Goal: Task Accomplishment & Management: Complete application form

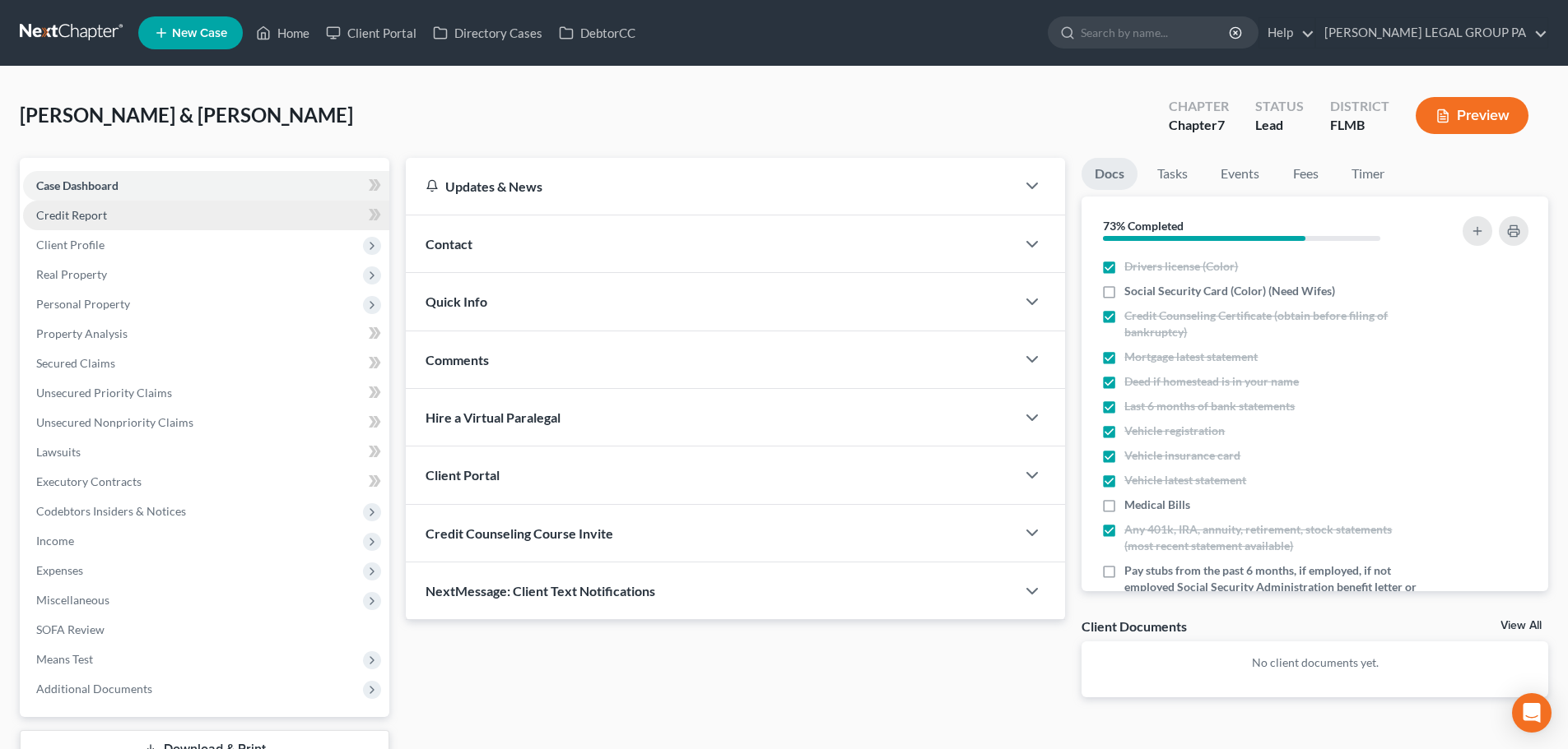
scroll to position [60, 0]
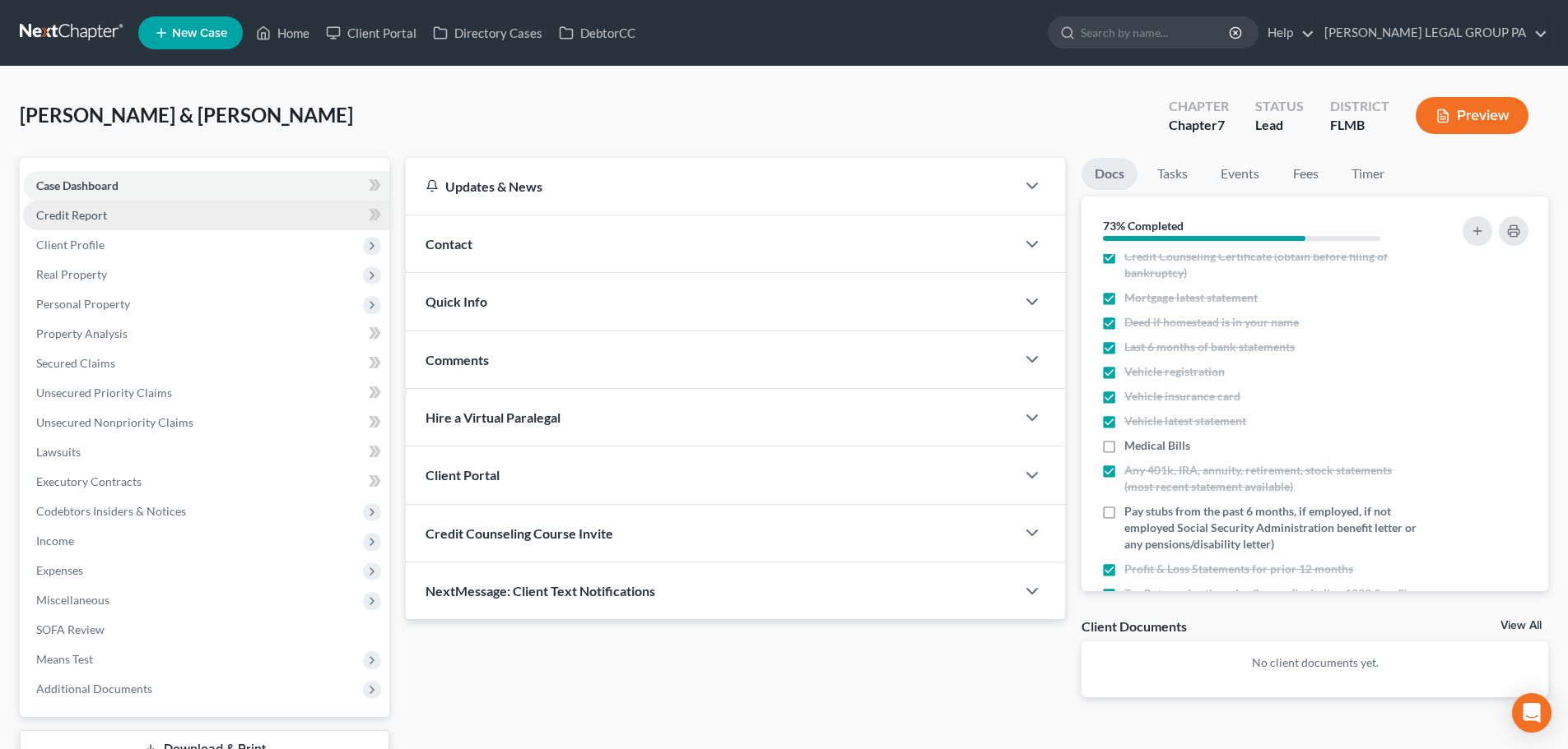
click at [139, 221] on link "Credit Report" at bounding box center [206, 215] width 367 height 29
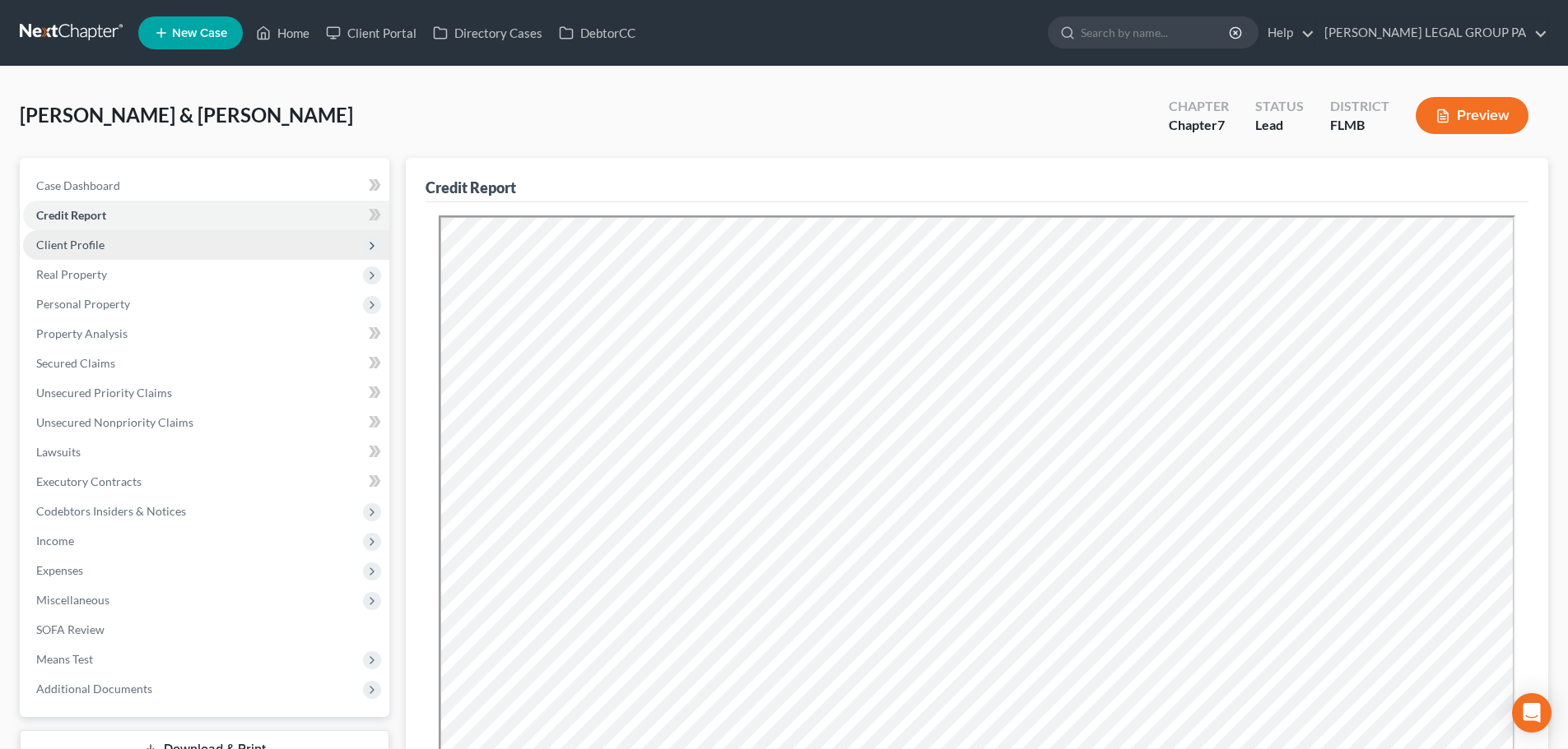
click at [198, 252] on span "Client Profile" at bounding box center [206, 245] width 367 height 29
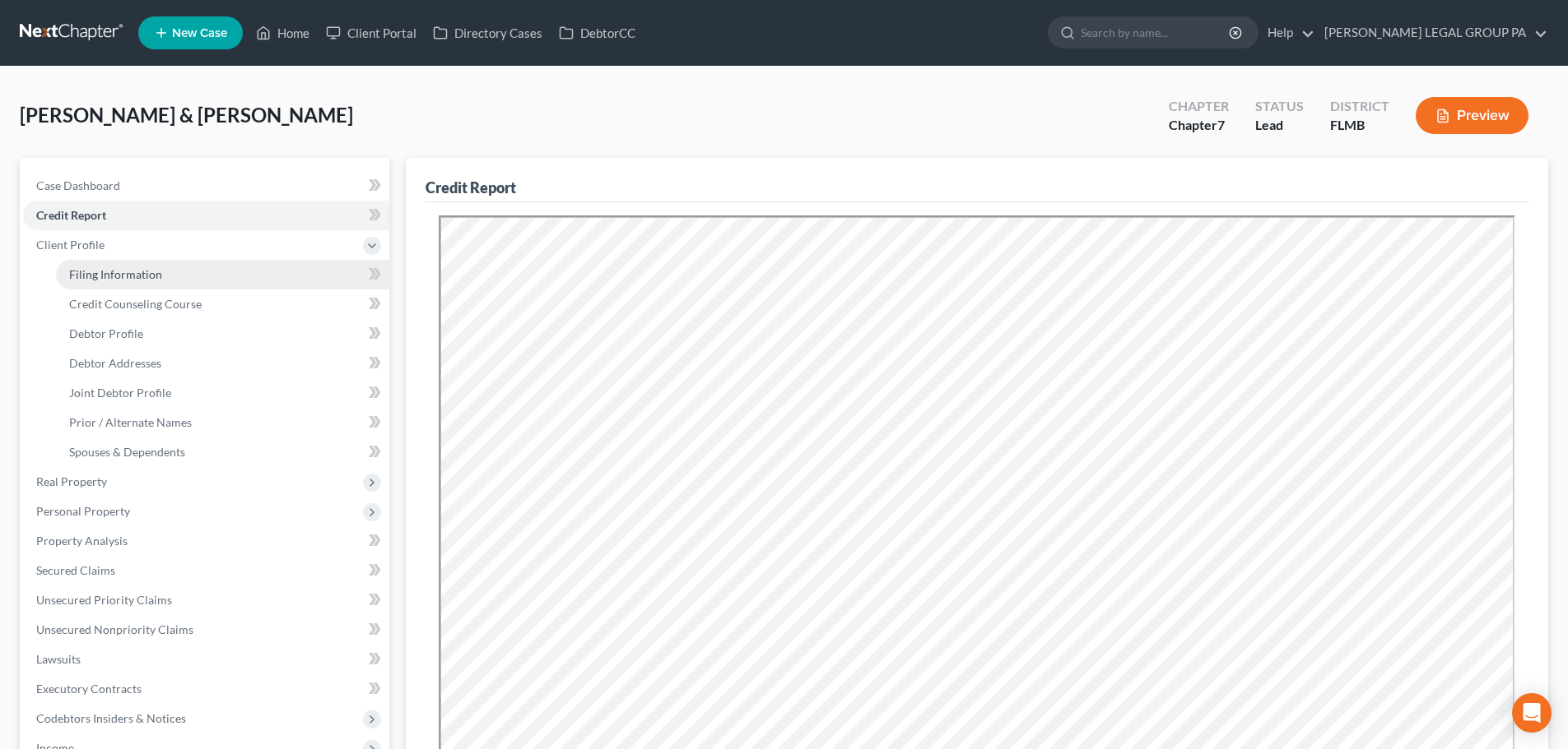
click at [201, 276] on link "Filing Information" at bounding box center [222, 274] width 334 height 29
select select "1"
select select "0"
select select "15"
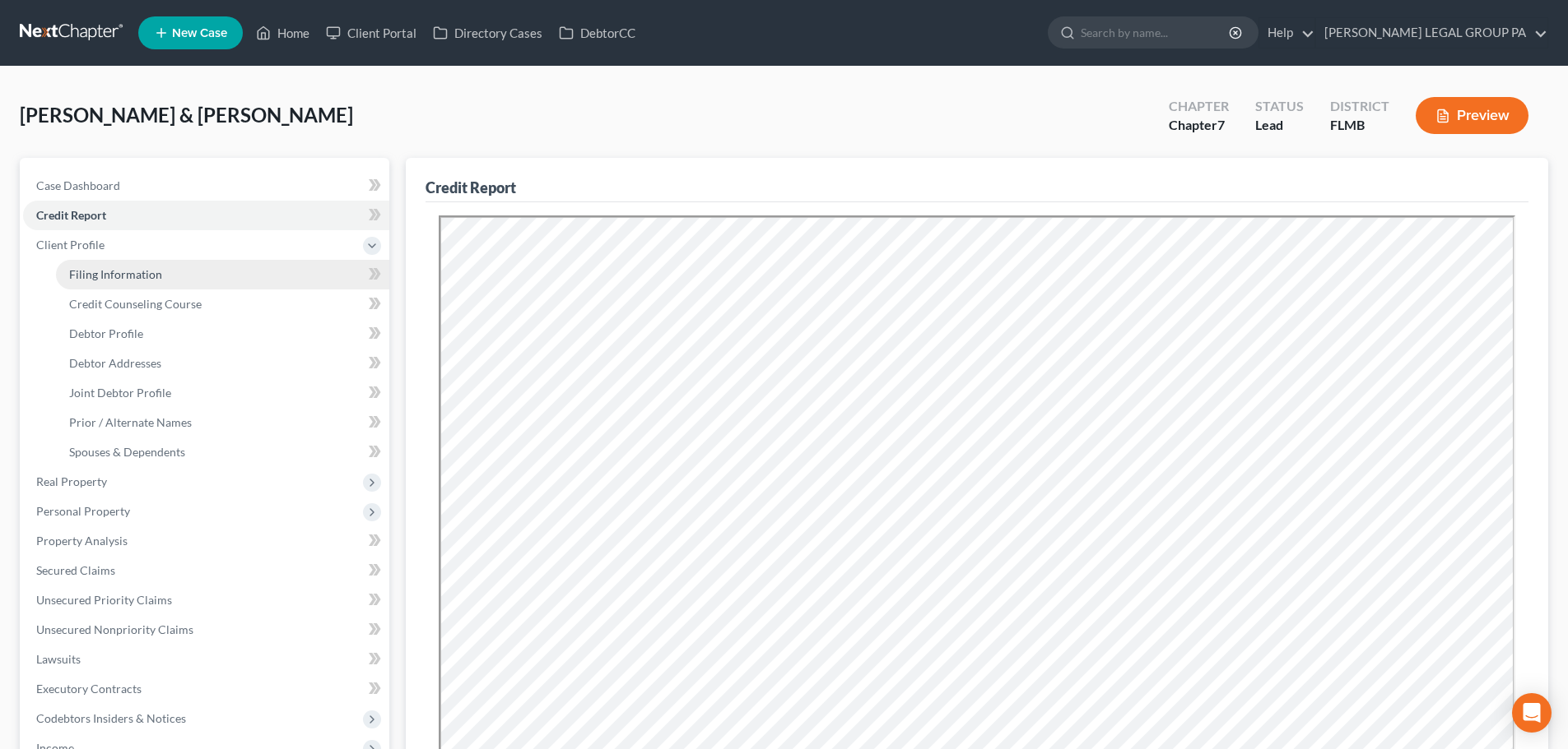
select select "0"
select select "9"
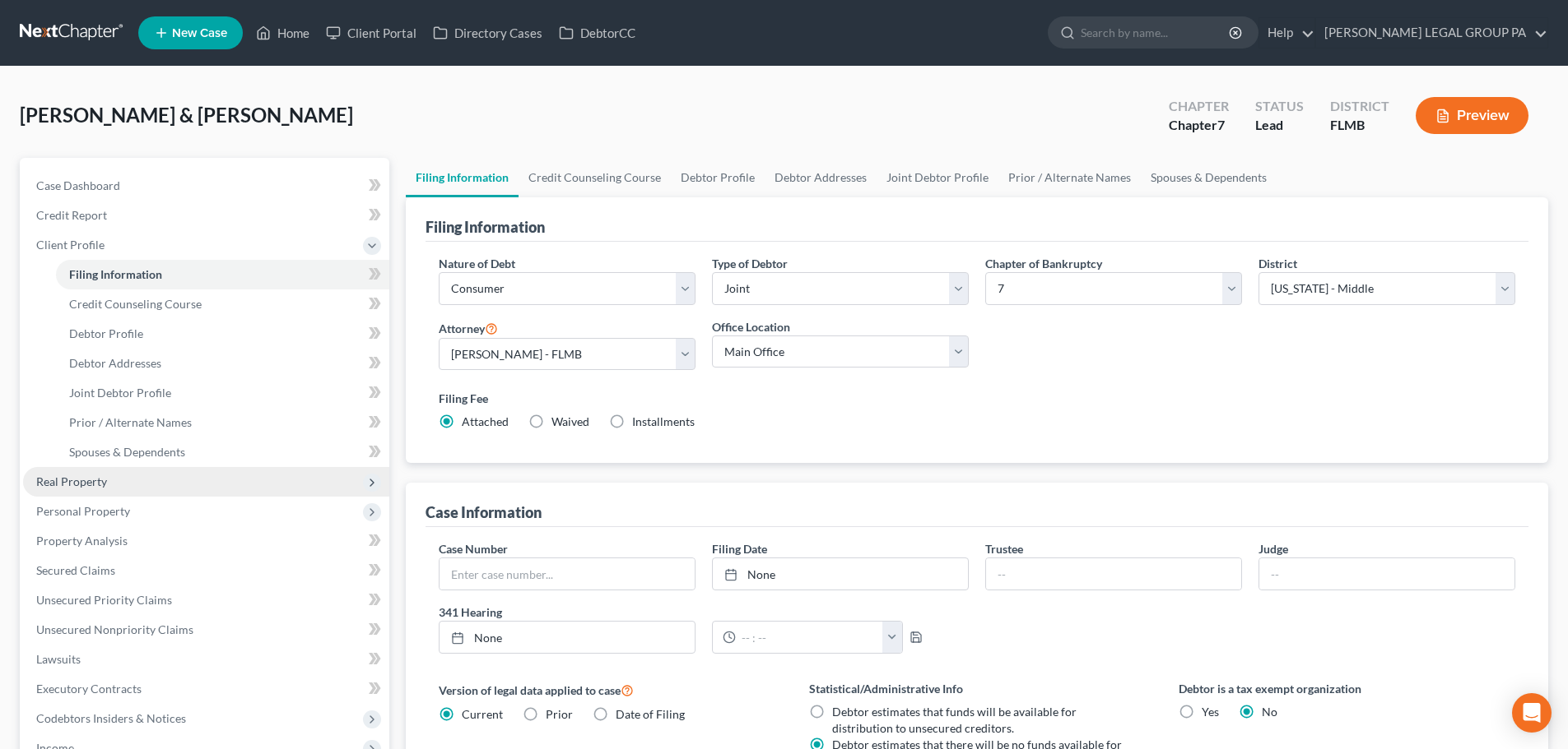
click at [117, 479] on span "Real Property" at bounding box center [206, 481] width 367 height 29
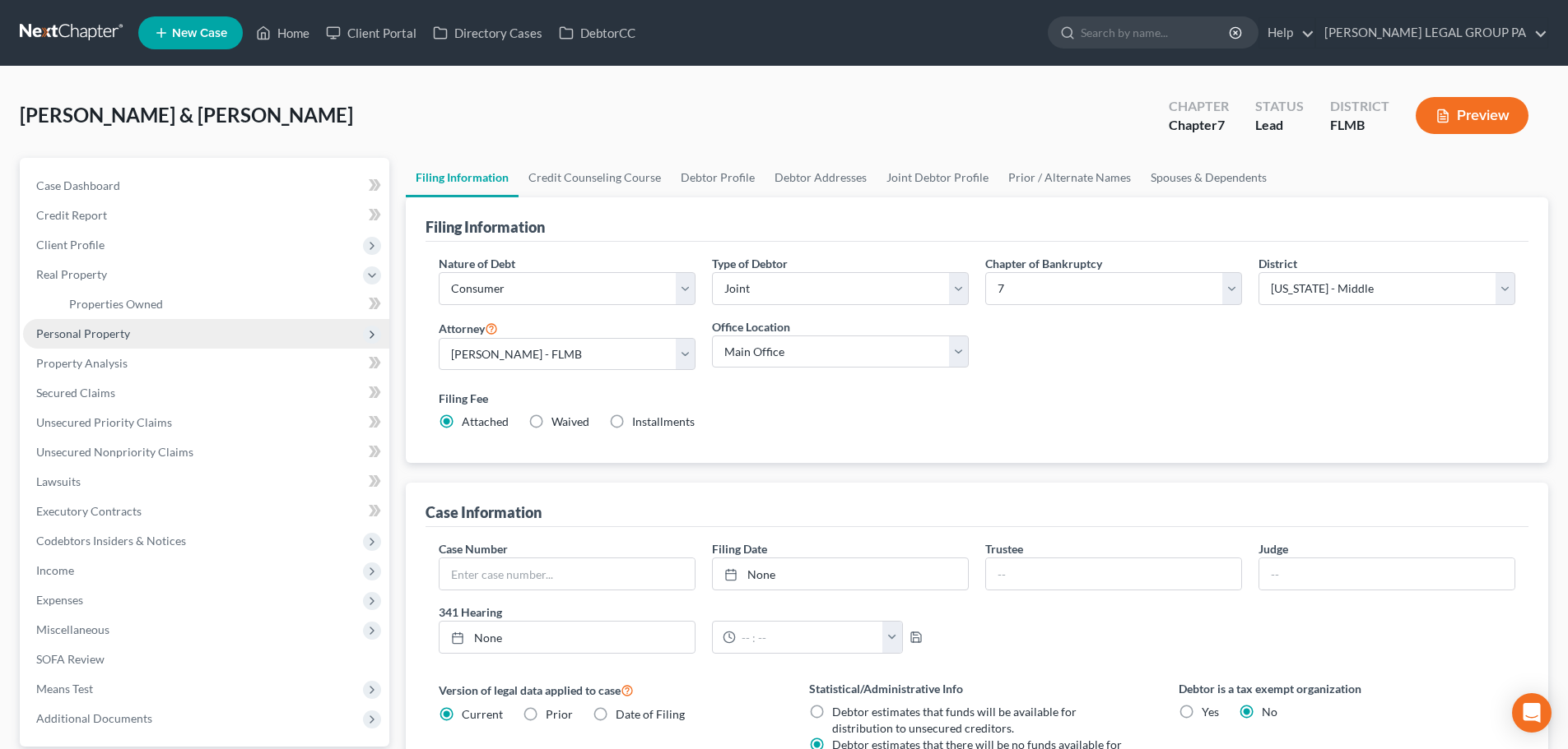
click at [170, 334] on span "Personal Property" at bounding box center [206, 334] width 367 height 29
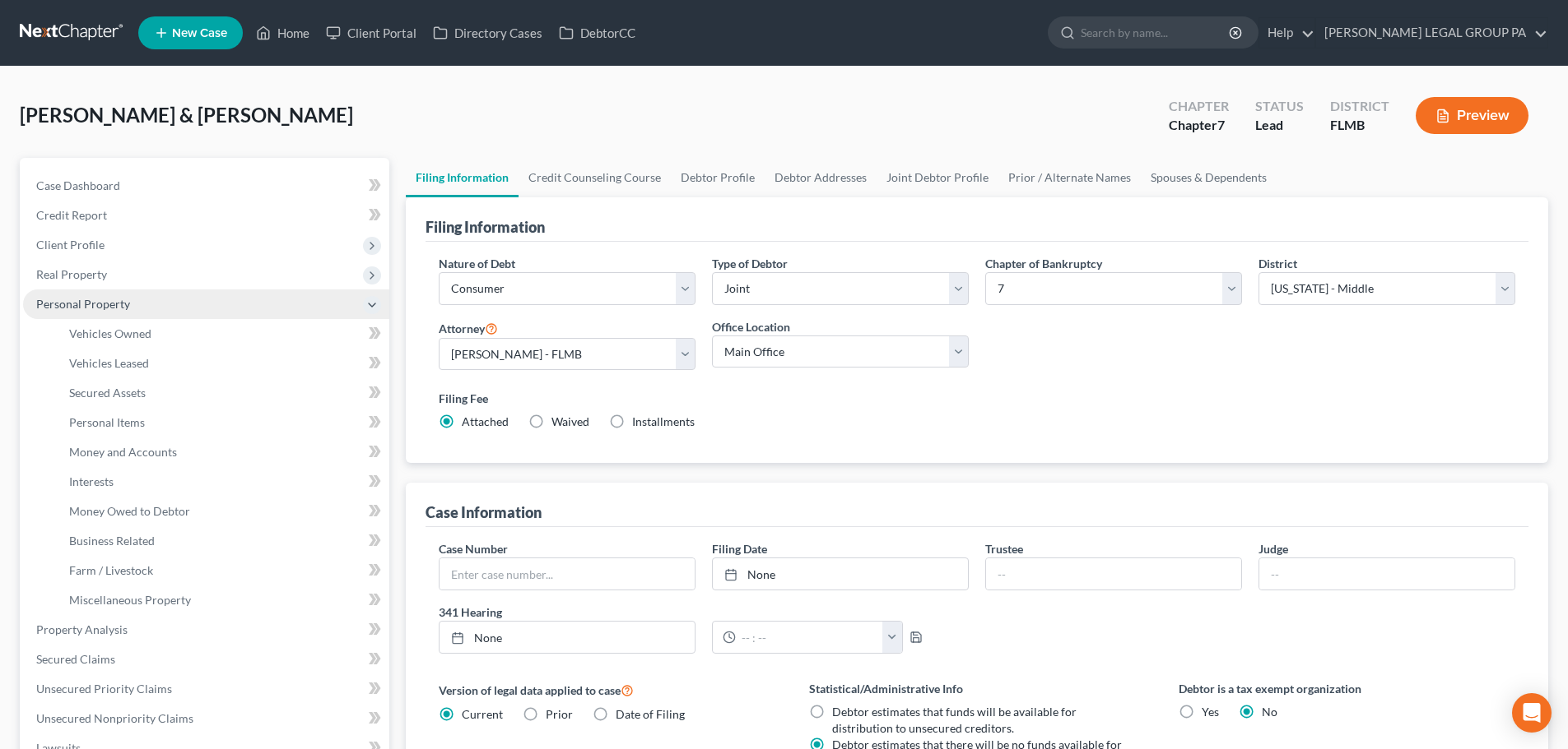
click at [190, 310] on span "Personal Property" at bounding box center [206, 304] width 367 height 29
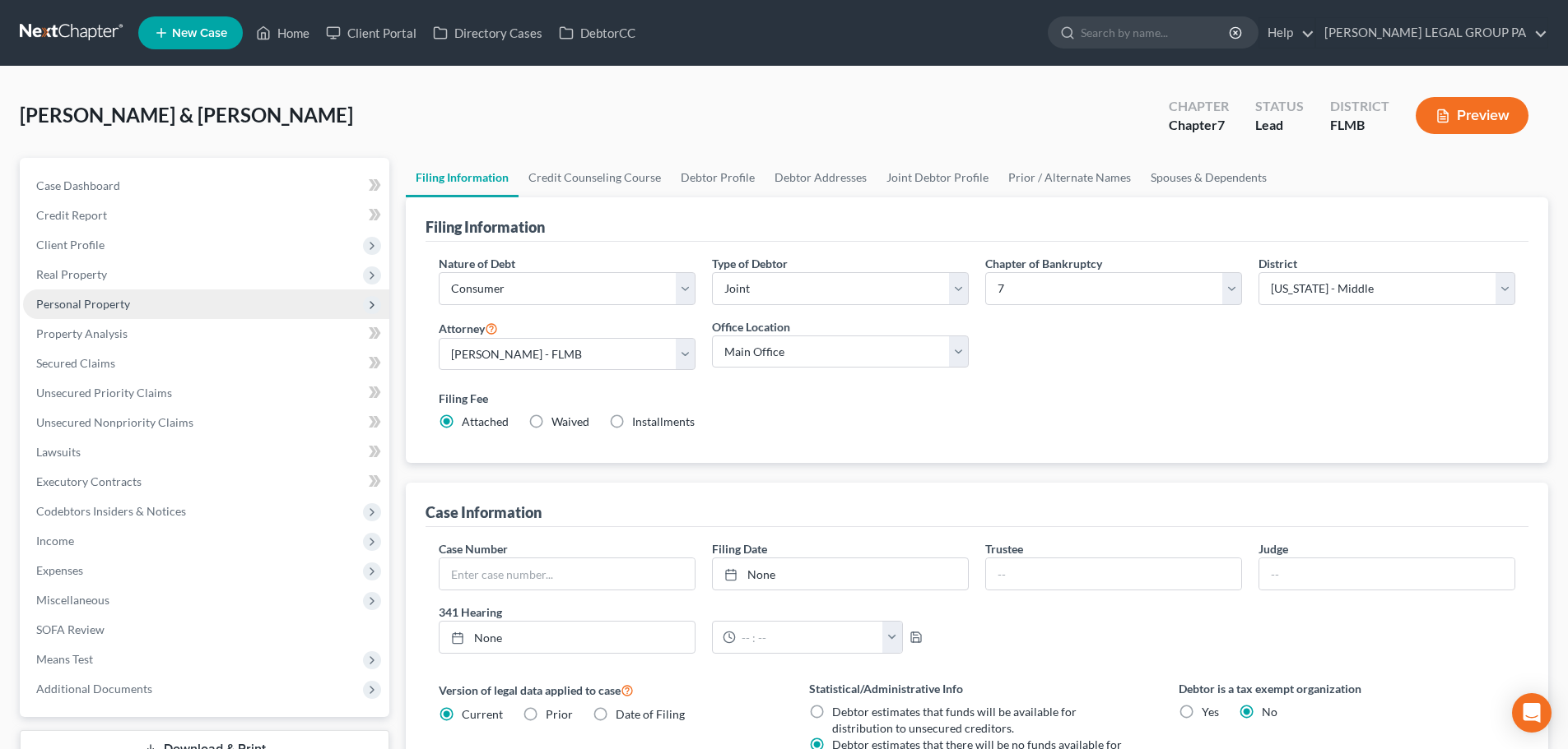
click at [190, 311] on span "Personal Property" at bounding box center [206, 304] width 367 height 29
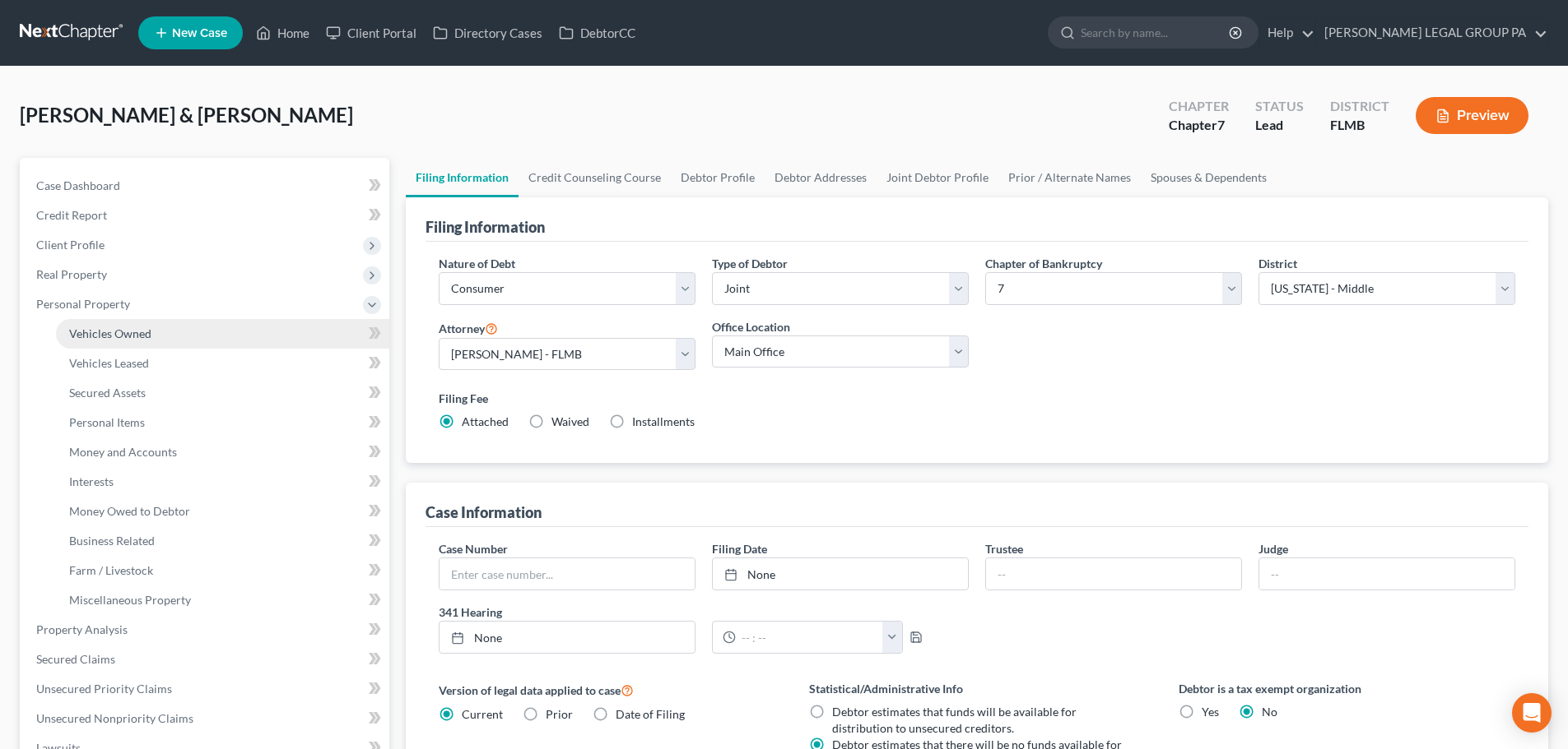
click at [168, 336] on link "Vehicles Owned" at bounding box center [222, 334] width 334 height 29
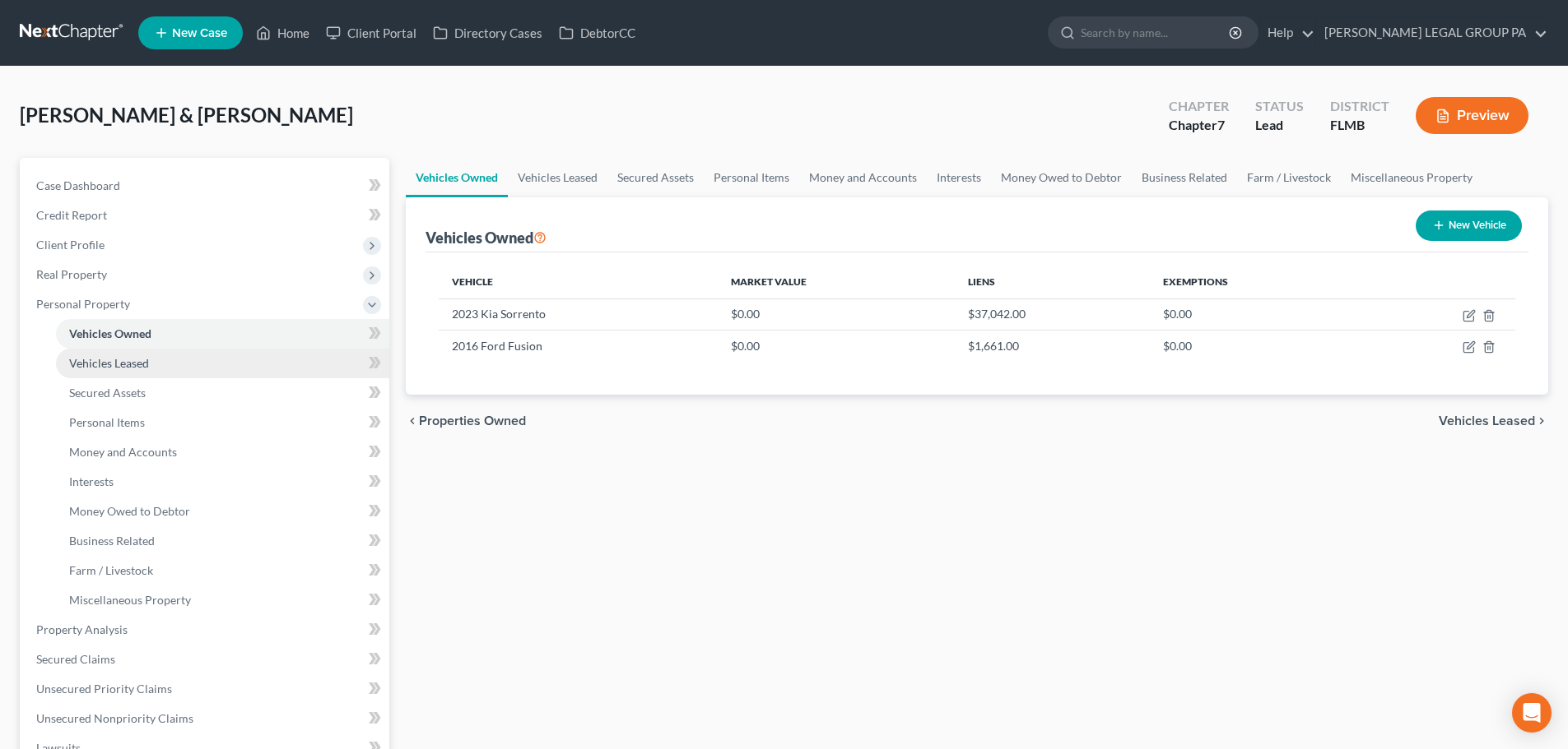
click at [167, 358] on link "Vehicles Leased" at bounding box center [222, 363] width 334 height 29
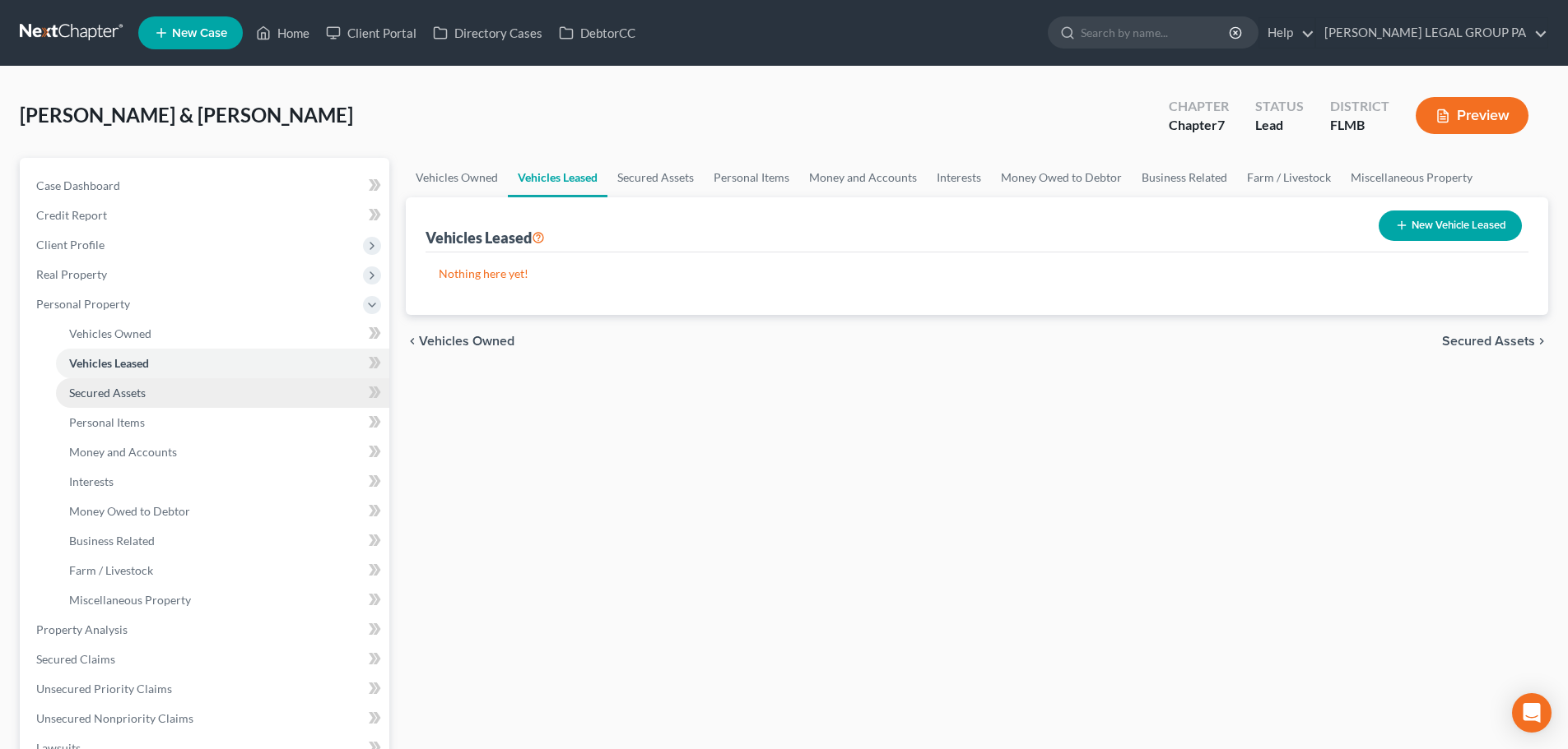
click at [164, 389] on link "Secured Assets" at bounding box center [222, 392] width 334 height 29
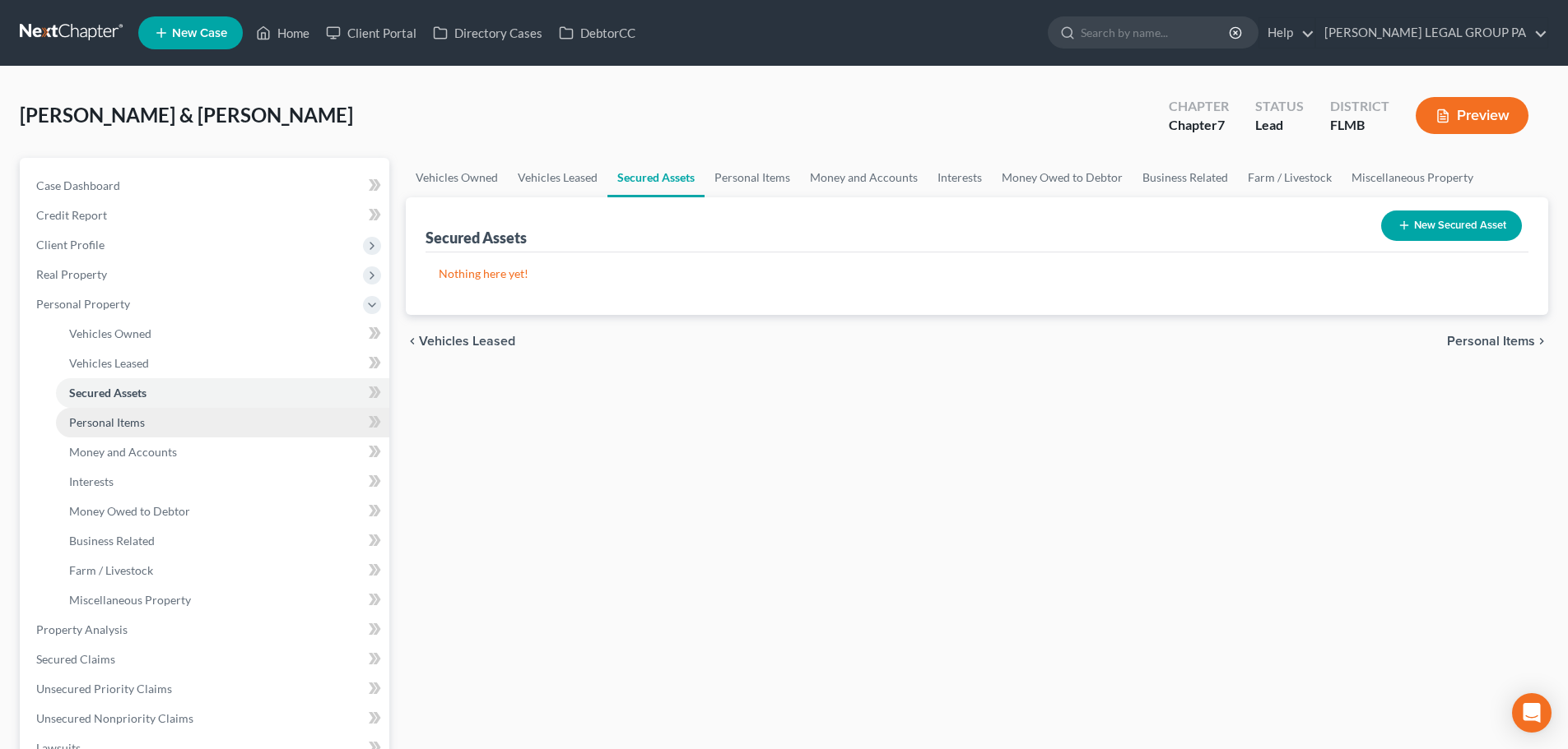
click at [153, 420] on link "Personal Items" at bounding box center [222, 423] width 334 height 29
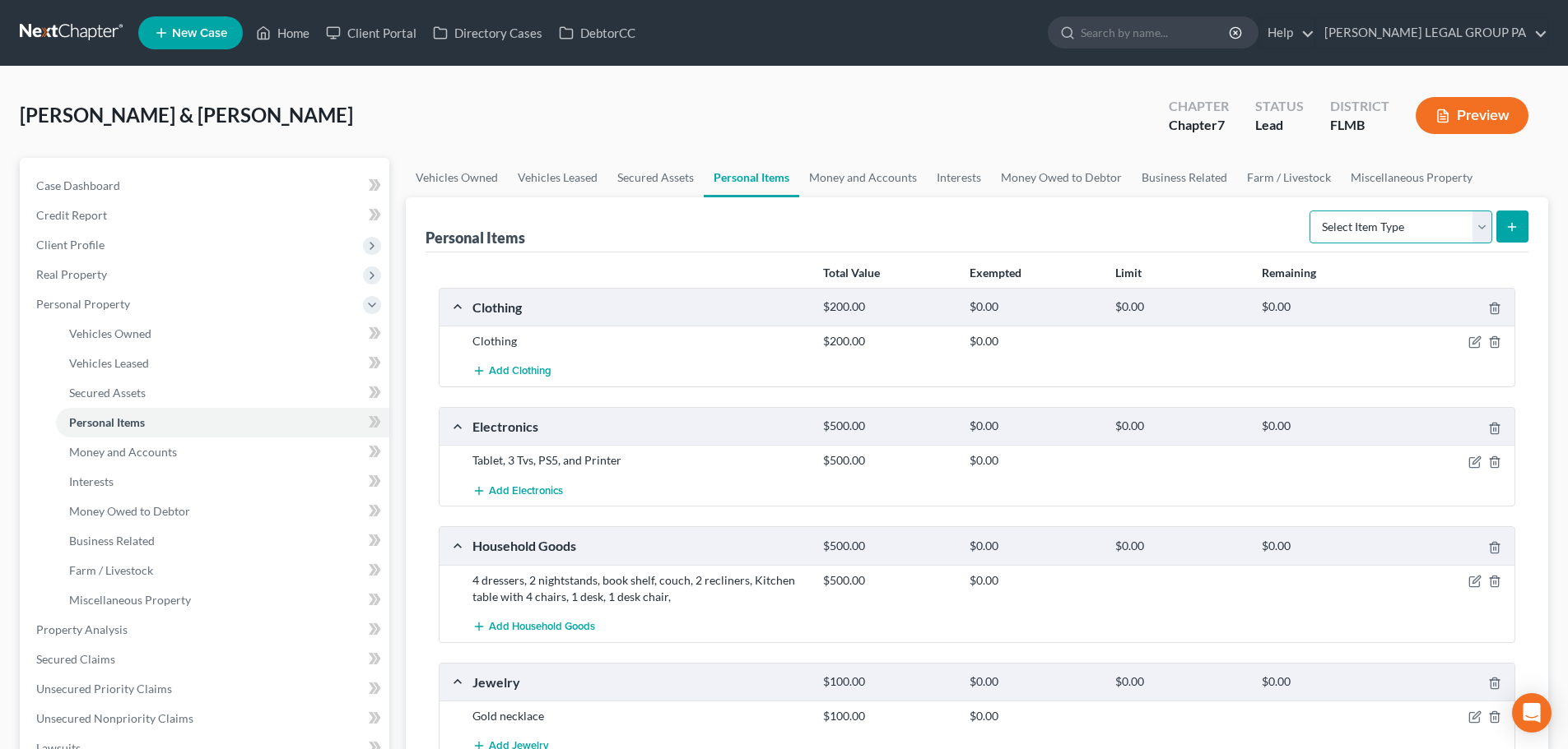
click at [1427, 237] on select "Select Item Type Clothing Collectibles Of Value Electronics Firearms Household …" at bounding box center [1400, 227] width 182 height 33
click at [1427, 233] on select "Select Item Type Clothing Collectibles Of Value Electronics Firearms Household …" at bounding box center [1400, 227] width 182 height 33
click at [191, 454] on link "Money and Accounts" at bounding box center [222, 452] width 334 height 29
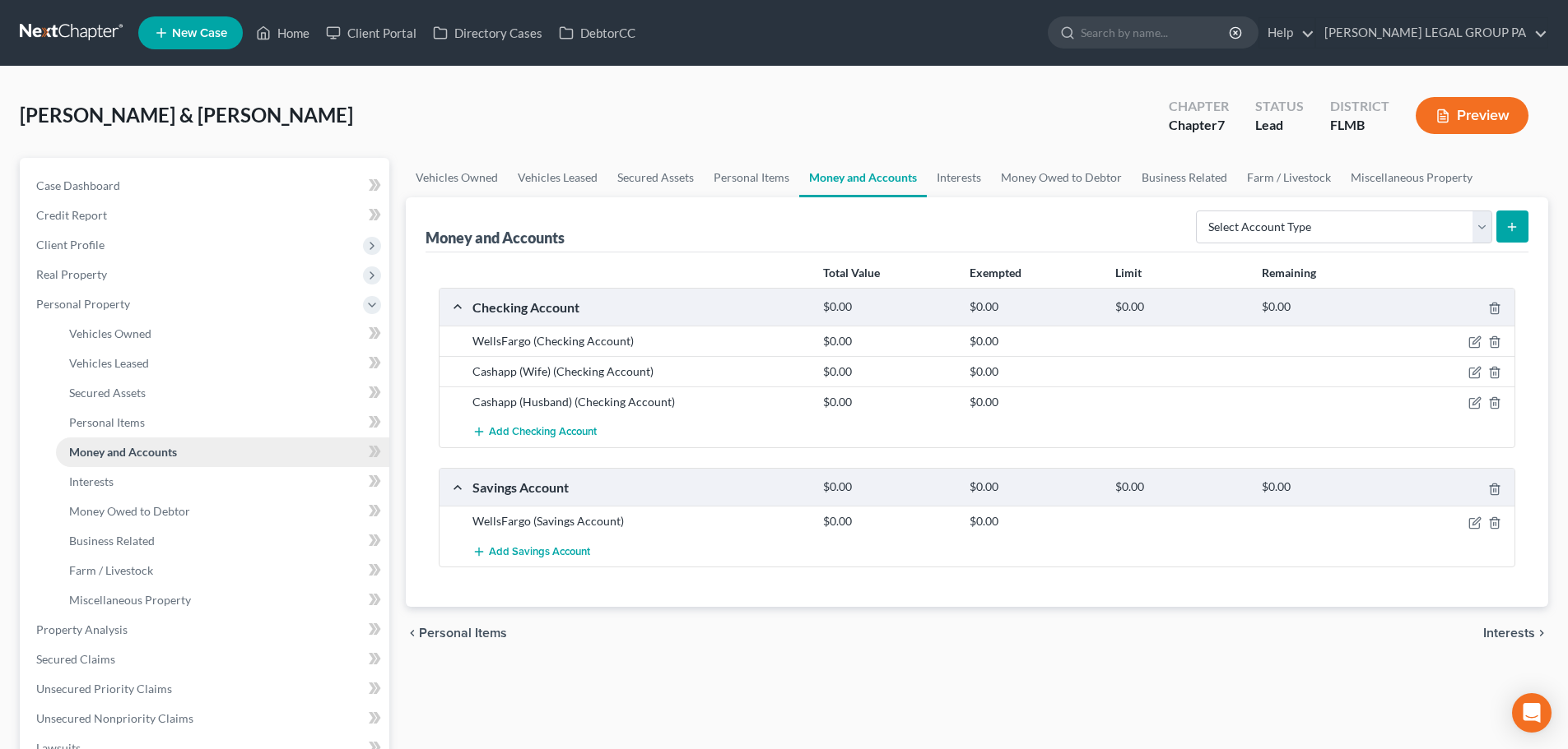
click at [203, 447] on link "Money and Accounts" at bounding box center [222, 452] width 334 height 29
click at [145, 487] on link "Interests" at bounding box center [222, 481] width 334 height 29
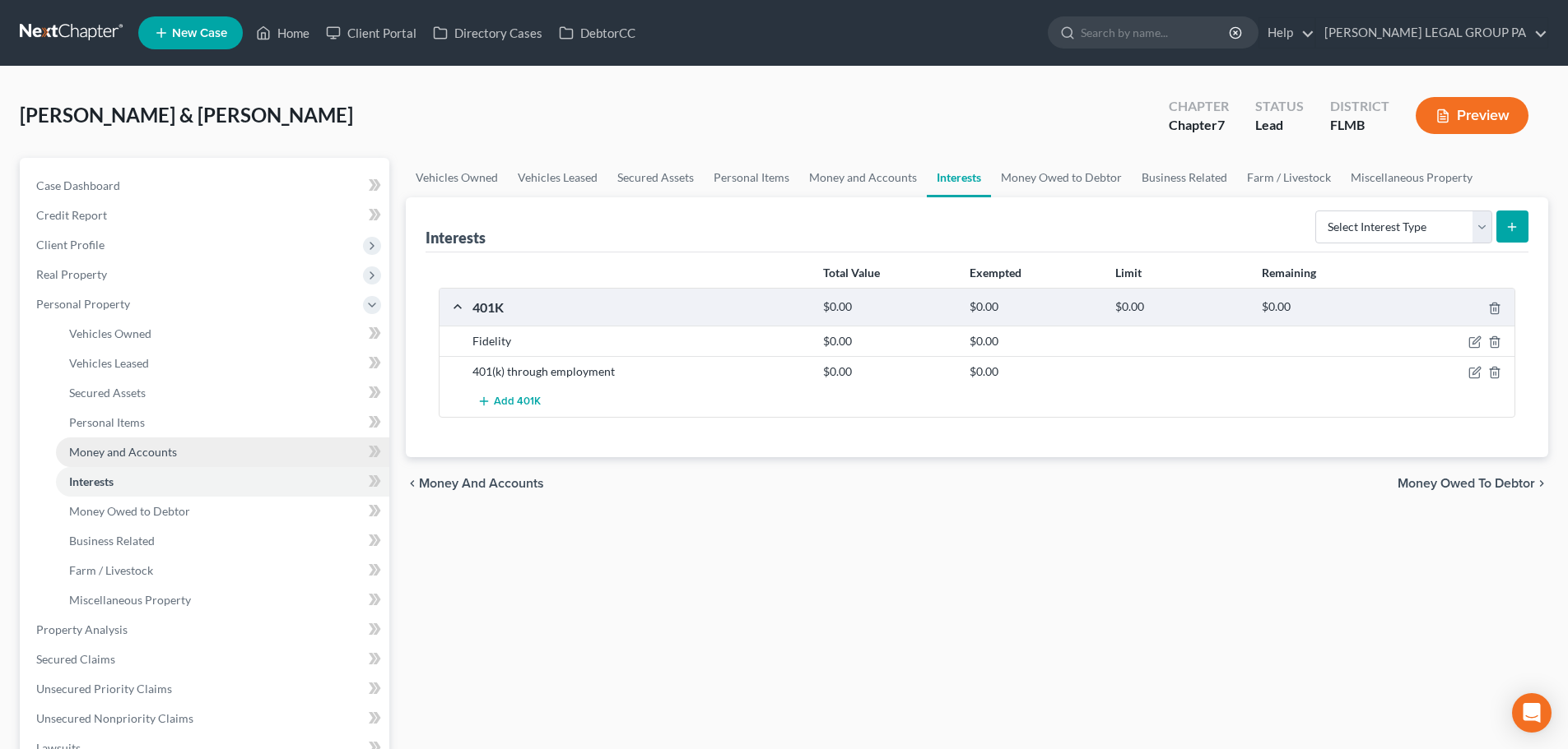
click at [170, 456] on span "Money and Accounts" at bounding box center [123, 452] width 108 height 14
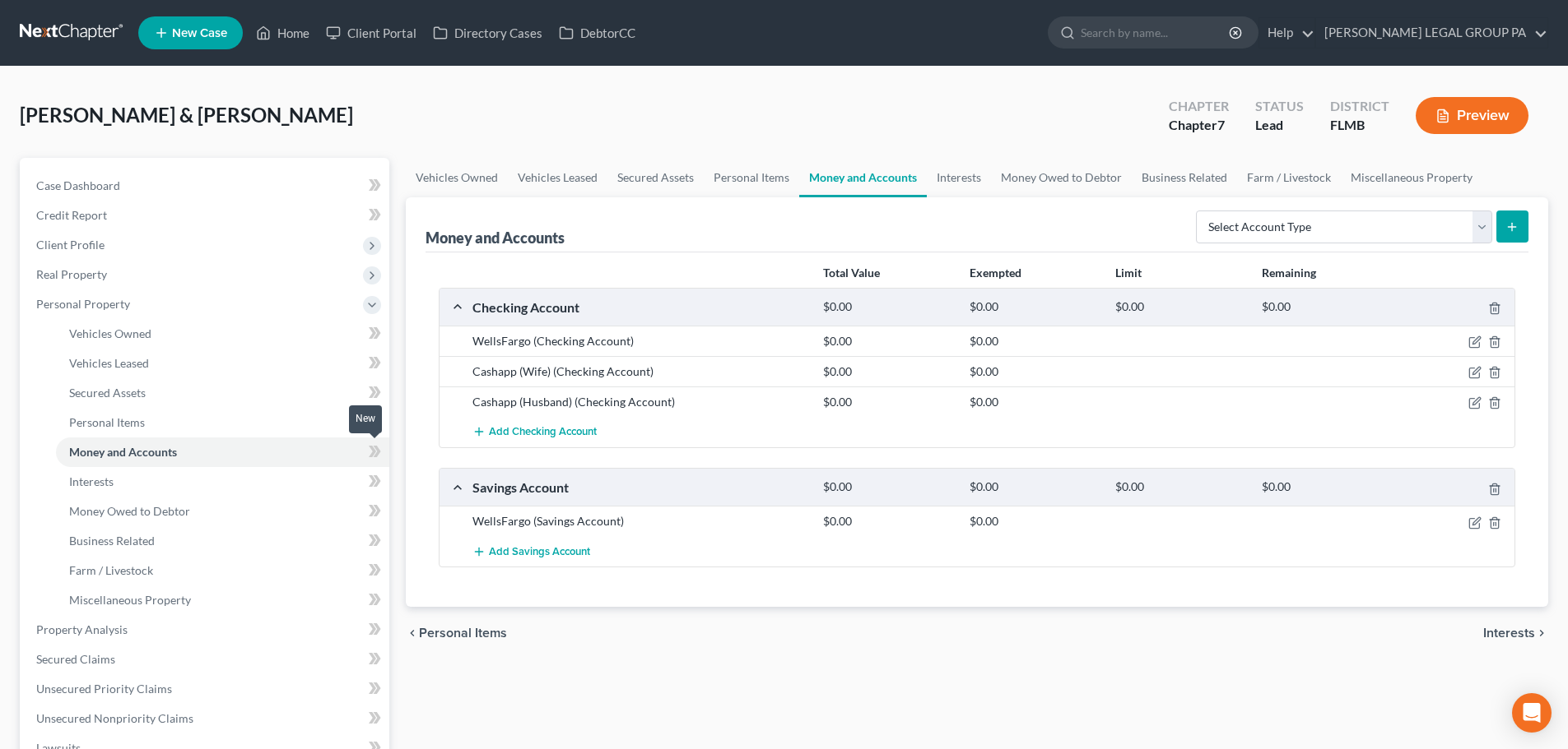
click at [375, 453] on icon at bounding box center [372, 451] width 7 height 12
click at [370, 453] on icon at bounding box center [375, 452] width 12 height 20
click at [250, 487] on link "Interests" at bounding box center [222, 481] width 334 height 29
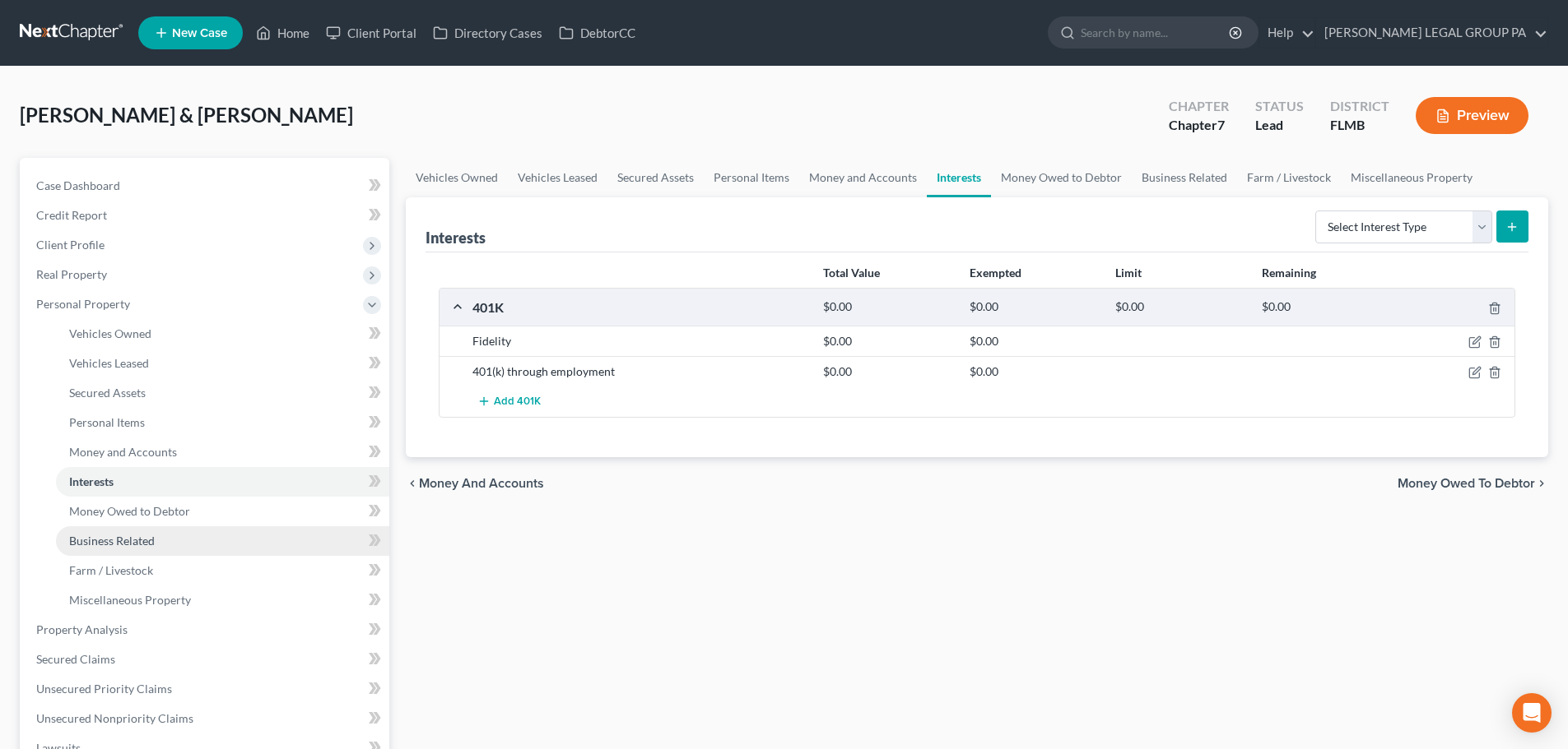
click at [255, 530] on link "Business Related" at bounding box center [222, 541] width 334 height 29
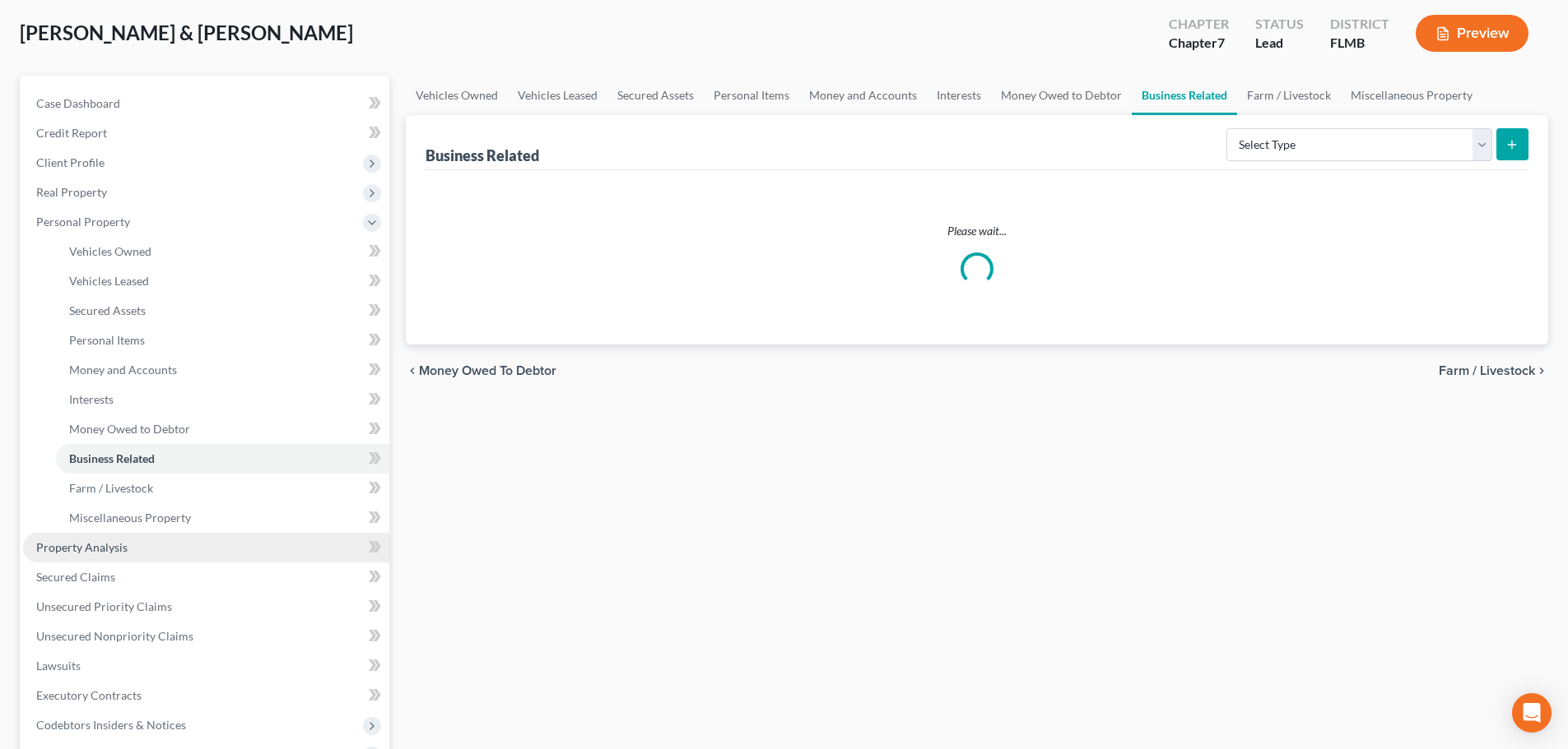
click at [195, 545] on link "Property Analysis" at bounding box center [206, 547] width 367 height 29
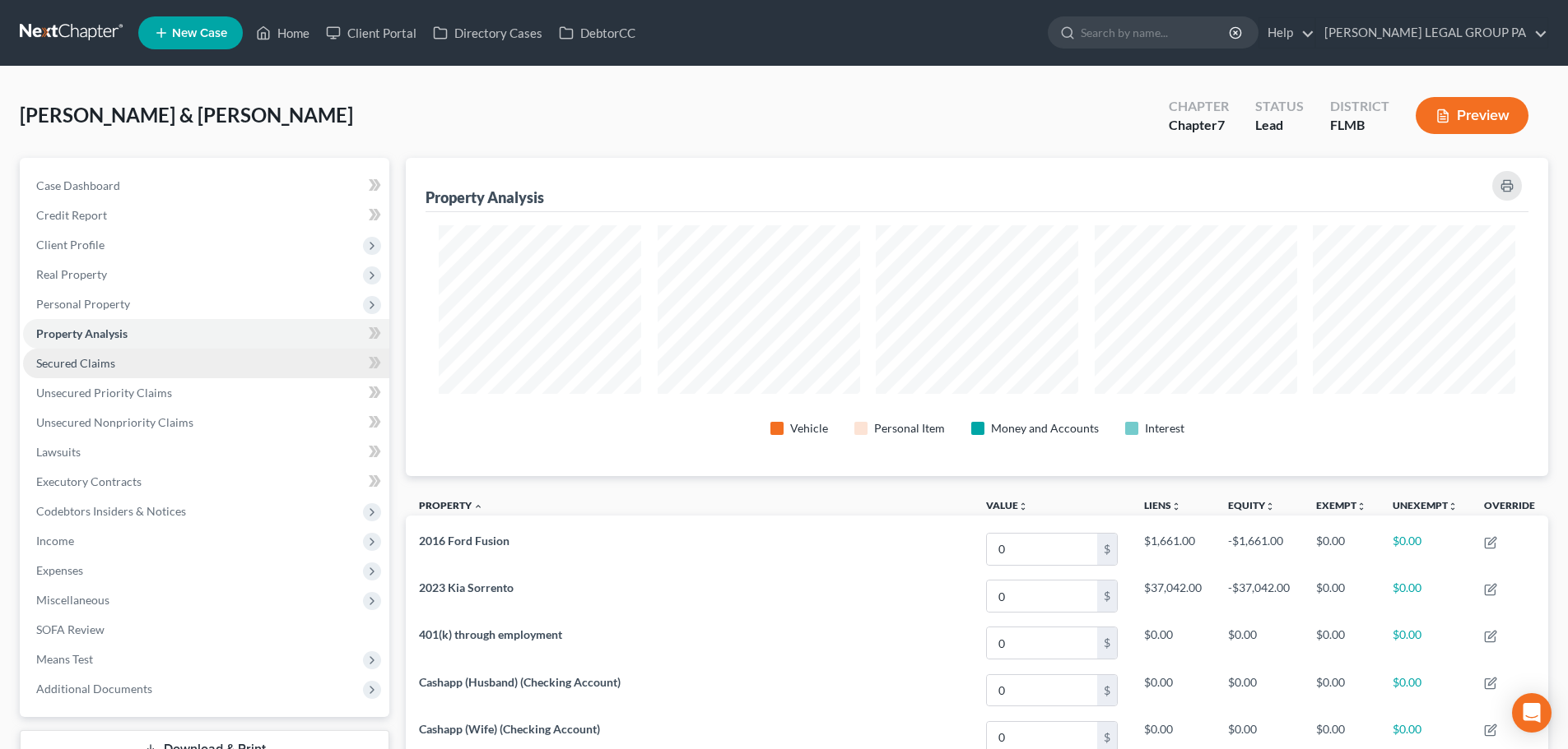
click at [231, 373] on link "Secured Claims" at bounding box center [206, 363] width 367 height 29
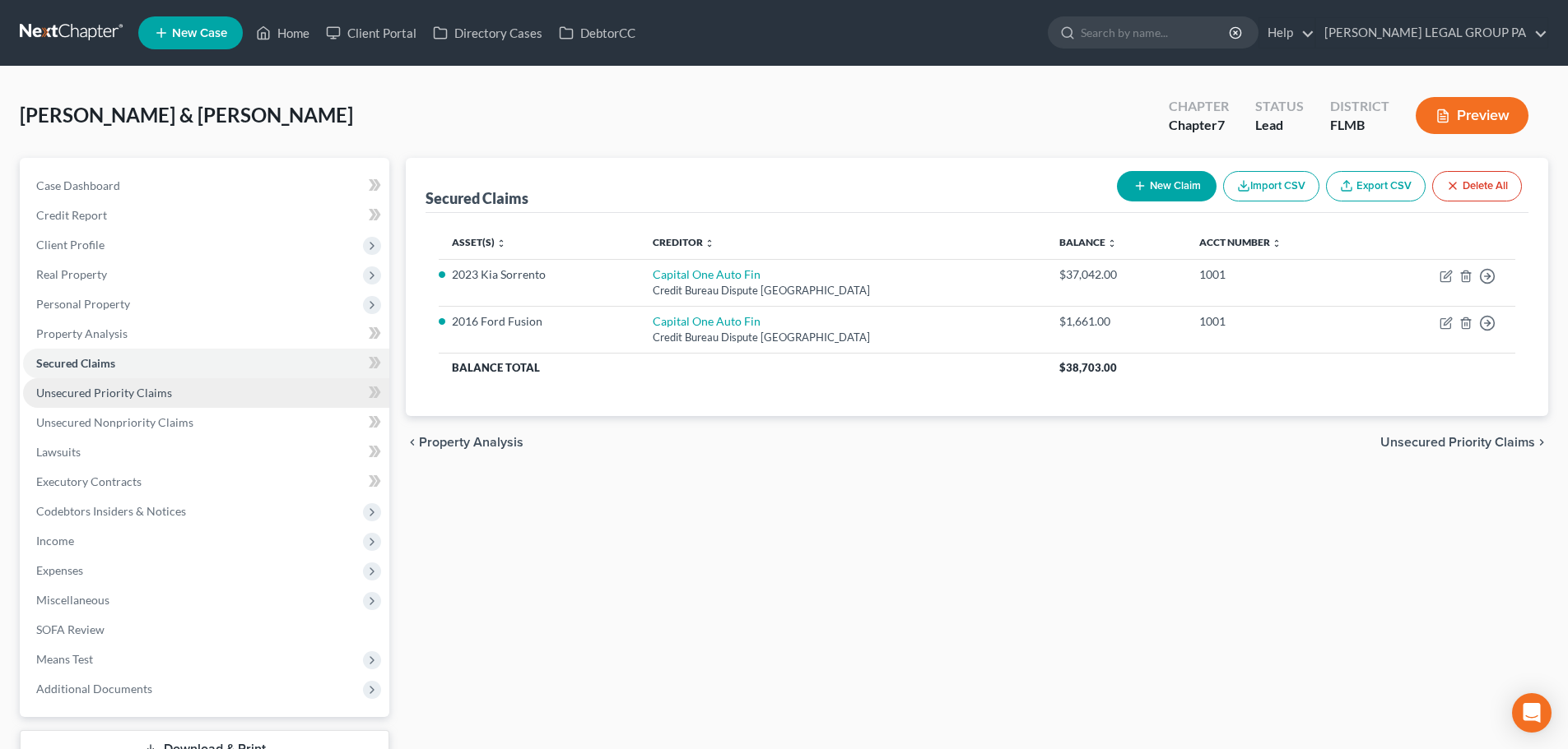
click at [225, 400] on link "Unsecured Priority Claims" at bounding box center [206, 392] width 367 height 29
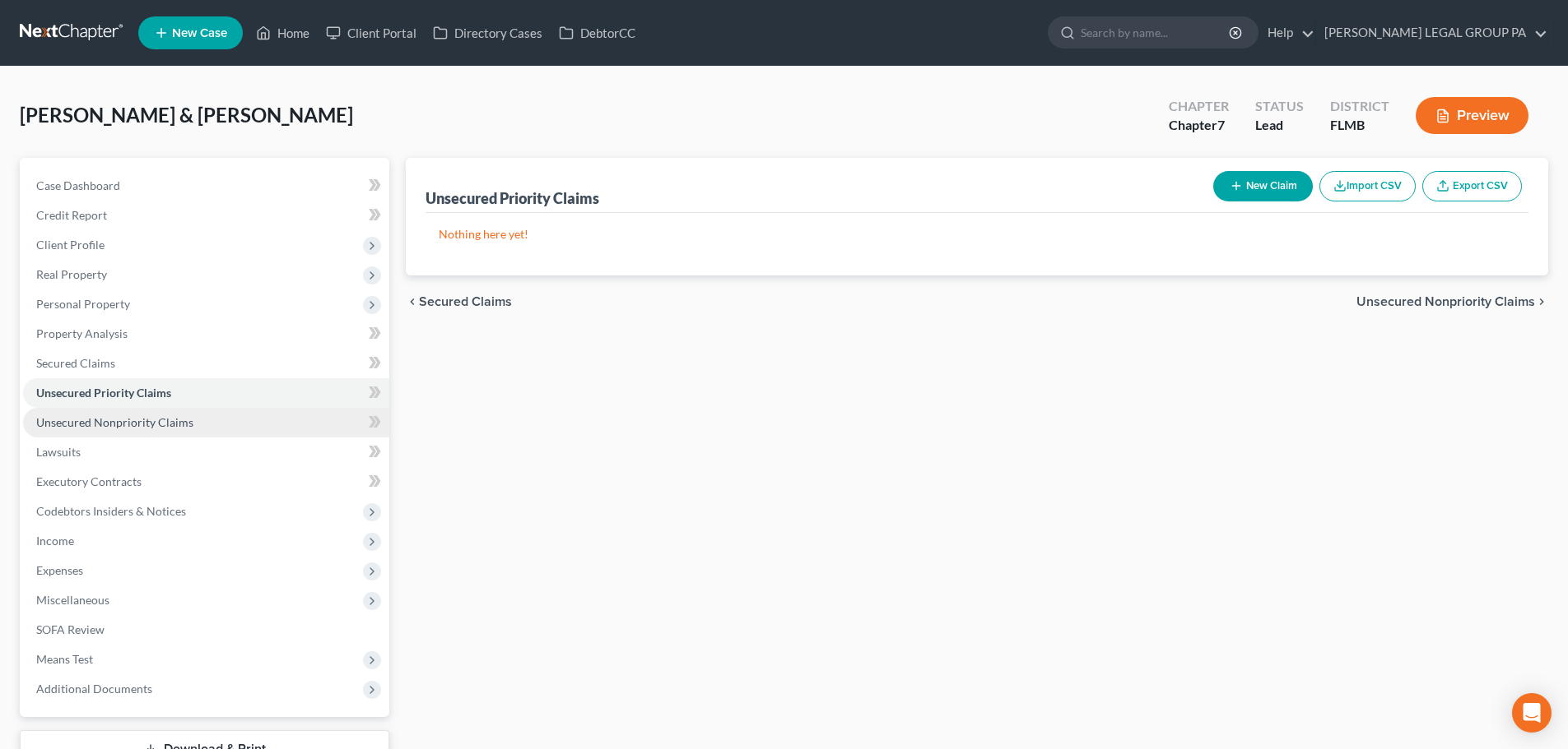
click at [217, 427] on link "Unsecured Nonpriority Claims" at bounding box center [206, 423] width 367 height 29
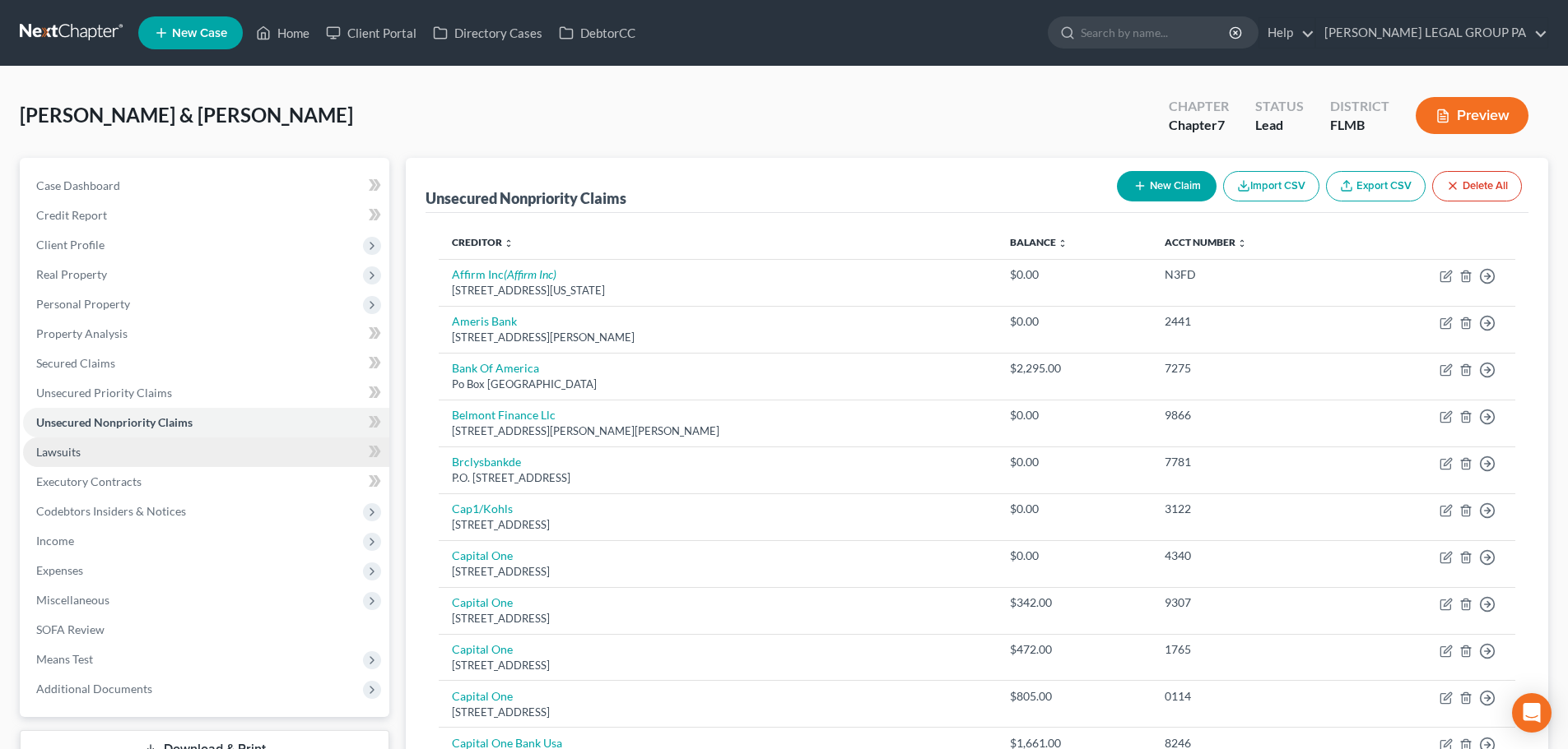
click at [214, 453] on link "Lawsuits" at bounding box center [206, 452] width 367 height 29
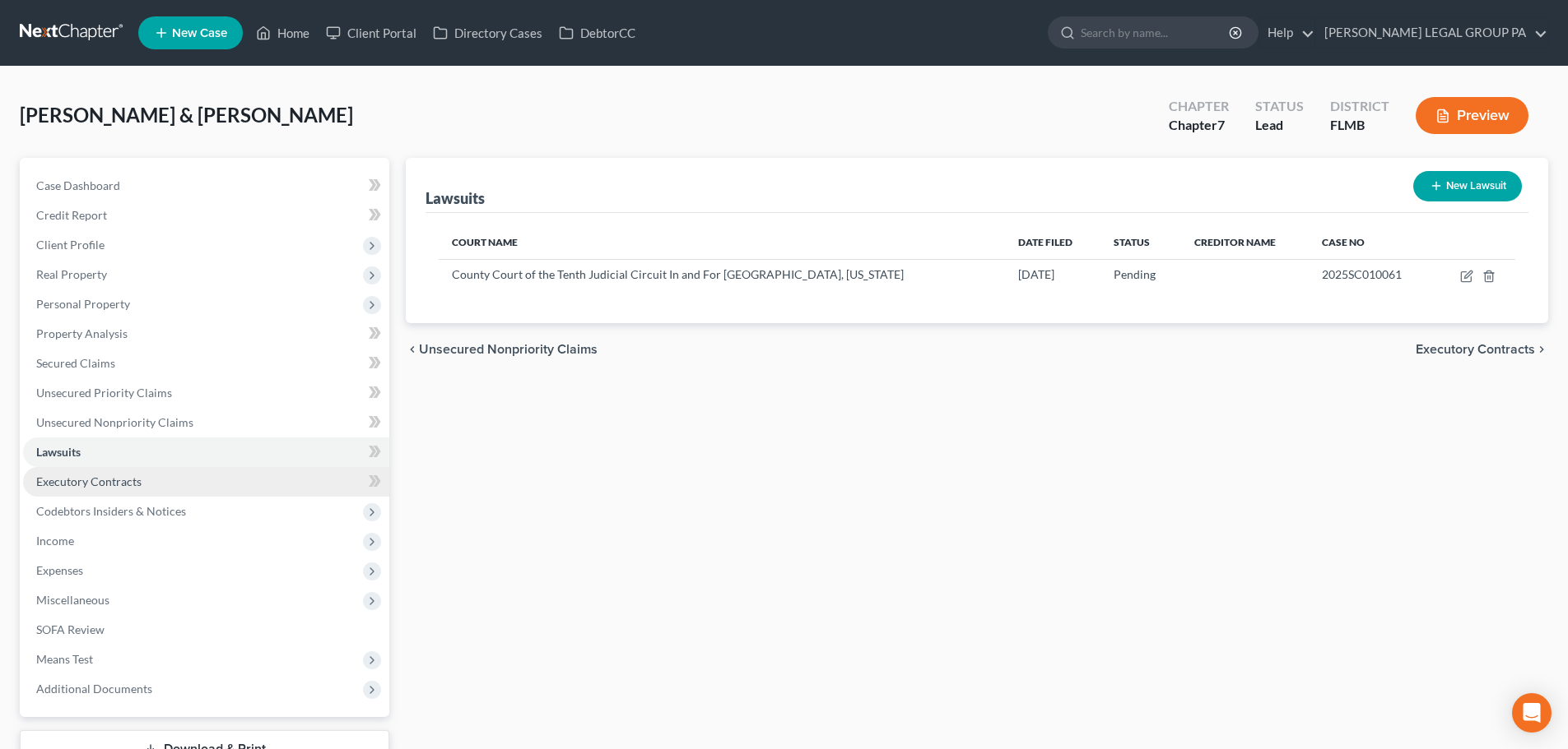
click at [214, 477] on link "Executory Contracts" at bounding box center [206, 481] width 367 height 29
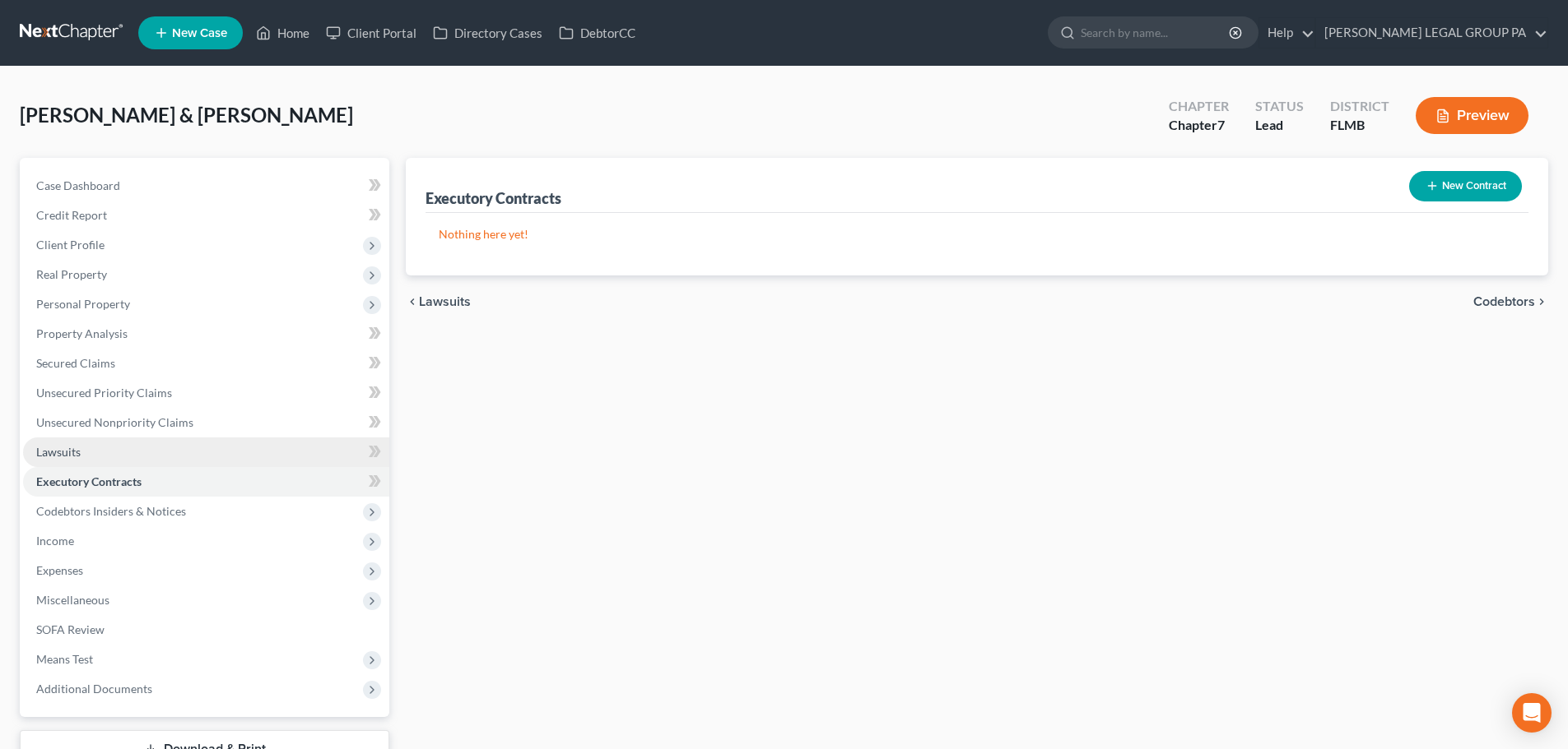
click at [230, 443] on link "Lawsuits" at bounding box center [206, 452] width 367 height 29
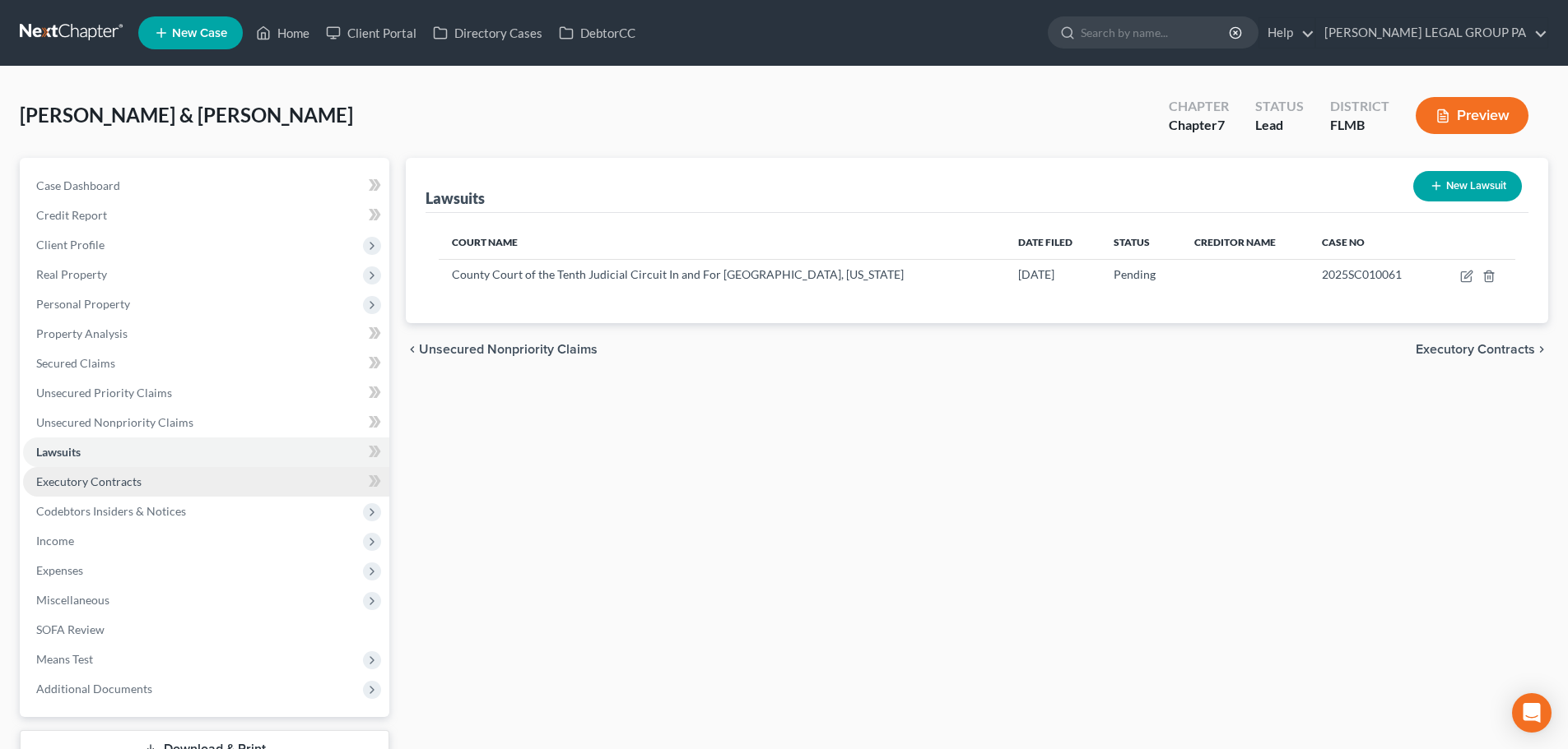
click at [112, 484] on span "Executory Contracts" at bounding box center [89, 482] width 105 height 14
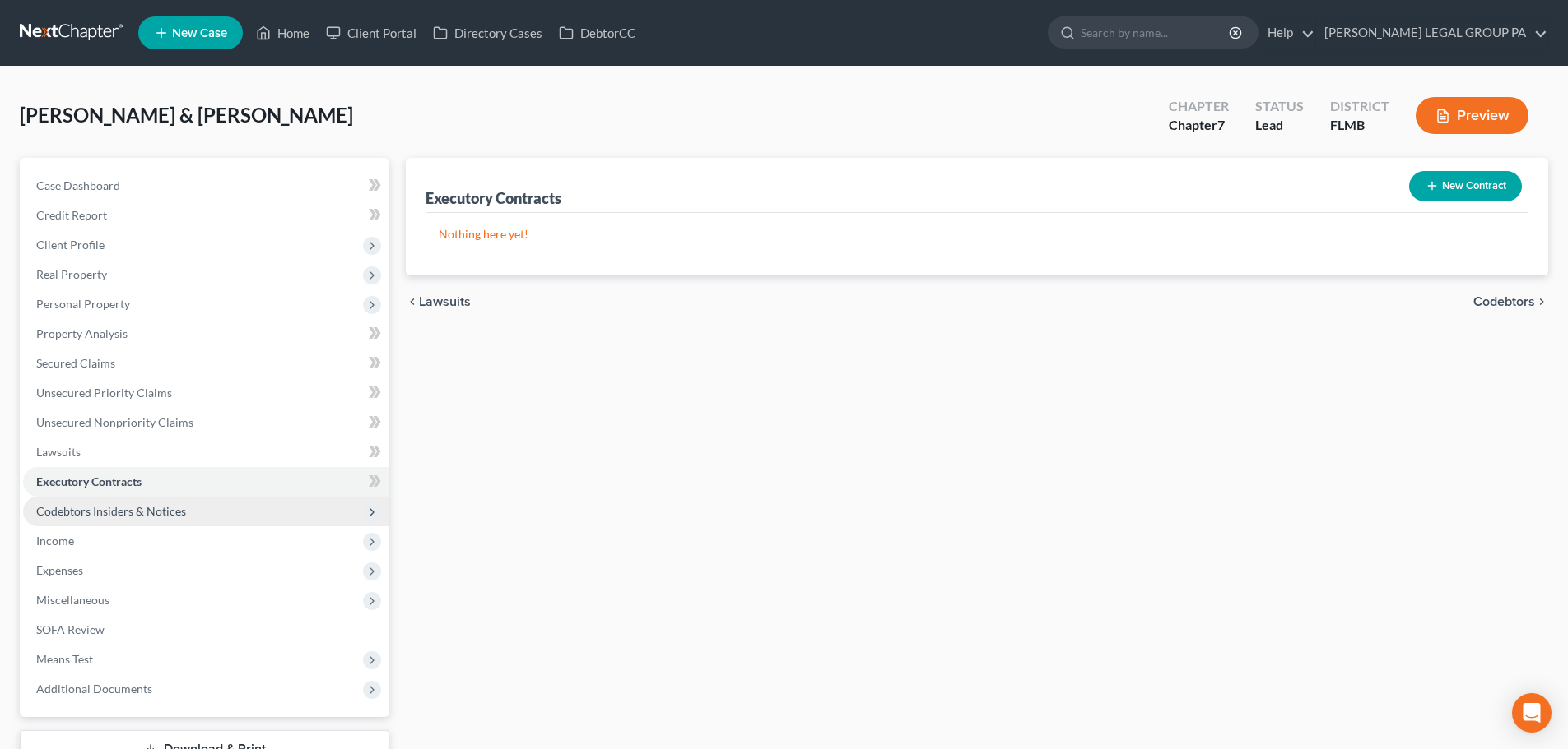
click at [117, 506] on span "Codebtors Insiders & Notices" at bounding box center [111, 511] width 150 height 14
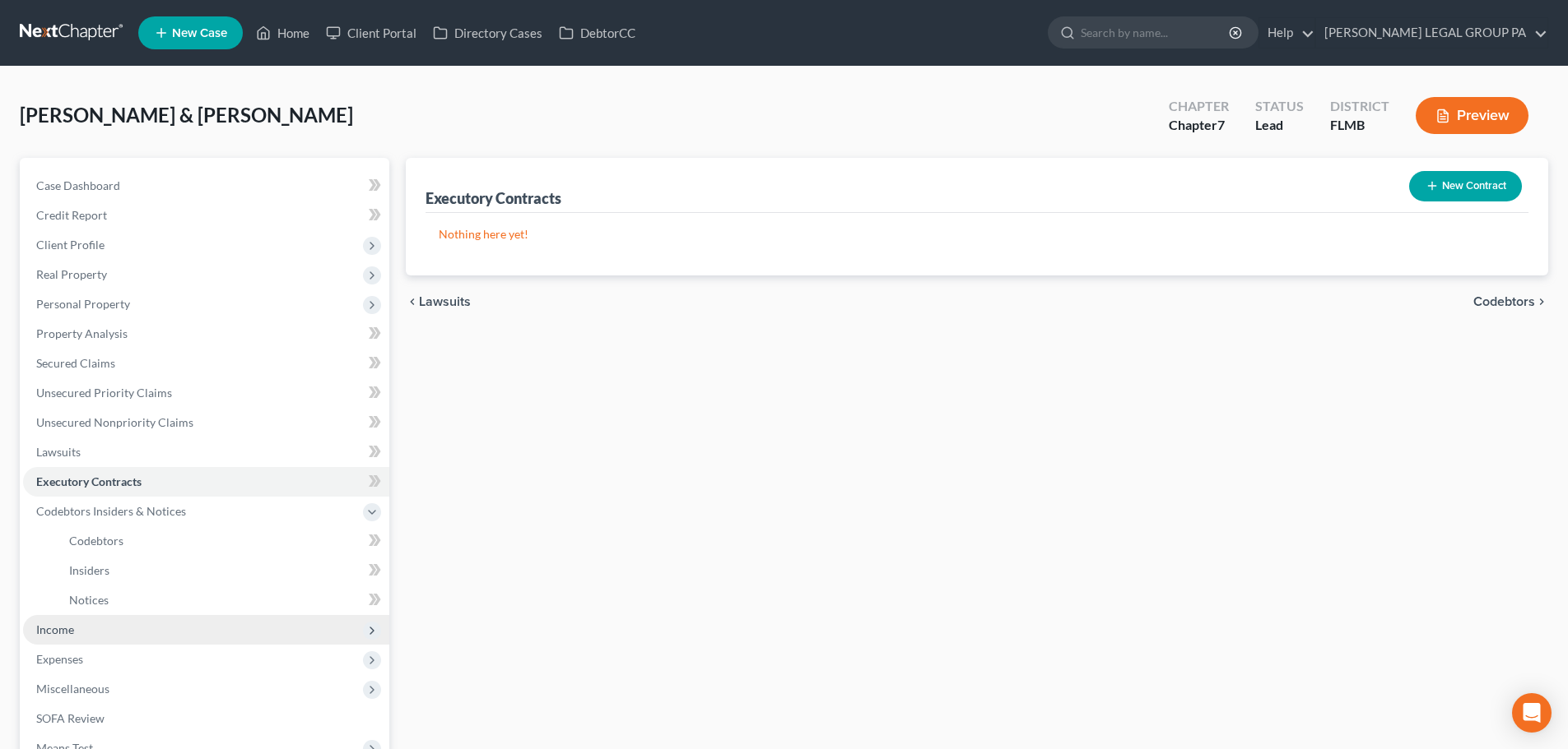
click at [106, 631] on span "Income" at bounding box center [206, 630] width 367 height 29
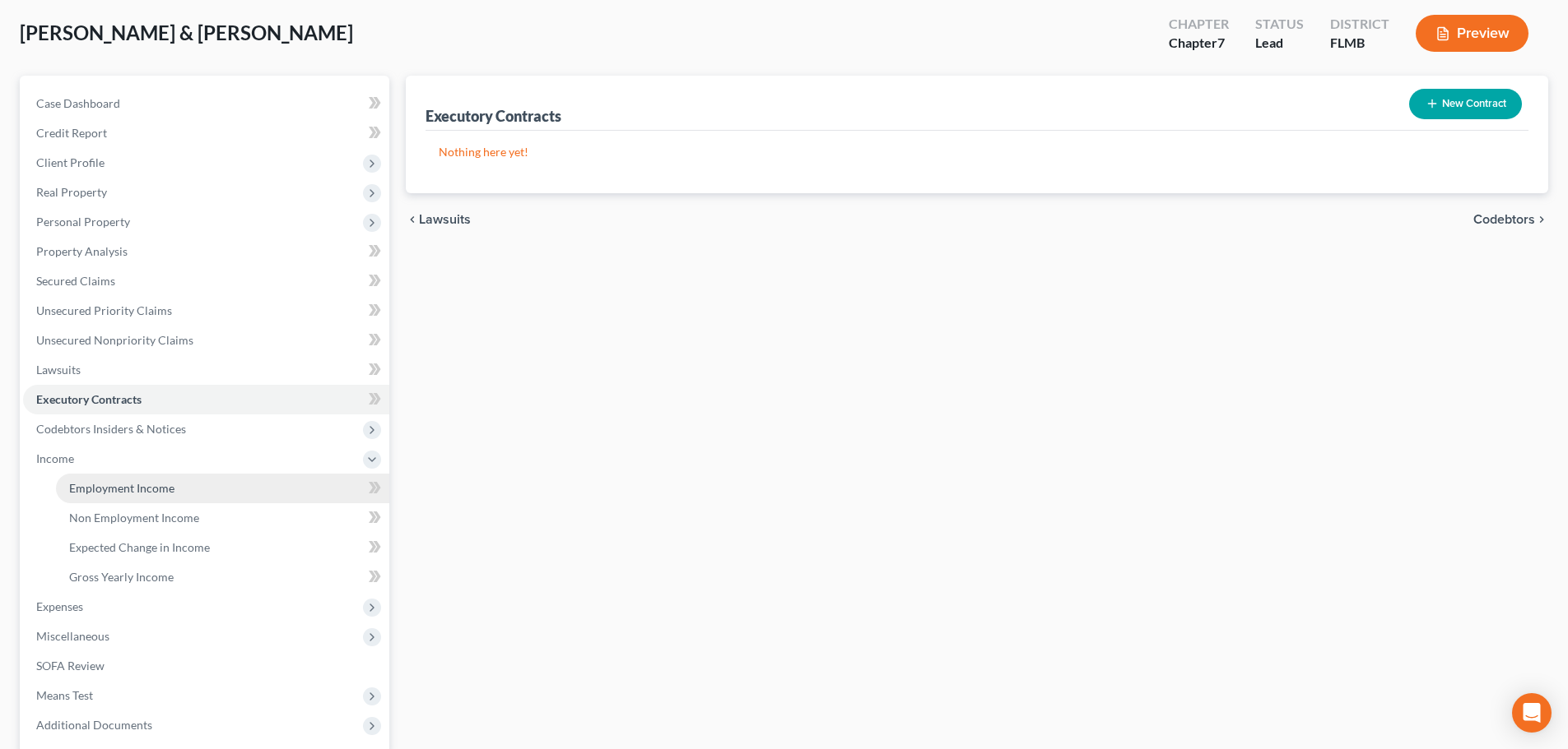
click at [146, 478] on link "Employment Income" at bounding box center [222, 488] width 334 height 29
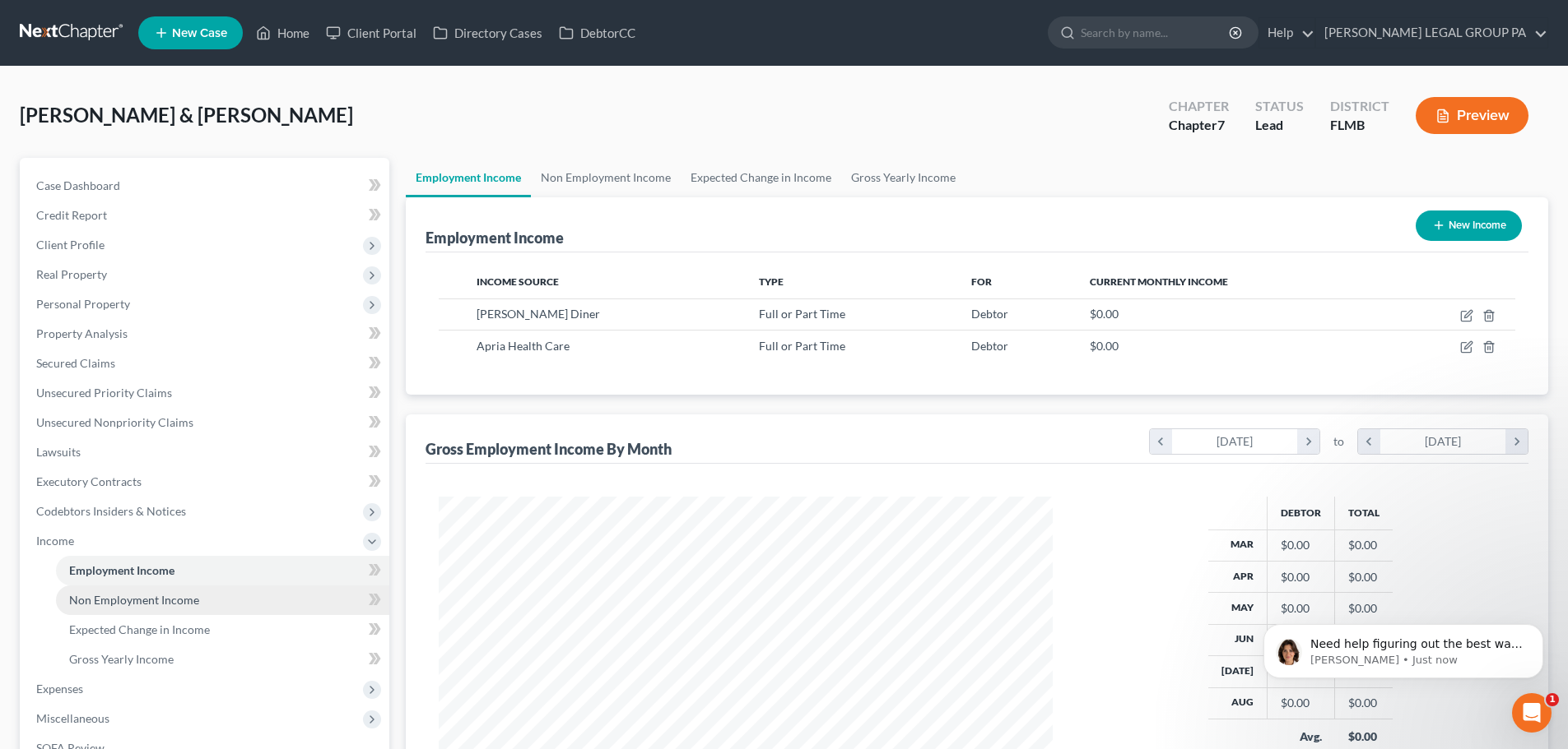
click at [175, 600] on span "Non Employment Income" at bounding box center [134, 600] width 130 height 14
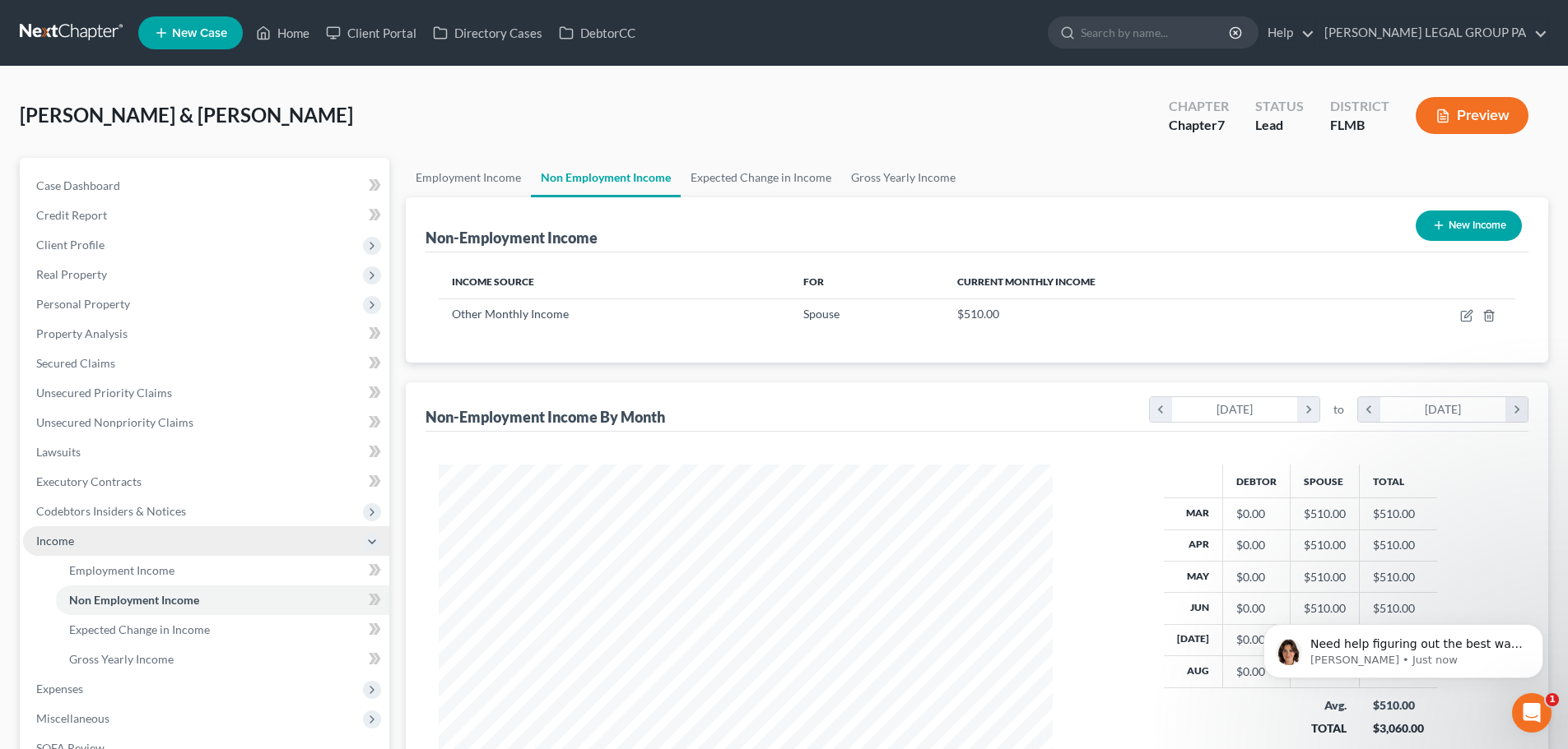
scroll to position [307, 647]
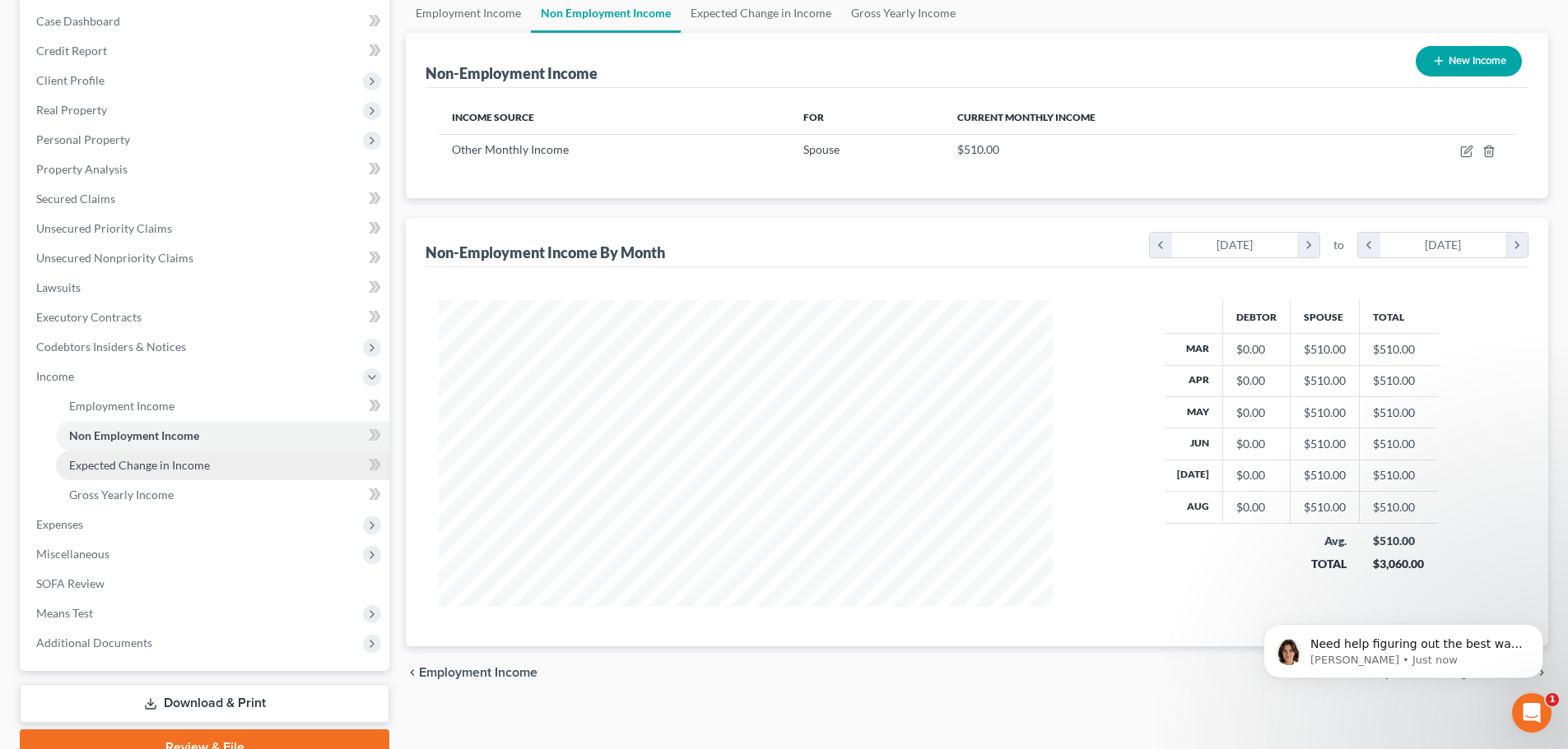
click at [211, 468] on link "Expected Change in Income" at bounding box center [222, 465] width 334 height 29
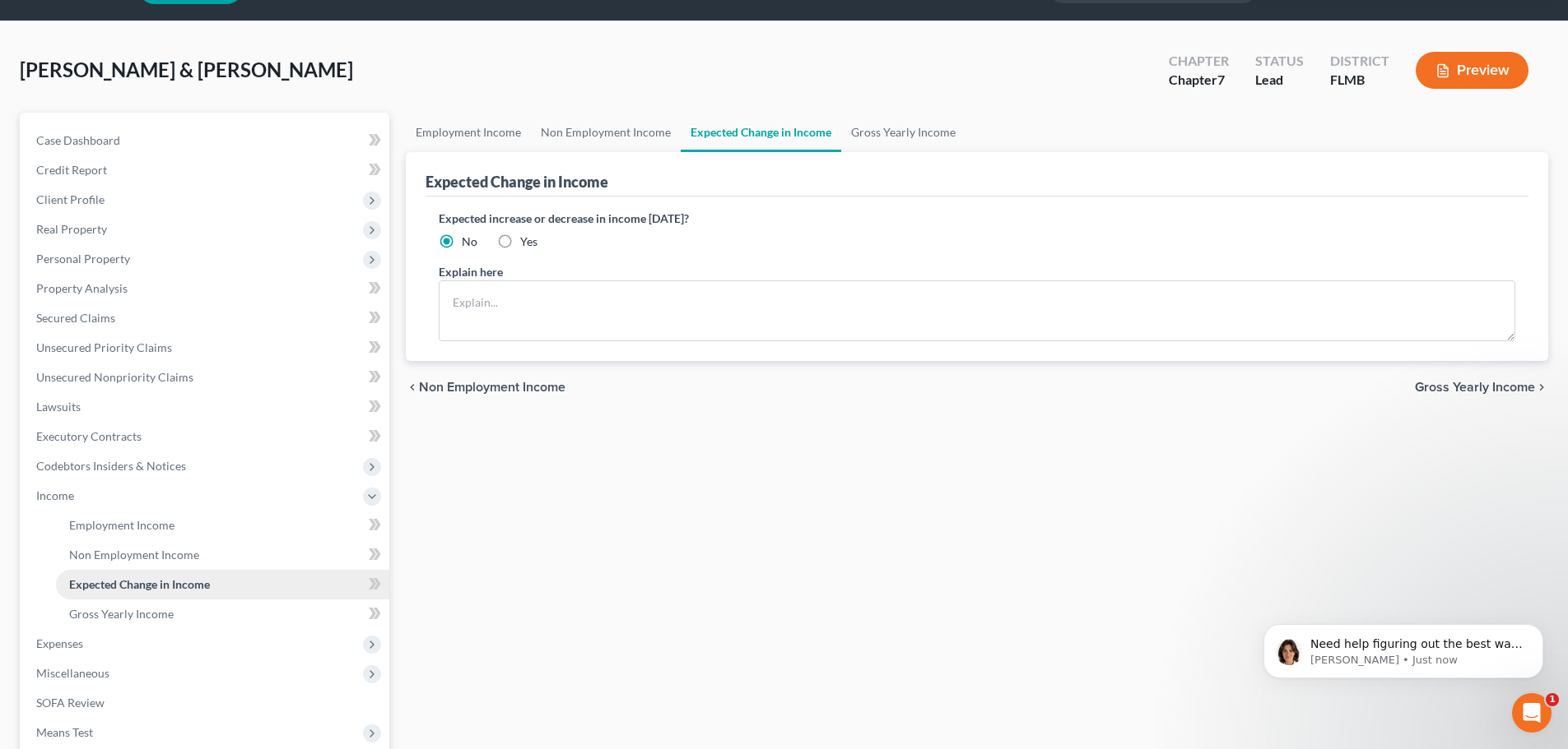
scroll to position [82, 0]
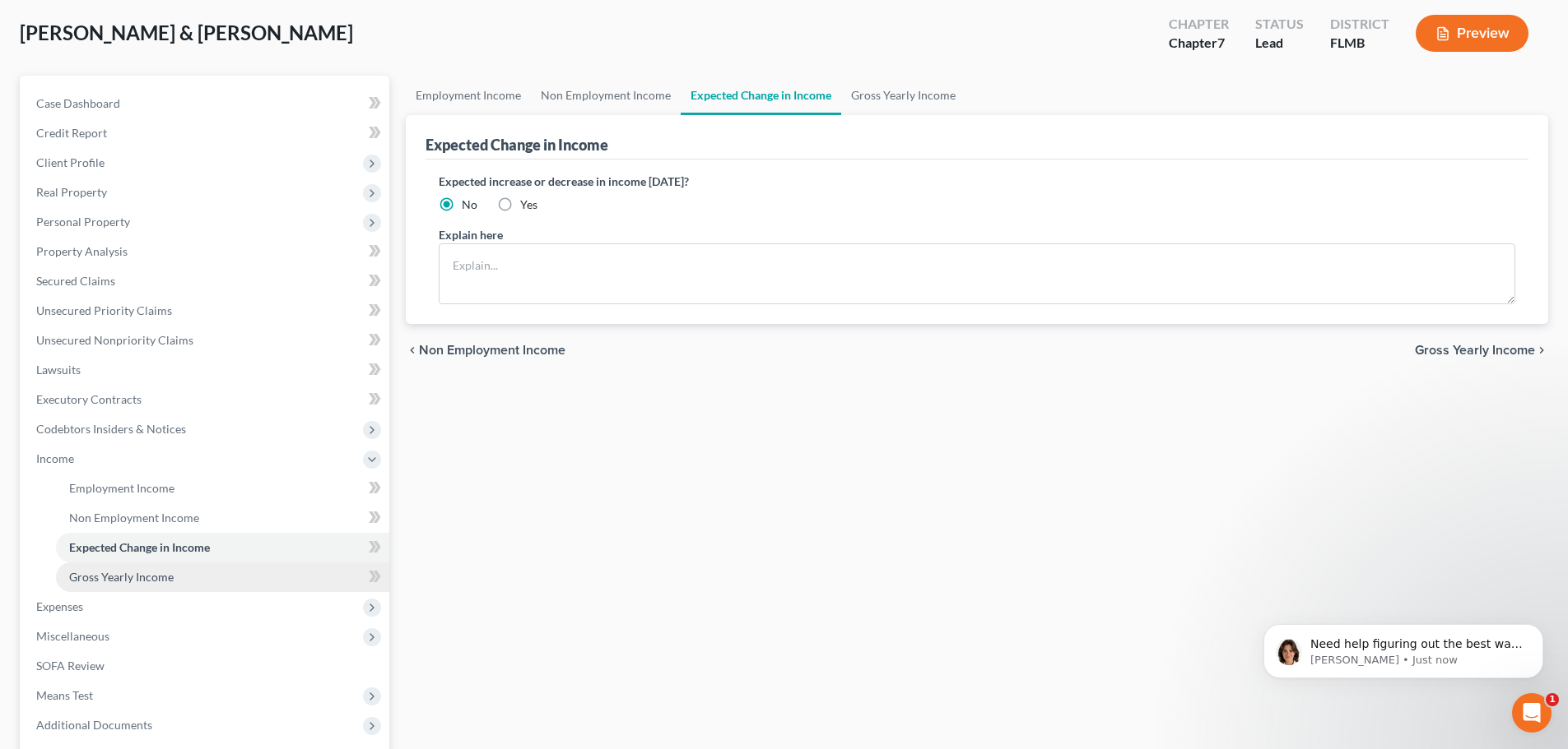
click at [203, 572] on link "Gross Yearly Income" at bounding box center [222, 577] width 334 height 29
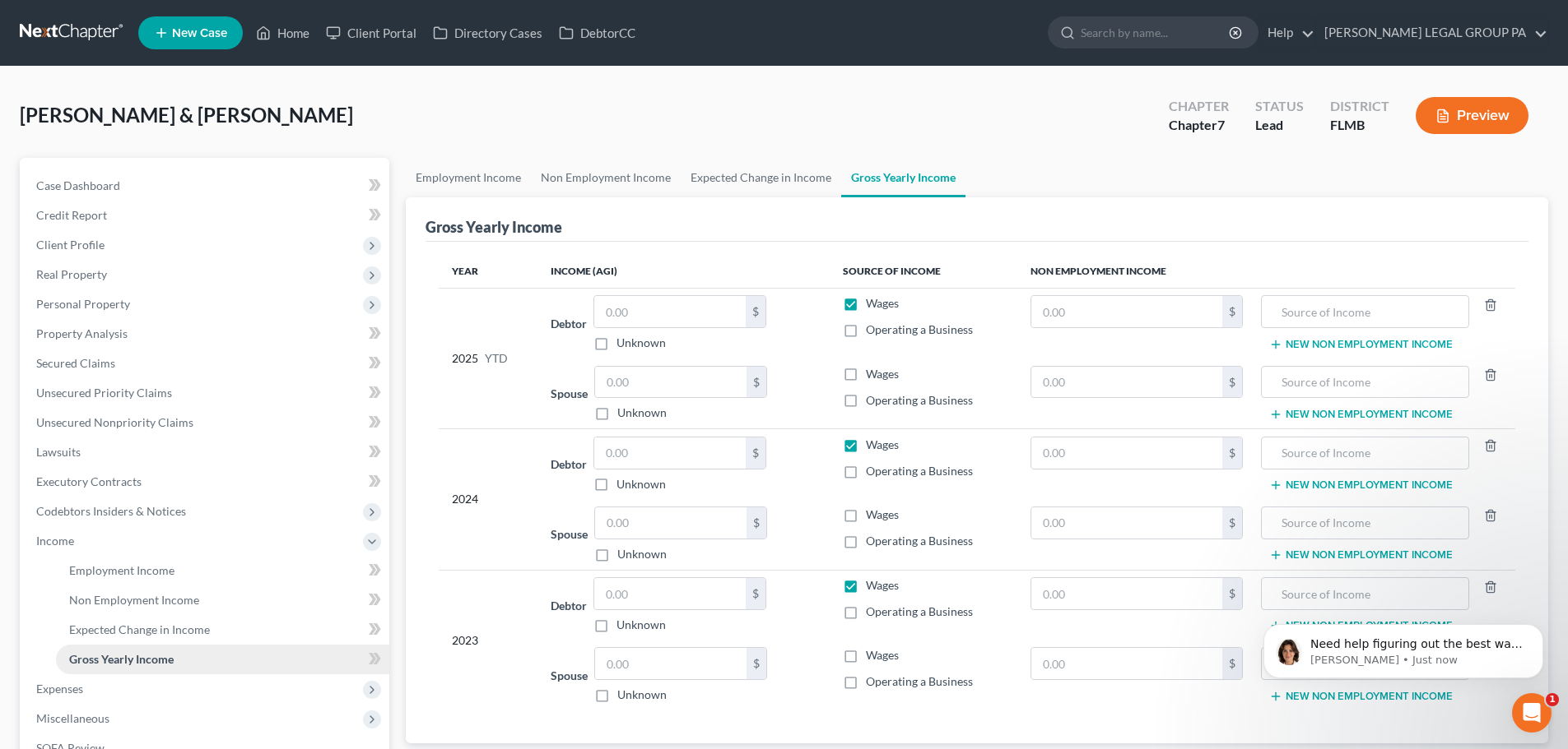
scroll to position [82, 0]
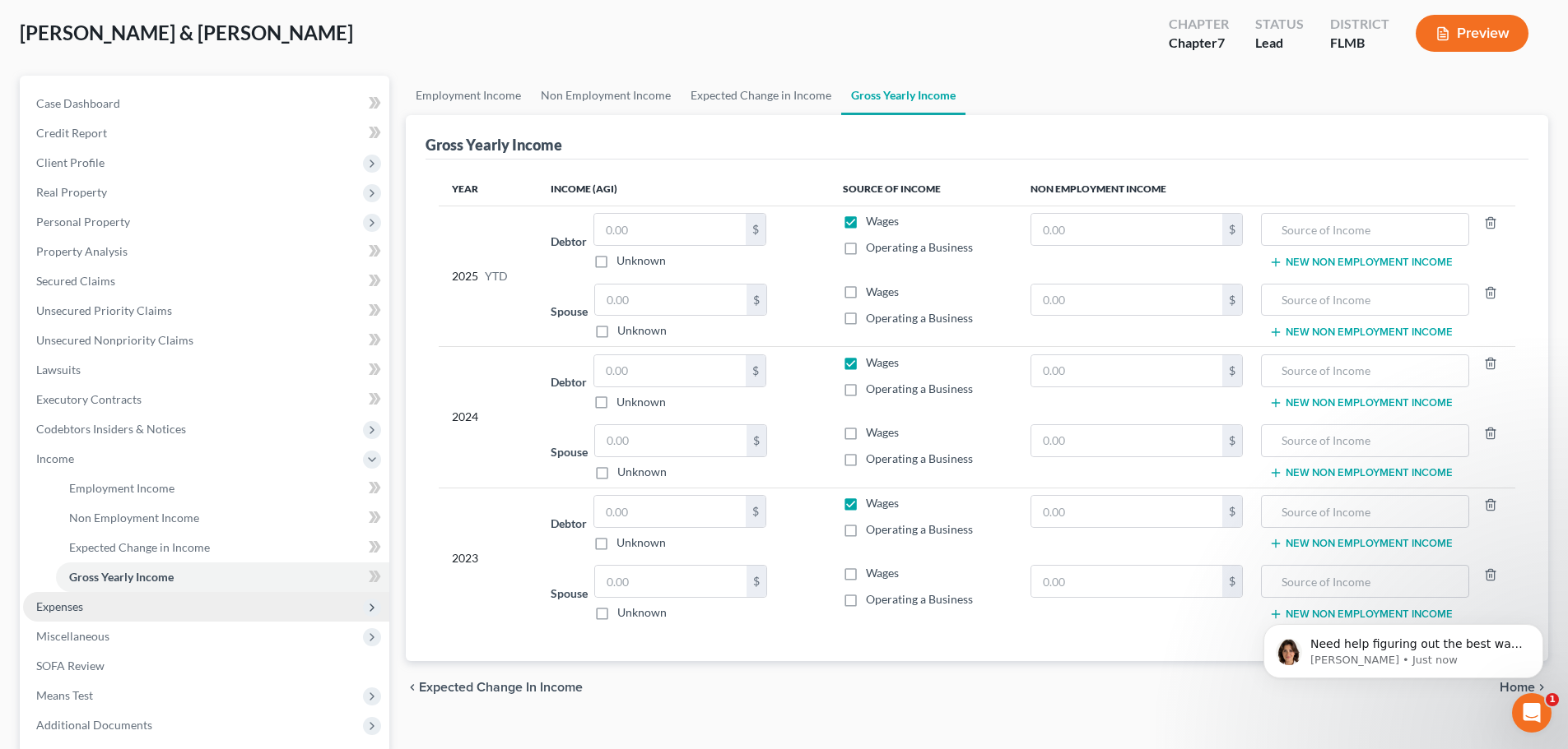
click at [165, 601] on span "Expenses" at bounding box center [206, 607] width 367 height 29
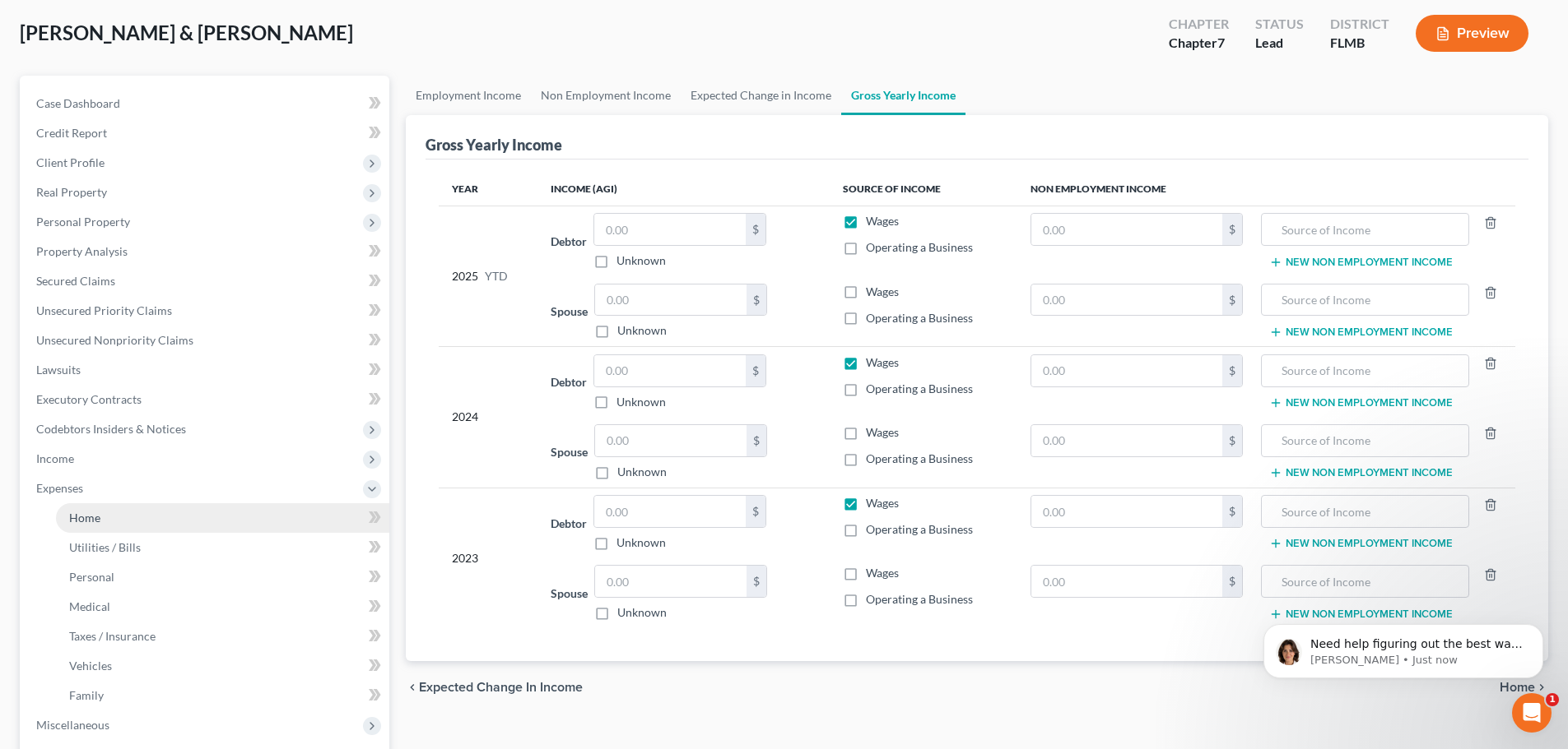
click at [189, 516] on link "Home" at bounding box center [222, 518] width 334 height 29
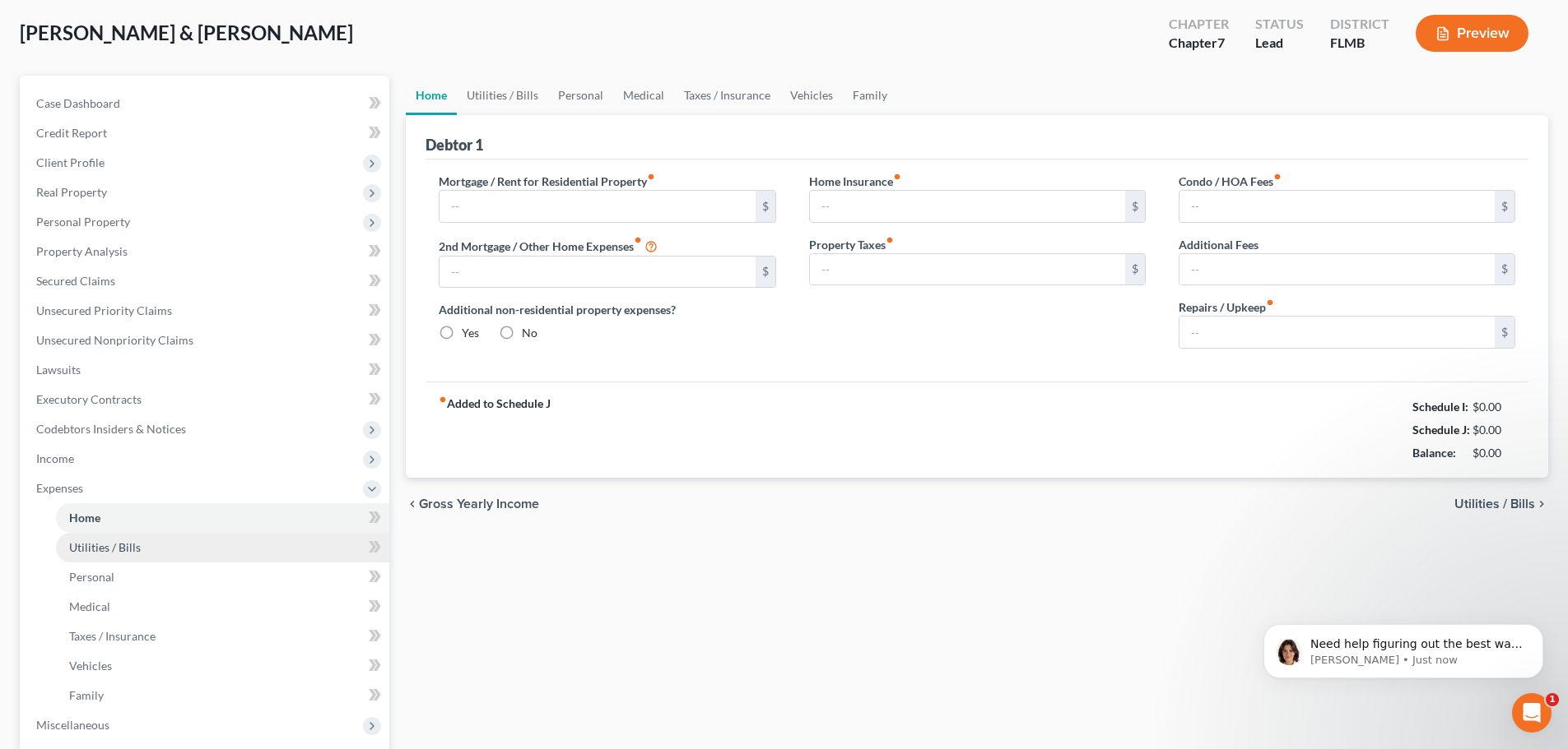
scroll to position [6, 0]
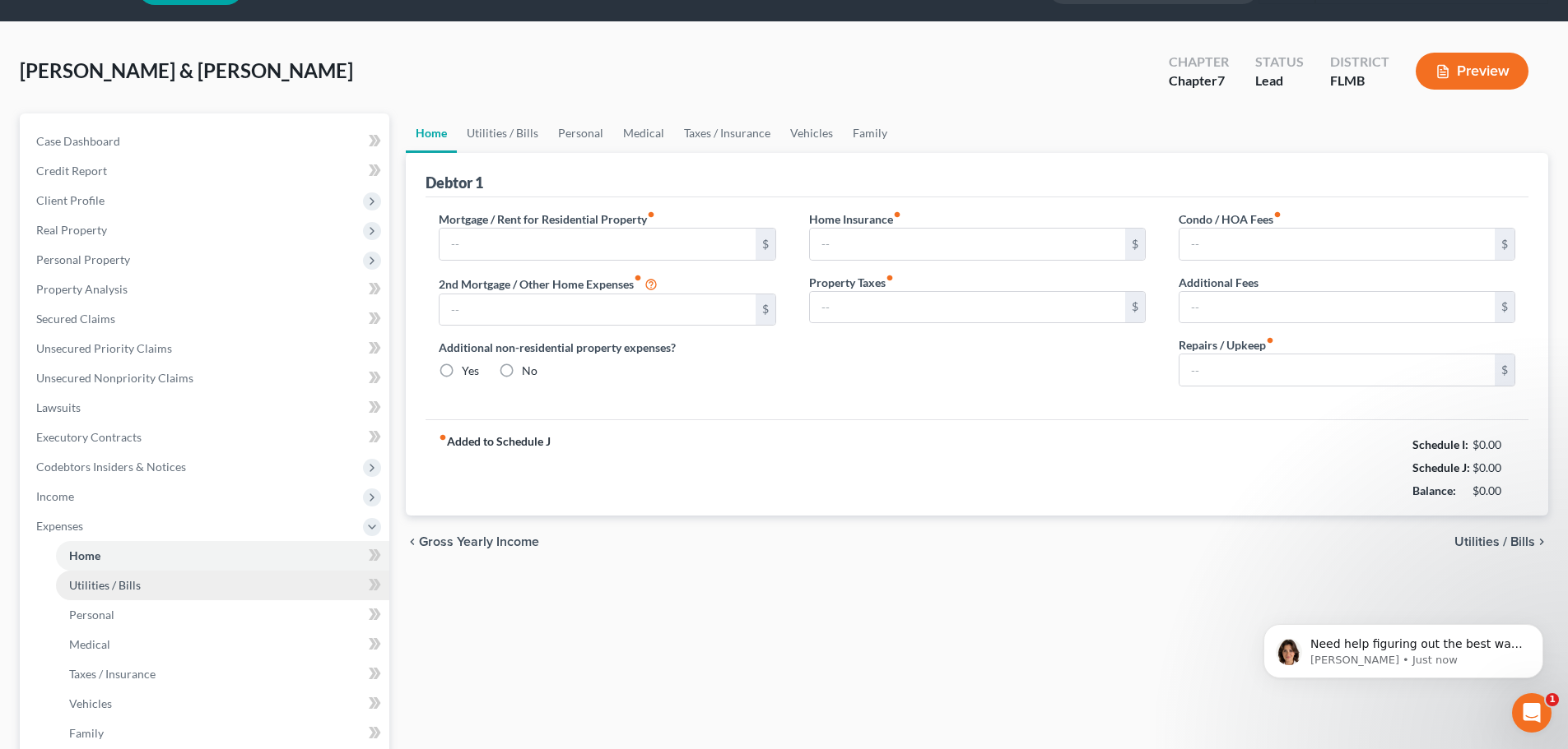
type input "600.00"
type input "0.00"
radio input "true"
type input "0.00"
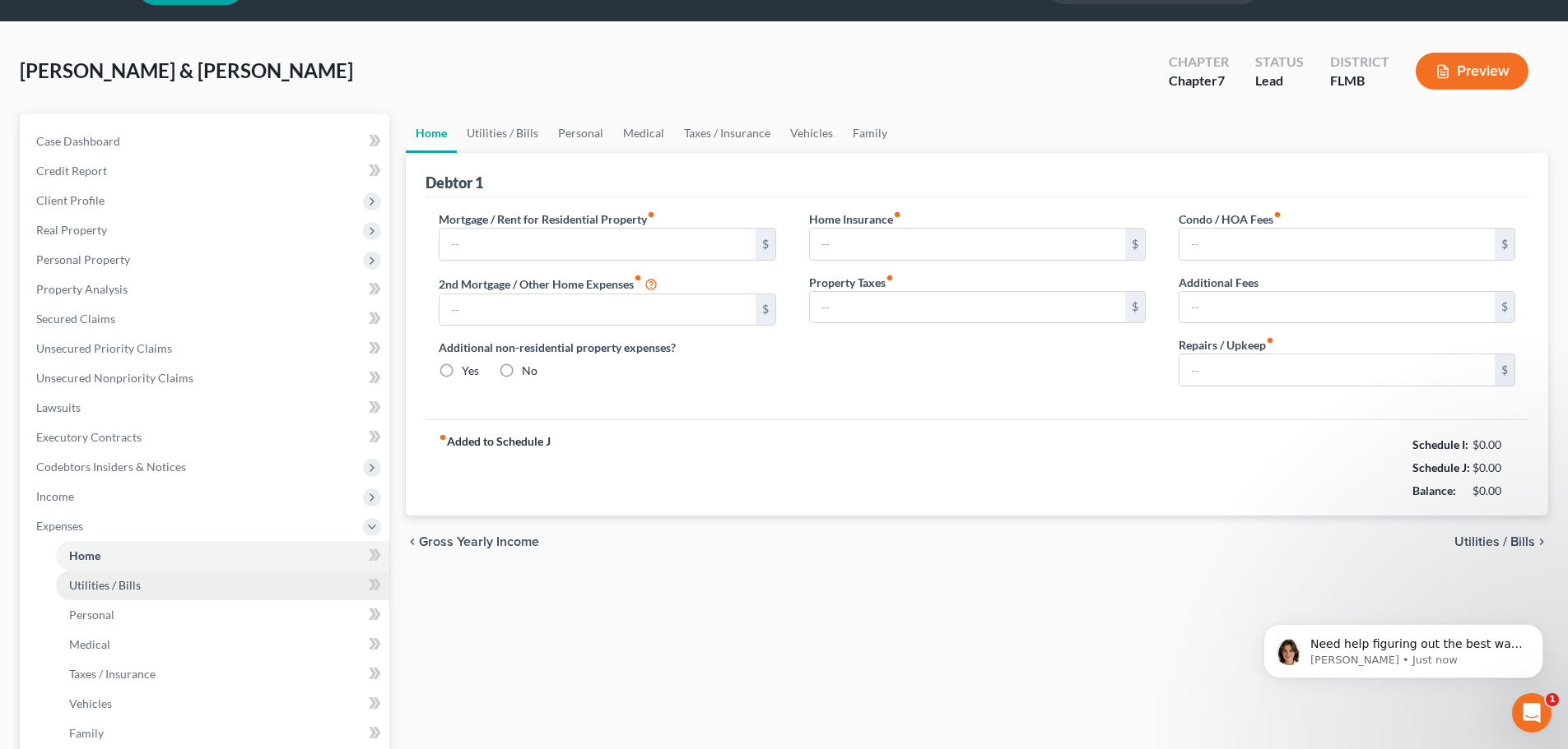
type input "0.00"
type input "100.00"
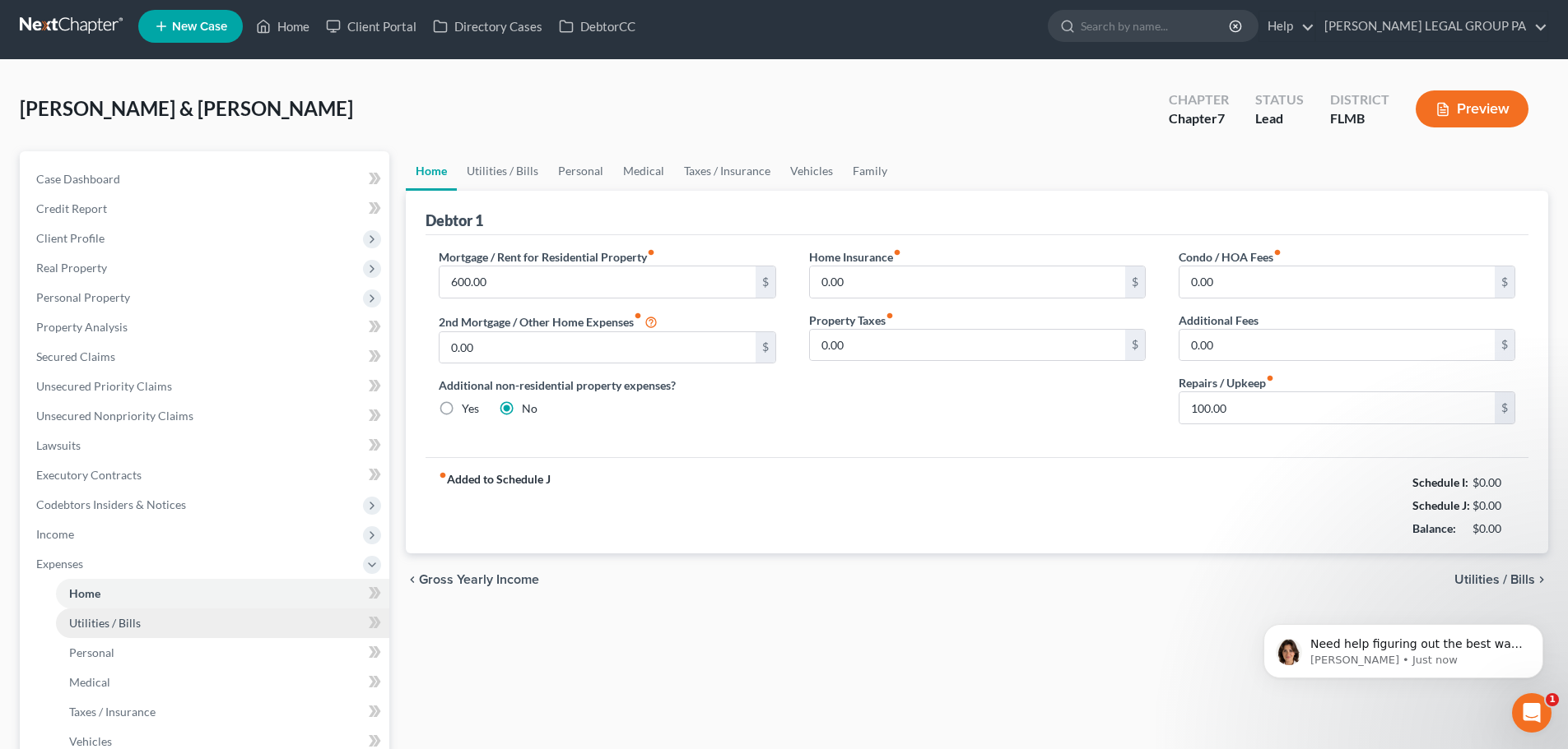
click at [181, 545] on ul "Case Dashboard Payments Invoices Payments Payments Credit Report Client Profile" at bounding box center [206, 535] width 367 height 740
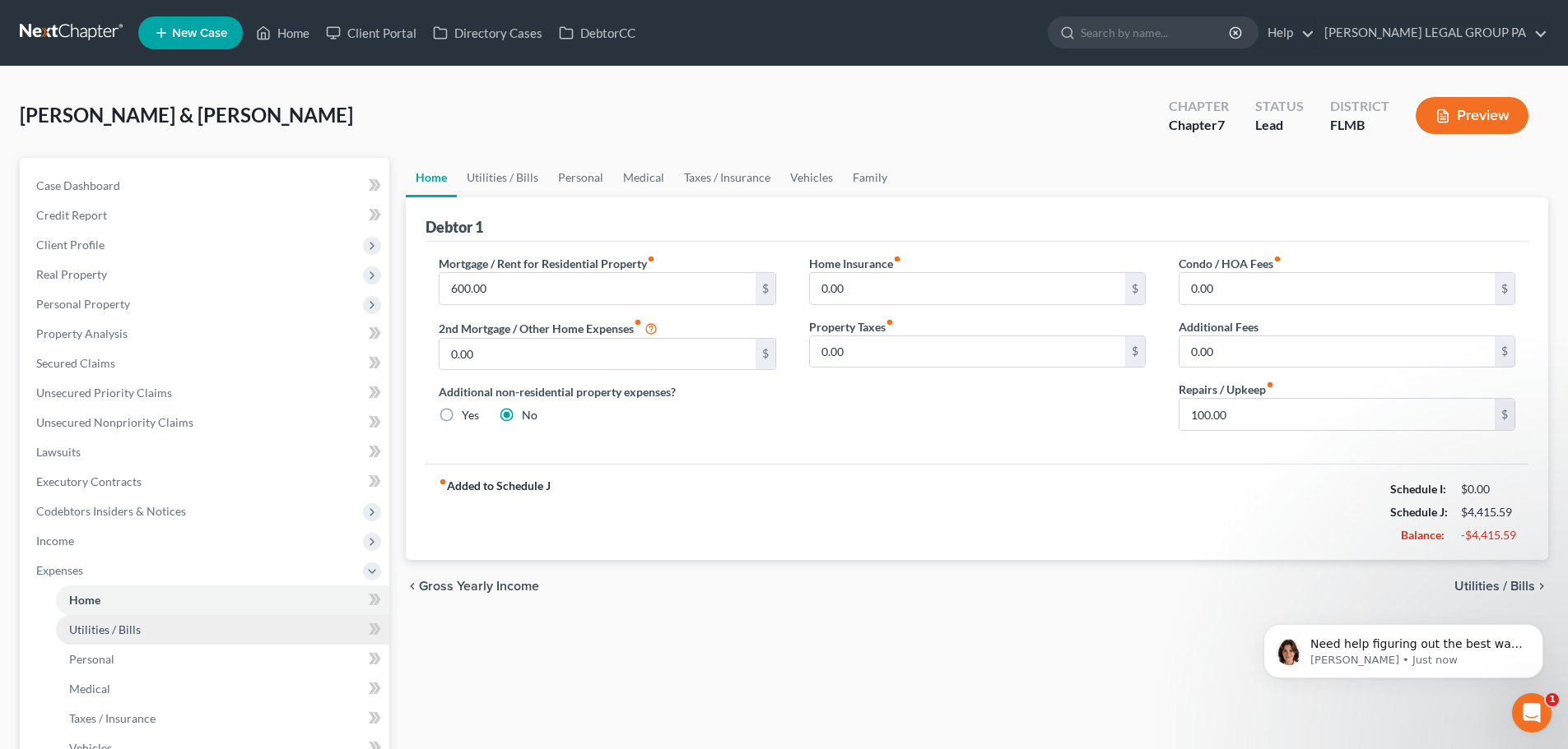
click at [167, 623] on link "Utilities / Bills" at bounding box center [222, 630] width 334 height 29
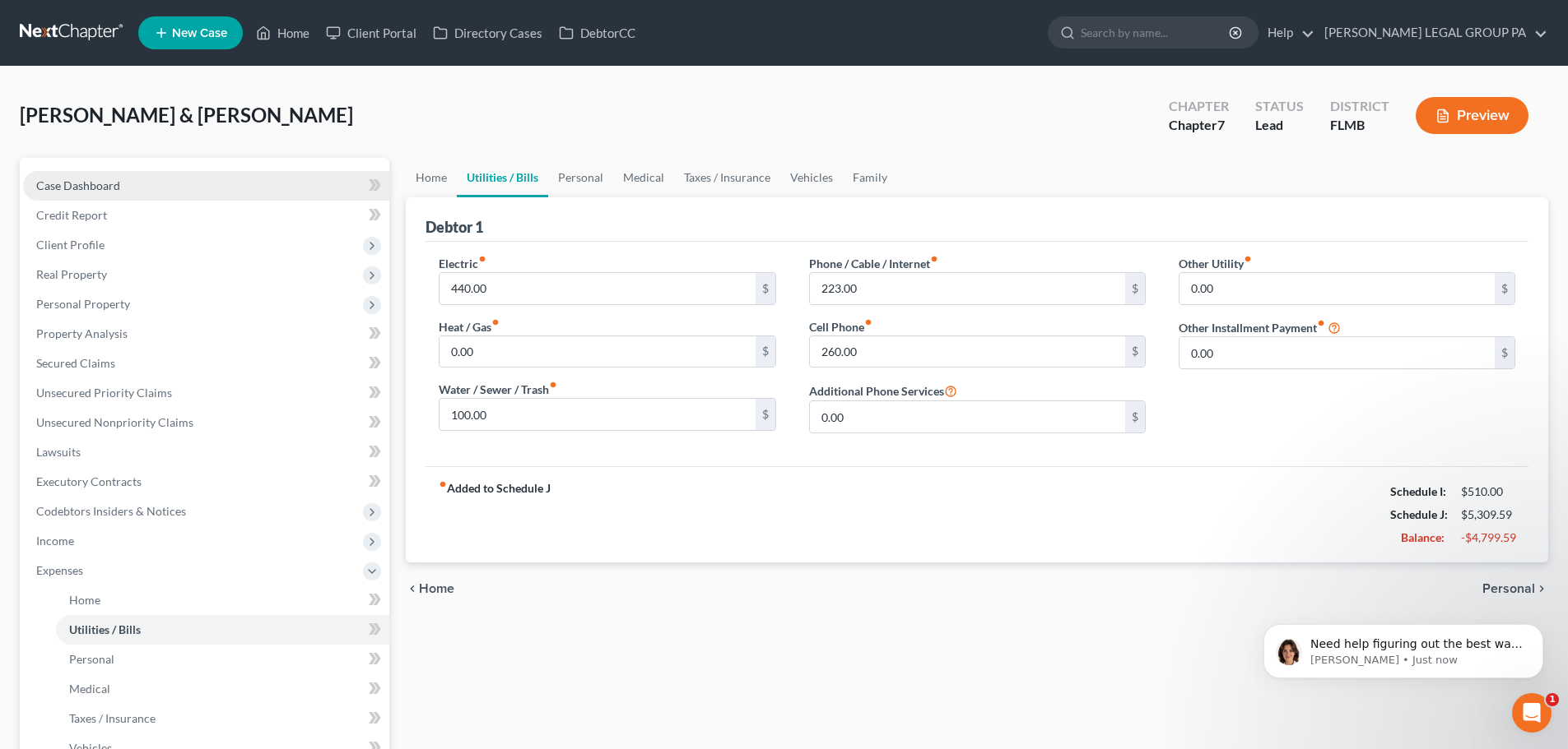
click at [160, 181] on link "Case Dashboard" at bounding box center [206, 185] width 367 height 29
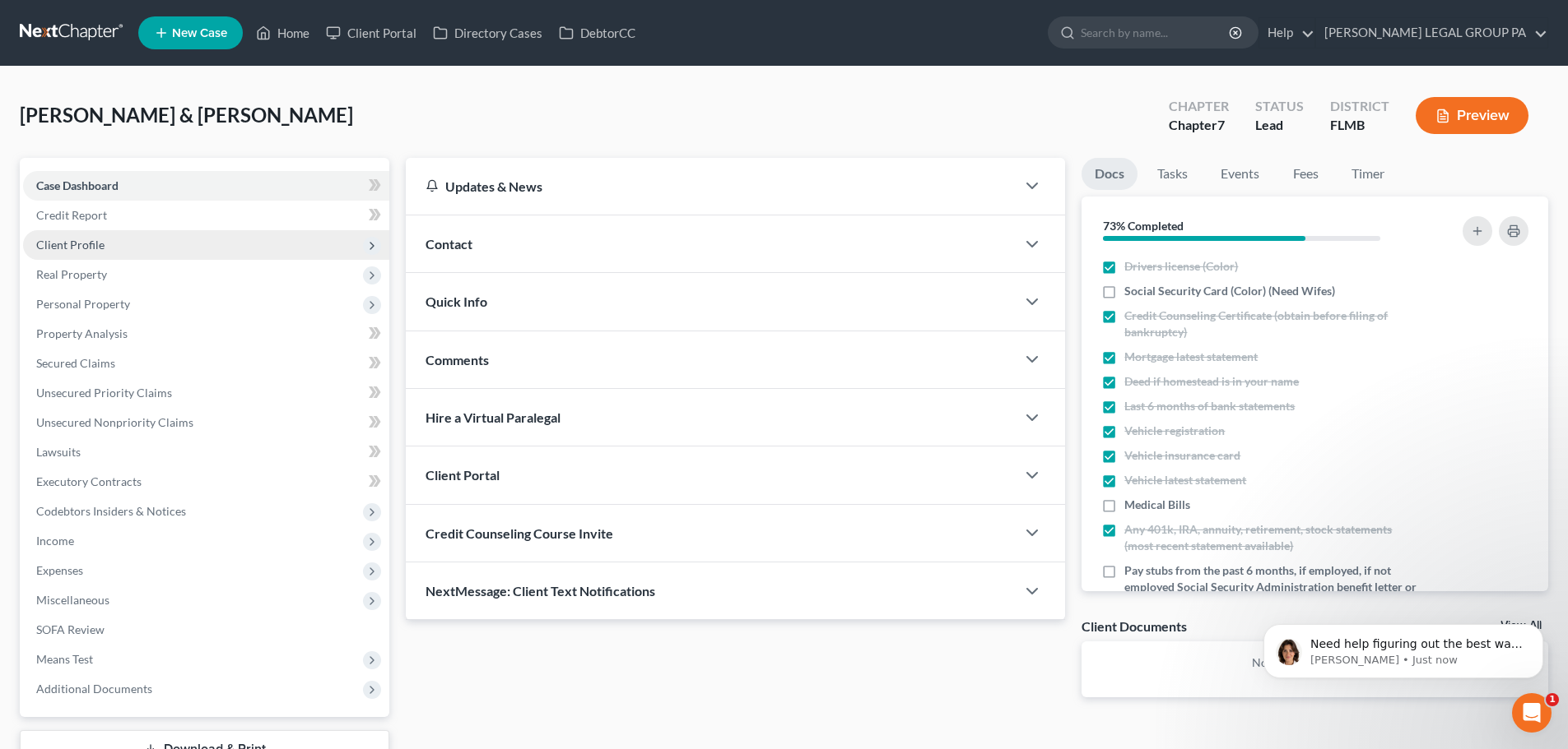
click at [146, 230] on span "Client Profile" at bounding box center [206, 245] width 367 height 29
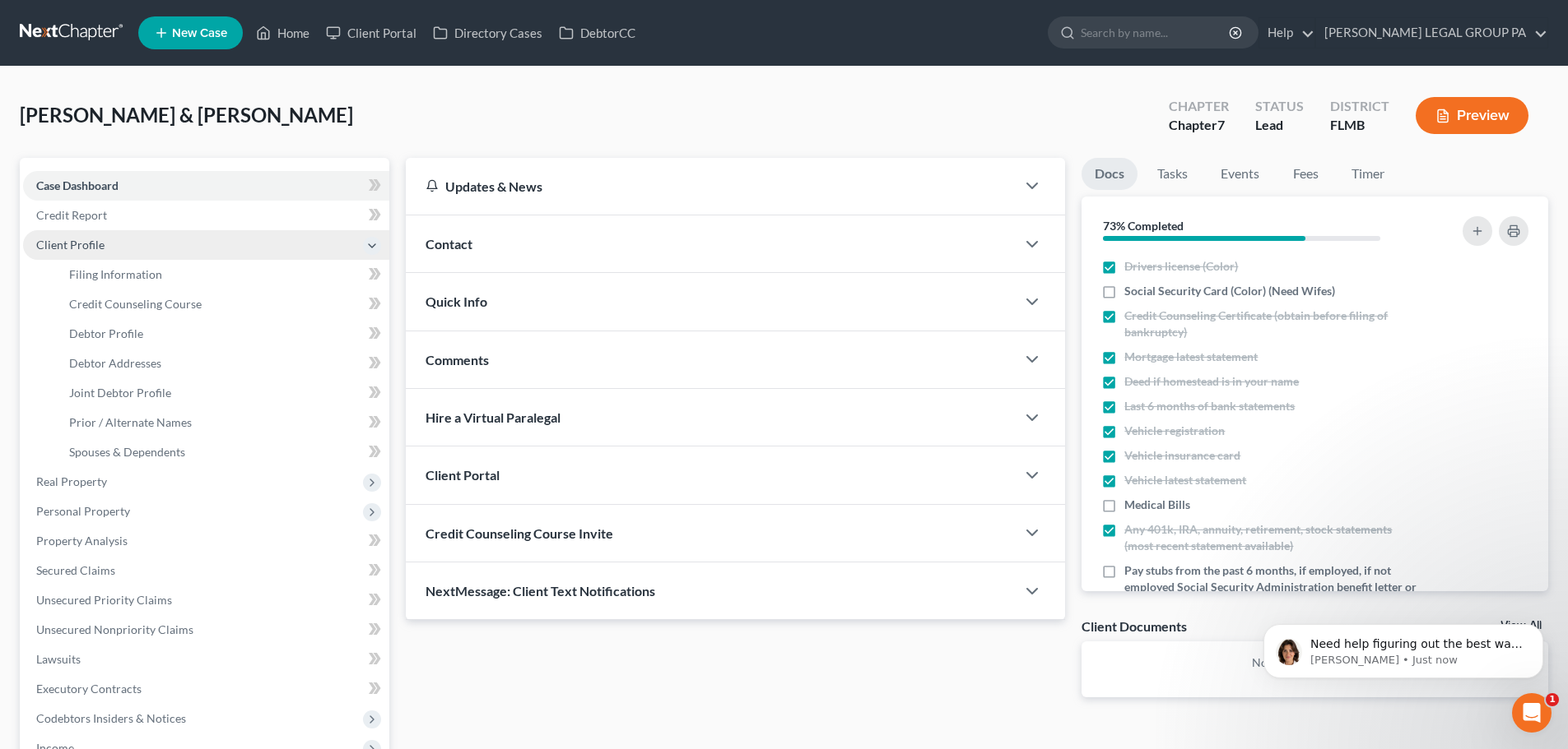
click at [142, 246] on span "Client Profile" at bounding box center [206, 245] width 367 height 29
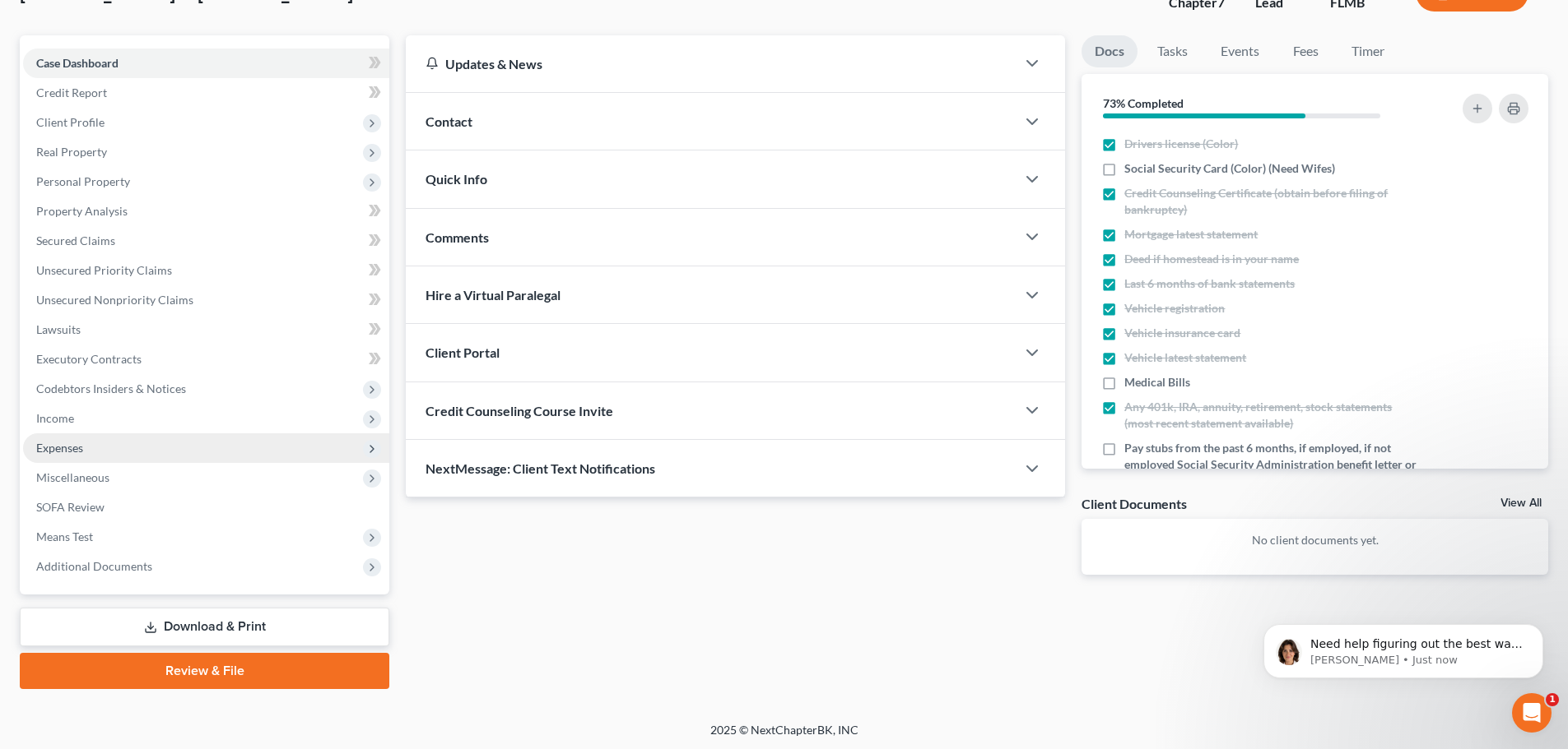
scroll to position [125, 0]
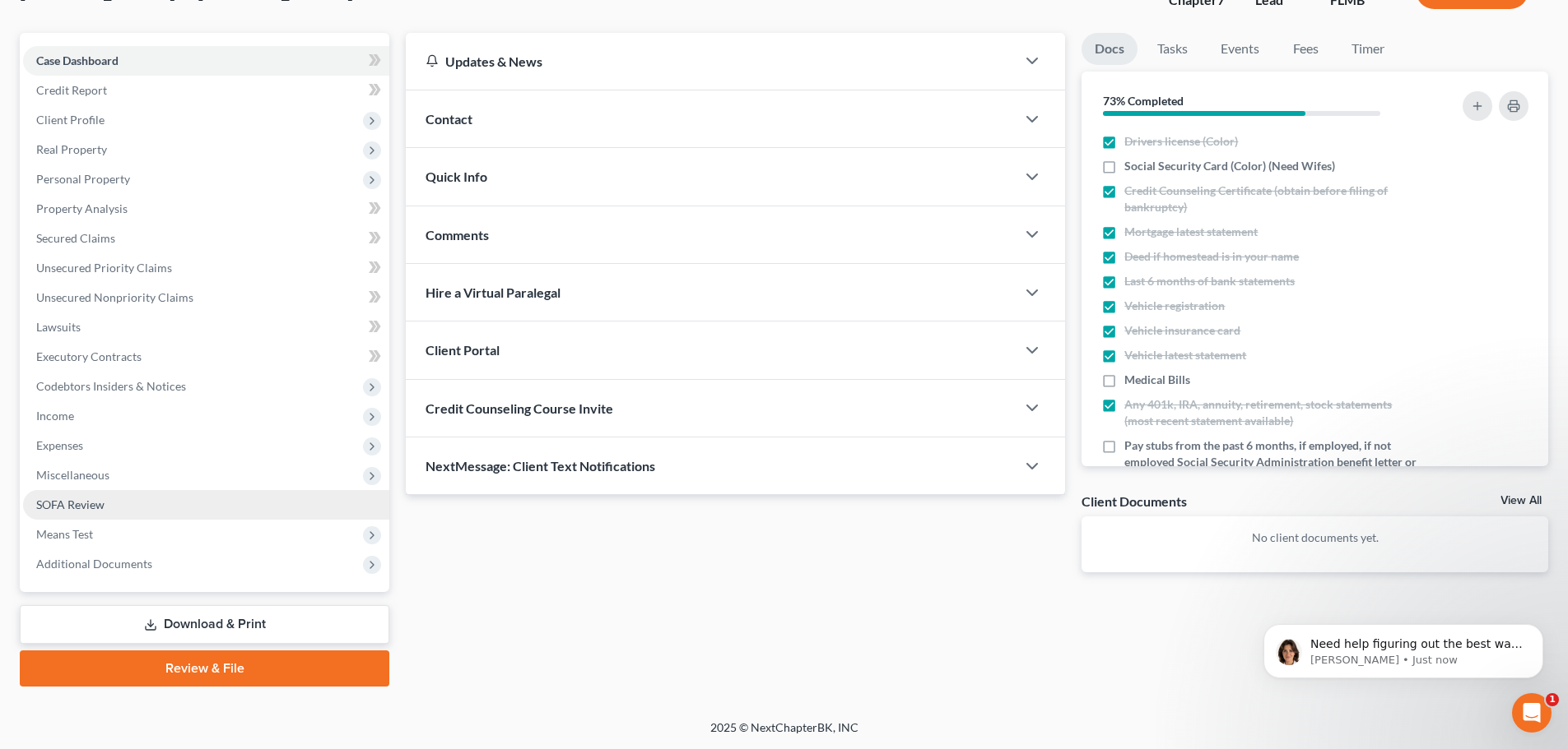
click at [138, 508] on link "SOFA Review" at bounding box center [206, 504] width 367 height 29
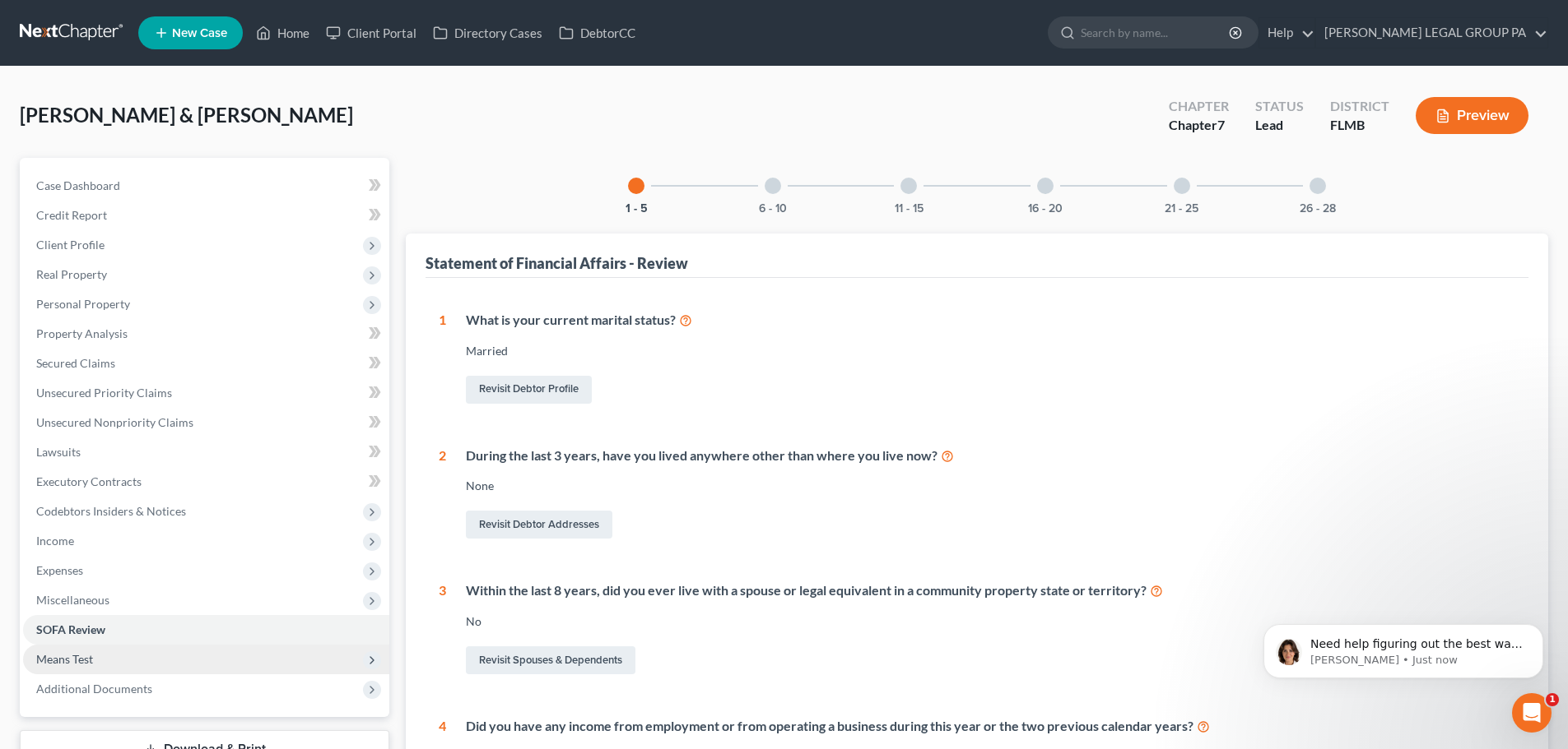
click at [138, 654] on span "Means Test" at bounding box center [206, 659] width 367 height 29
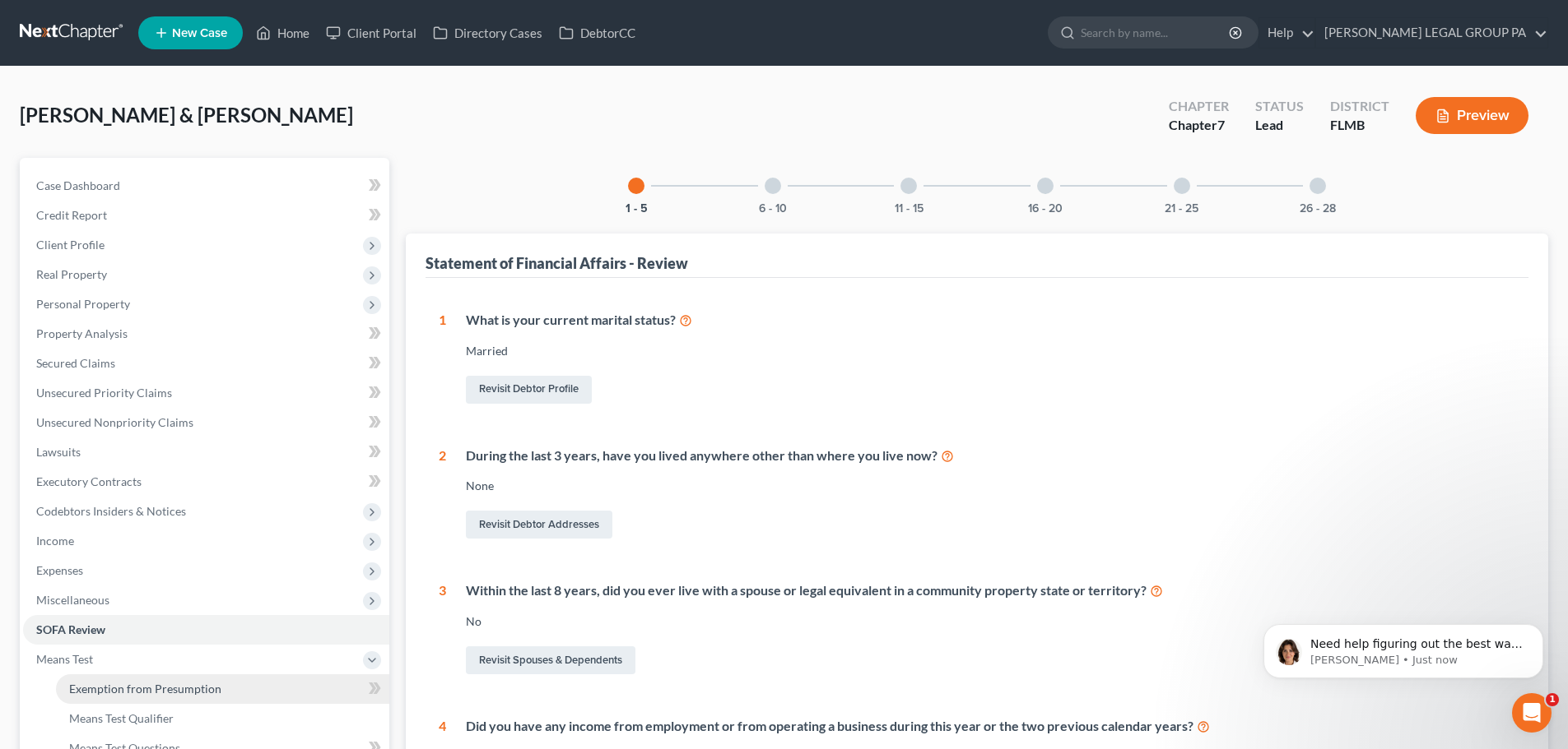
click at [133, 695] on span "Exemption from Presumption" at bounding box center [145, 689] width 152 height 14
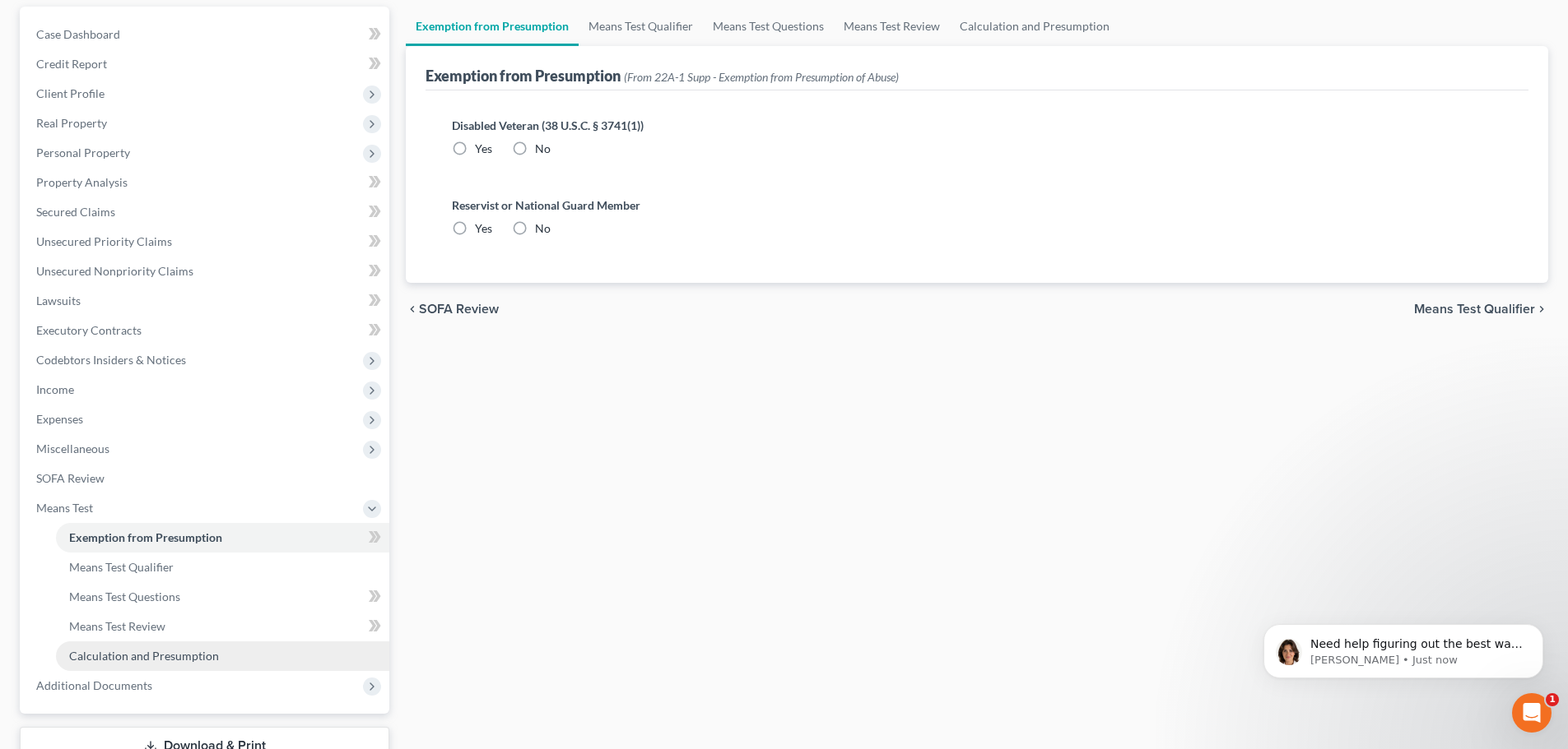
scroll to position [165, 0]
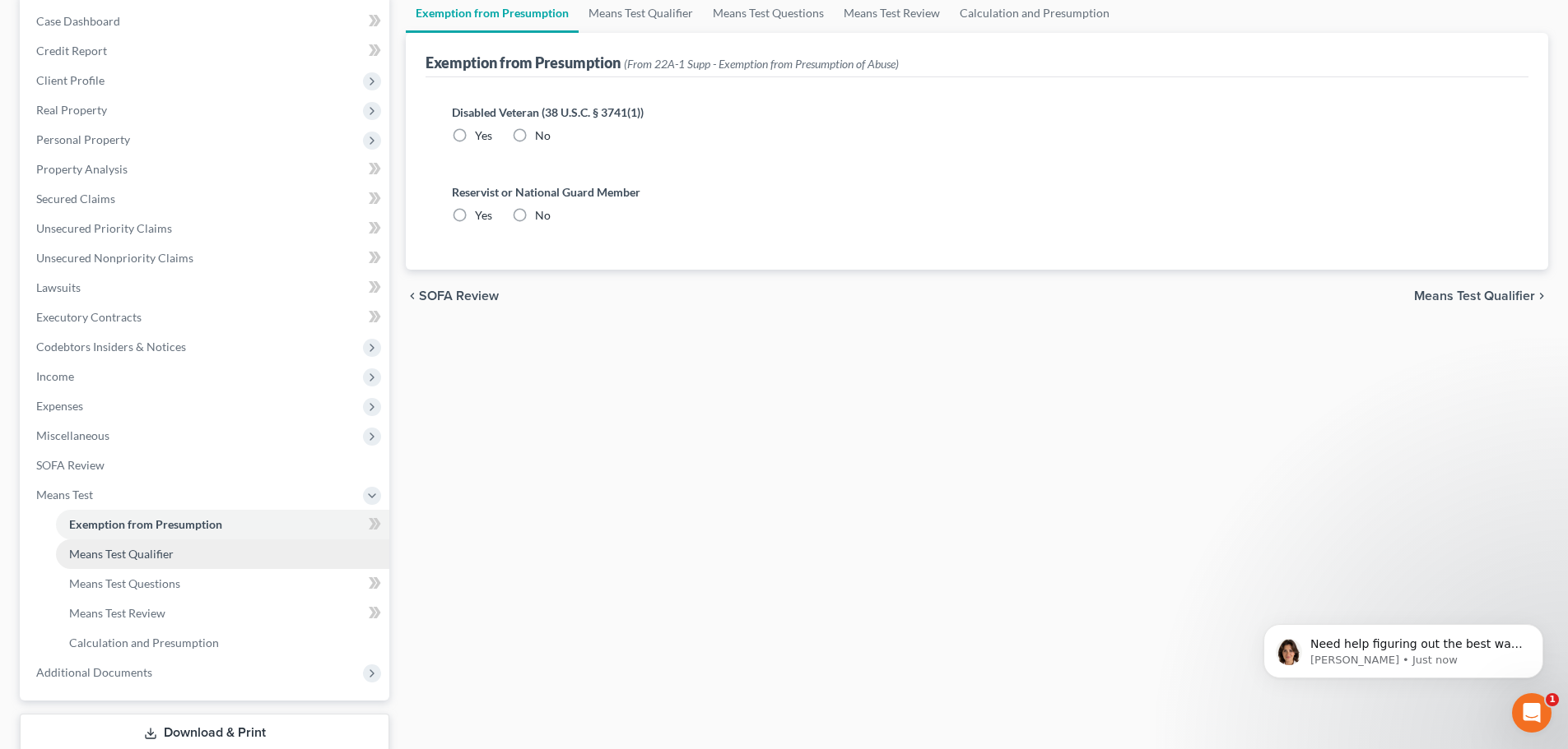
click at [163, 559] on span "Means Test Qualifier" at bounding box center [121, 554] width 104 height 14
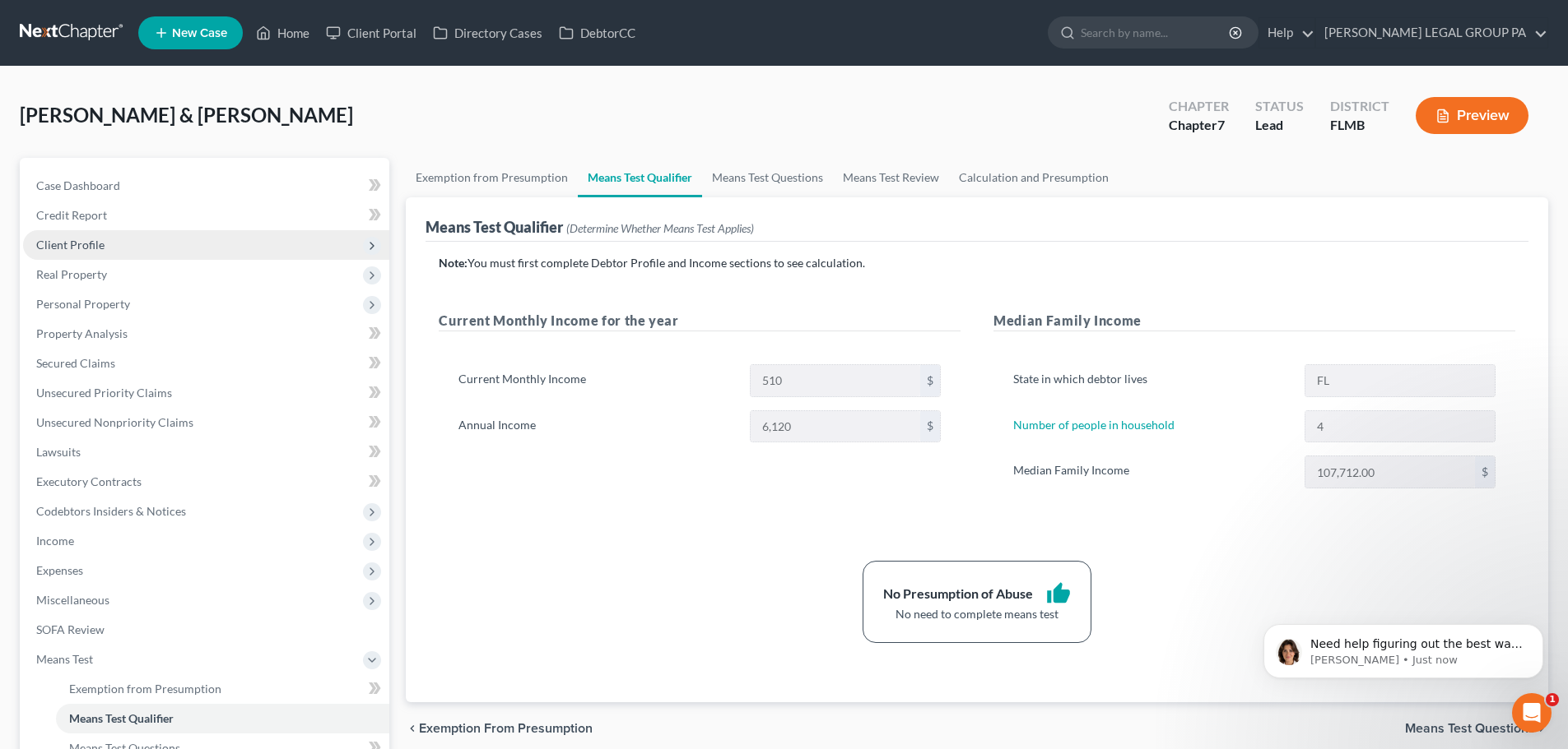
click at [93, 247] on span "Client Profile" at bounding box center [70, 245] width 69 height 14
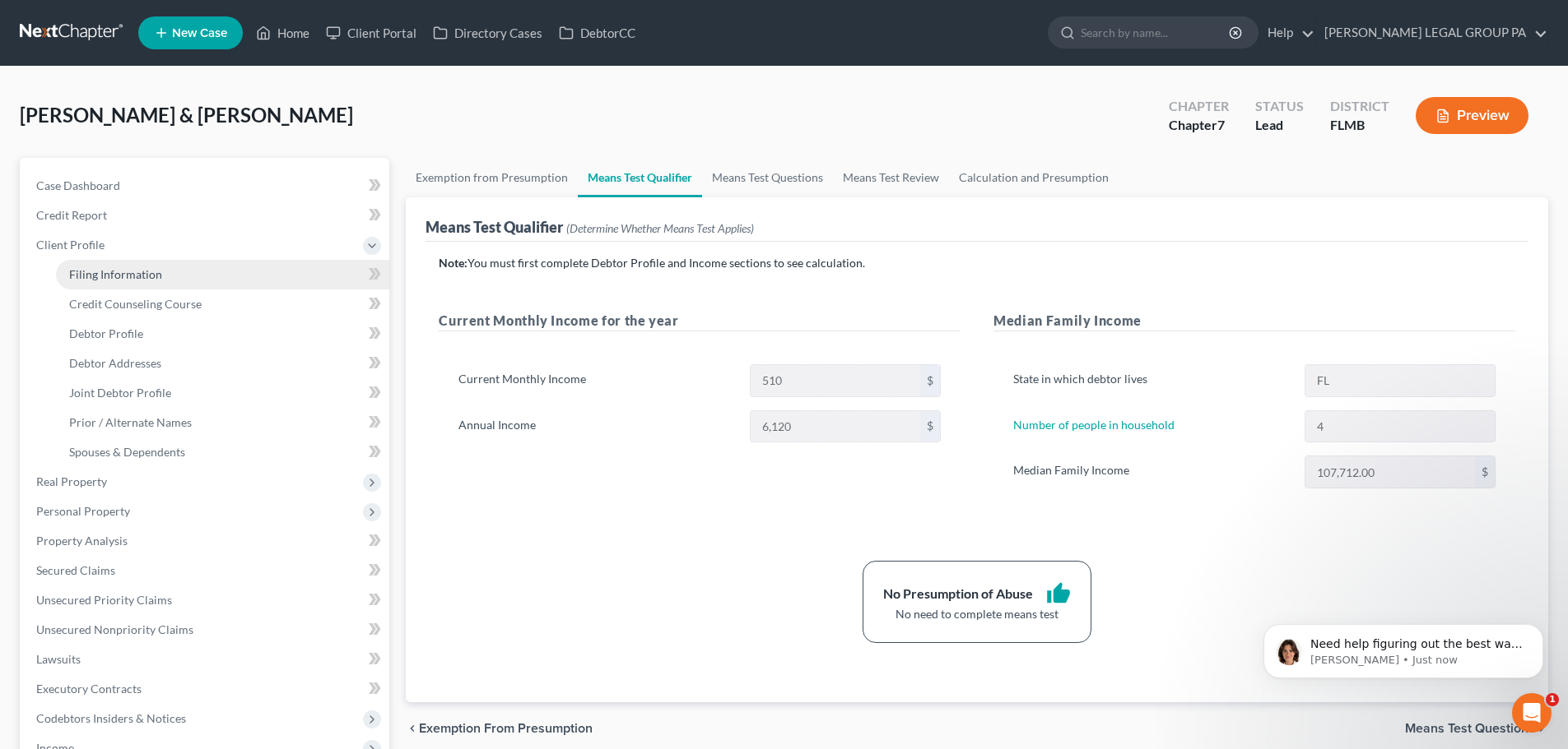
click at [100, 275] on span "Filing Information" at bounding box center [116, 275] width 93 height 14
select select "1"
select select "0"
select select "15"
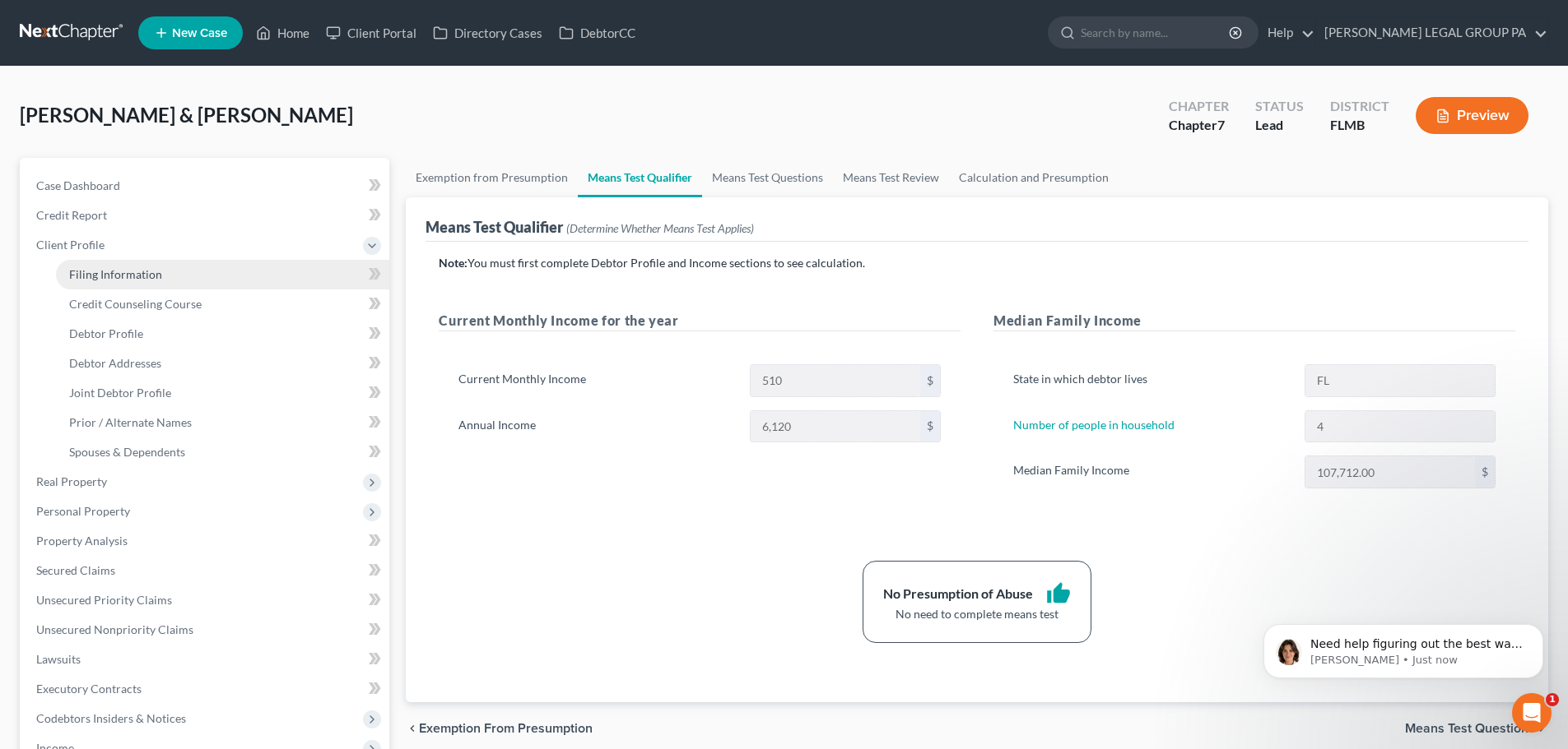
select select "0"
select select "9"
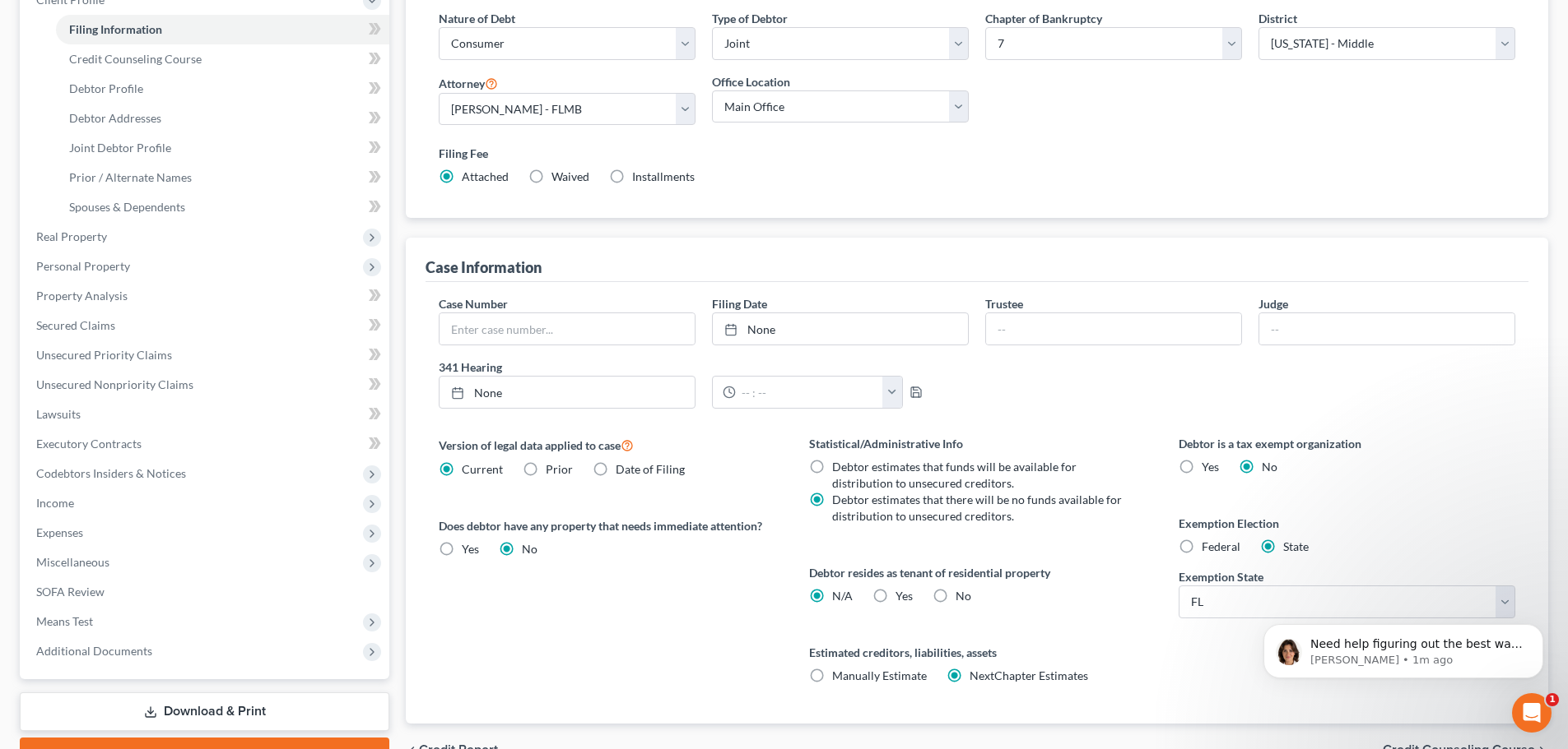
scroll to position [246, 0]
click at [1538, 629] on icon "Dismiss notification" at bounding box center [1539, 629] width 9 height 9
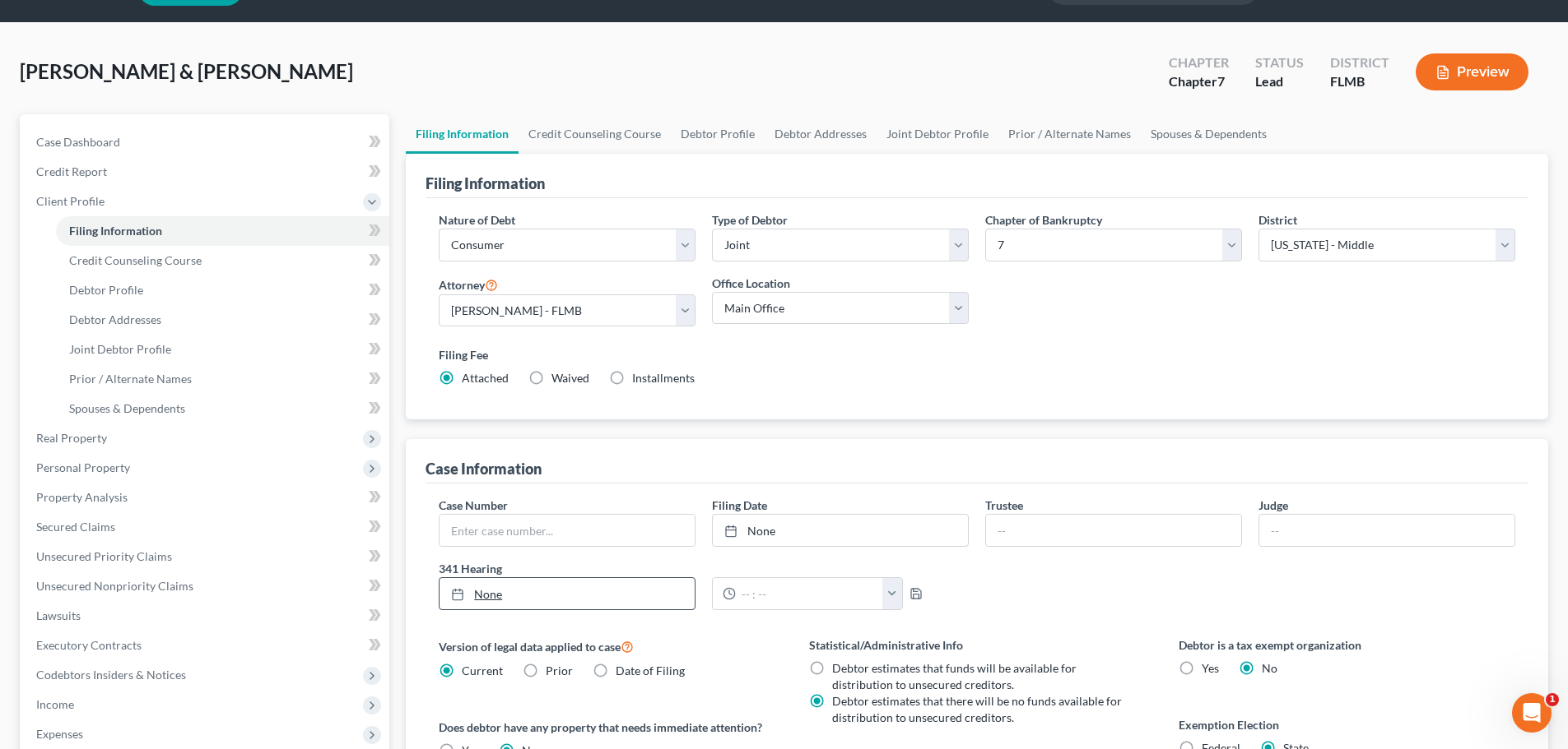
scroll to position [0, 0]
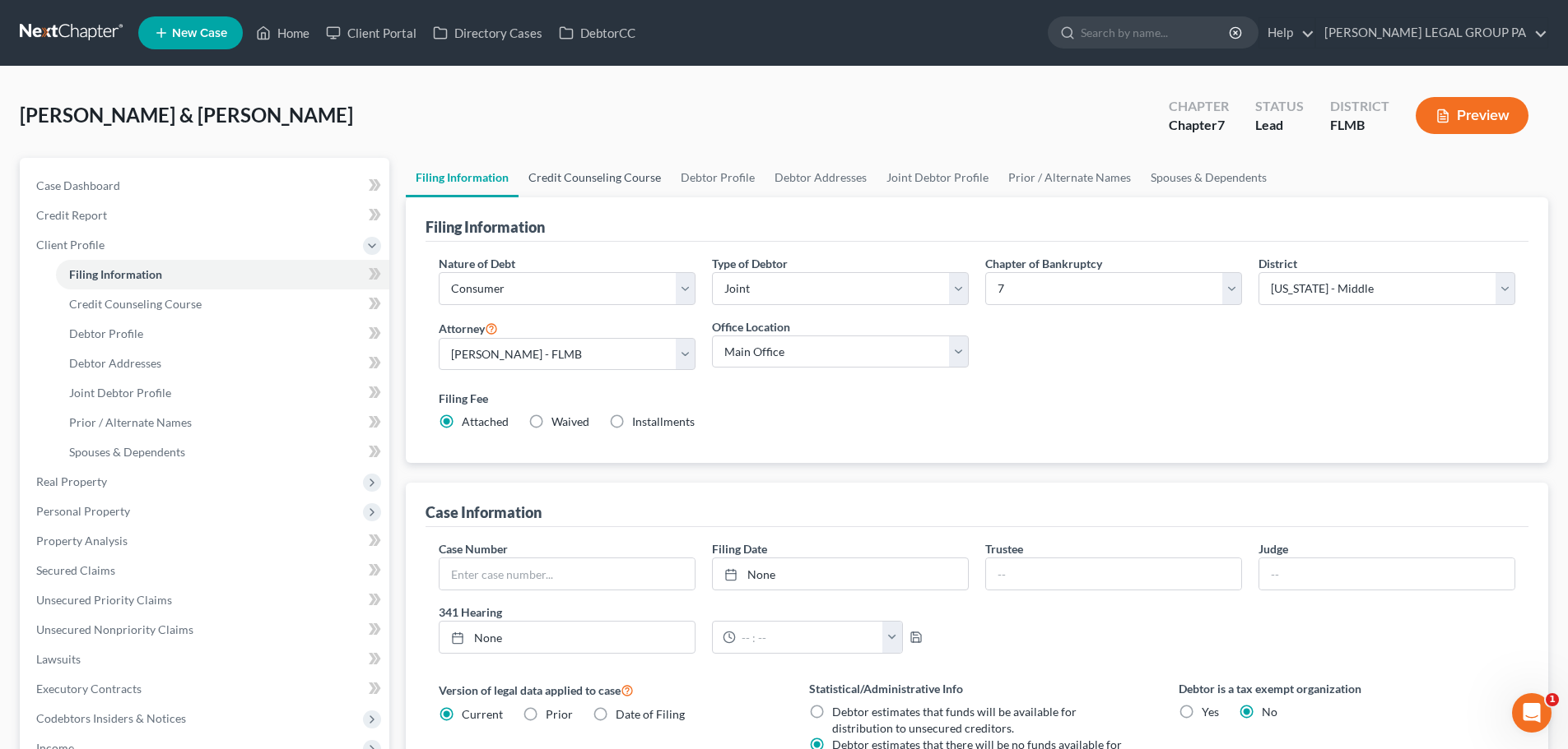
click at [608, 179] on link "Credit Counseling Course" at bounding box center [594, 178] width 152 height 39
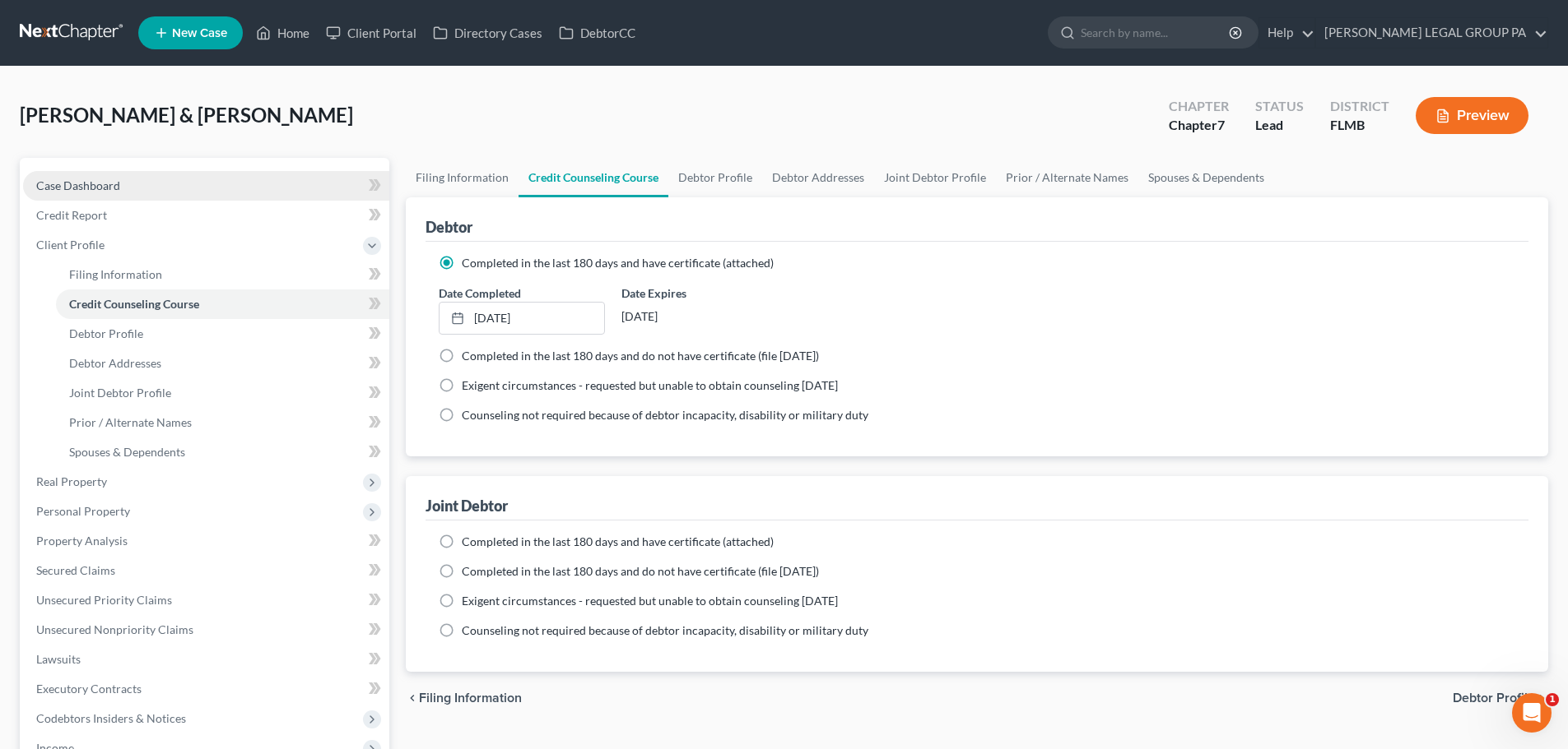
click at [182, 178] on link "Case Dashboard" at bounding box center [206, 185] width 367 height 29
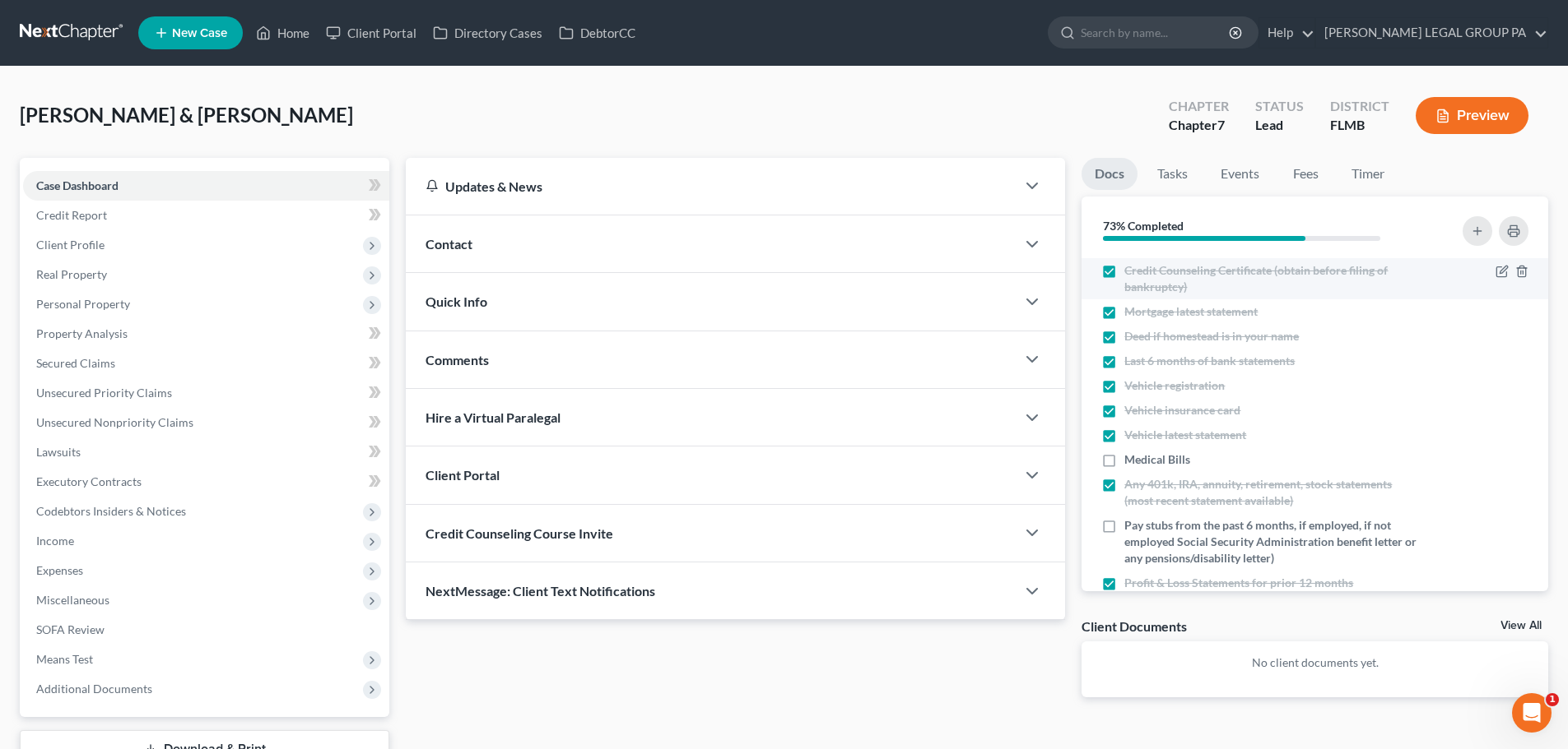
scroll to position [82, 0]
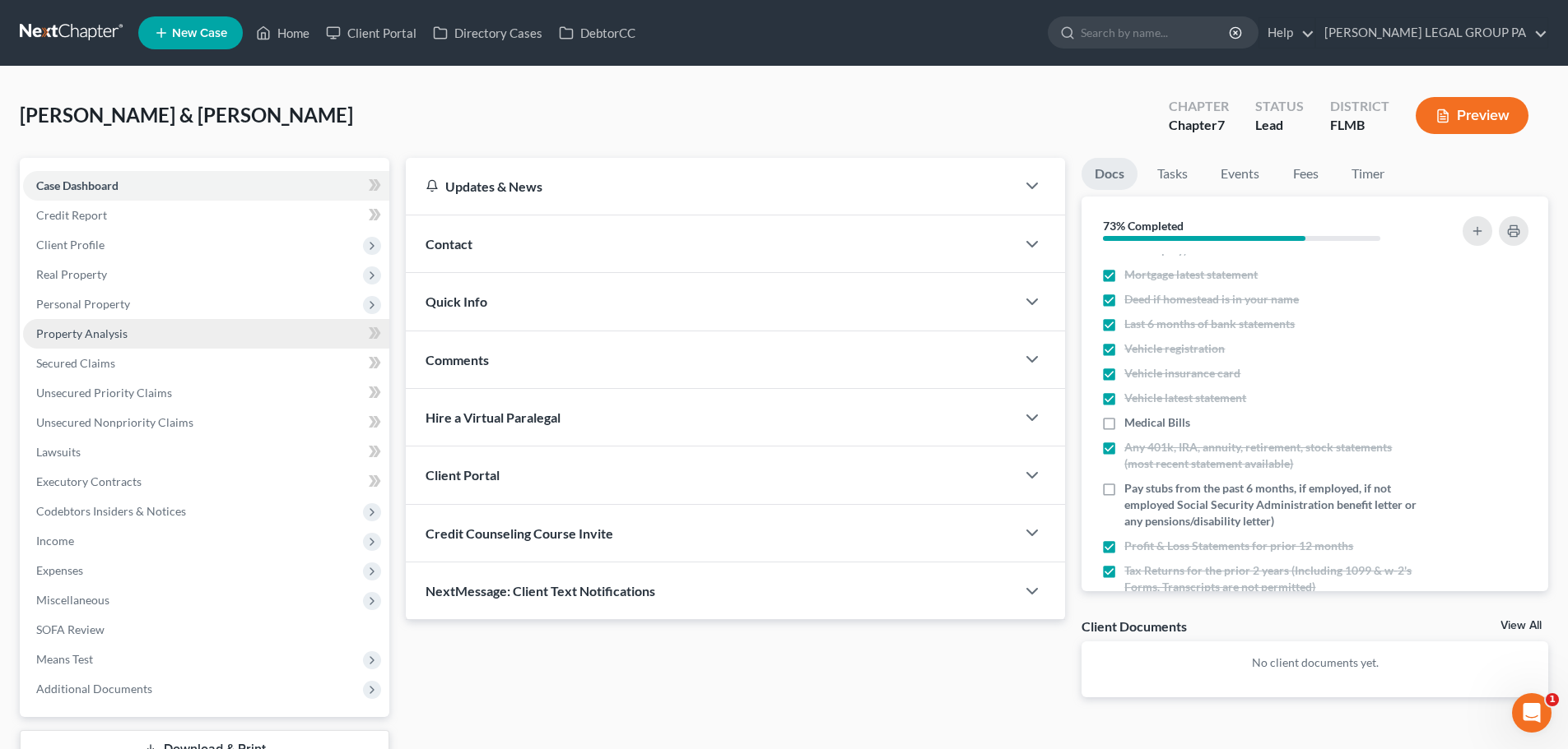
click at [218, 333] on link "Property Analysis" at bounding box center [206, 334] width 367 height 29
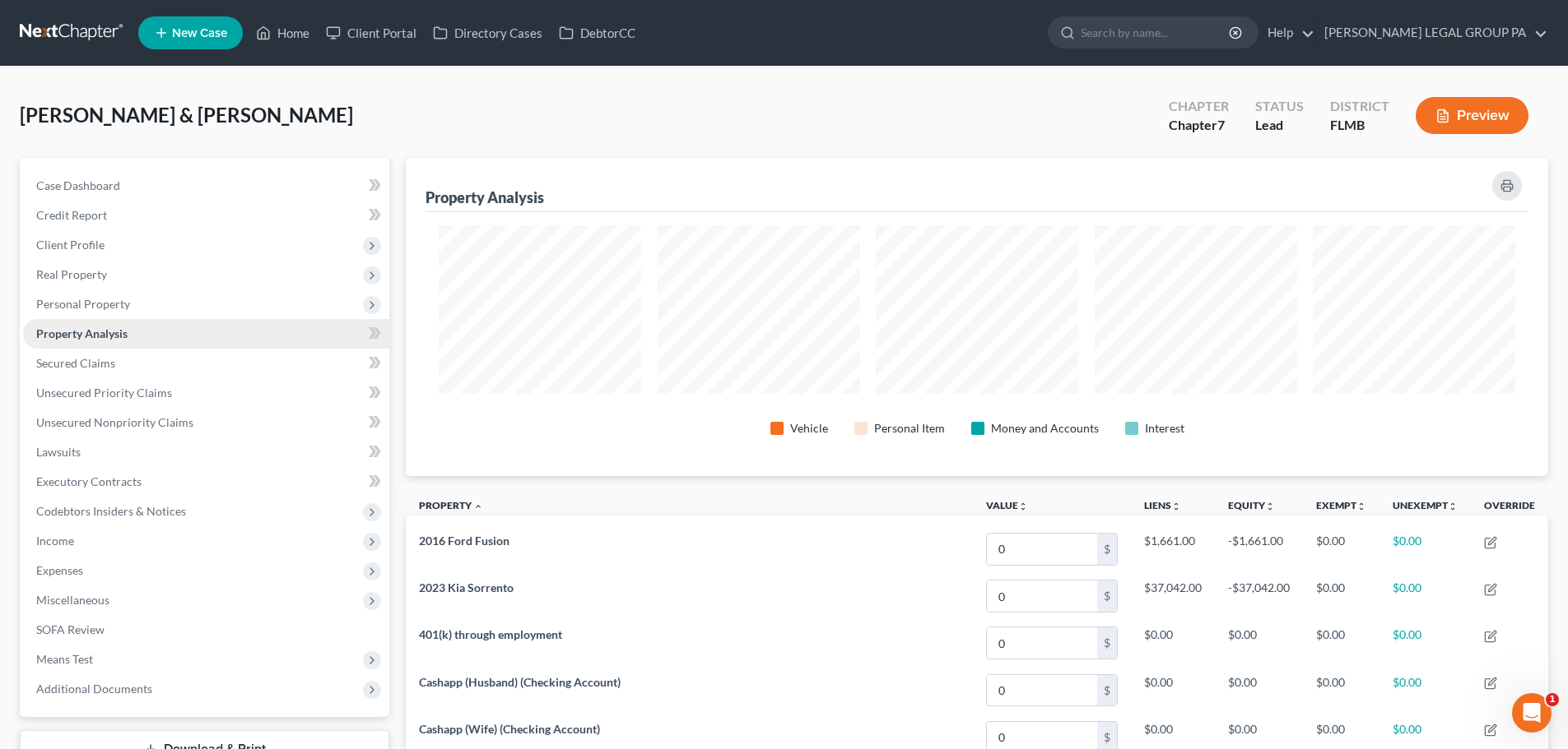
scroll to position [318, 1143]
click at [223, 387] on link "Unsecured Priority Claims" at bounding box center [206, 392] width 367 height 29
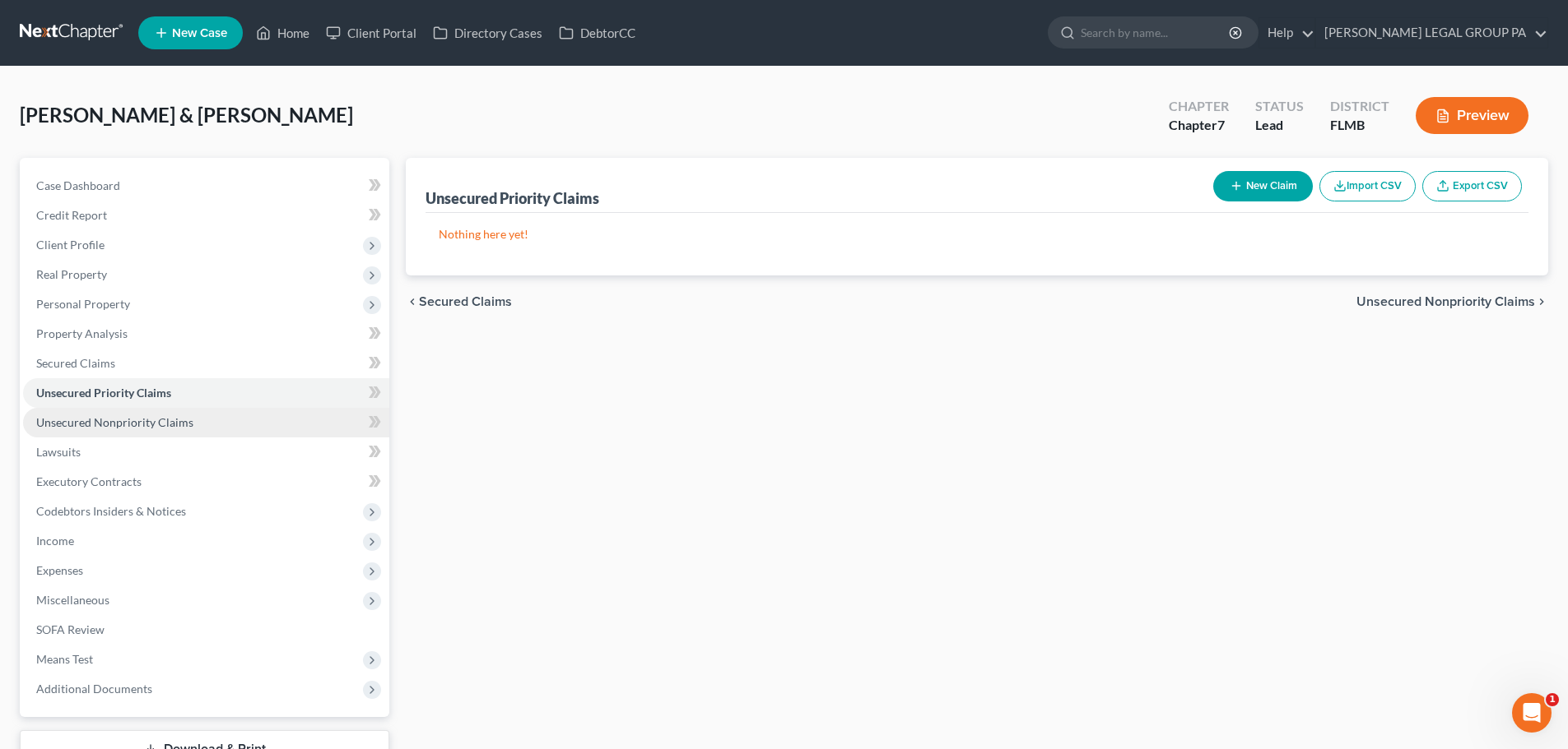
click at [254, 420] on link "Unsecured Nonpriority Claims" at bounding box center [206, 423] width 367 height 29
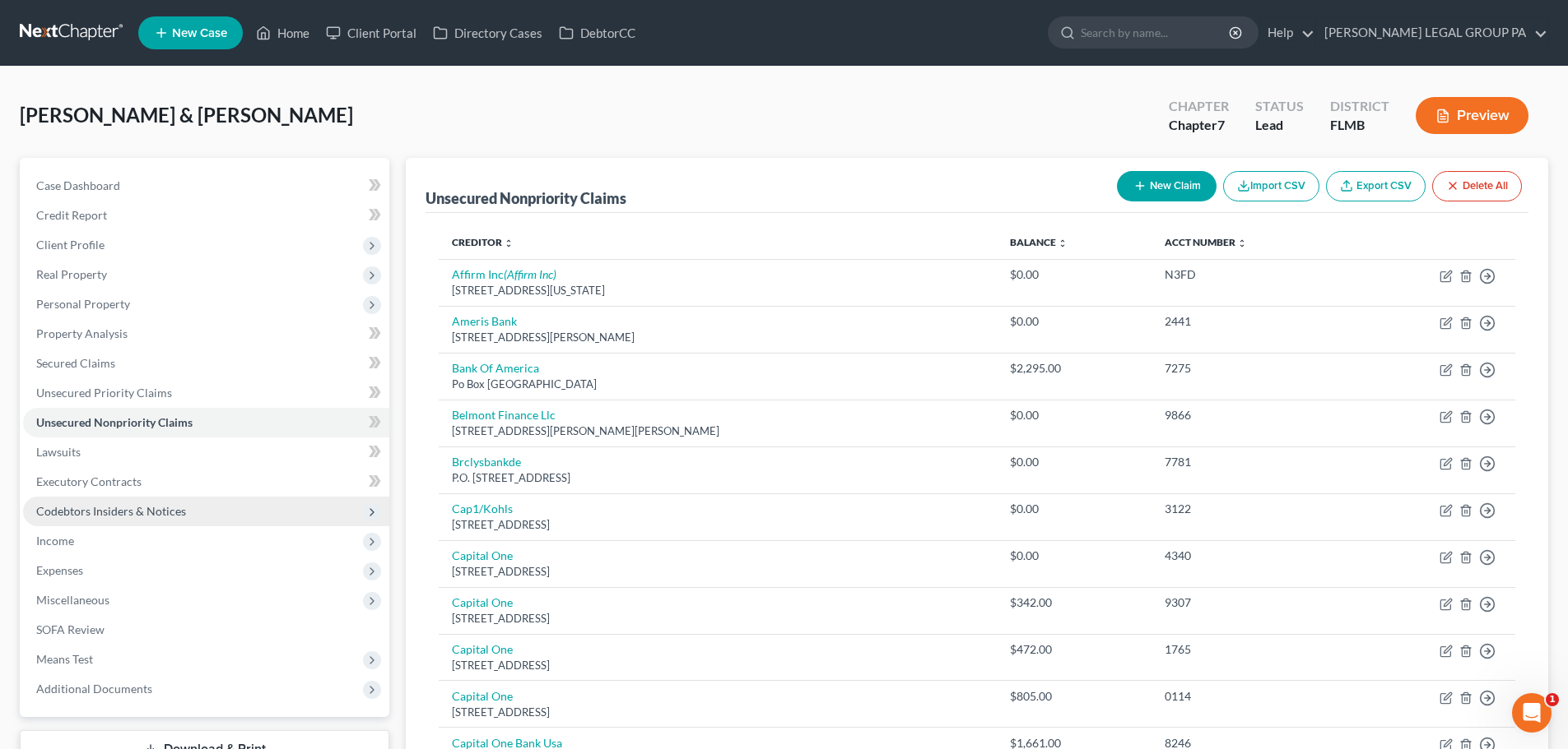
click at [263, 510] on span "Codebtors Insiders & Notices" at bounding box center [206, 511] width 367 height 29
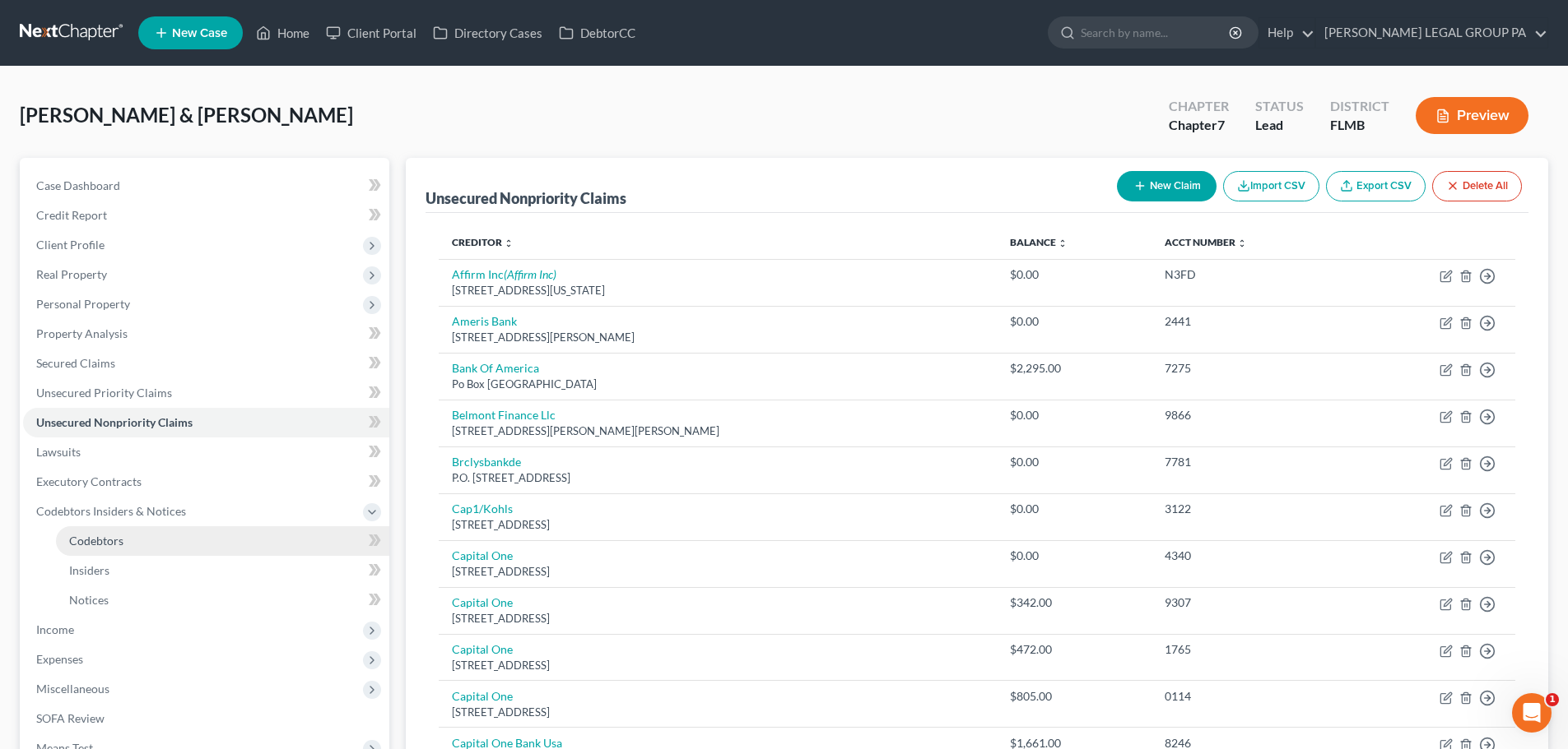
click at [255, 551] on link "Codebtors" at bounding box center [222, 541] width 334 height 29
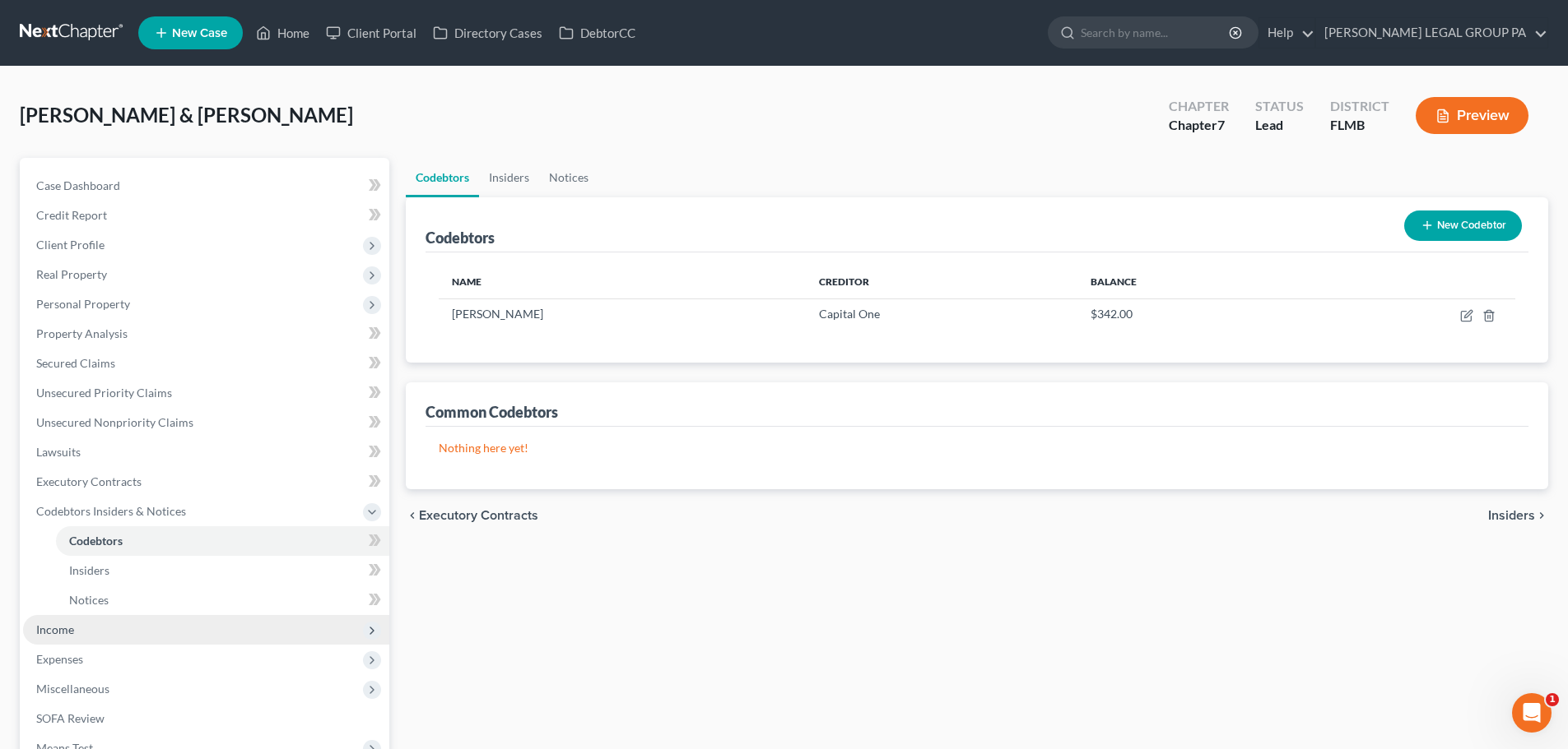
click at [172, 637] on span "Income" at bounding box center [206, 630] width 367 height 29
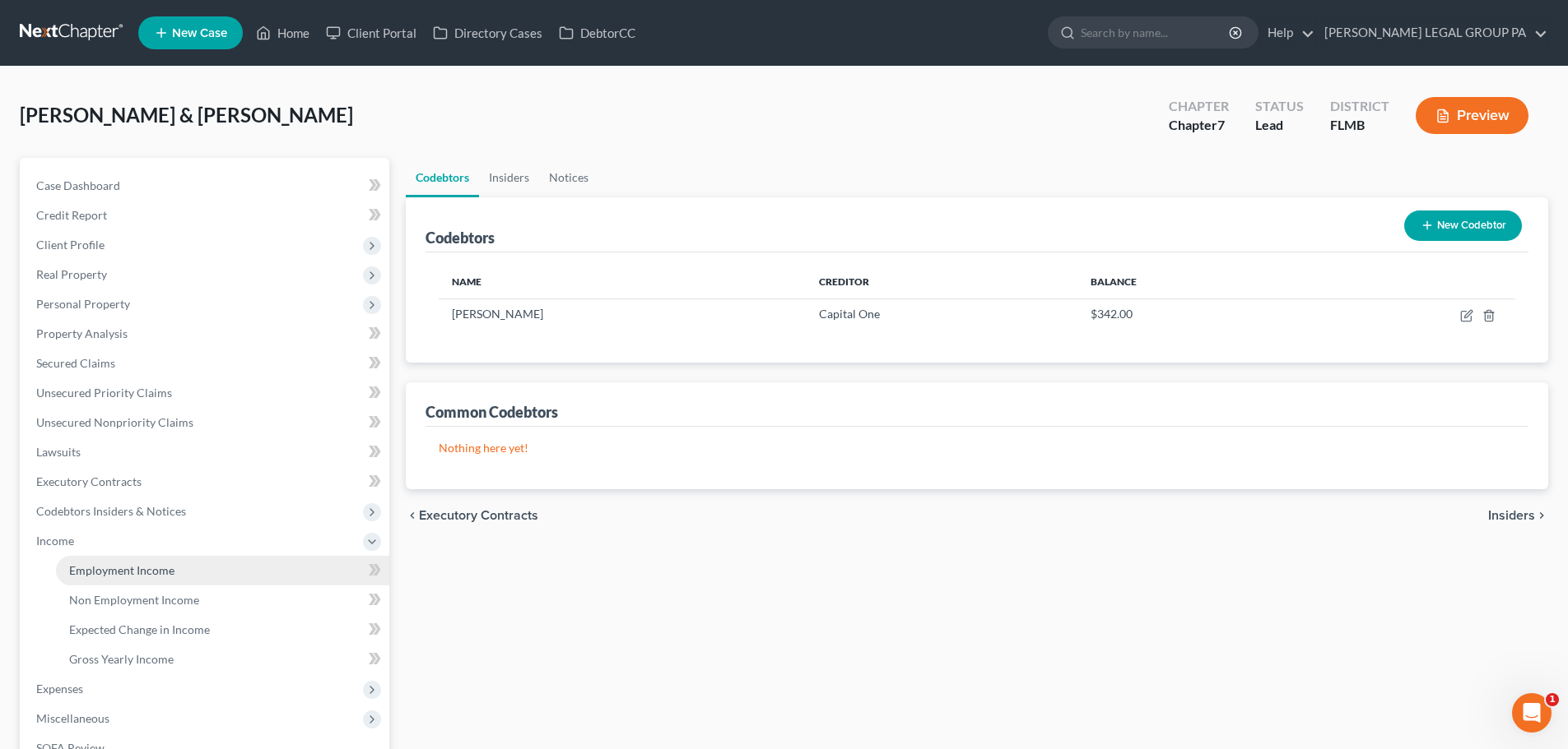
click at [193, 575] on link "Employment Income" at bounding box center [222, 570] width 334 height 29
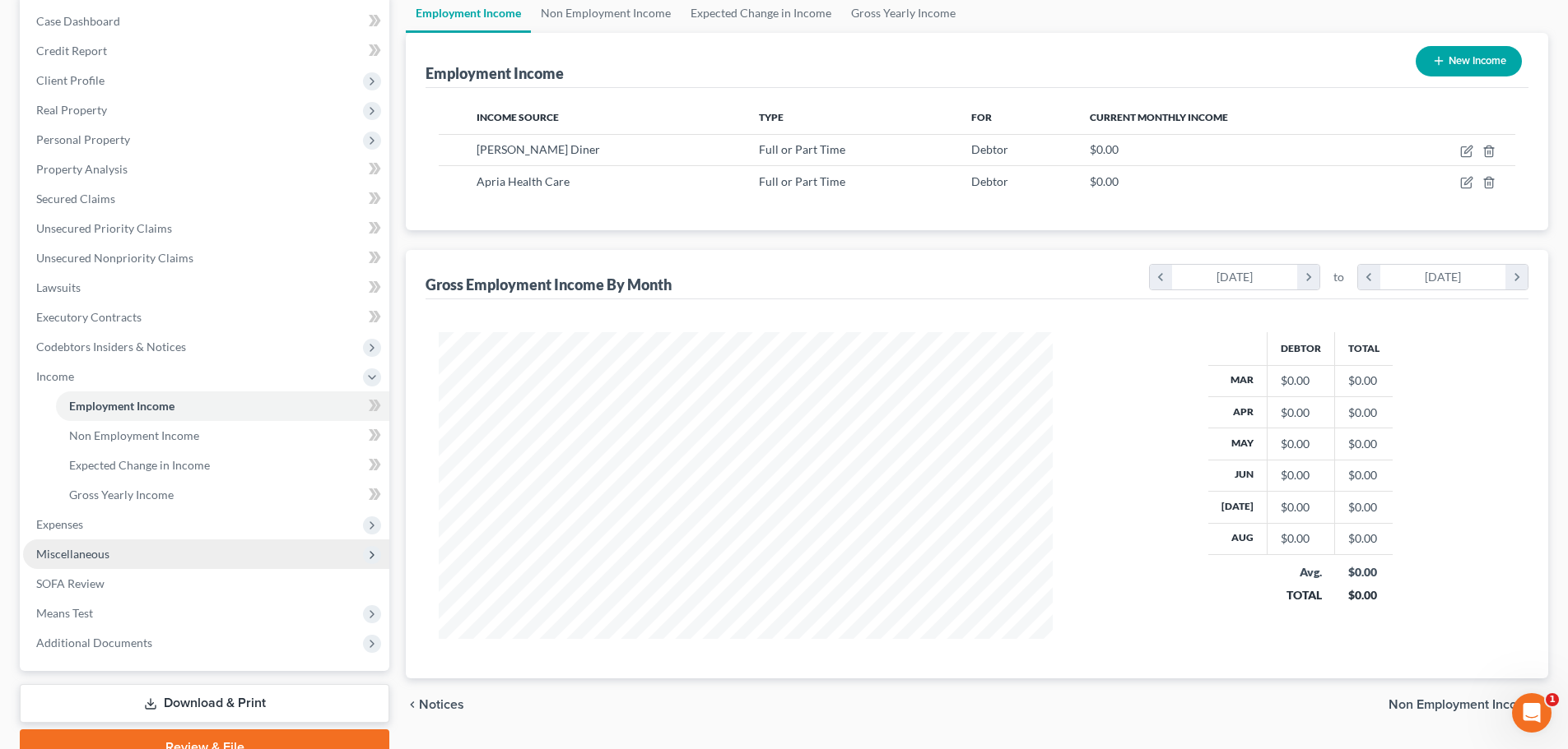
scroll to position [82, 0]
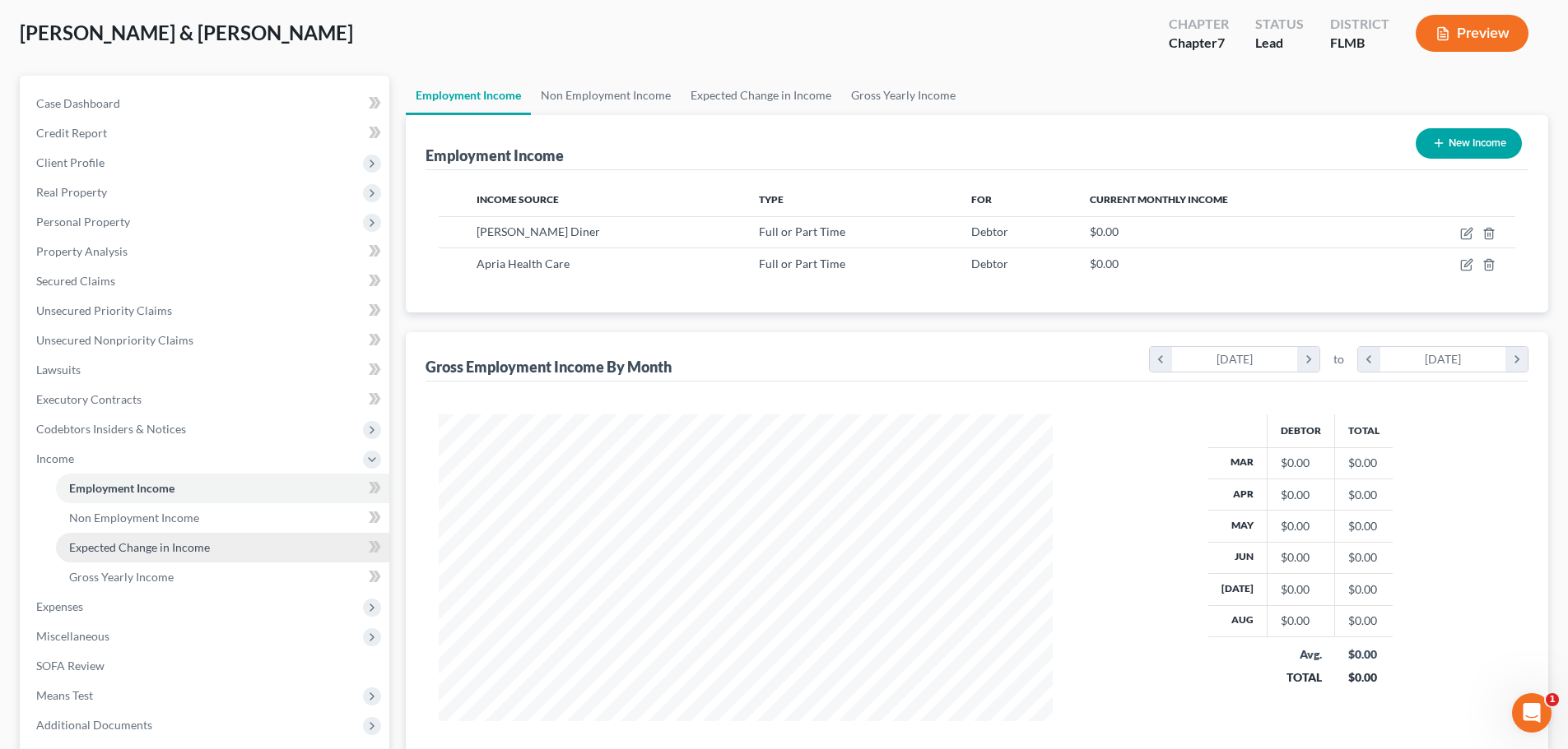
click at [274, 548] on link "Expected Change in Income" at bounding box center [222, 547] width 334 height 29
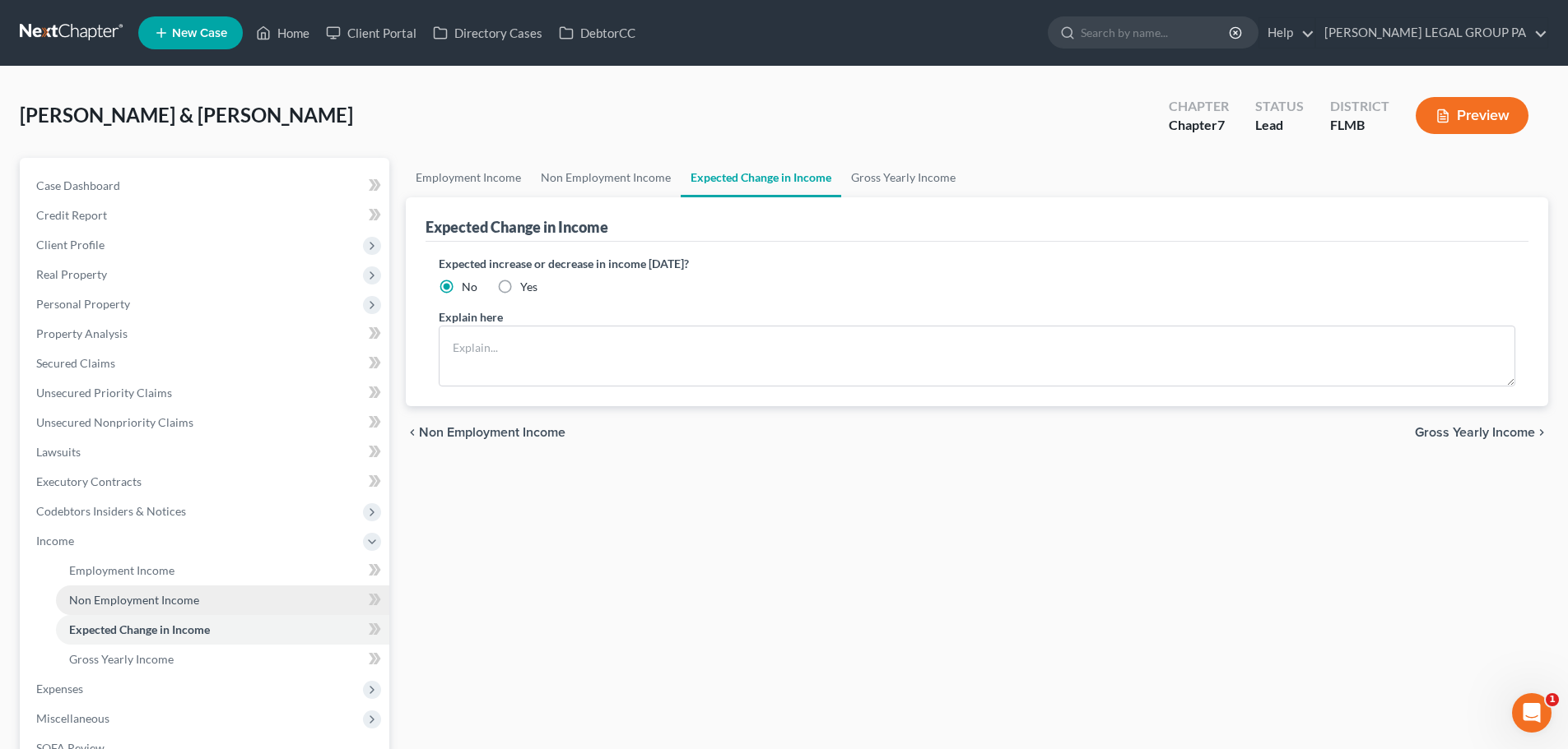
click at [263, 598] on link "Non Employment Income" at bounding box center [222, 600] width 334 height 29
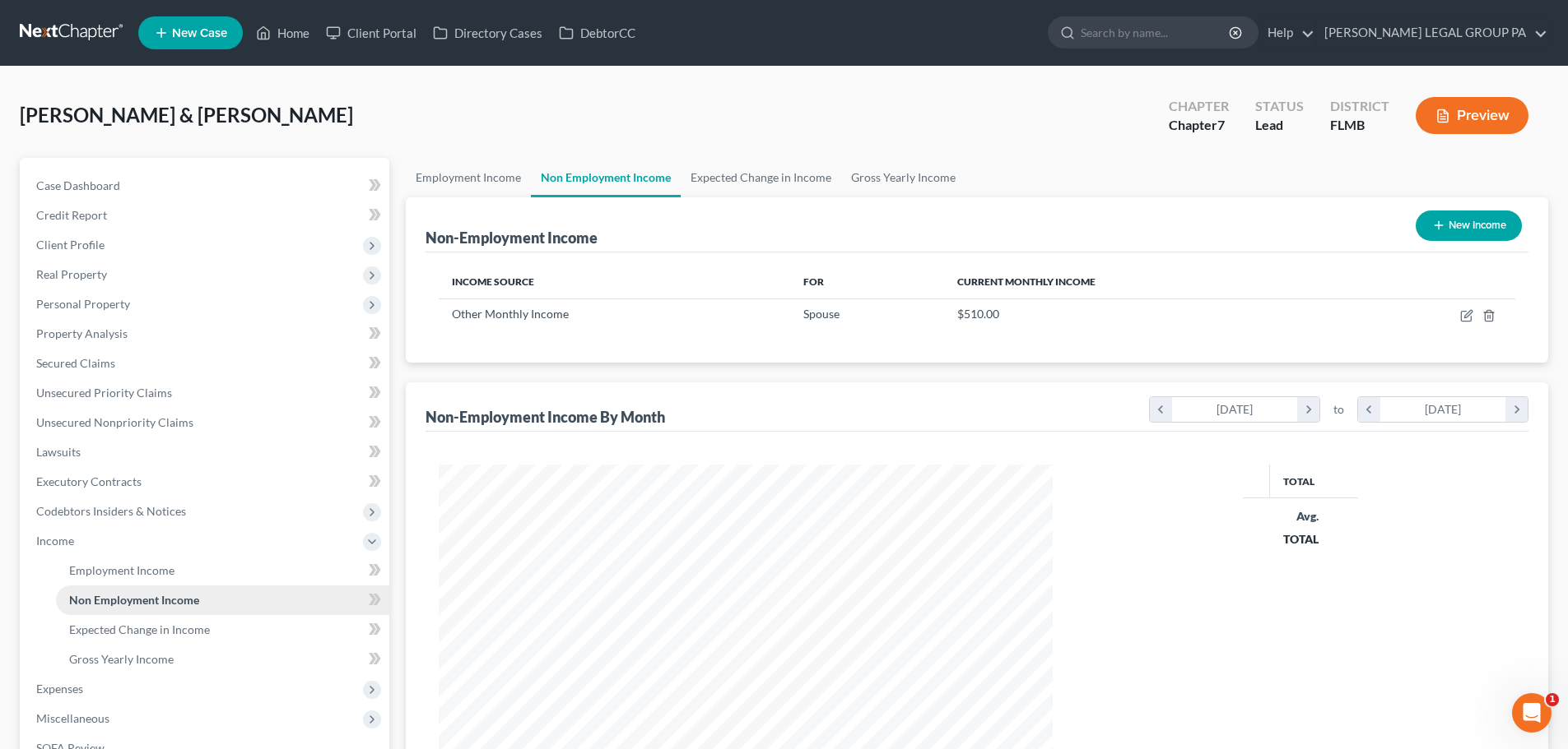
scroll to position [307, 647]
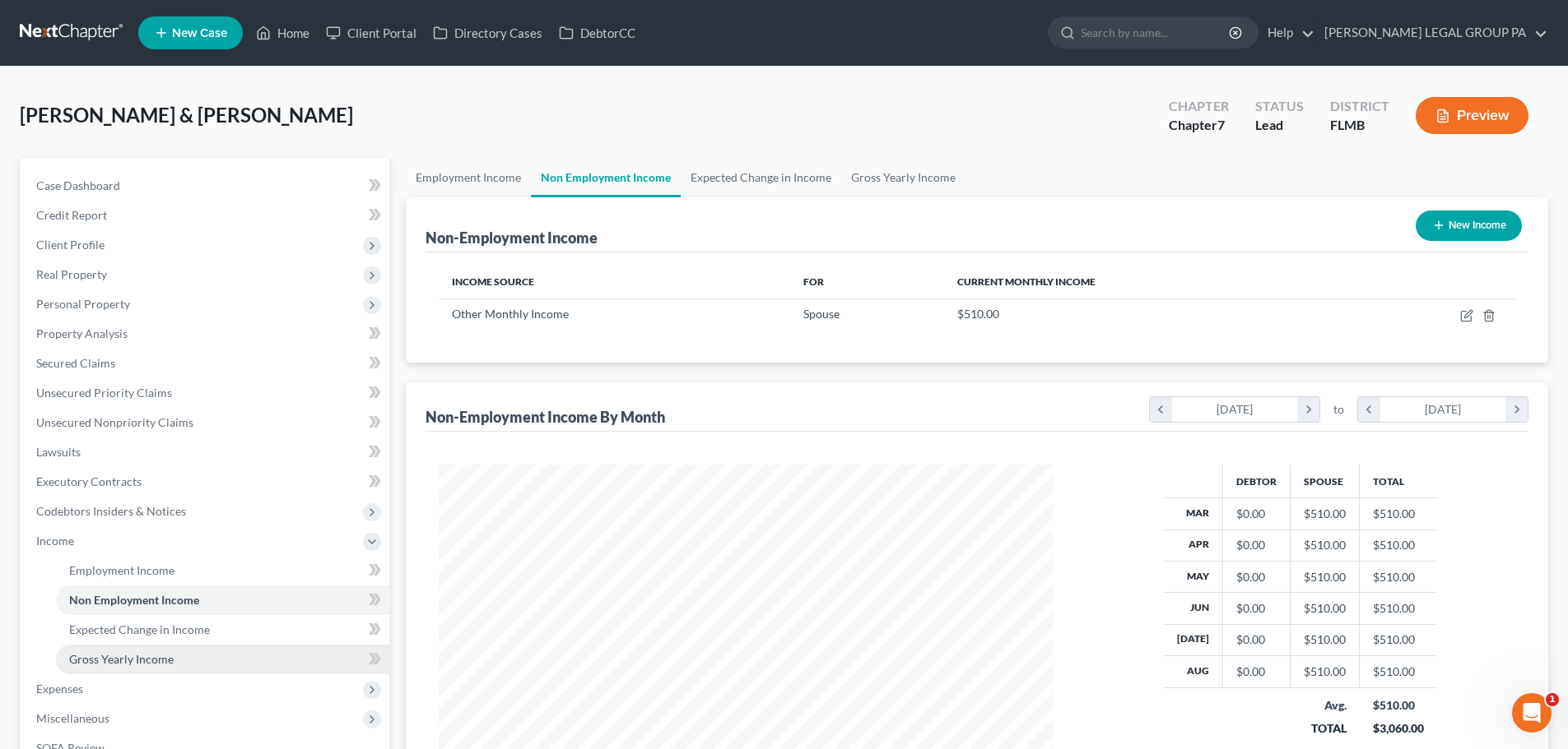
click at [235, 648] on link "Gross Yearly Income" at bounding box center [222, 659] width 334 height 29
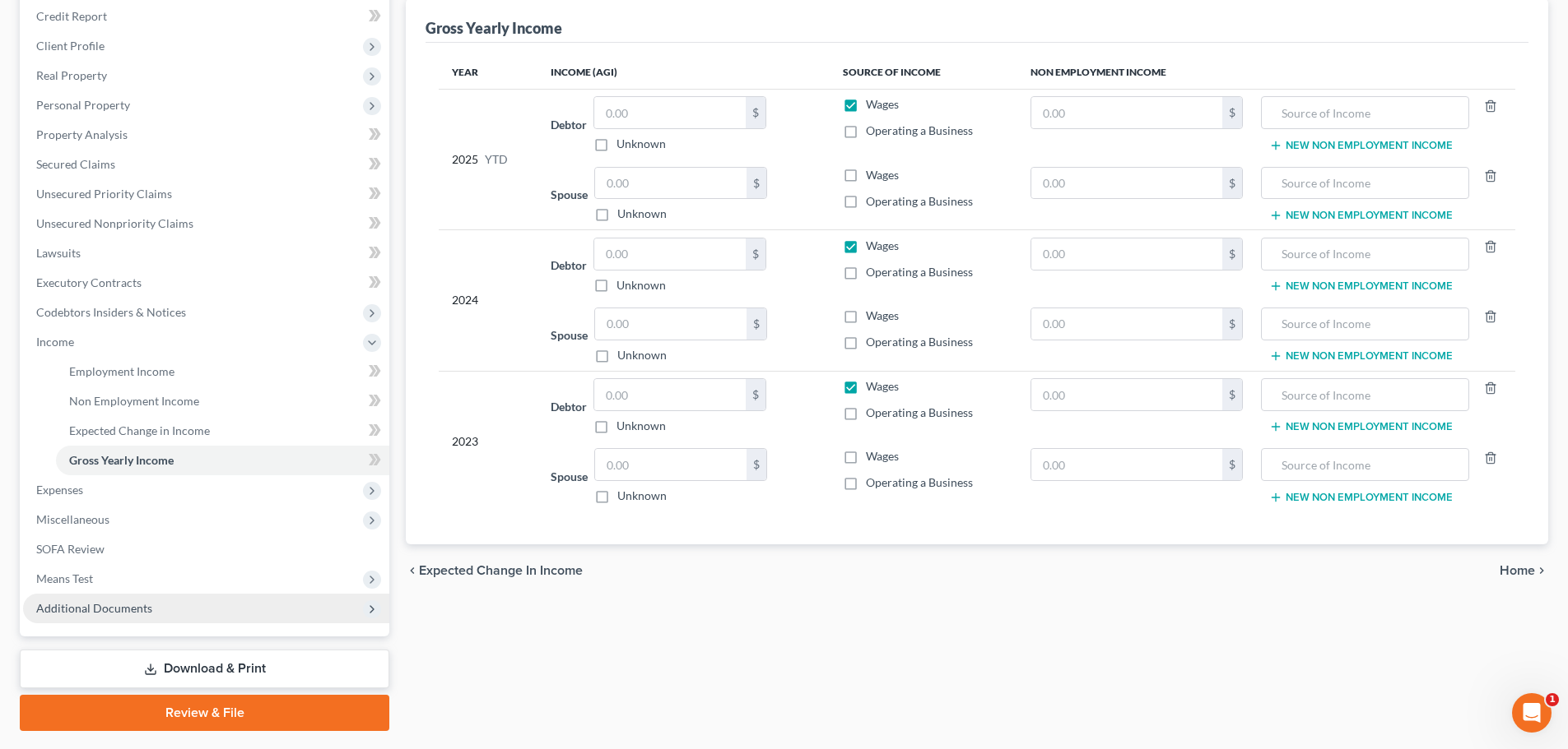
scroll to position [161, 0]
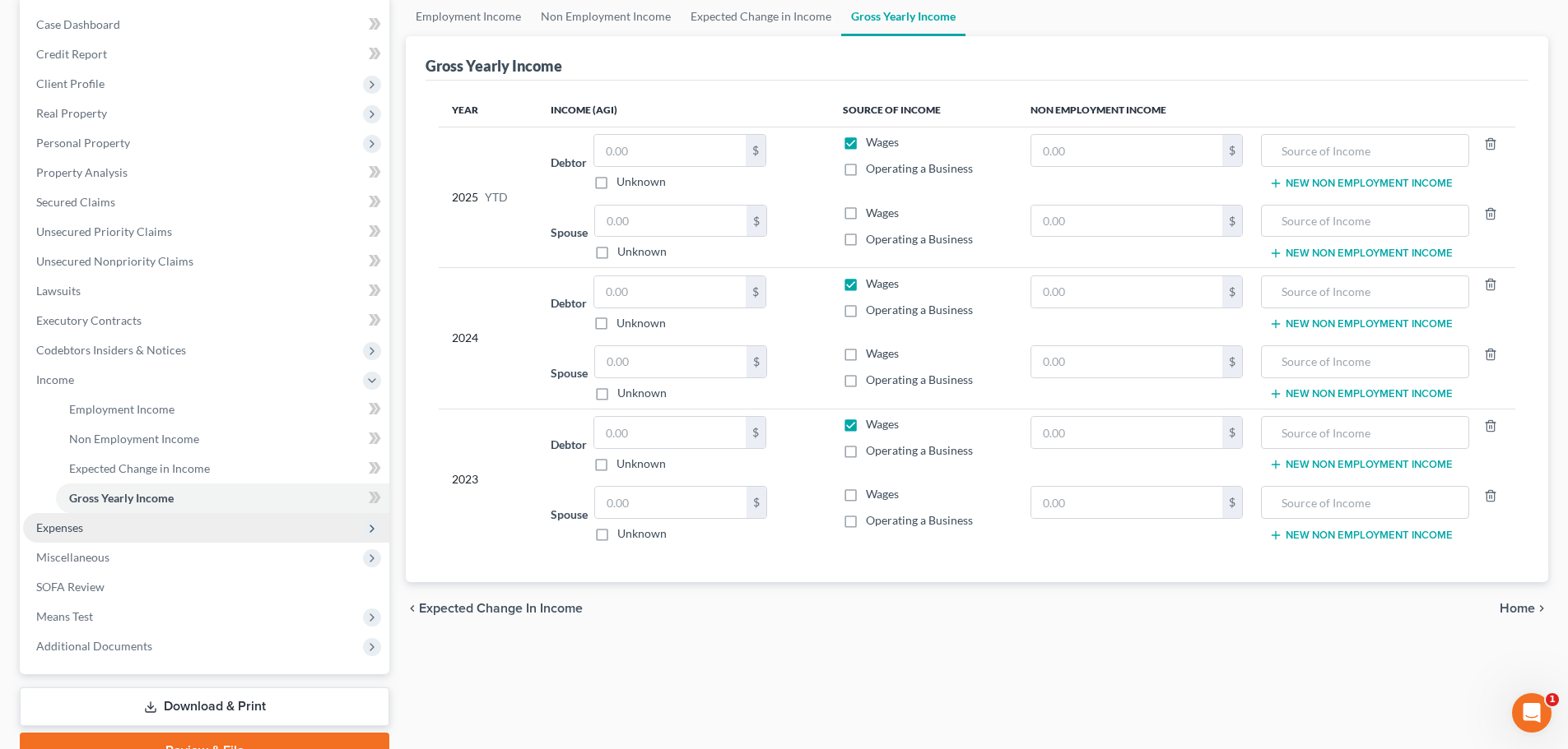
click at [192, 529] on span "Expenses" at bounding box center [206, 528] width 367 height 29
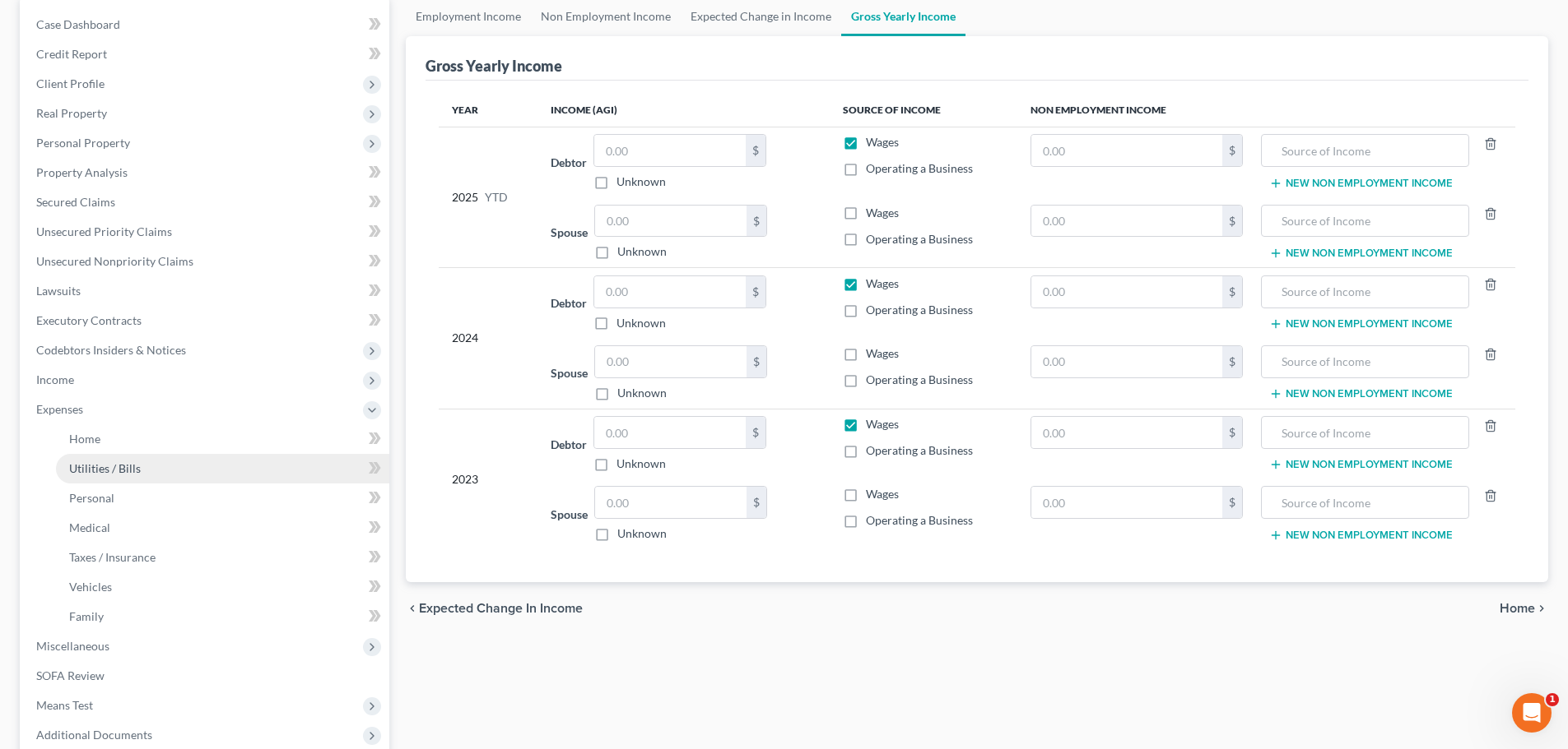
click at [212, 473] on link "Utilities / Bills" at bounding box center [222, 468] width 334 height 29
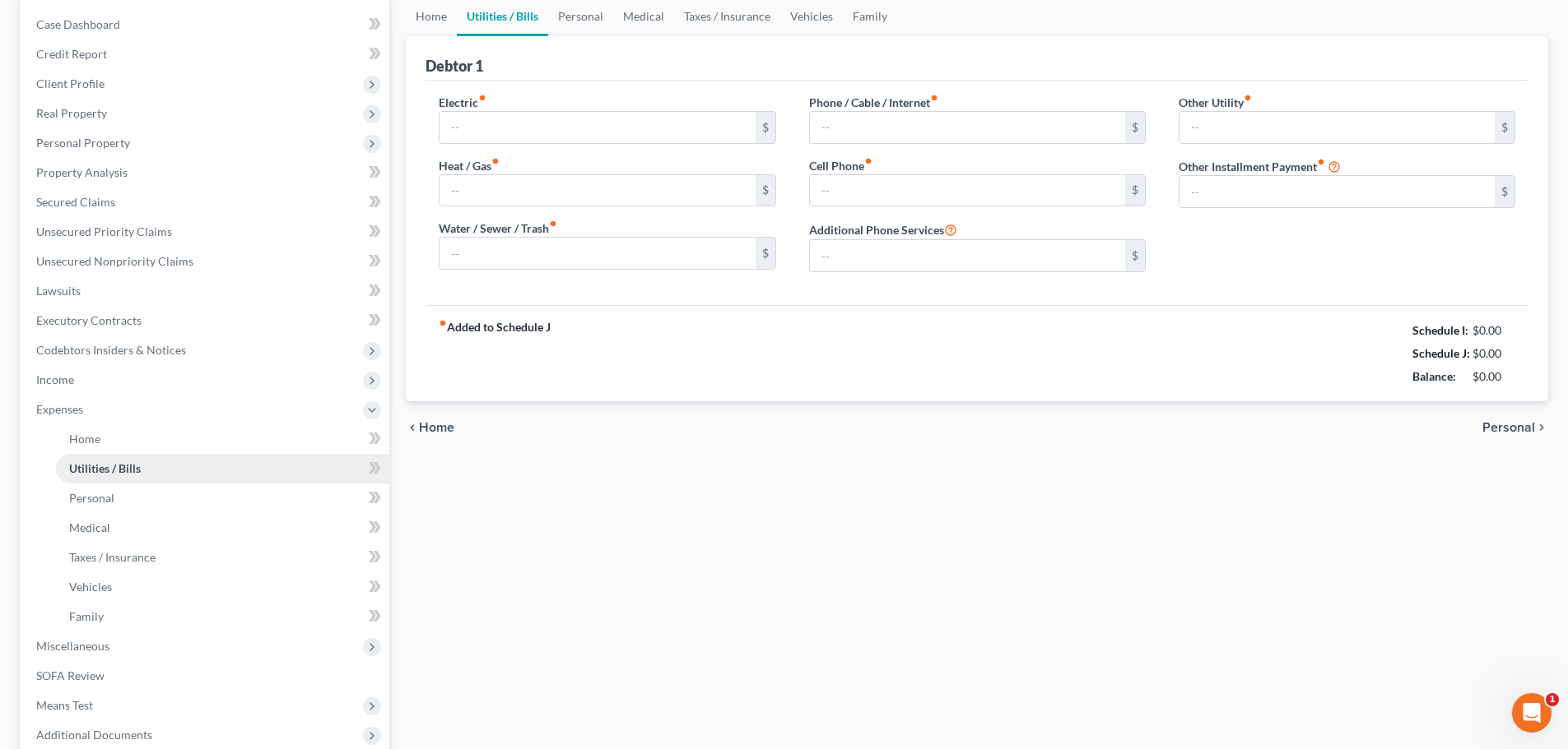
scroll to position [22, 0]
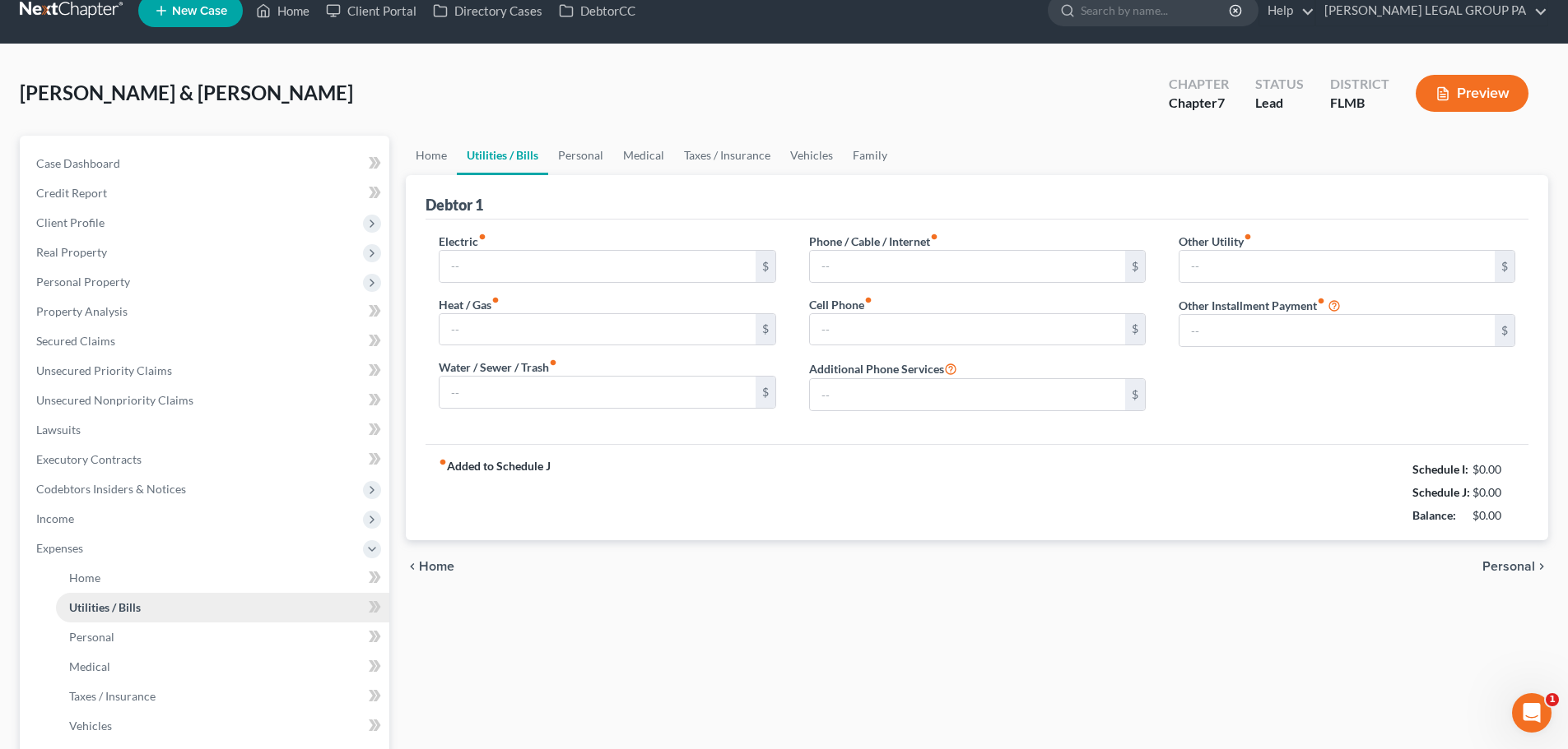
type input "440.00"
type input "0.00"
type input "100.00"
type input "223.00"
type input "260.00"
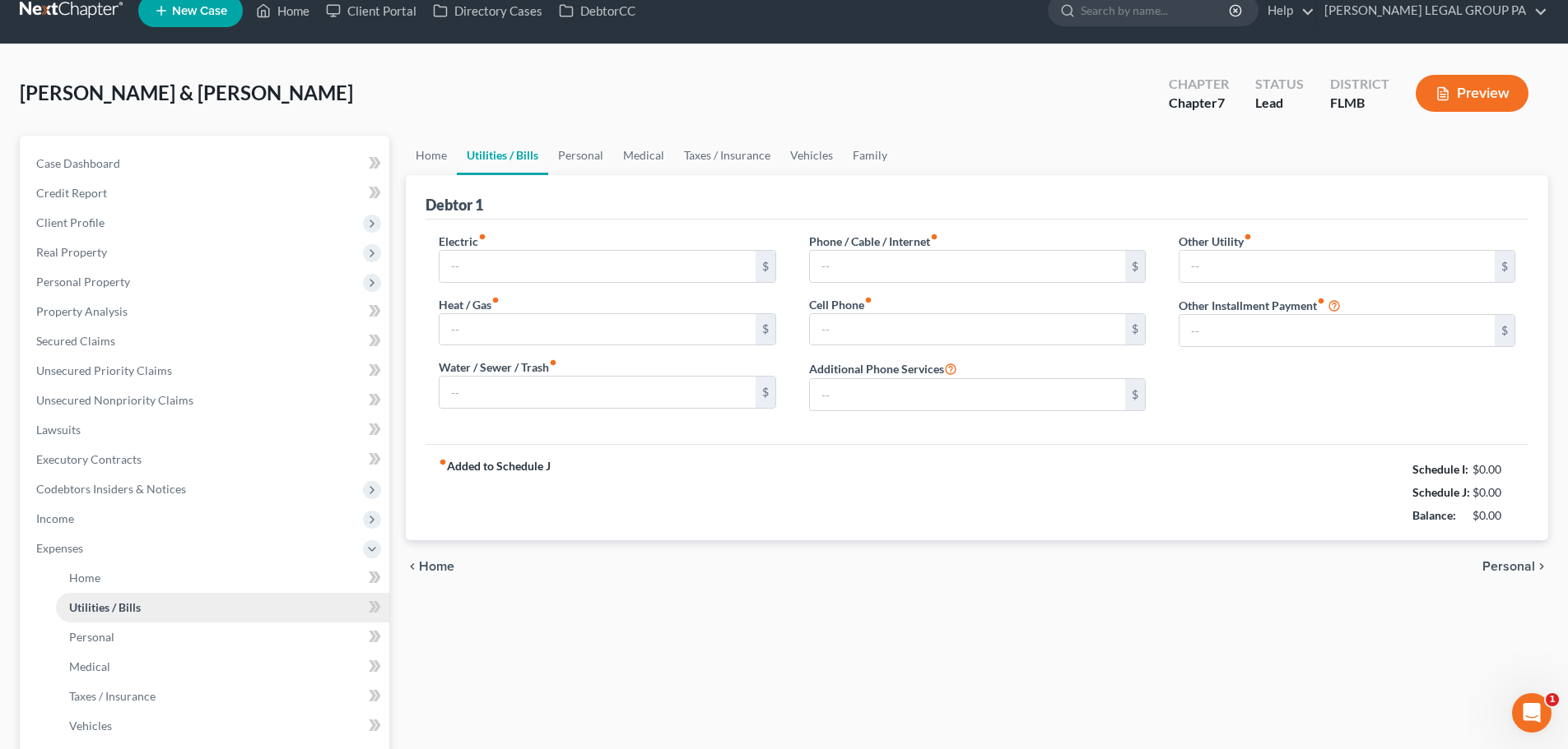
type input "0.00"
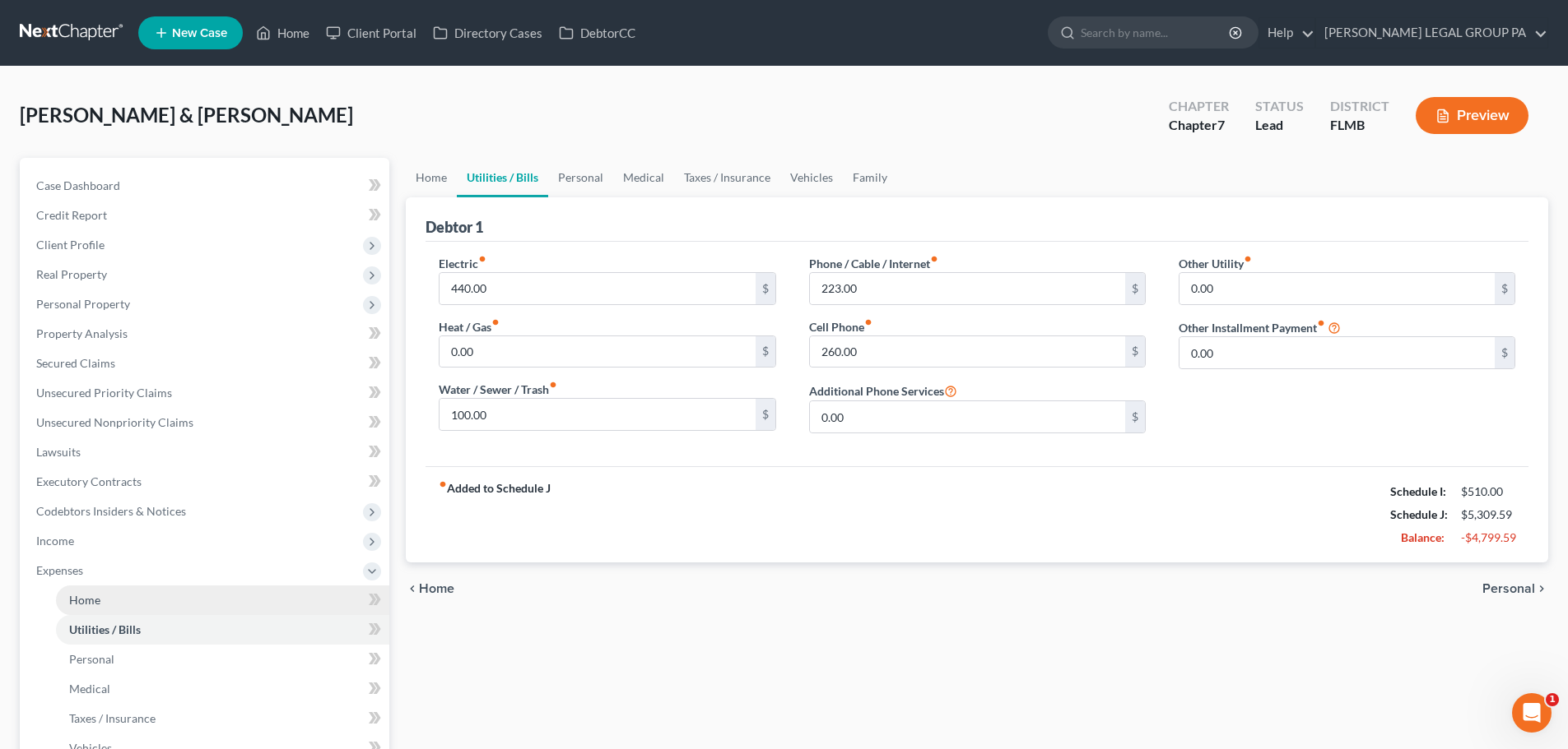
click at [192, 600] on link "Home" at bounding box center [222, 600] width 334 height 29
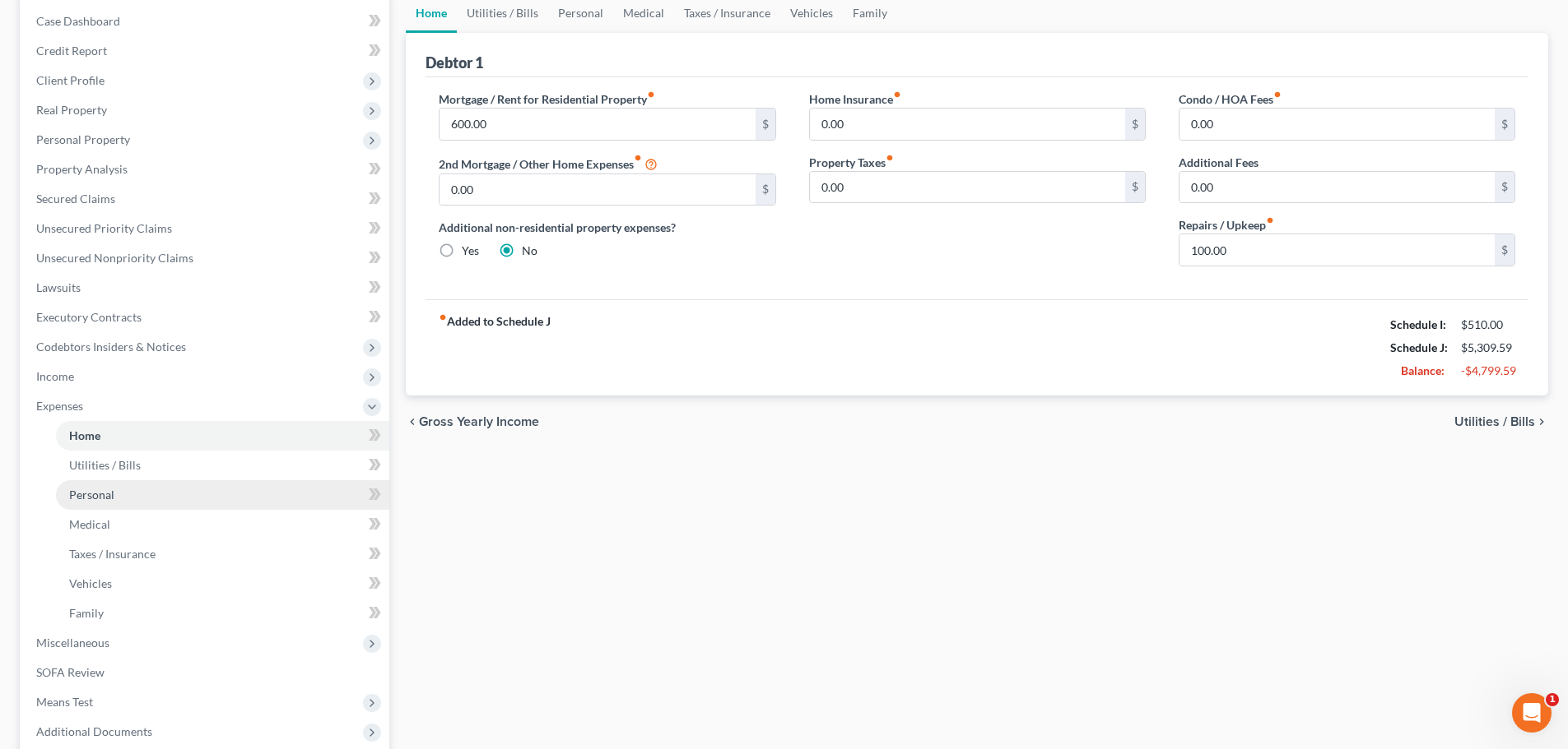
click at [187, 498] on link "Personal" at bounding box center [222, 495] width 334 height 29
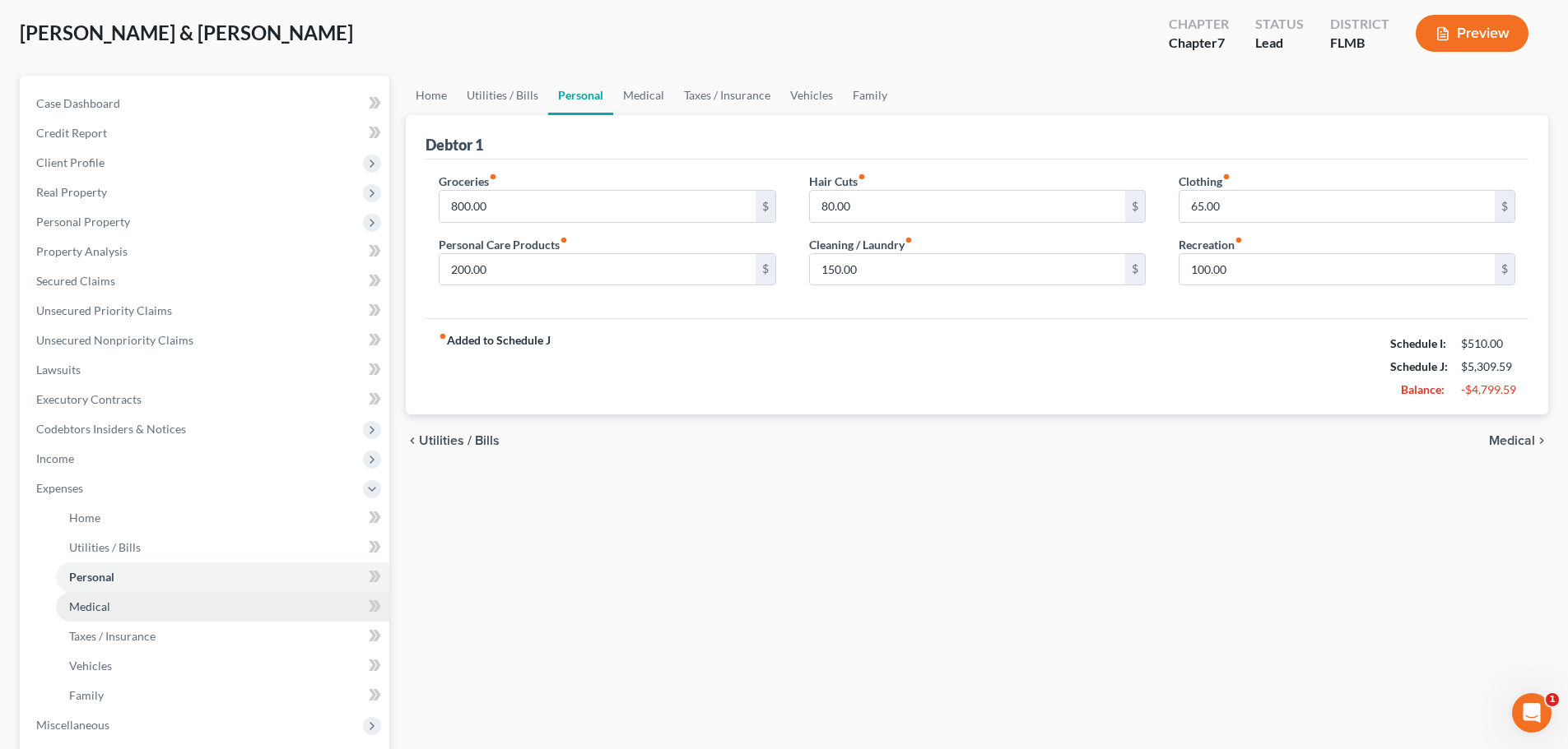
click at [227, 610] on link "Medical" at bounding box center [222, 607] width 334 height 29
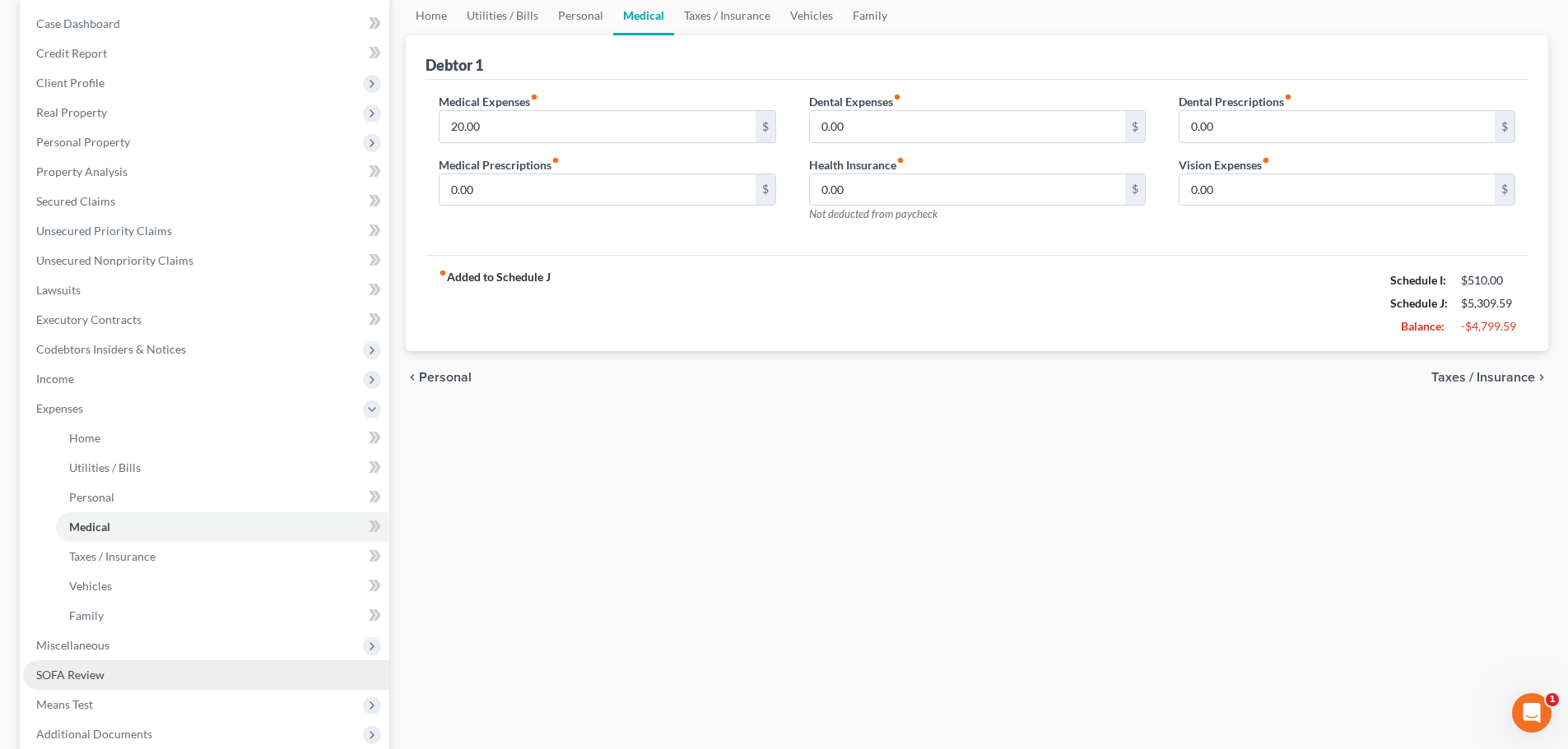
scroll to position [82, 0]
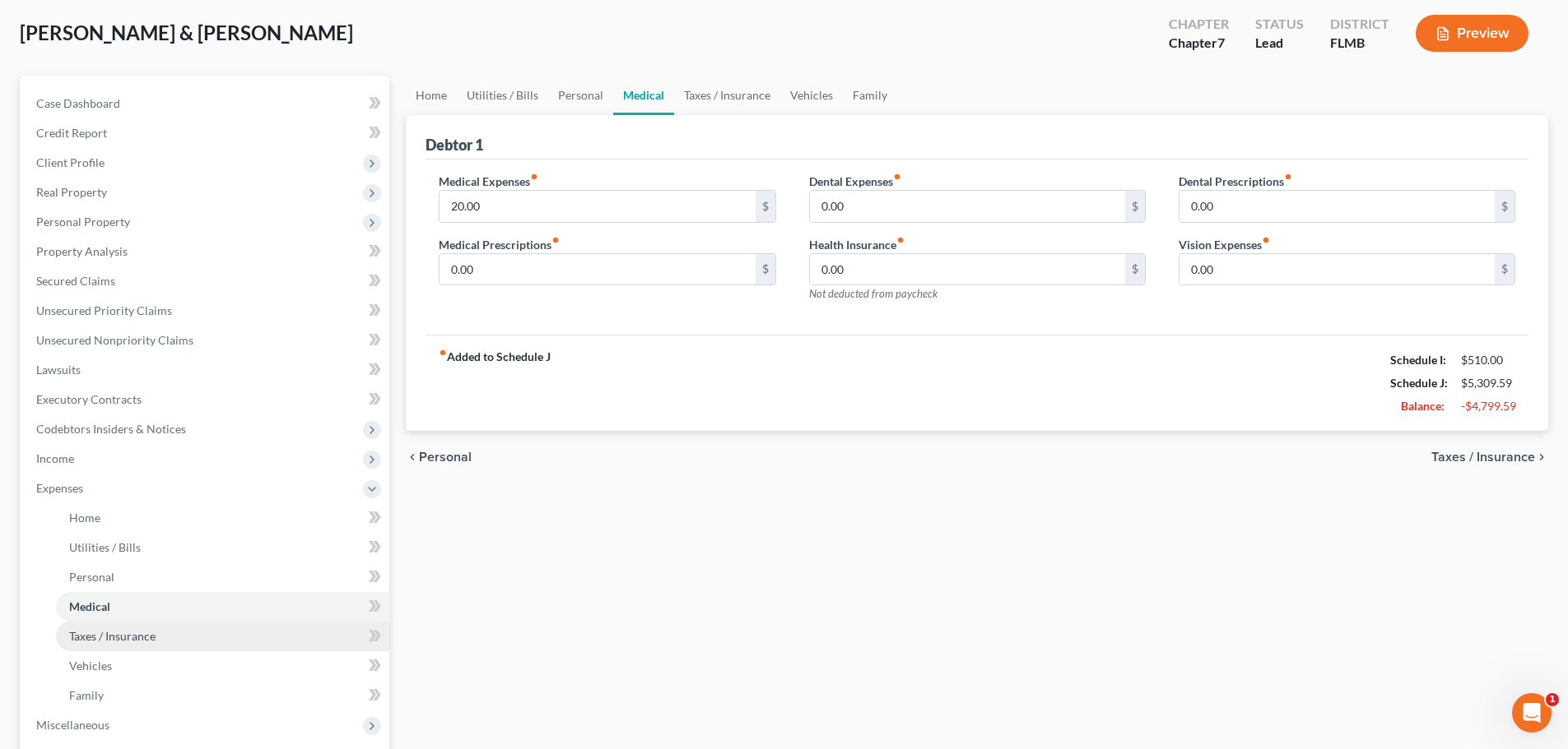
click at [268, 640] on link "Taxes / Insurance" at bounding box center [222, 636] width 334 height 29
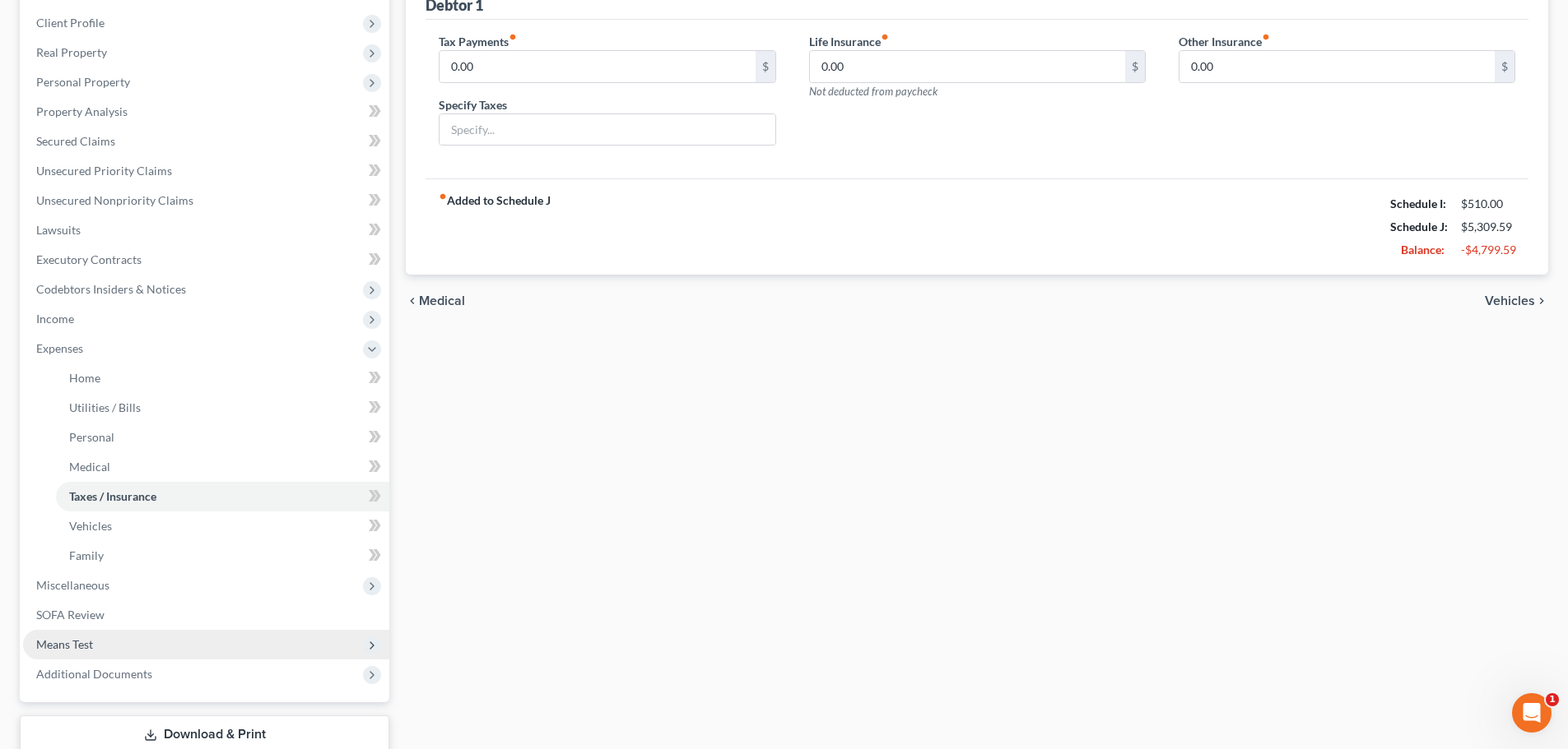
scroll to position [246, 0]
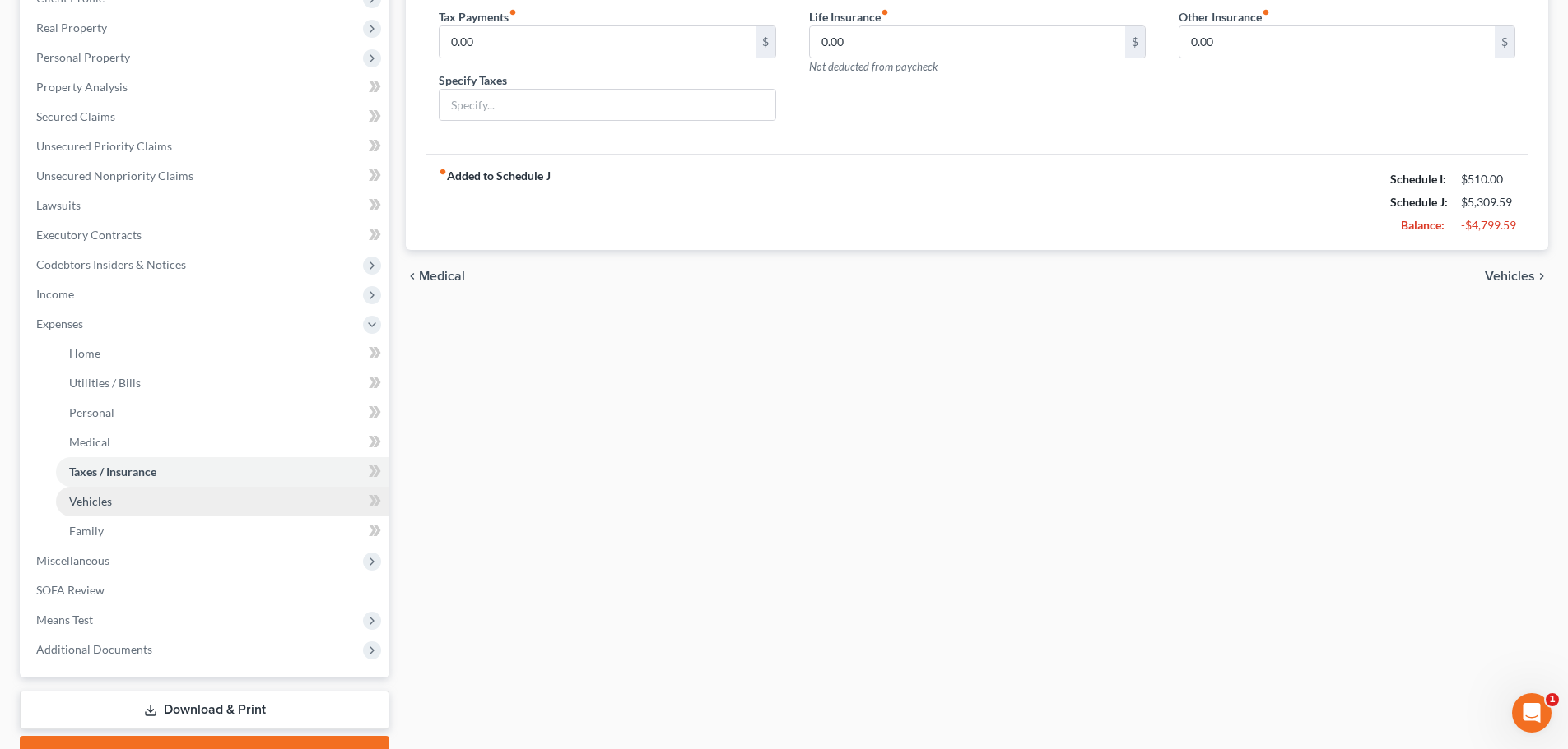
click at [212, 504] on link "Vehicles" at bounding box center [222, 501] width 334 height 29
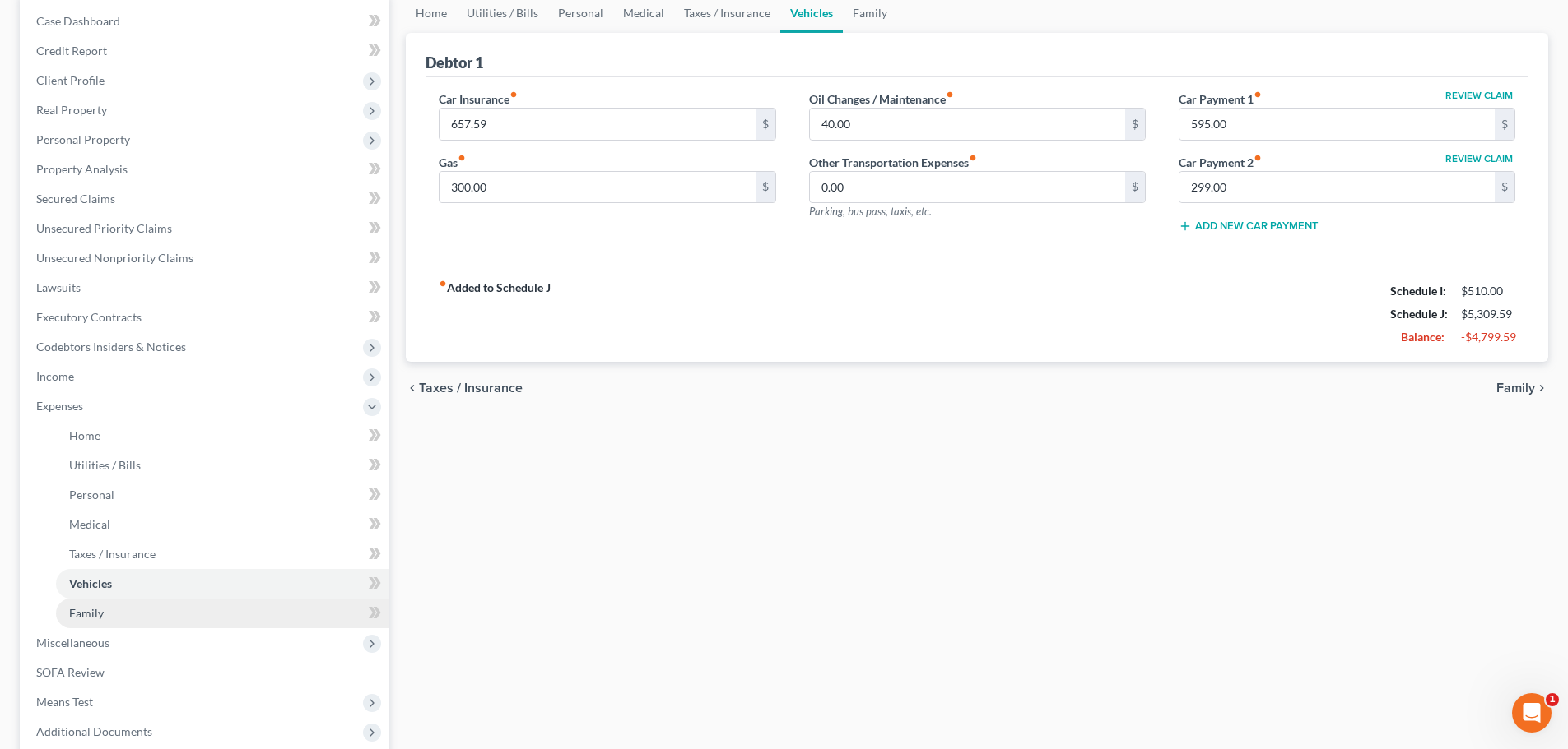
click at [187, 608] on link "Family" at bounding box center [222, 613] width 334 height 29
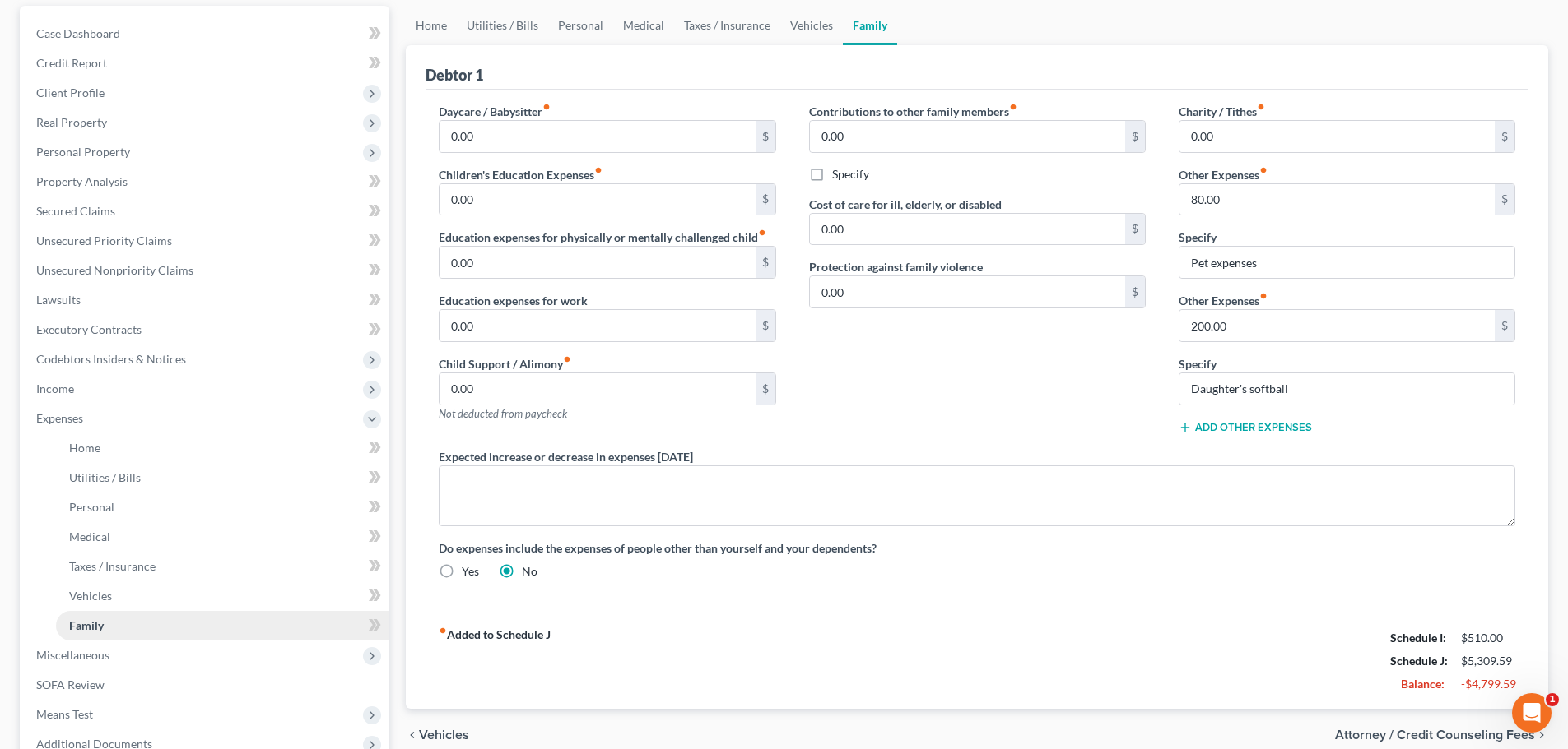
scroll to position [165, 0]
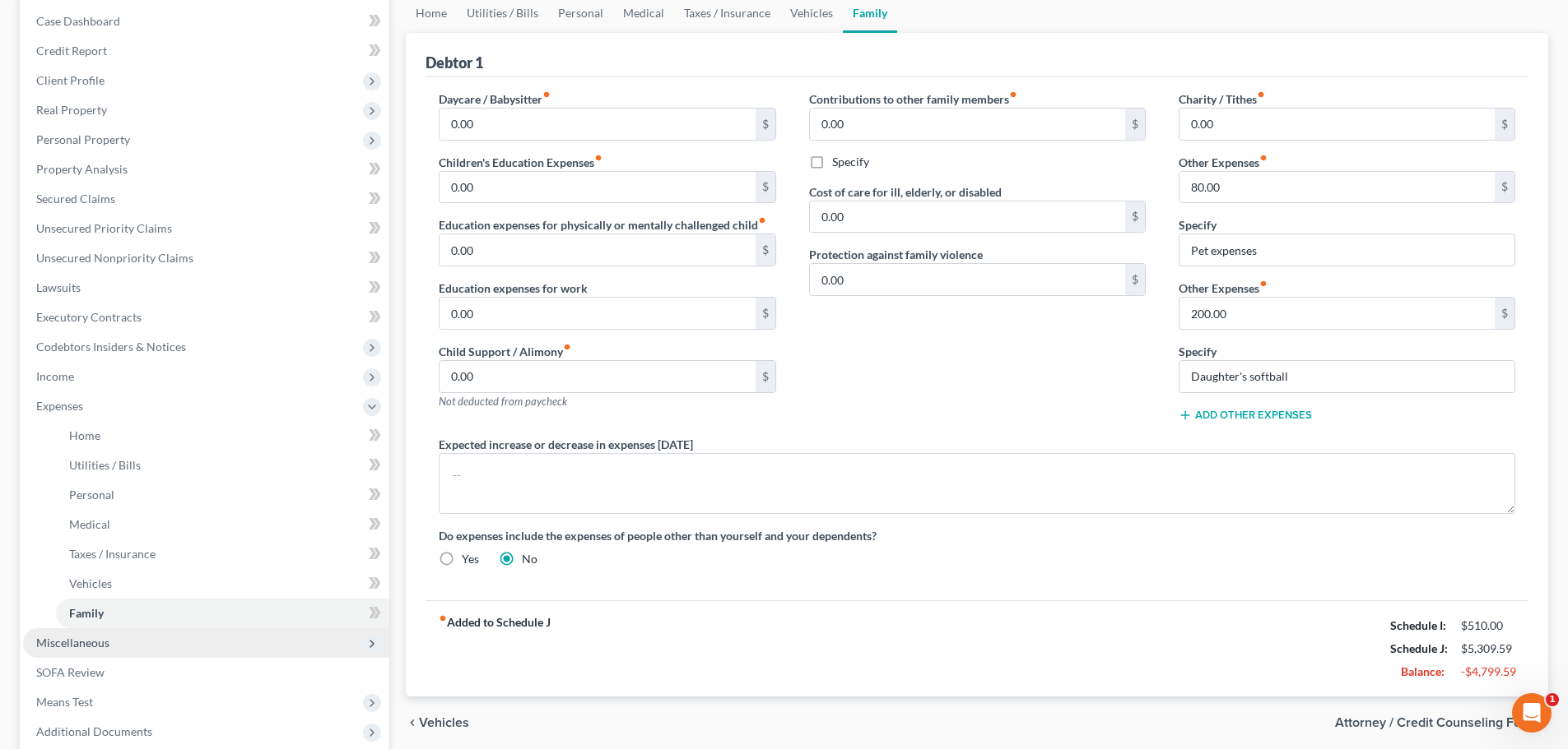
click at [172, 650] on span "Miscellaneous" at bounding box center [206, 643] width 367 height 29
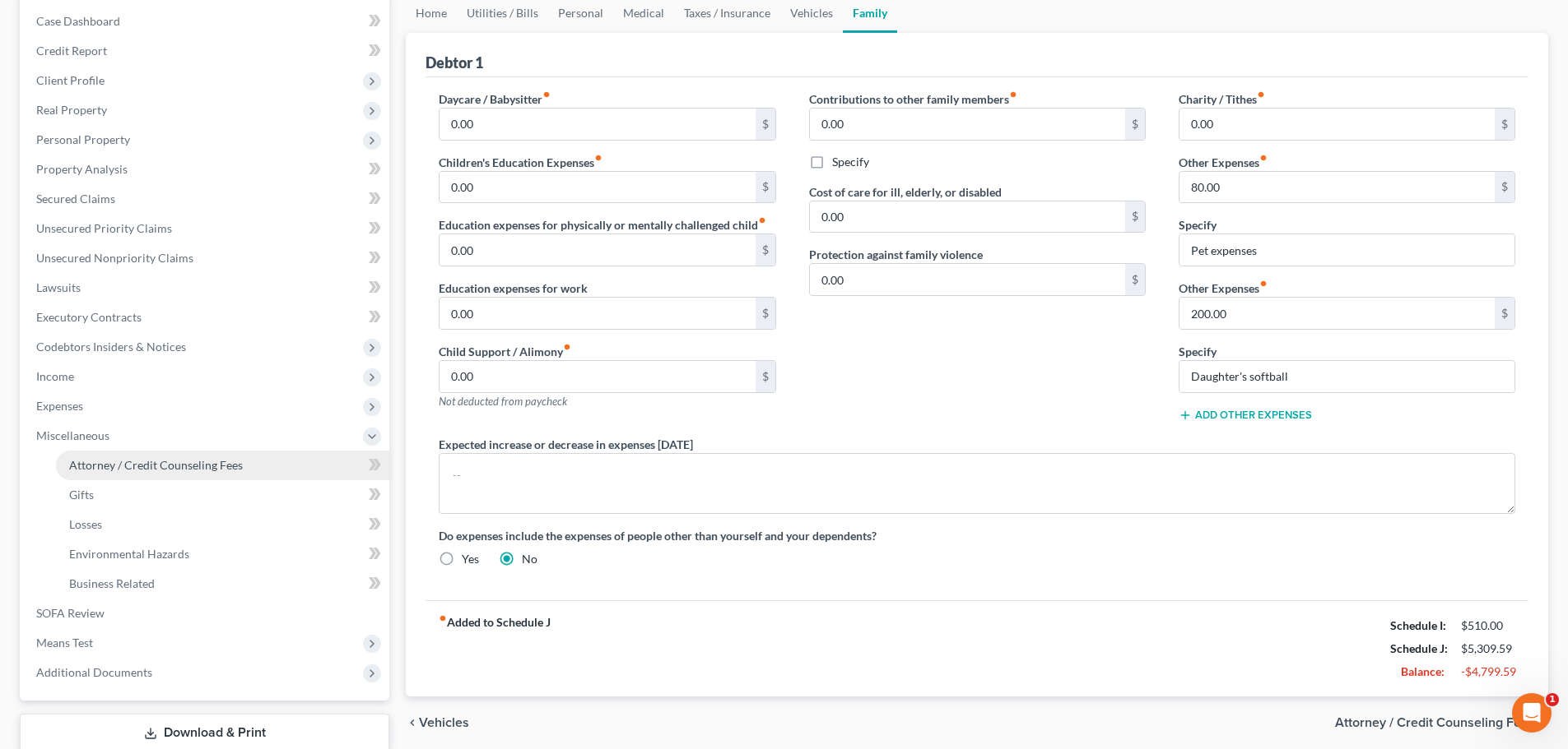
click at [174, 465] on span "Attorney / Credit Counseling Fees" at bounding box center [156, 465] width 174 height 14
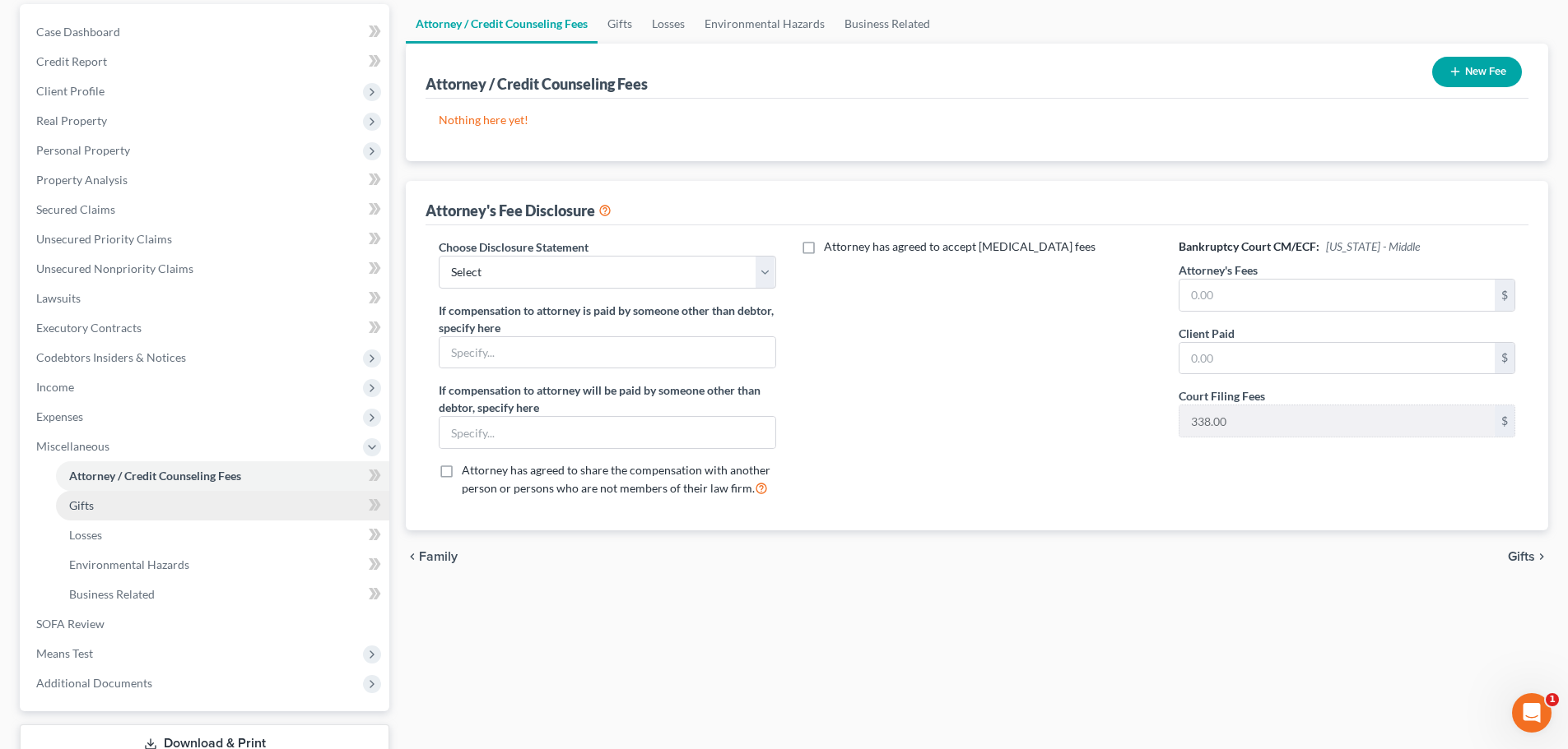
scroll to position [165, 0]
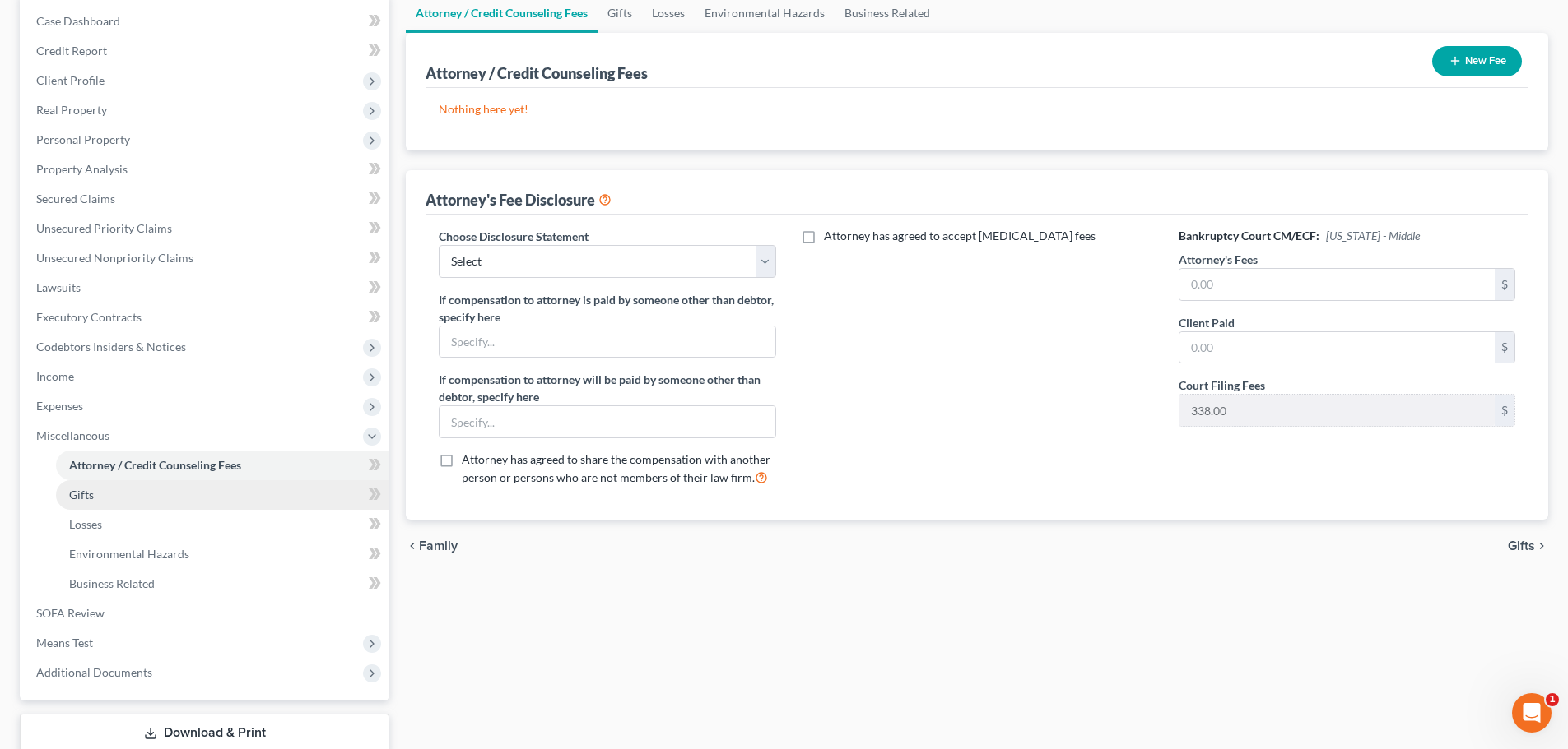
click at [164, 503] on link "Gifts" at bounding box center [222, 495] width 334 height 29
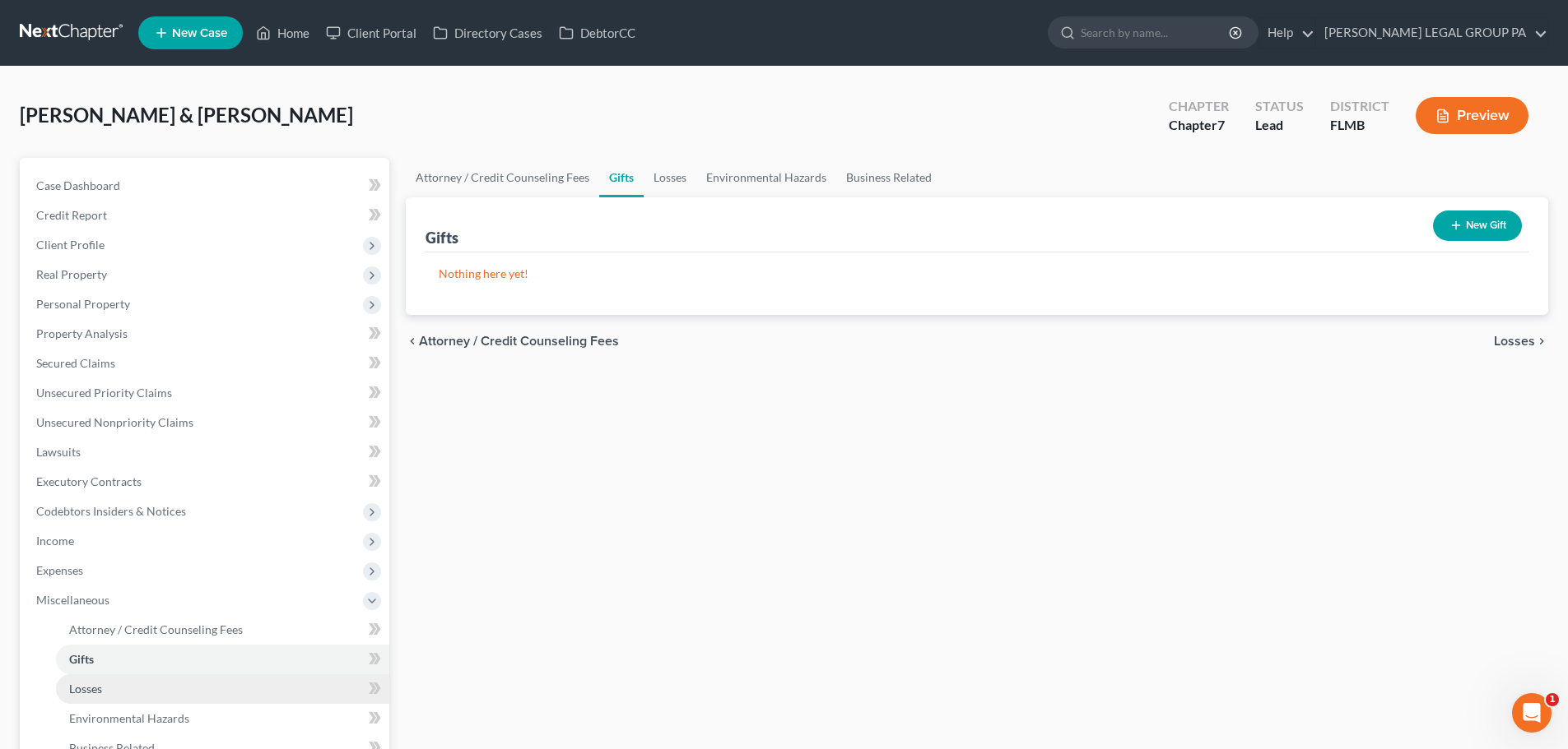
click at [154, 685] on link "Losses" at bounding box center [222, 689] width 334 height 29
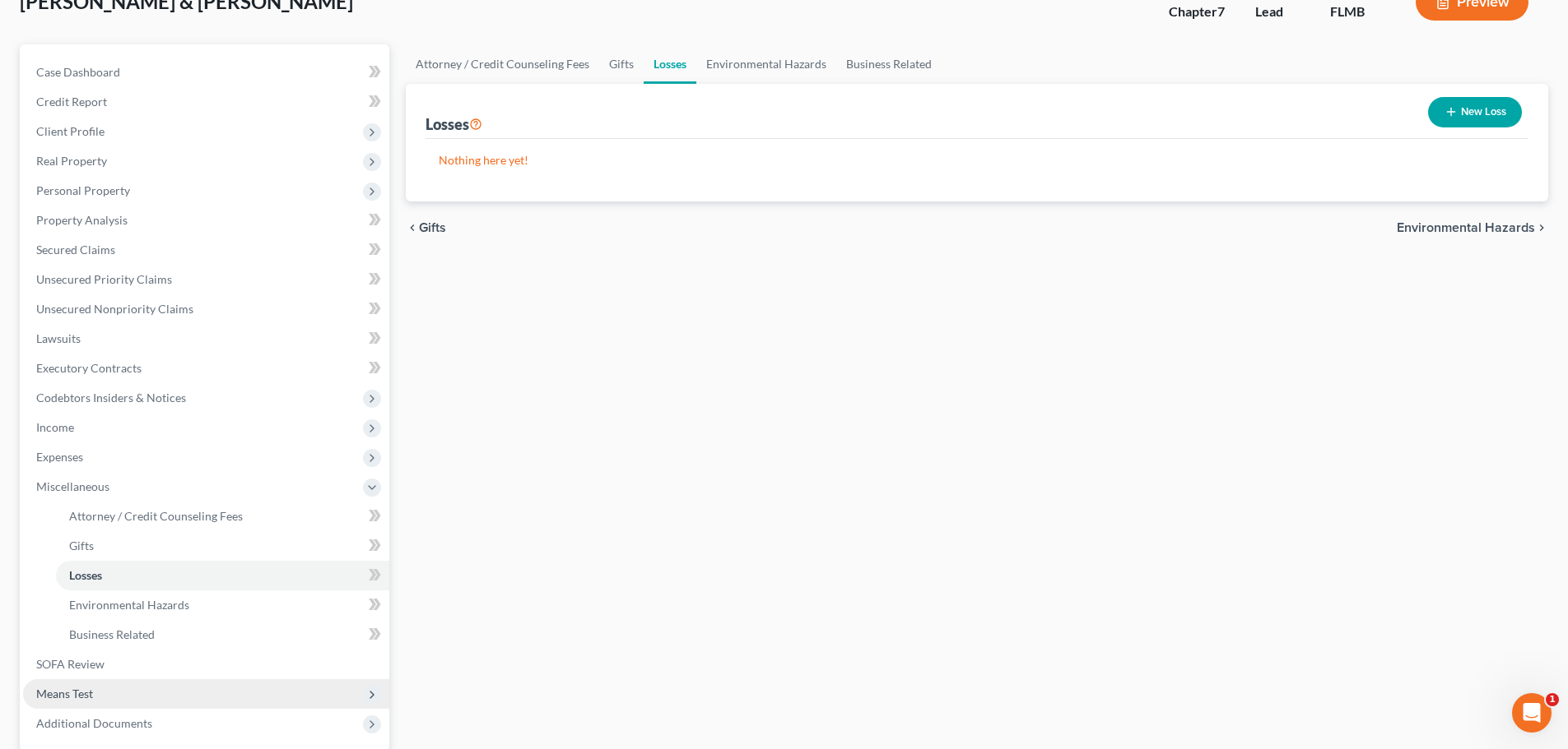
scroll to position [165, 0]
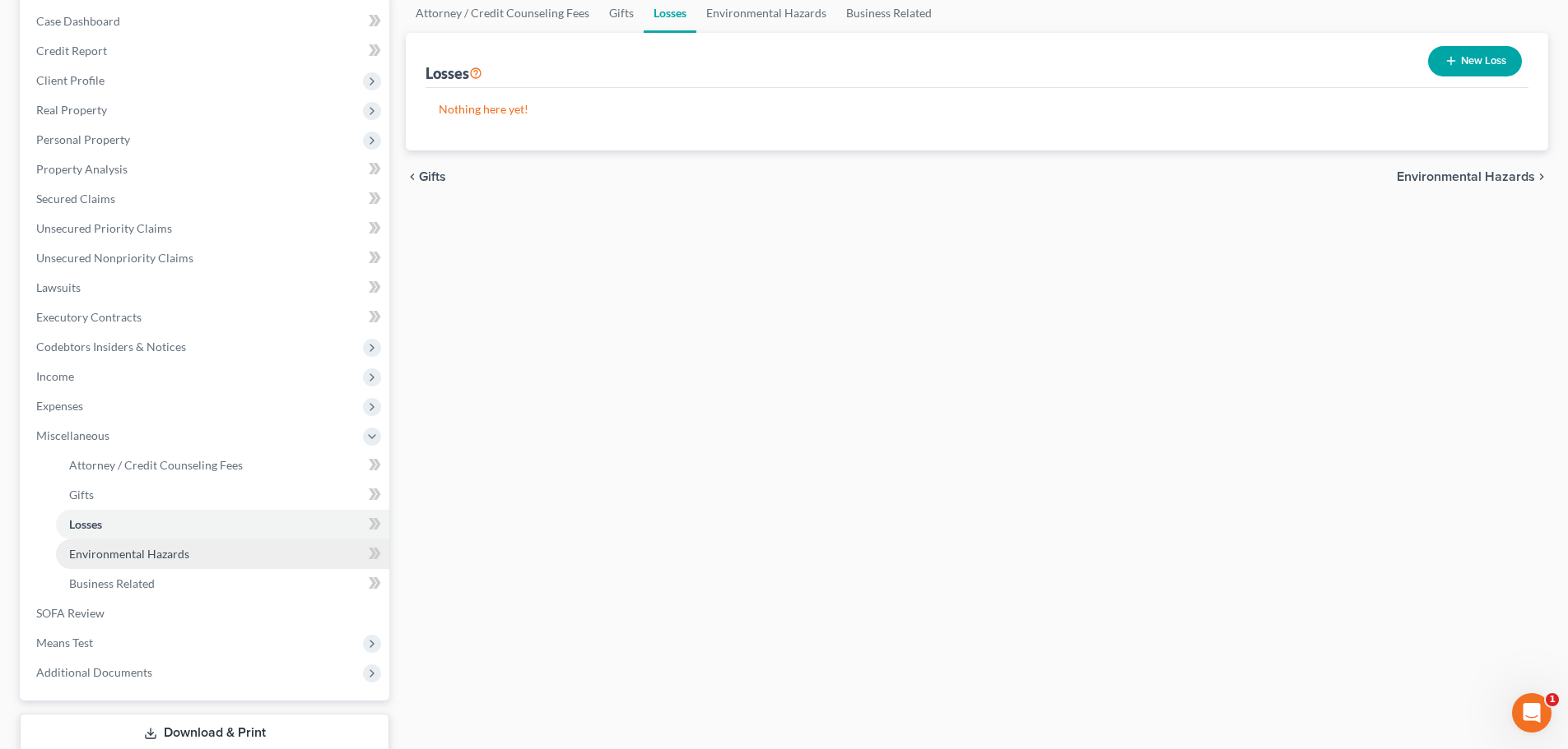
click at [184, 550] on span "Environmental Hazards" at bounding box center [129, 554] width 120 height 14
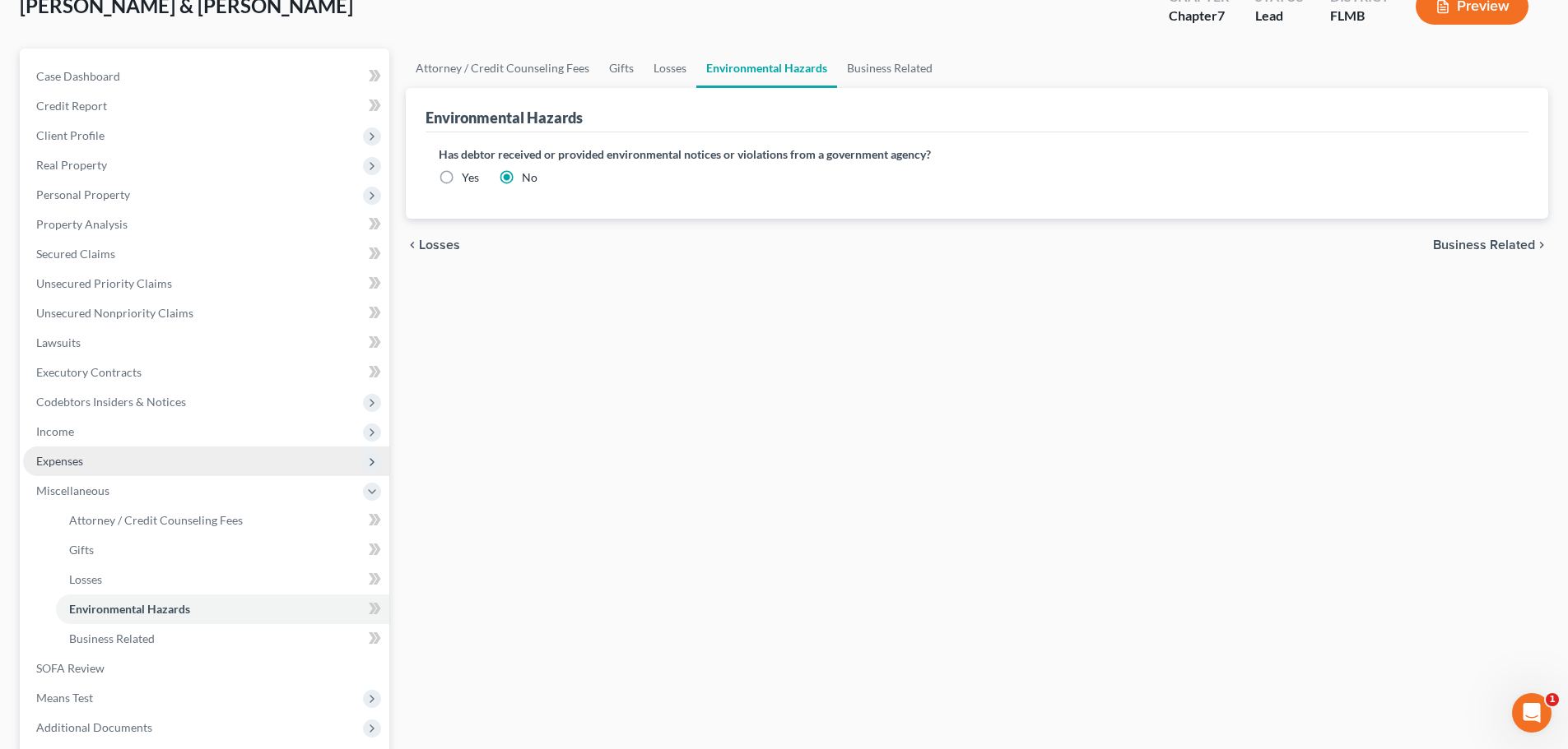
scroll to position [165, 0]
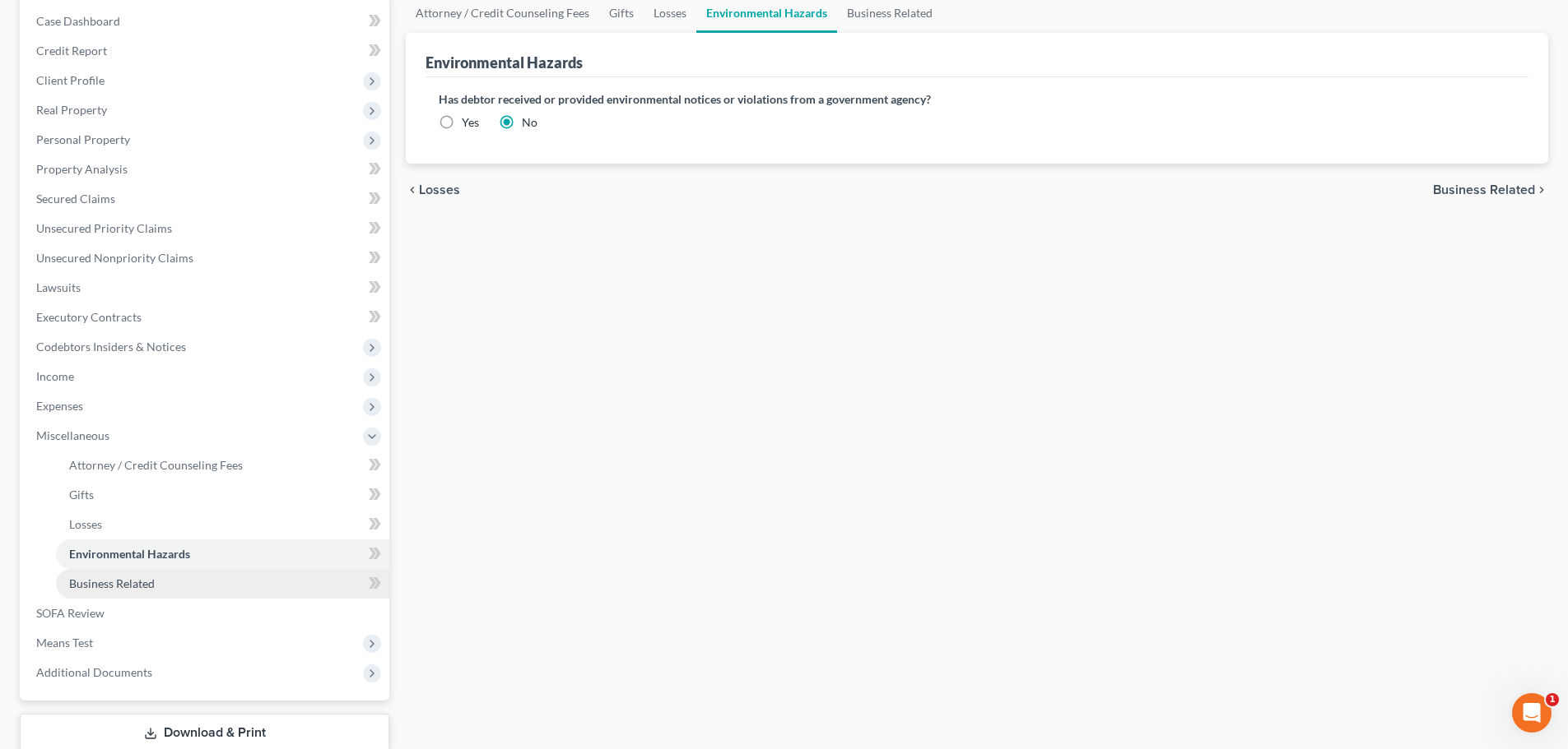
click at [185, 575] on link "Business Related" at bounding box center [222, 584] width 334 height 29
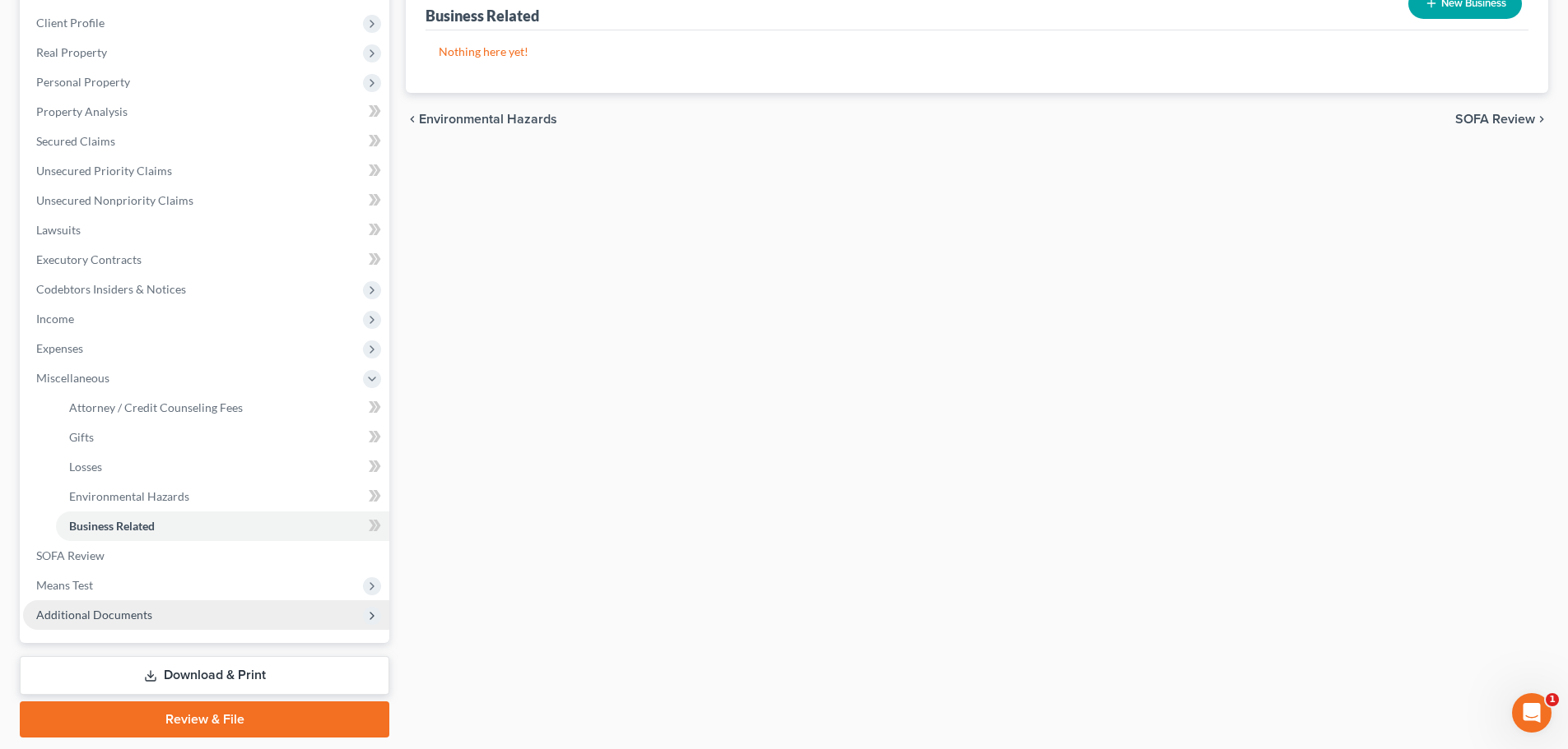
scroll to position [246, 0]
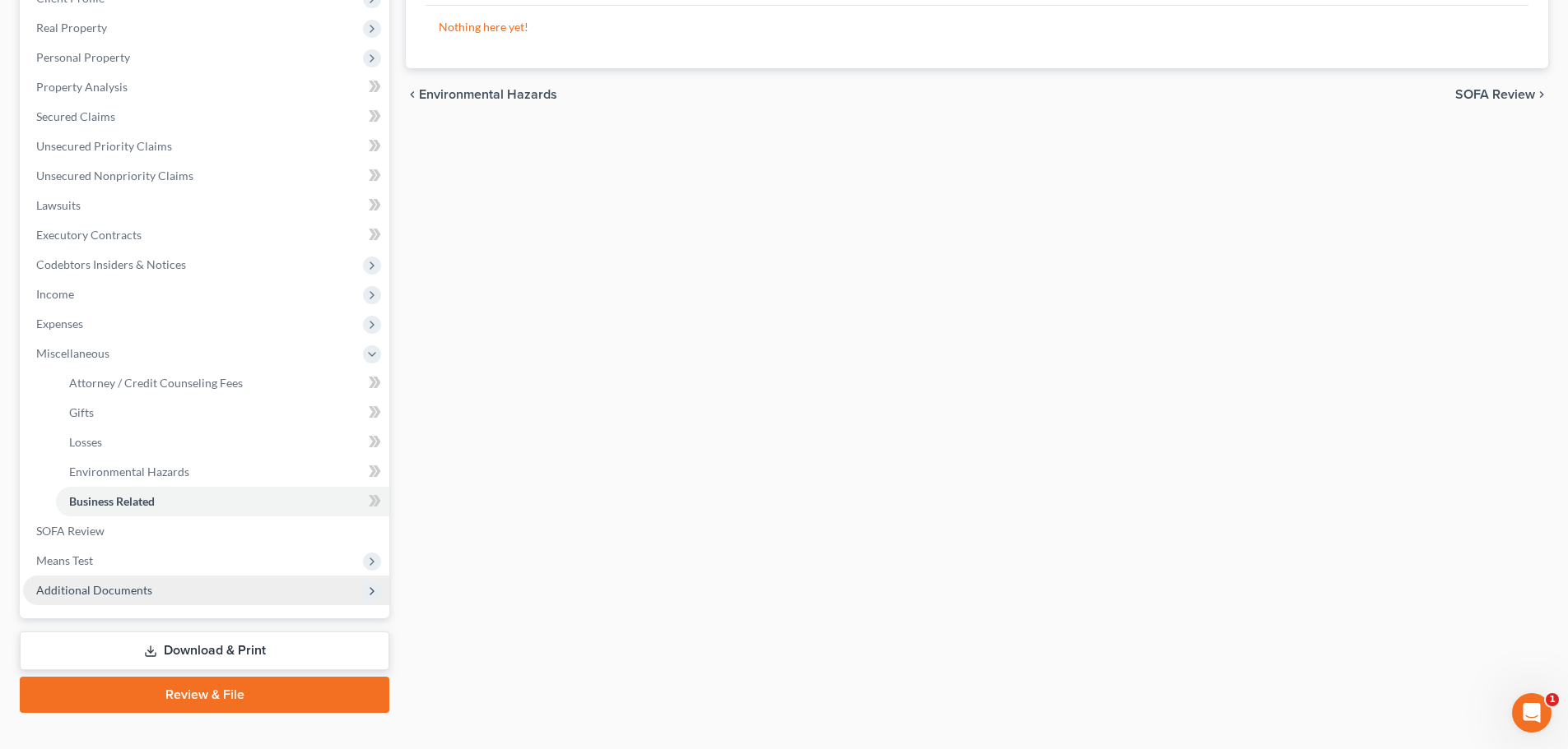
click at [178, 589] on span "Additional Documents" at bounding box center [206, 590] width 367 height 29
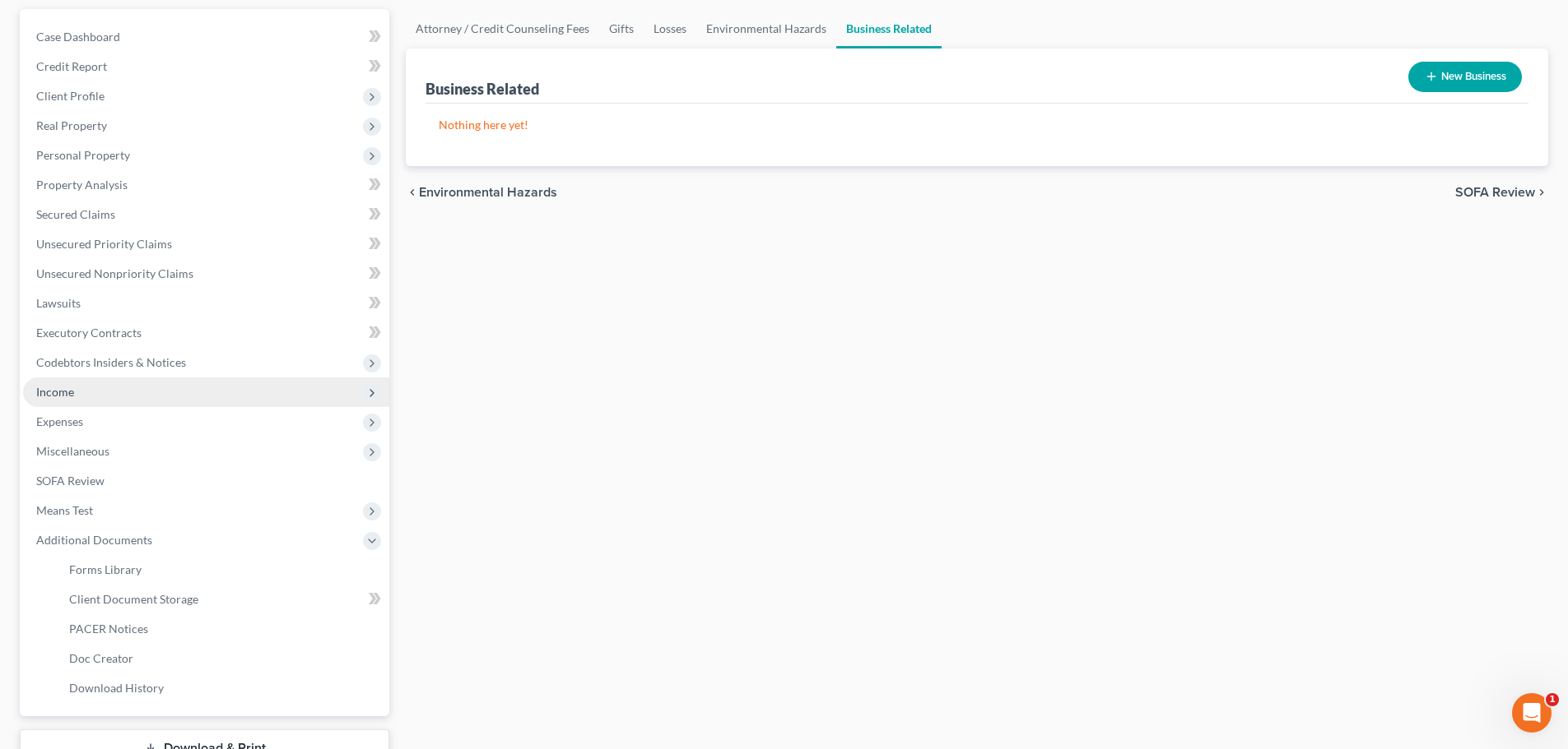
scroll to position [0, 0]
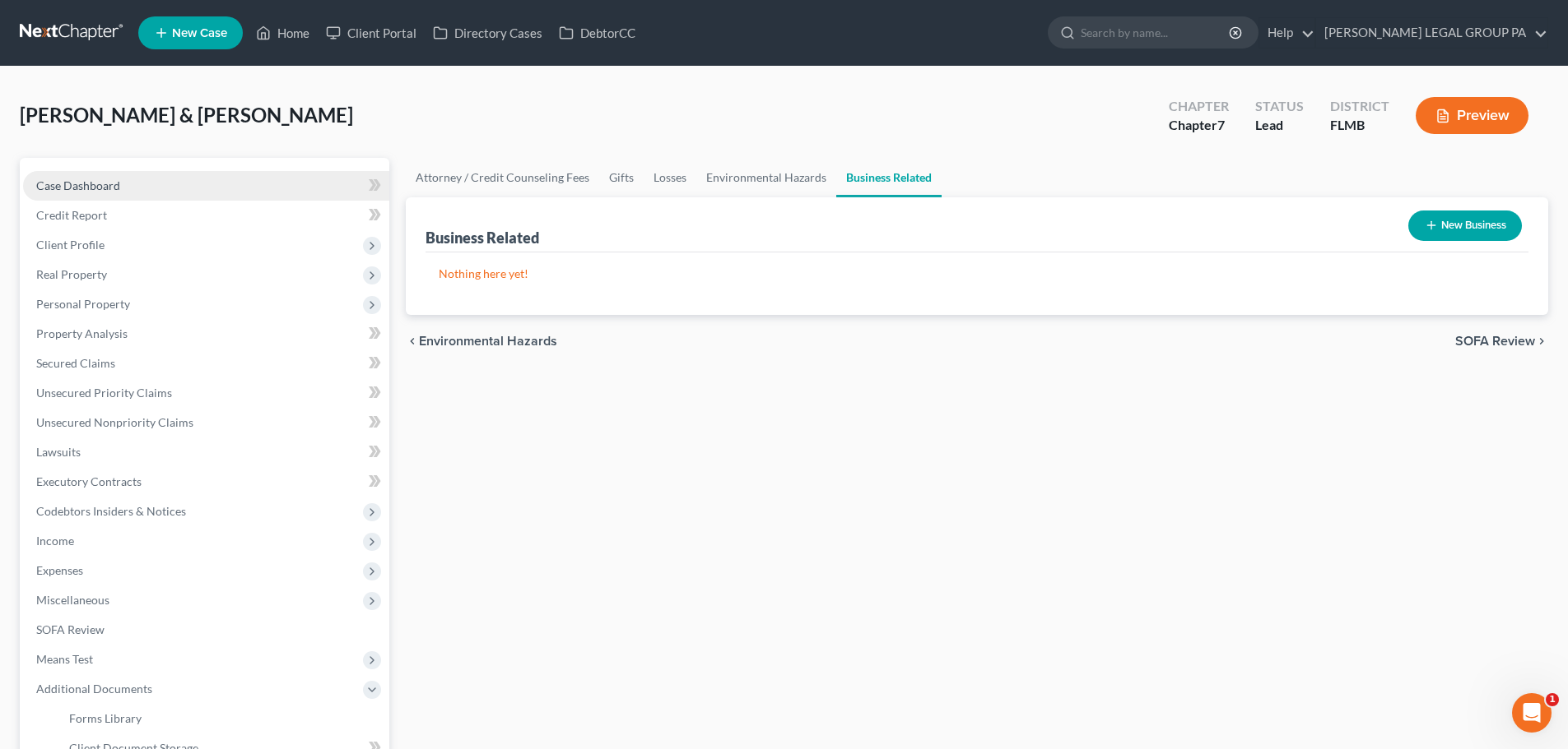
click at [198, 171] on link "Case Dashboard" at bounding box center [206, 185] width 367 height 29
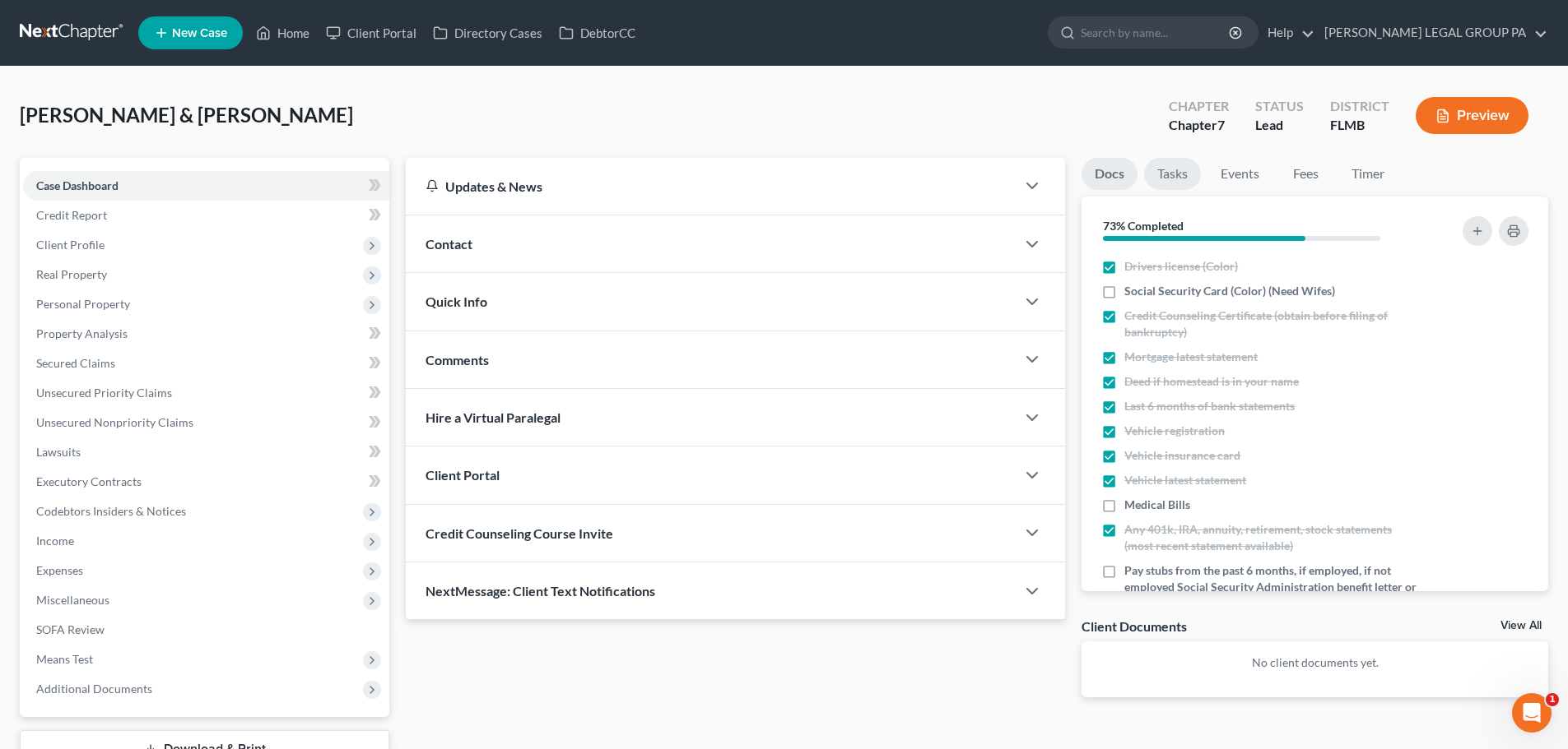
click at [1166, 175] on link "Tasks" at bounding box center [1172, 174] width 57 height 32
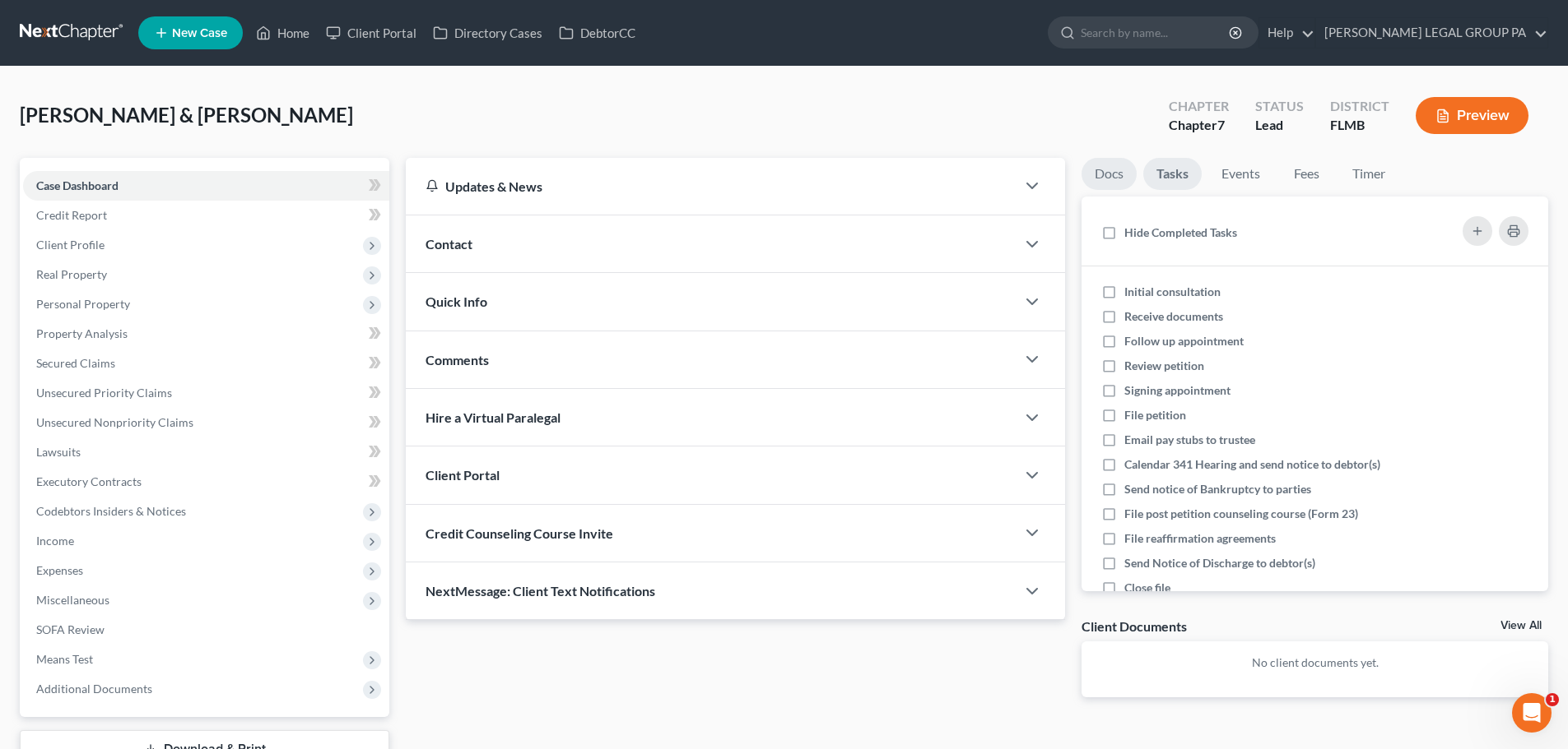
click at [1118, 181] on link "Docs" at bounding box center [1109, 174] width 55 height 32
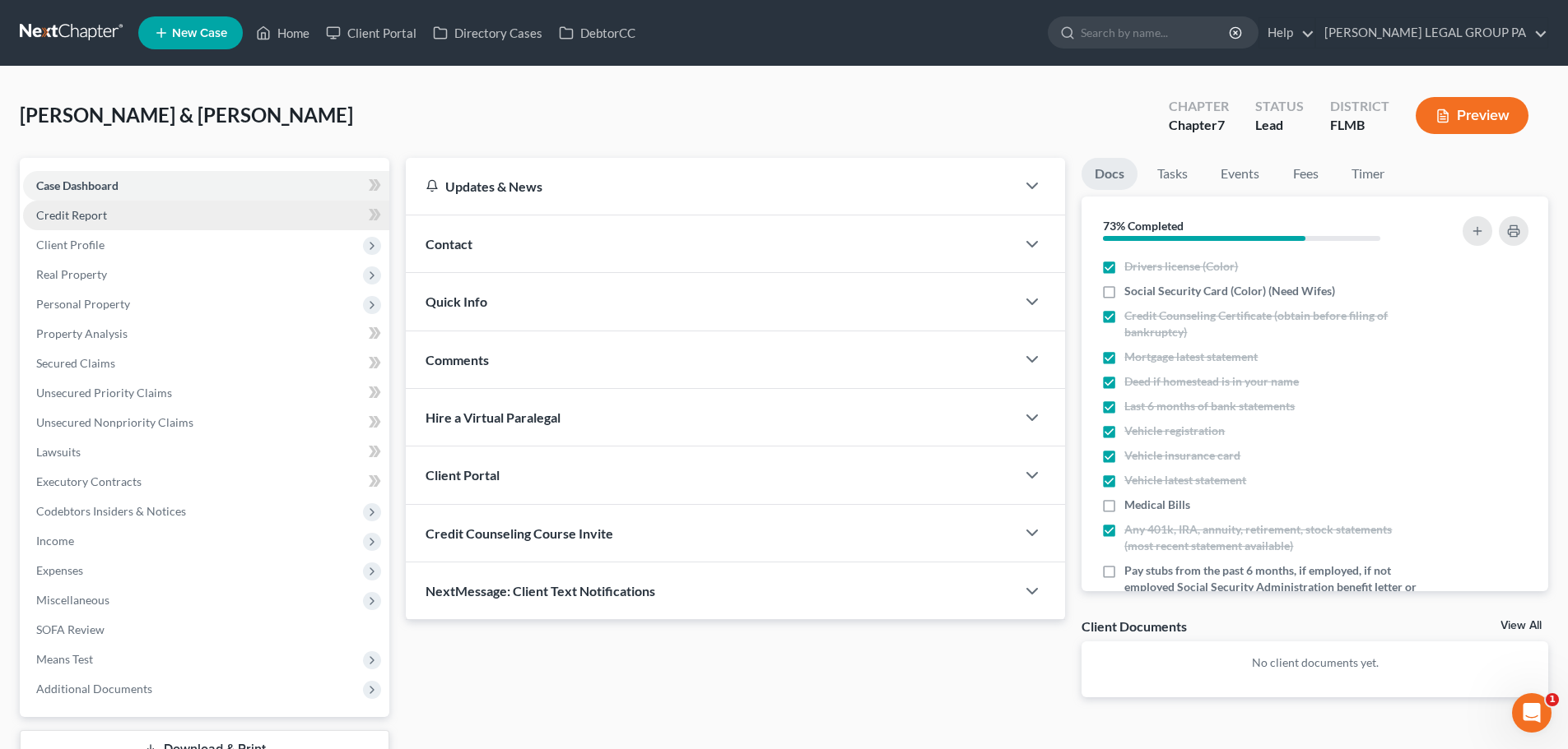
click at [247, 216] on link "Credit Report" at bounding box center [206, 215] width 367 height 29
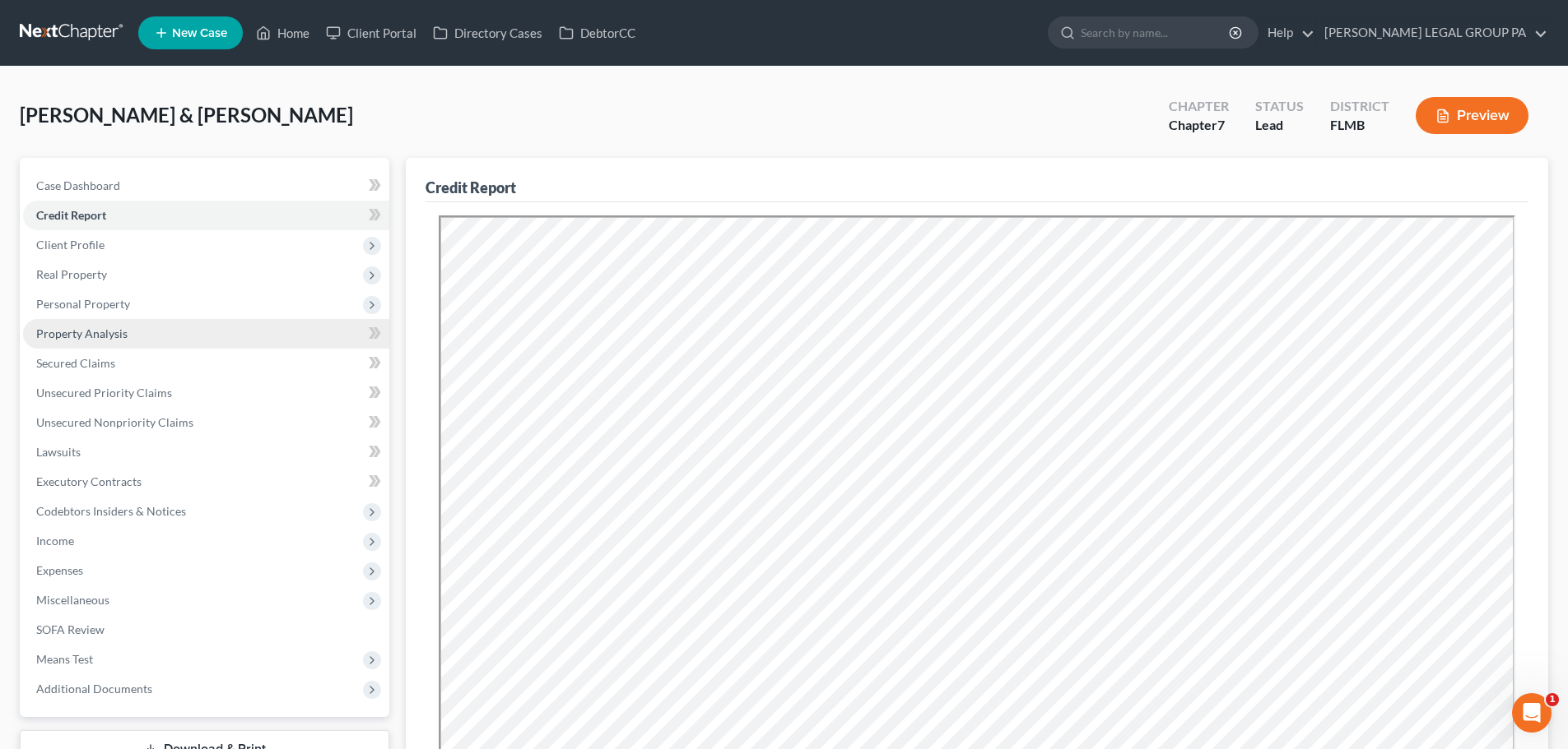
click at [174, 334] on link "Property Analysis" at bounding box center [206, 334] width 367 height 29
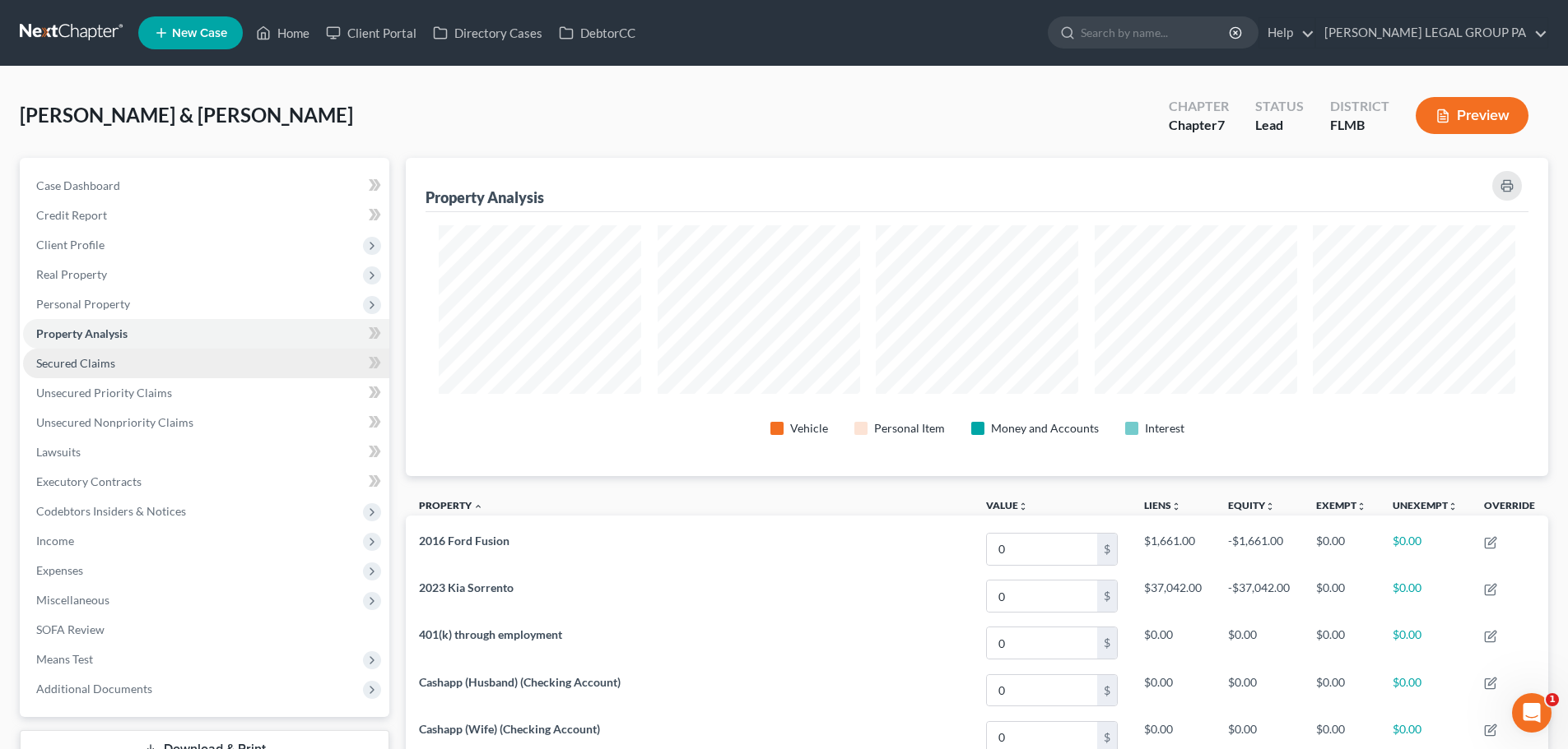
scroll to position [318, 1143]
click at [178, 356] on link "Secured Claims" at bounding box center [206, 363] width 367 height 29
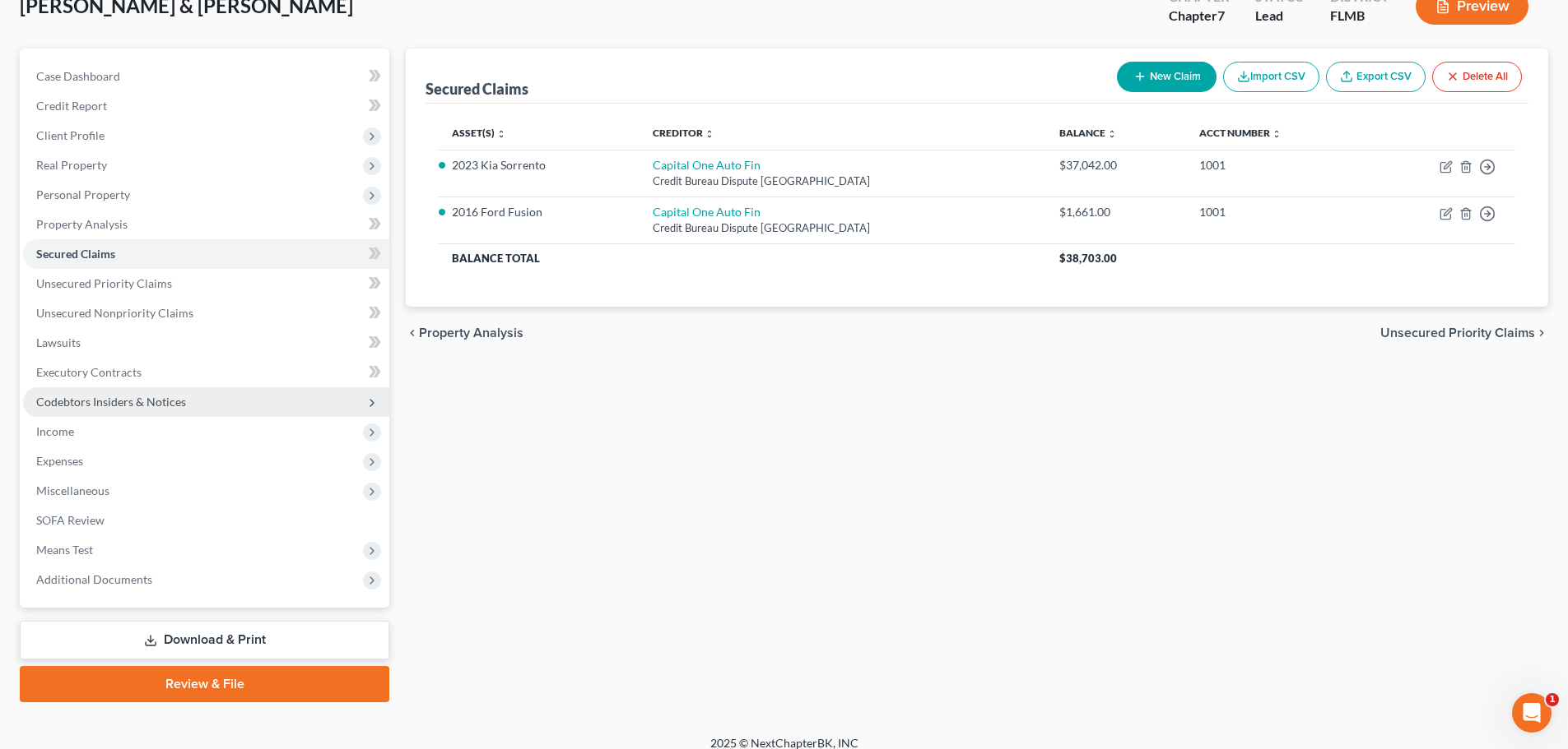
scroll to position [125, 0]
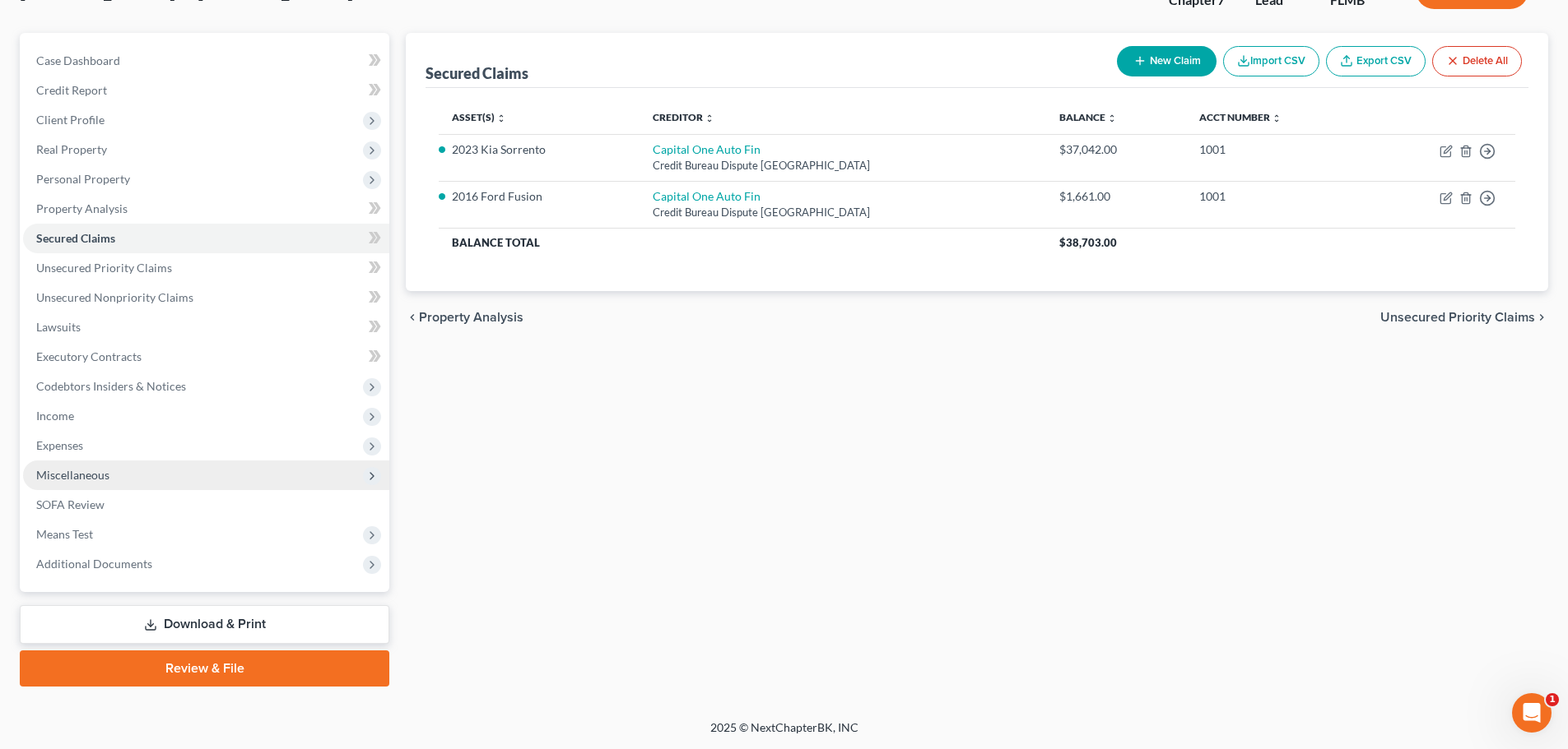
click at [160, 476] on span "Miscellaneous" at bounding box center [206, 475] width 367 height 29
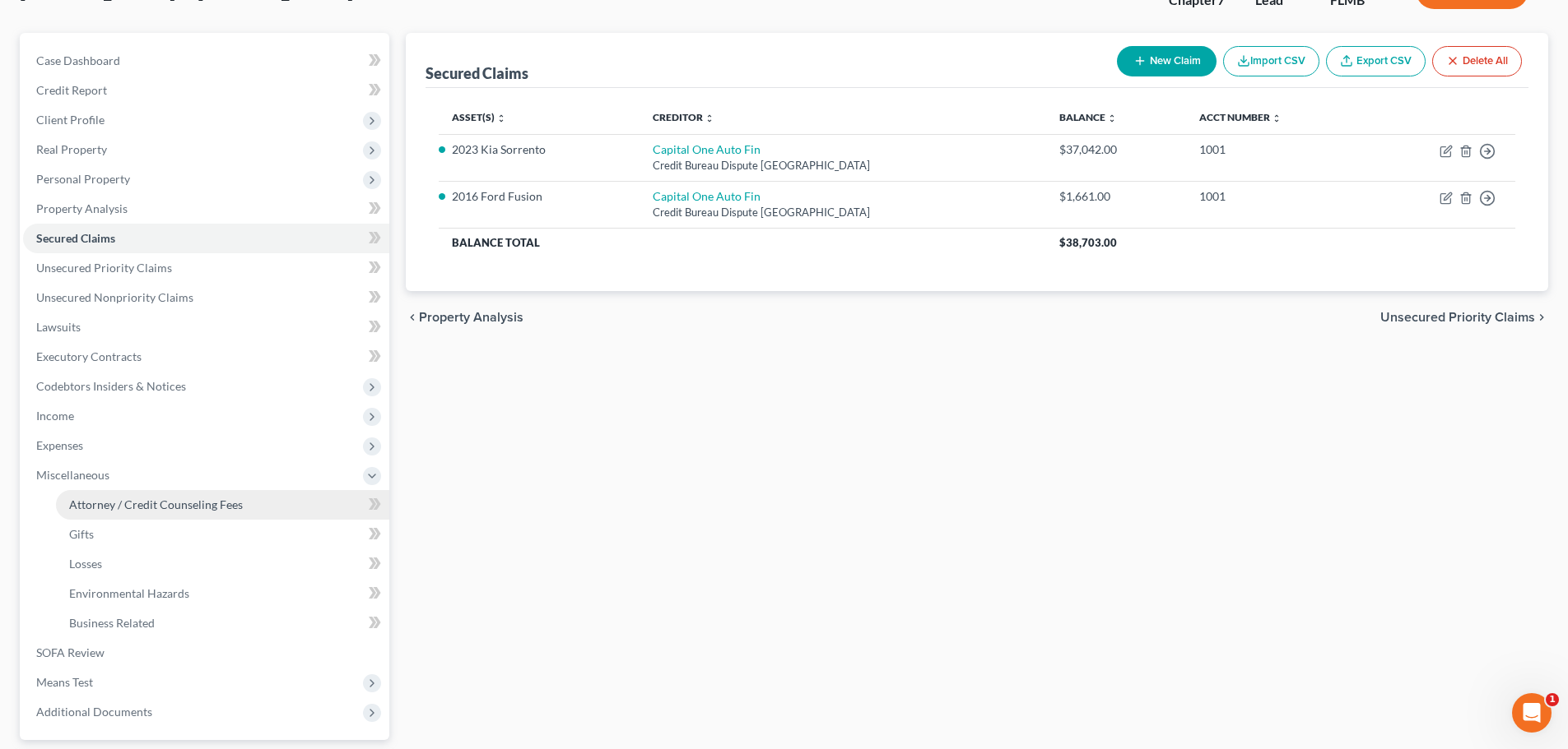
click at [158, 495] on link "Attorney / Credit Counseling Fees" at bounding box center [222, 504] width 334 height 29
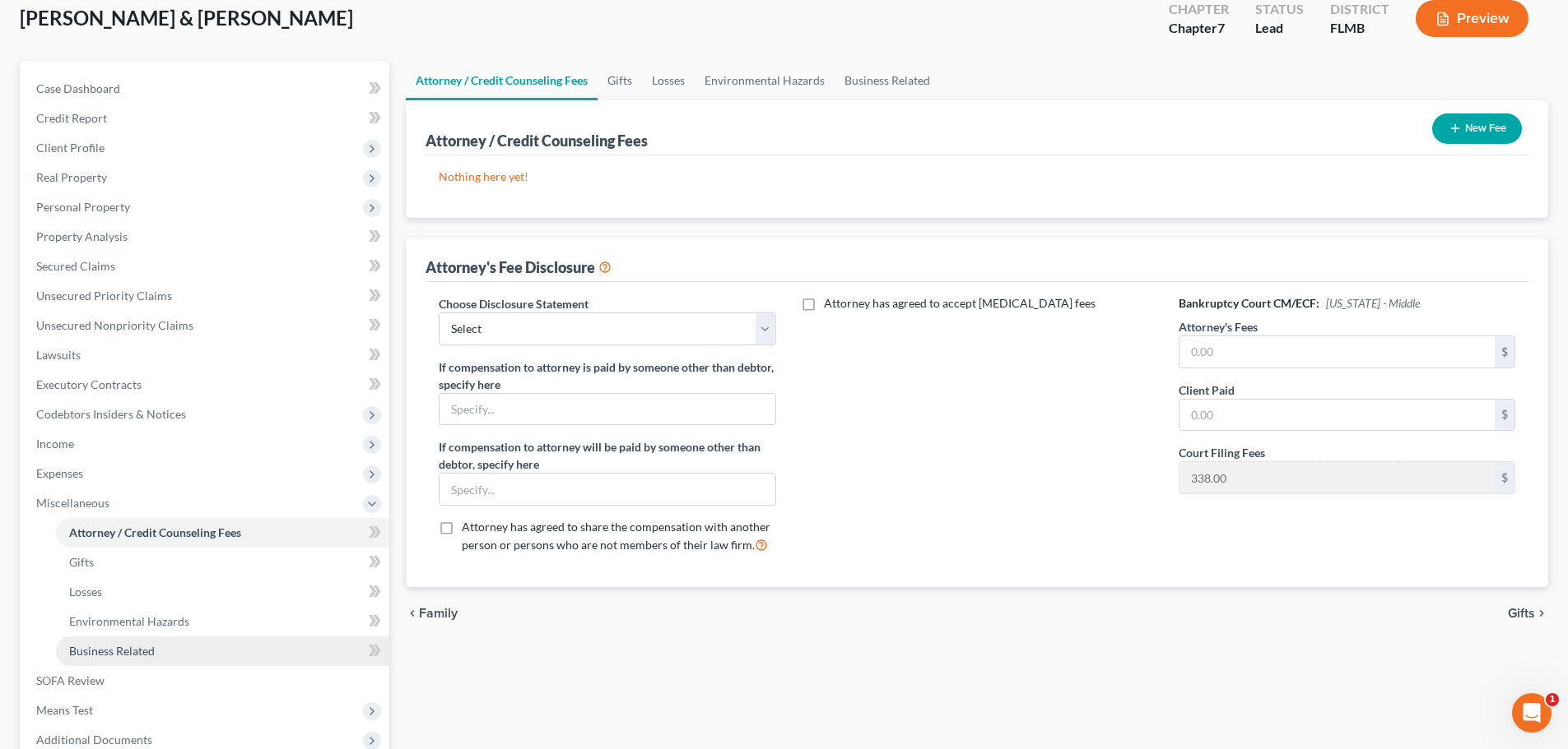
scroll to position [246, 0]
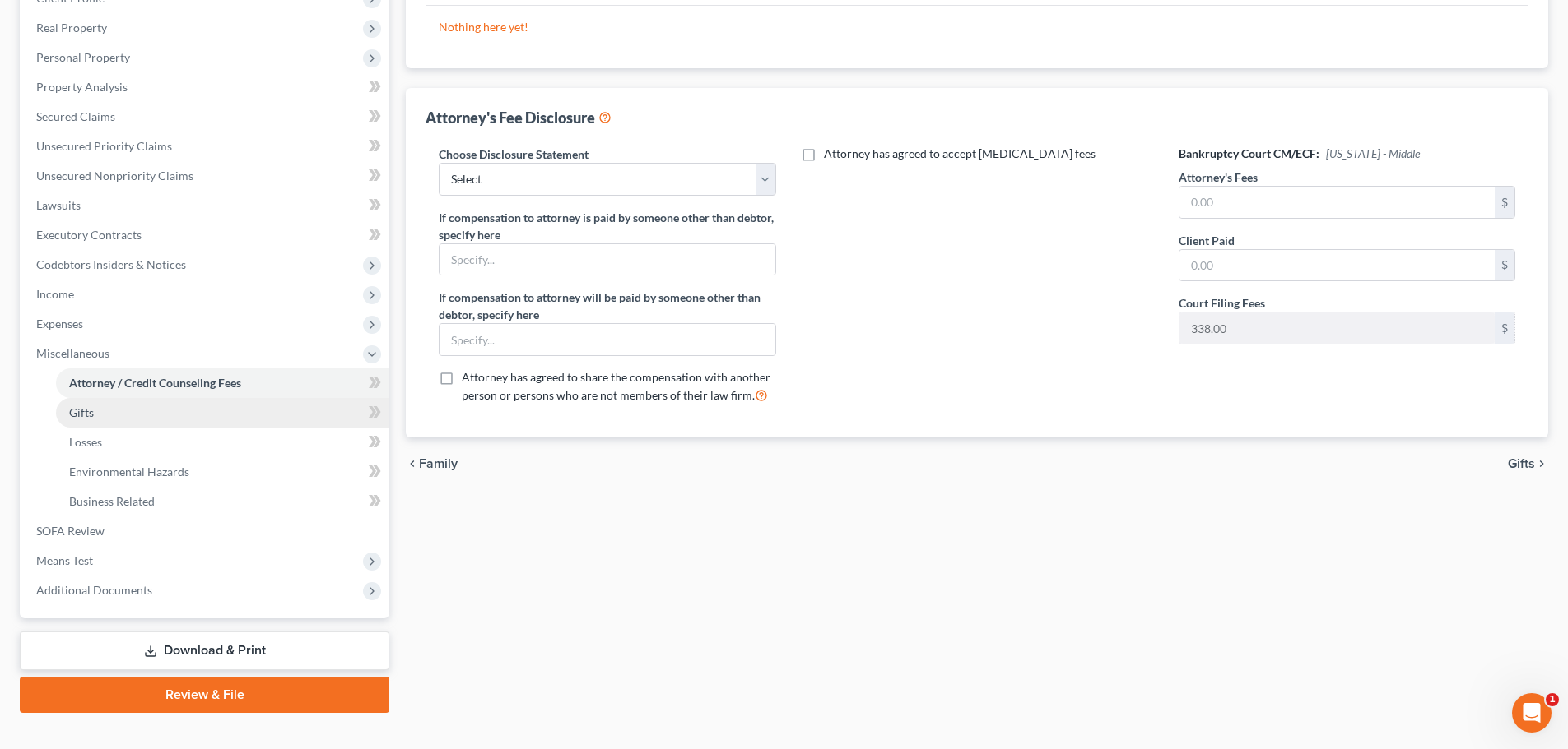
click at [148, 410] on link "Gifts" at bounding box center [222, 413] width 334 height 29
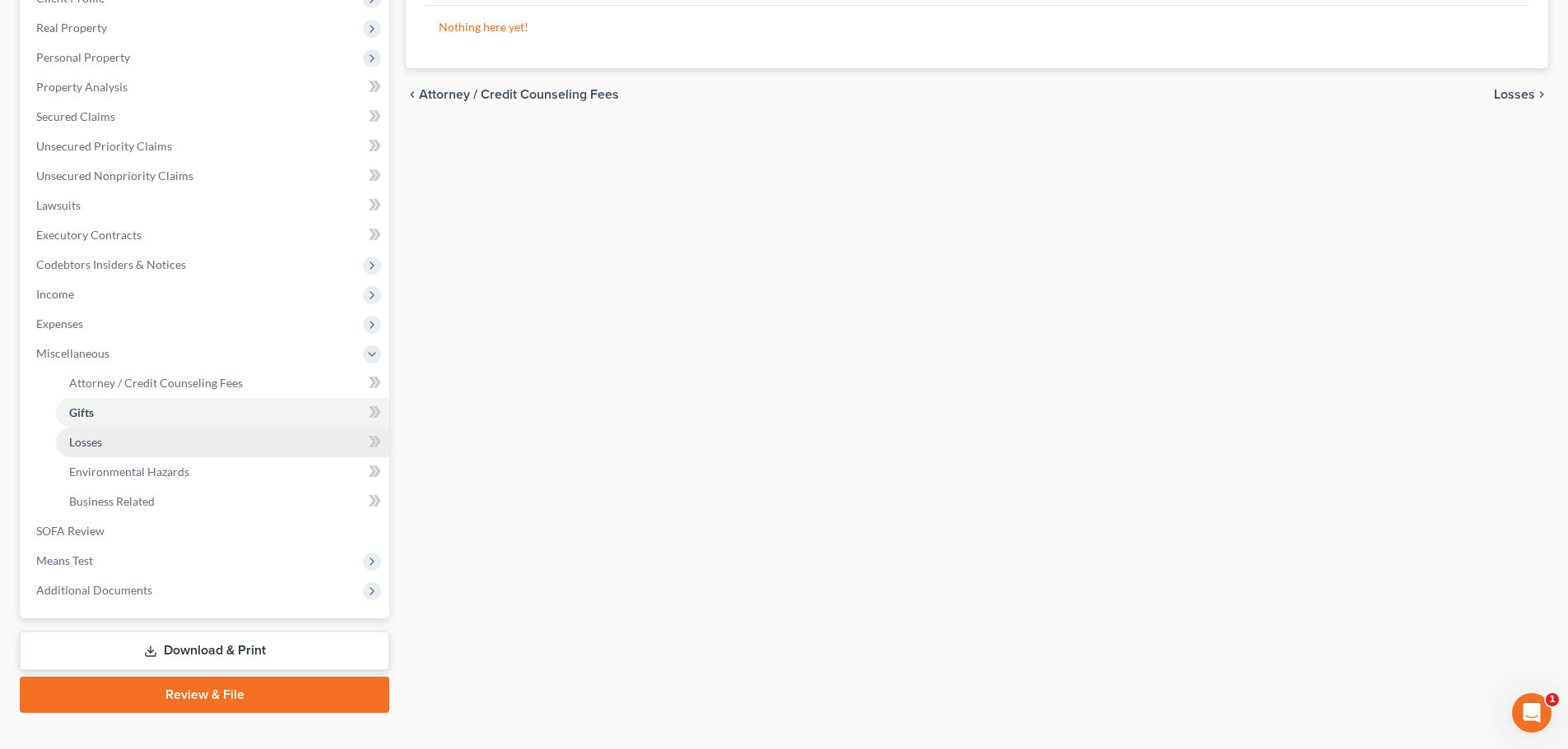
click at [150, 453] on link "Losses" at bounding box center [222, 442] width 334 height 29
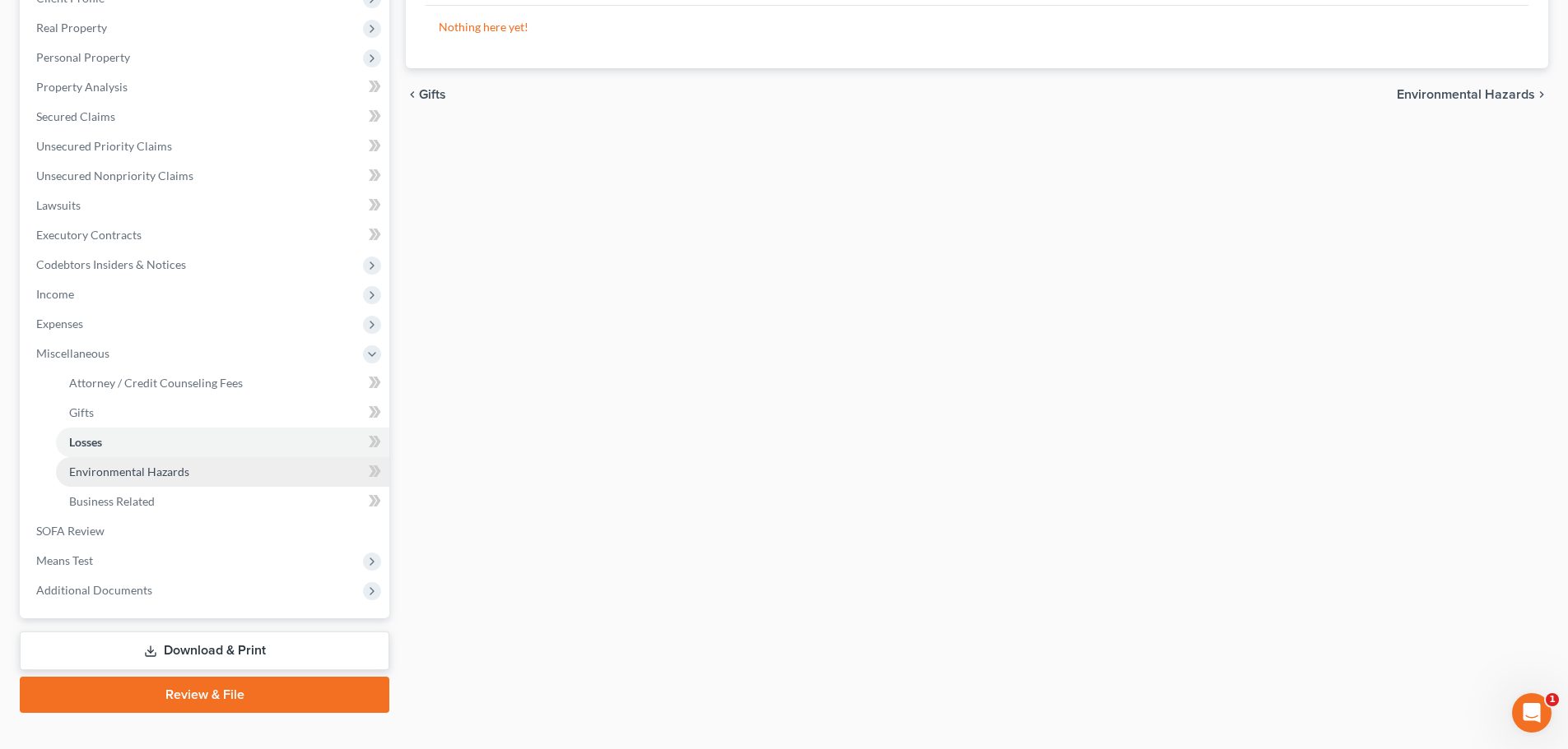
click at [166, 477] on span "Environmental Hazards" at bounding box center [129, 472] width 120 height 14
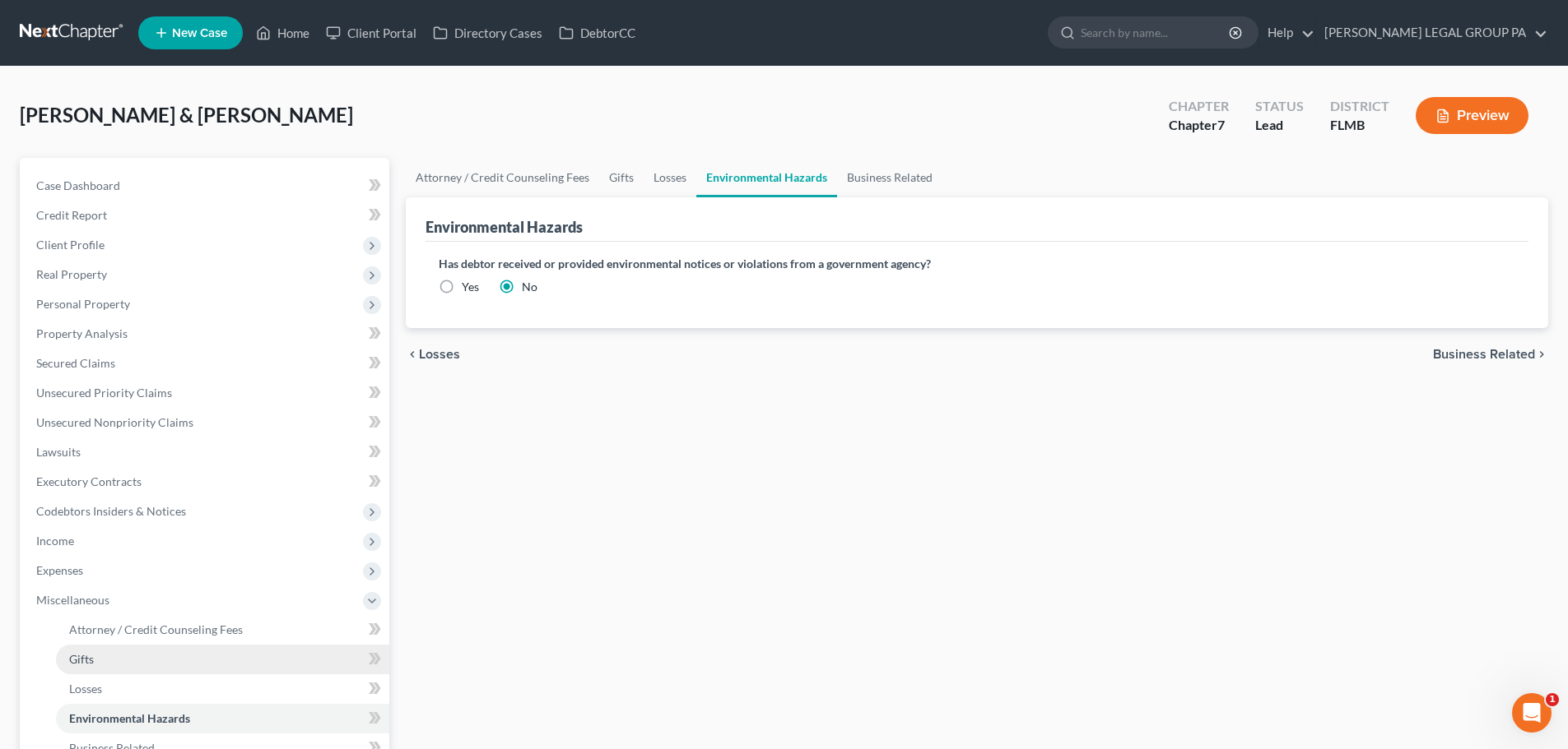
click at [177, 662] on link "Gifts" at bounding box center [222, 659] width 334 height 29
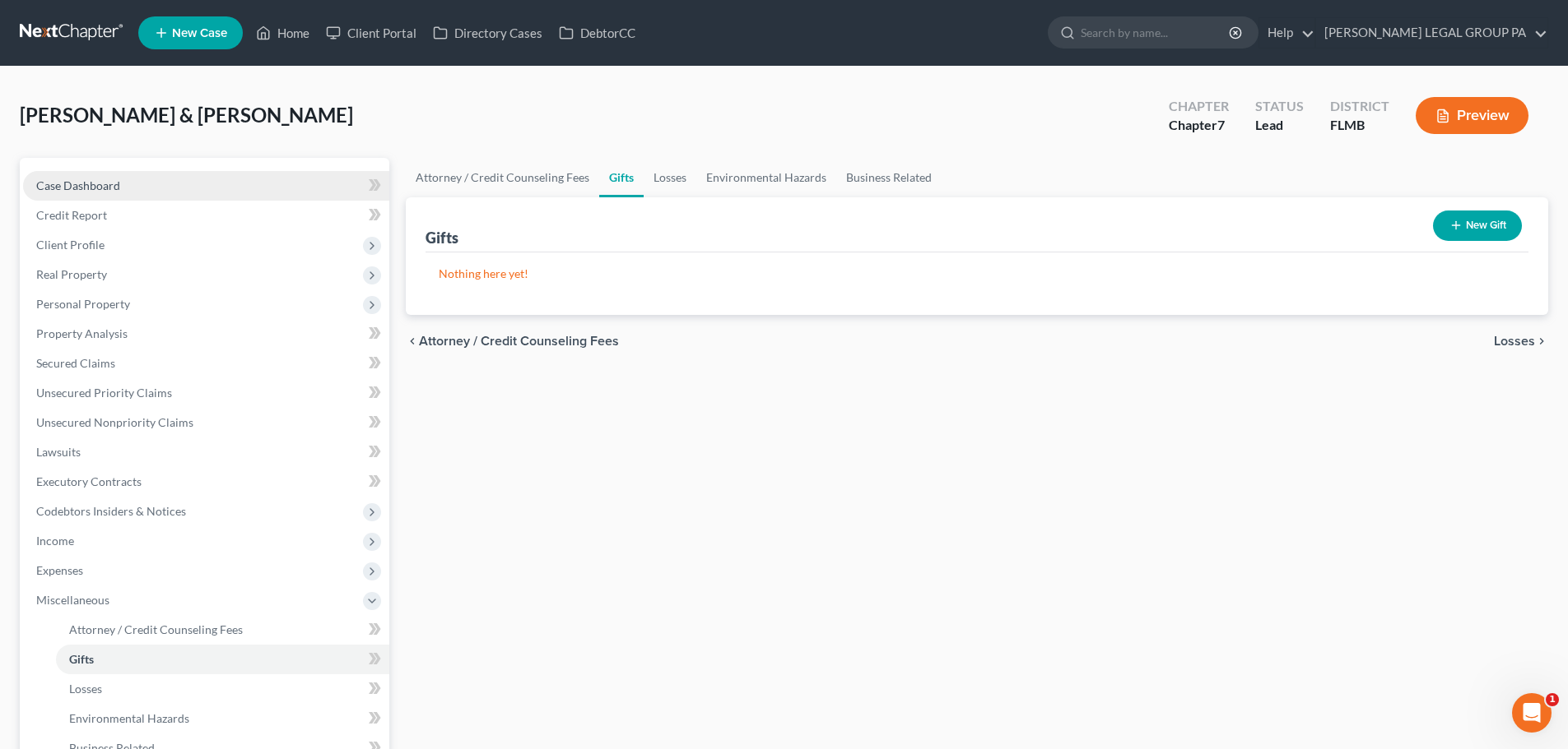
click at [214, 183] on link "Case Dashboard" at bounding box center [206, 185] width 367 height 29
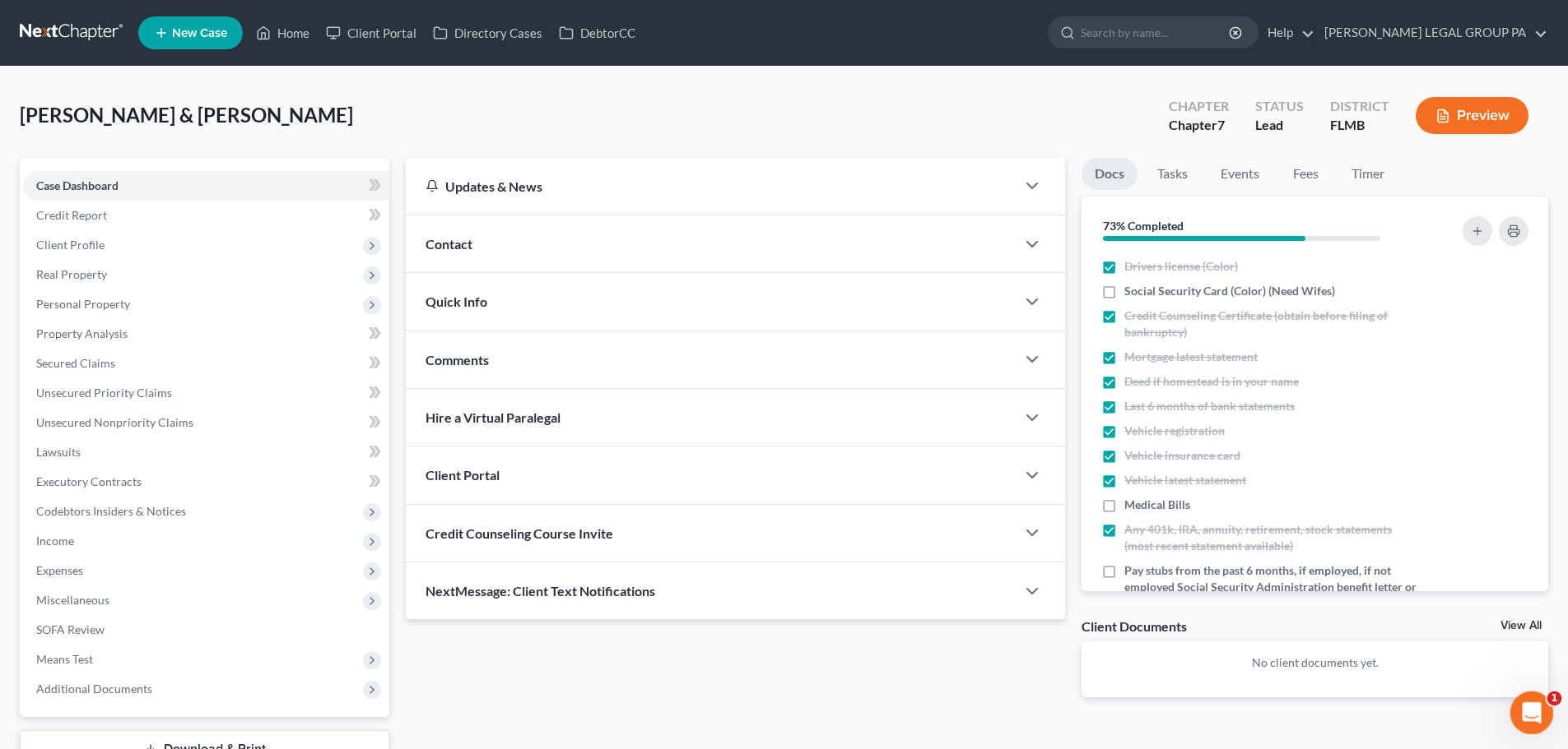
click at [1541, 705] on div "Open Intercom Messenger" at bounding box center [1529, 711] width 54 height 54
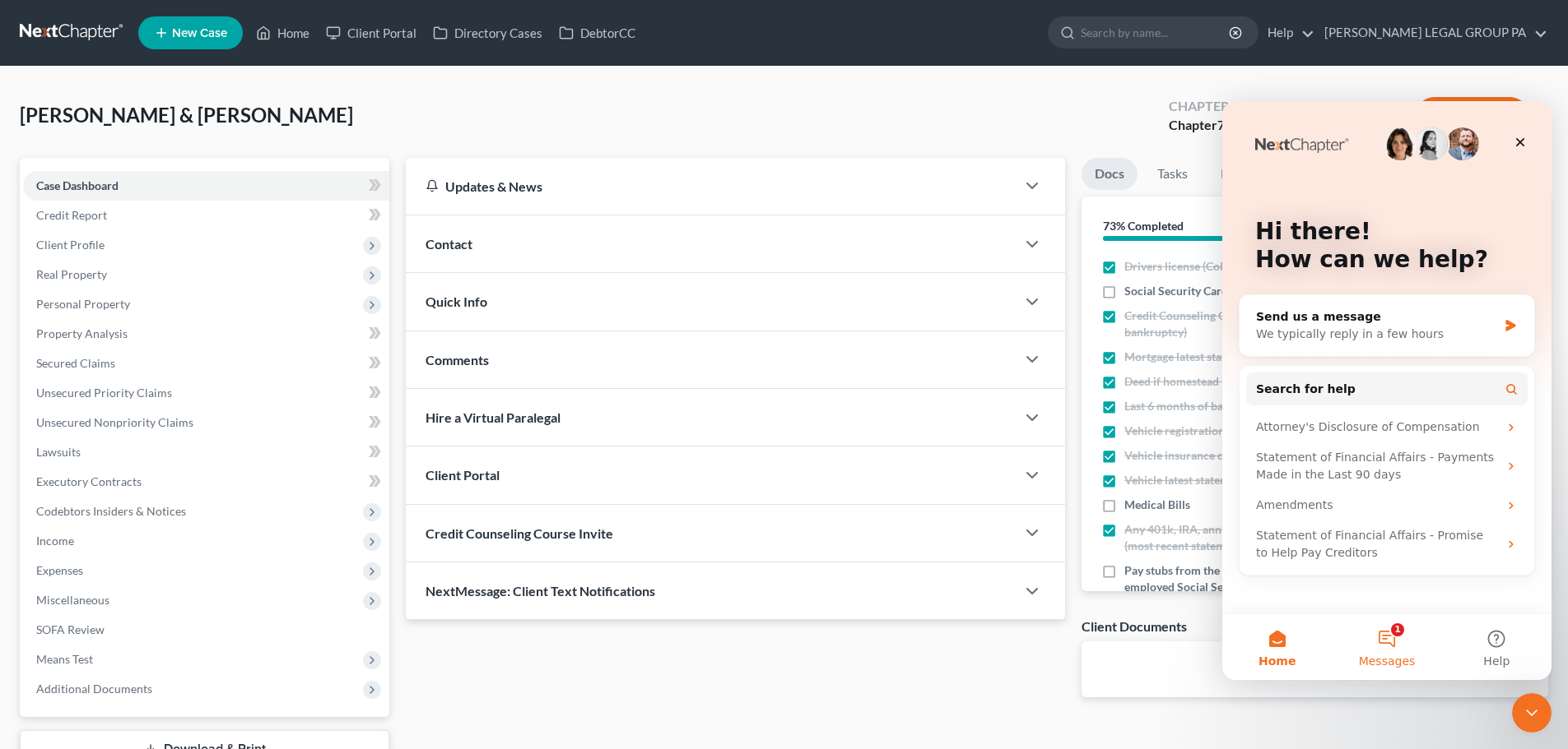
click at [1400, 640] on button "1 Messages" at bounding box center [1386, 648] width 109 height 66
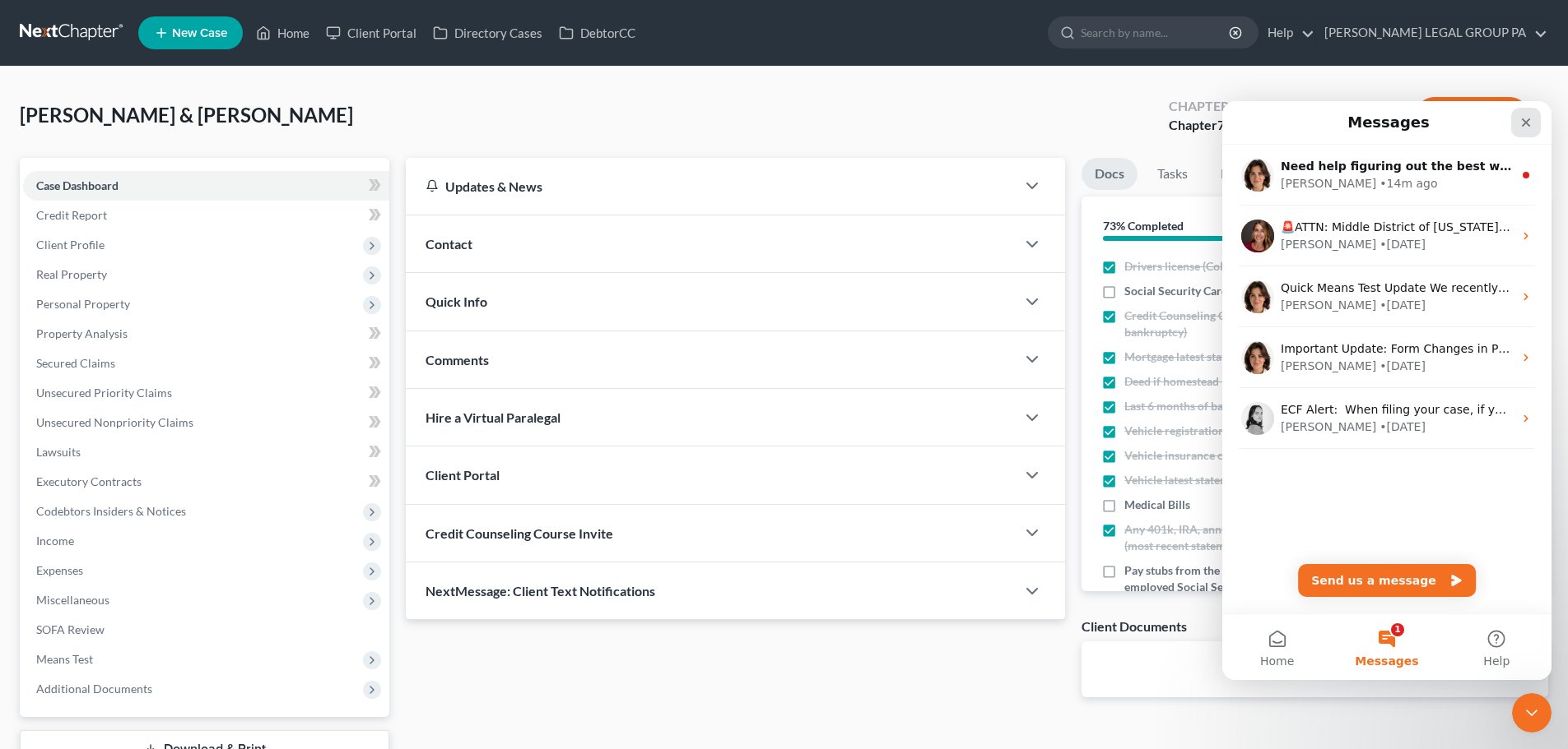
click at [1518, 127] on div "Close" at bounding box center [1525, 122] width 29 height 29
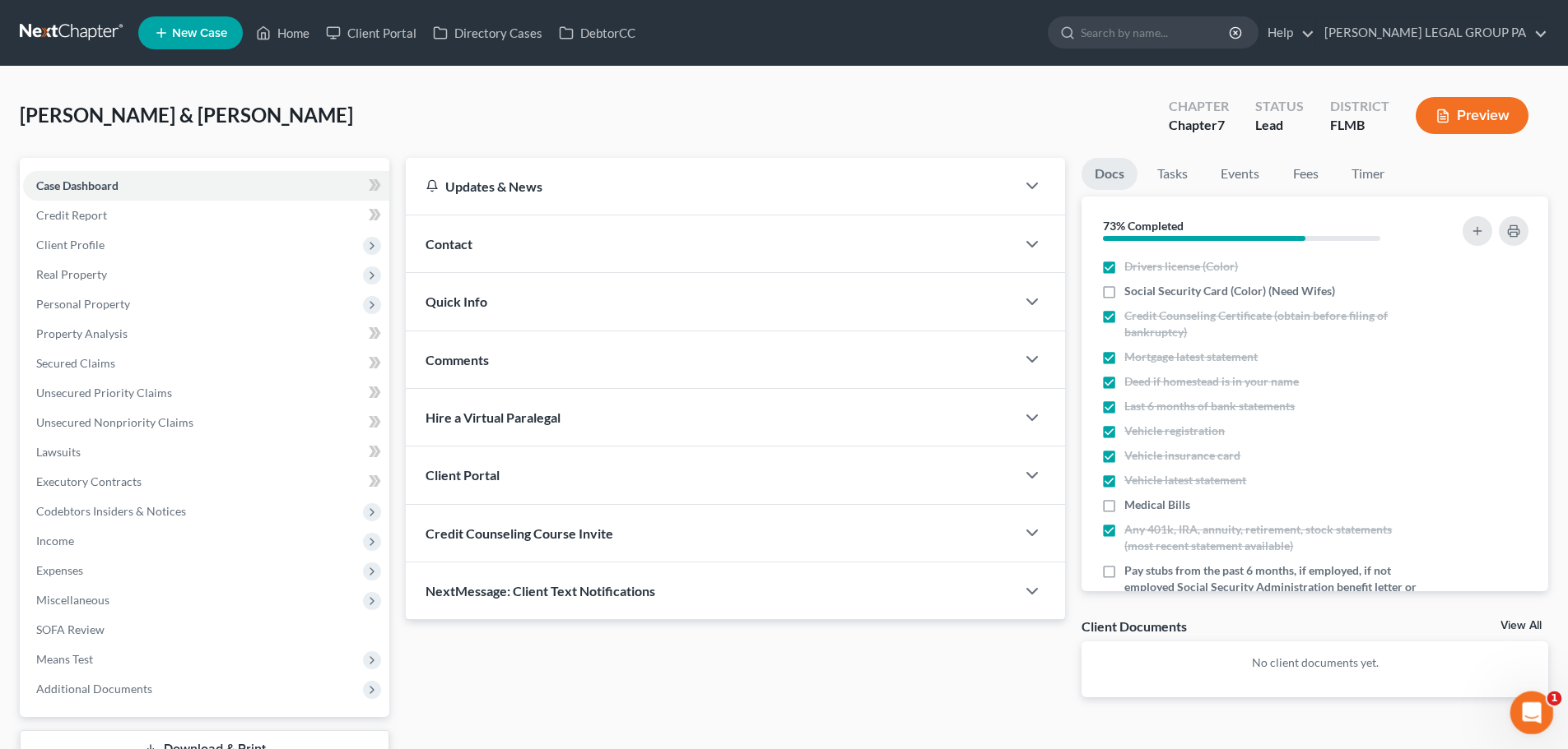
click at [1547, 720] on div "Open Intercom Messenger" at bounding box center [1529, 711] width 39 height 39
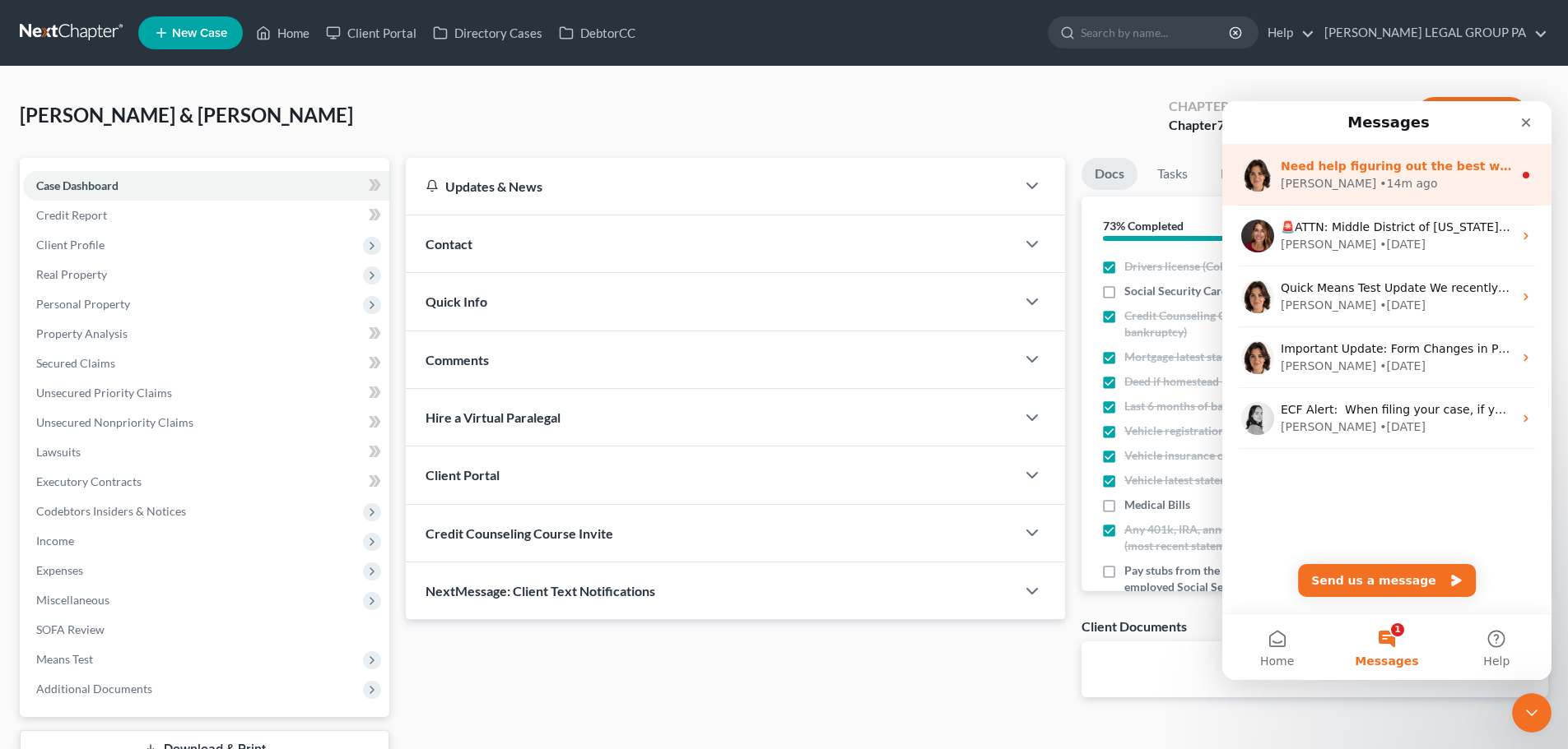
click at [1397, 192] on div "Need help figuring out the best way to enter your client's income? Here's a qui…" at bounding box center [1386, 175] width 329 height 60
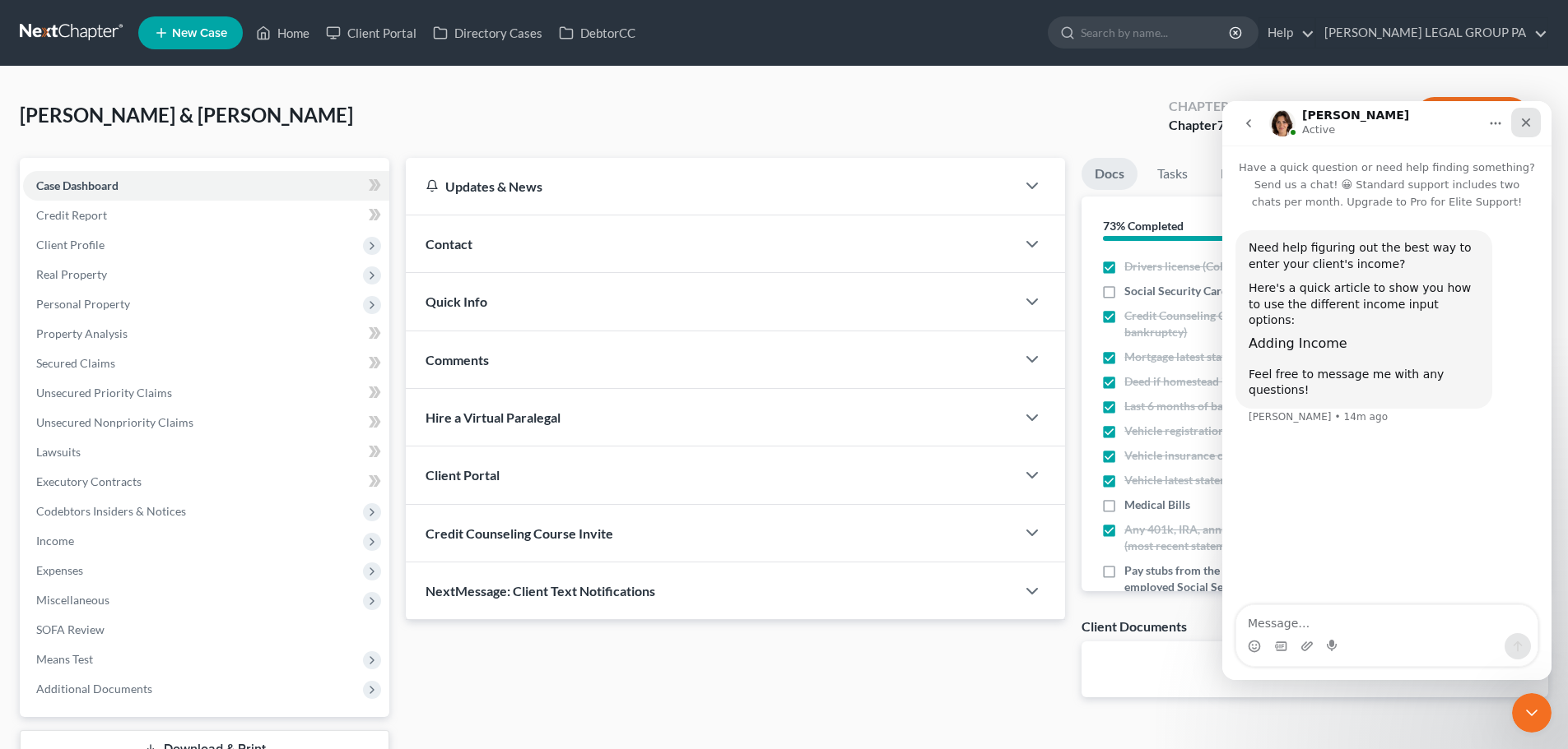
click at [1524, 125] on icon "Close" at bounding box center [1525, 122] width 13 height 13
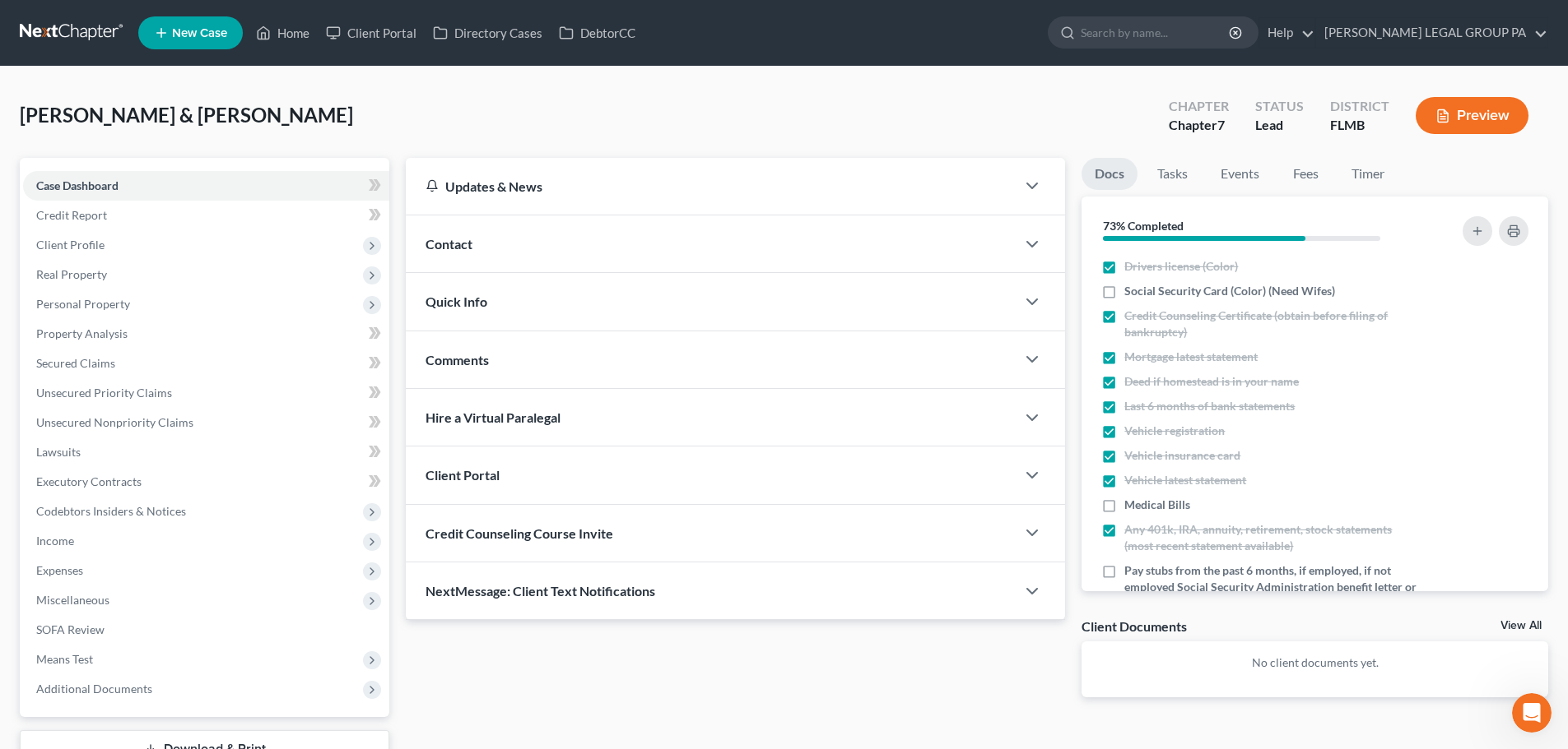
click at [517, 530] on span "Credit Counseling Course Invite" at bounding box center [519, 534] width 188 height 16
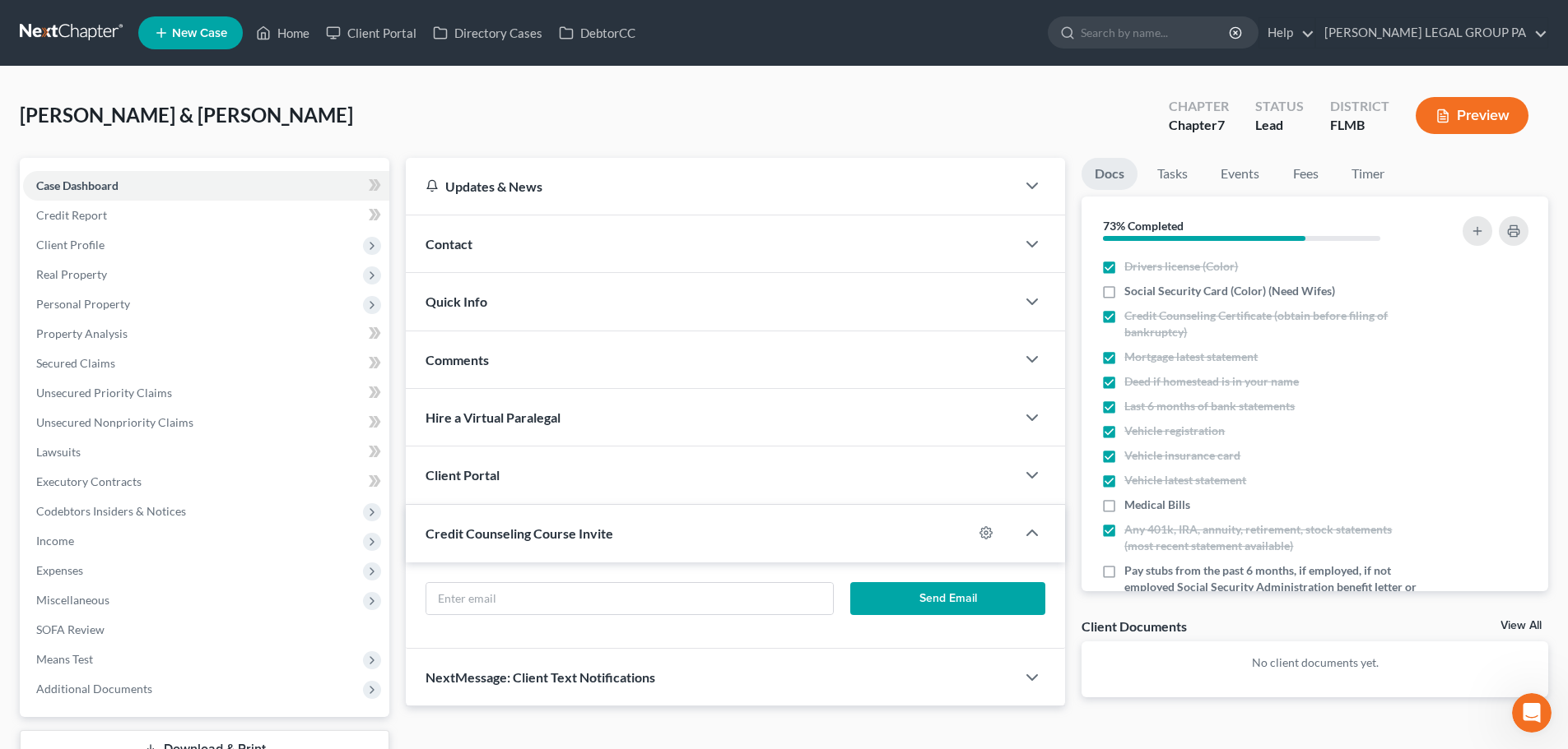
click at [526, 534] on span "Credit Counseling Course Invite" at bounding box center [519, 534] width 188 height 16
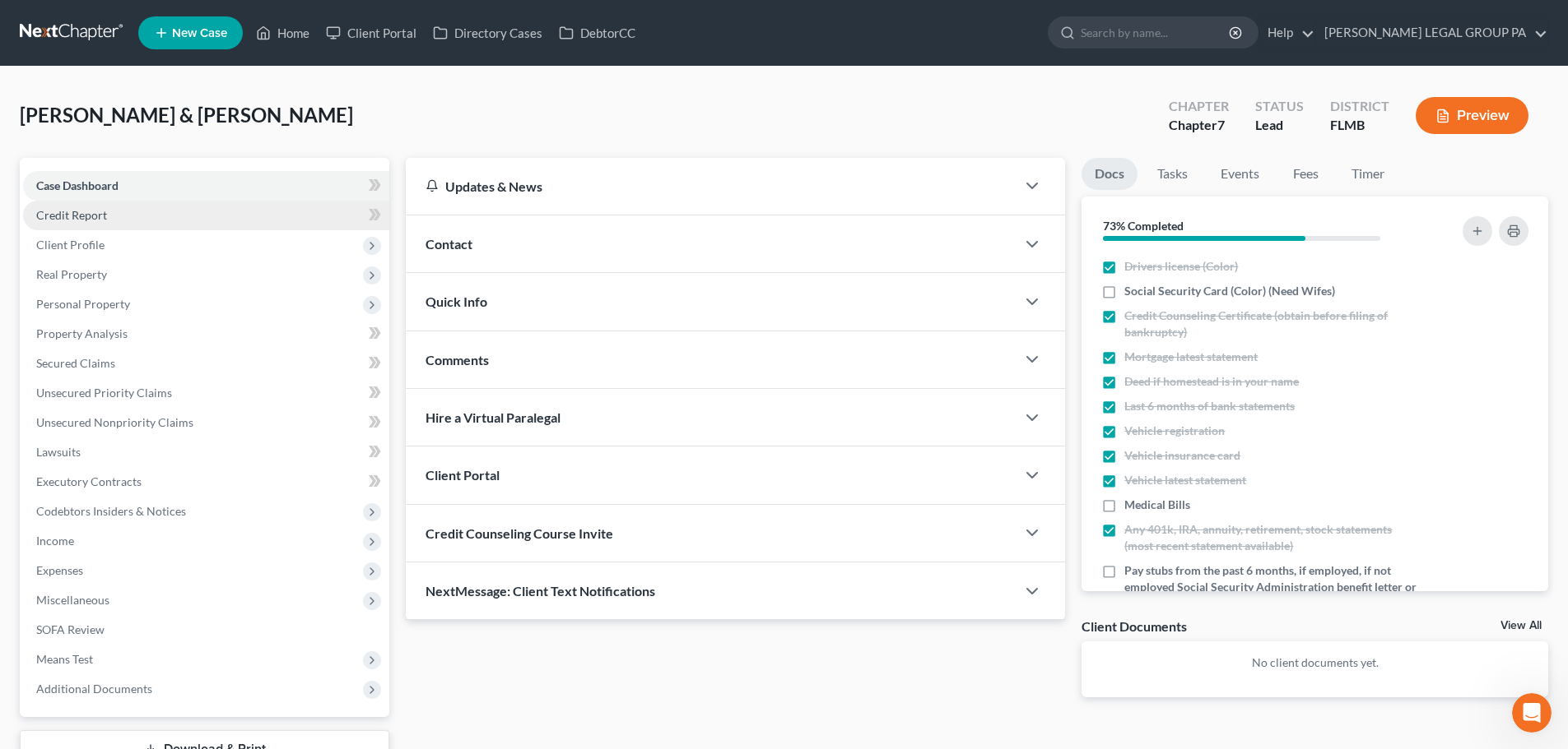
click at [194, 221] on link "Credit Report" at bounding box center [206, 215] width 367 height 29
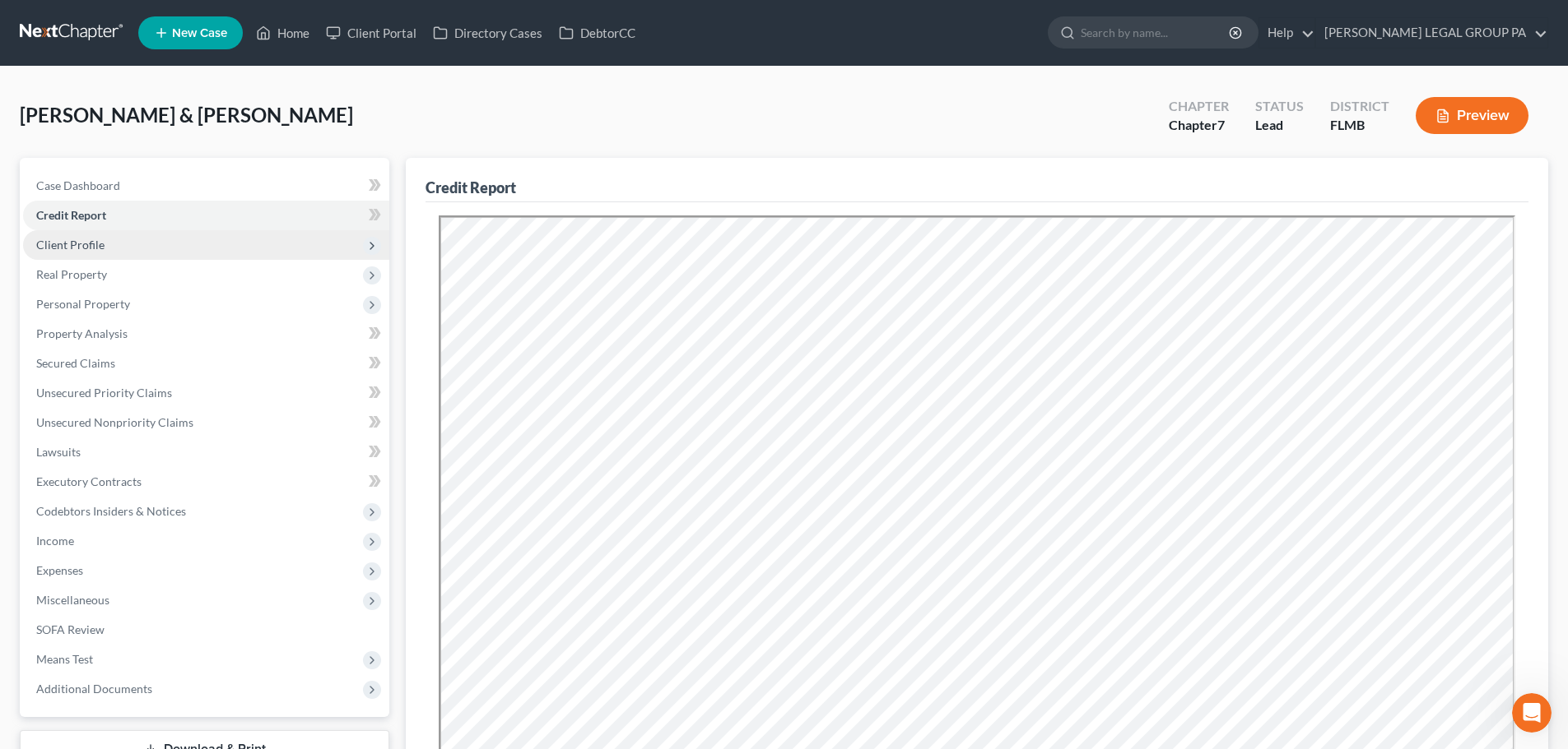
click at [198, 255] on span "Client Profile" at bounding box center [206, 245] width 367 height 29
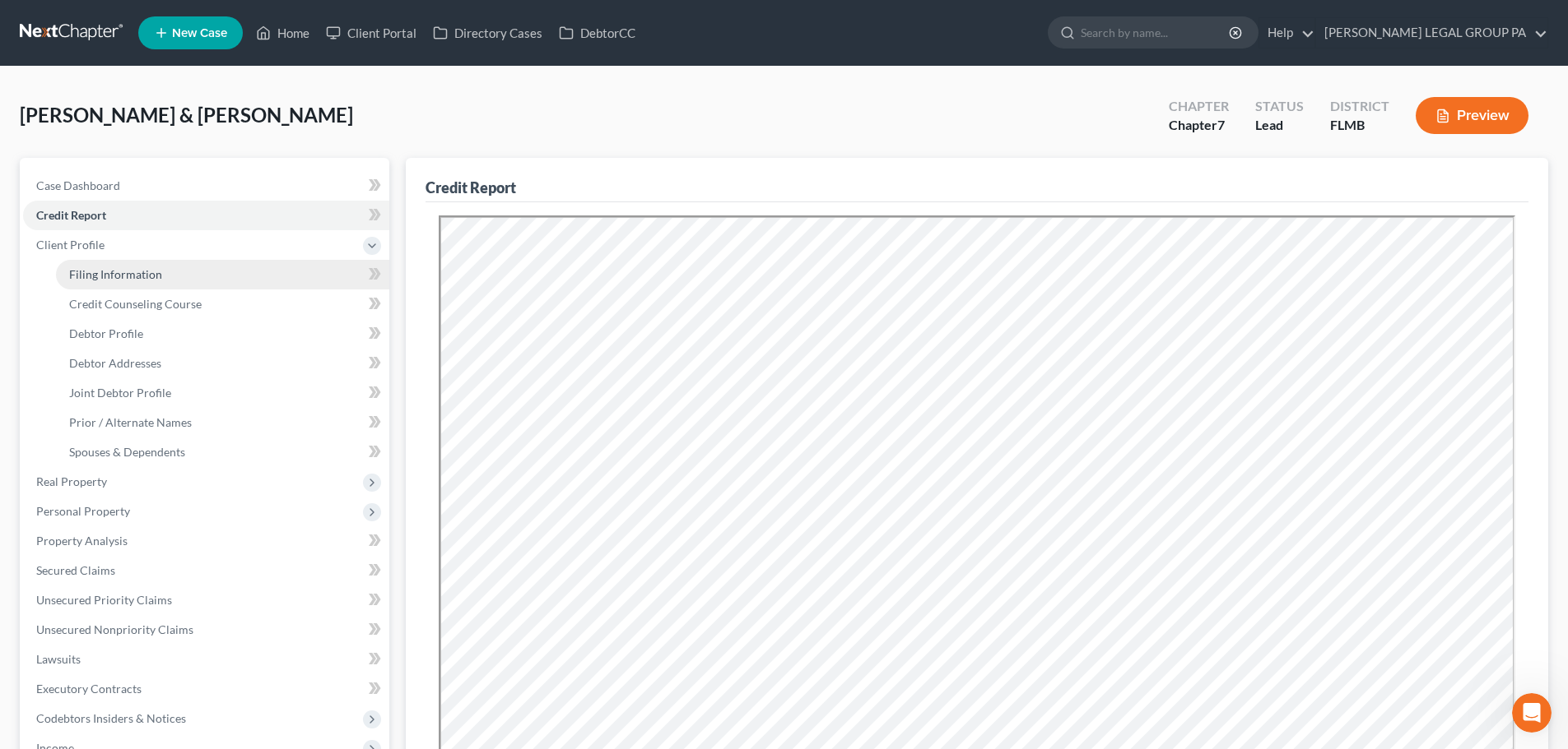
click at [198, 275] on link "Filing Information" at bounding box center [222, 274] width 334 height 29
select select "1"
select select "0"
select select "15"
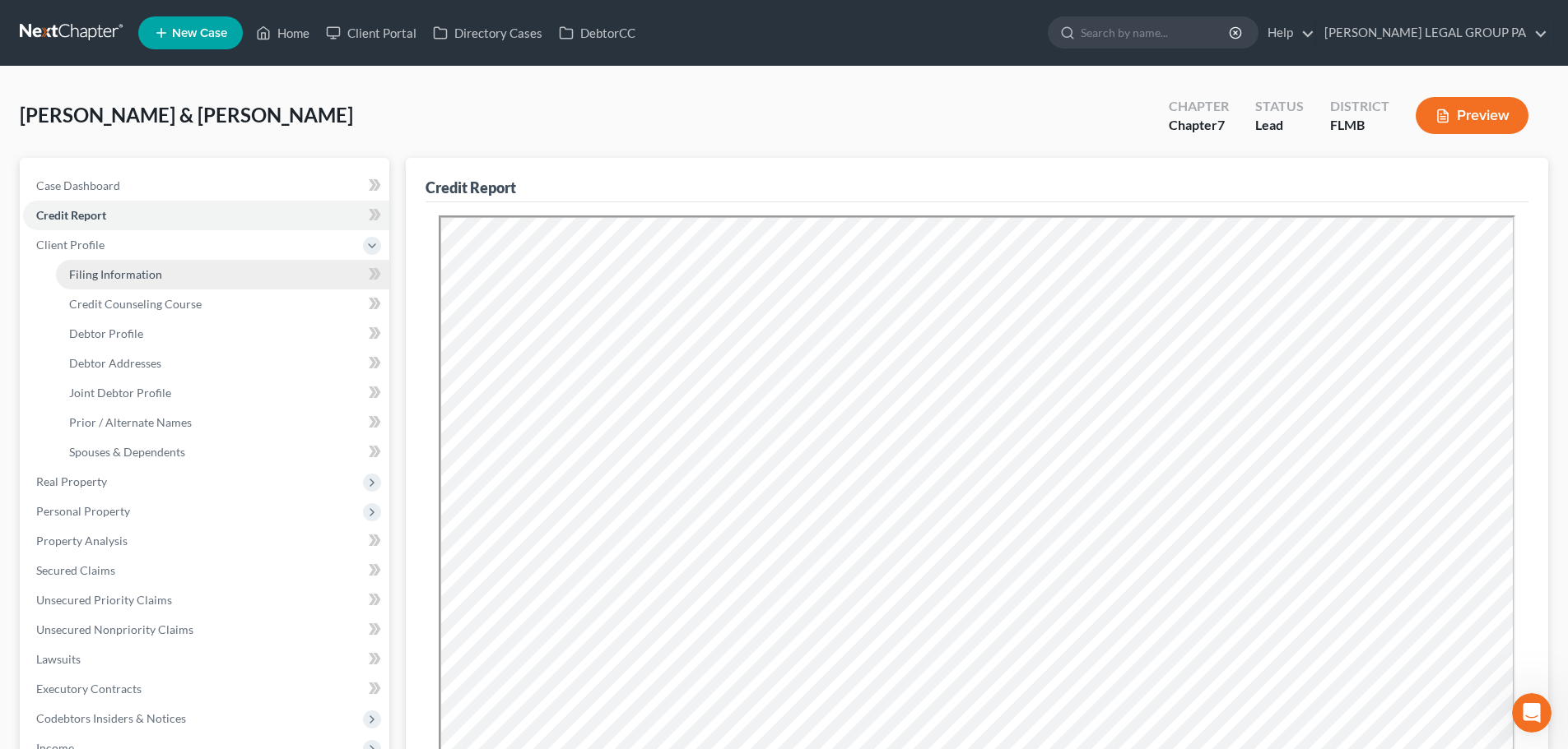
select select "0"
select select "9"
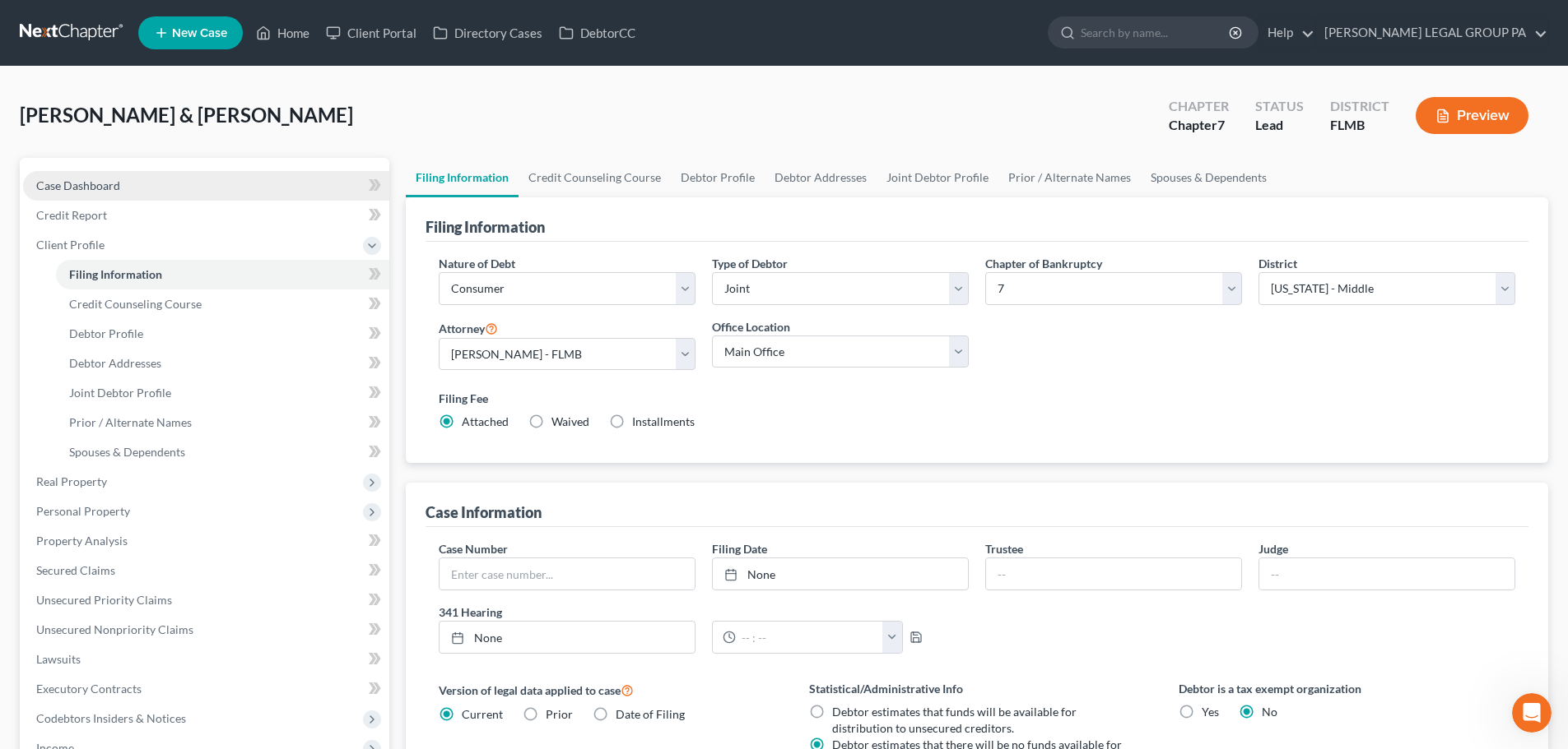
click at [199, 190] on link "Case Dashboard" at bounding box center [206, 185] width 367 height 29
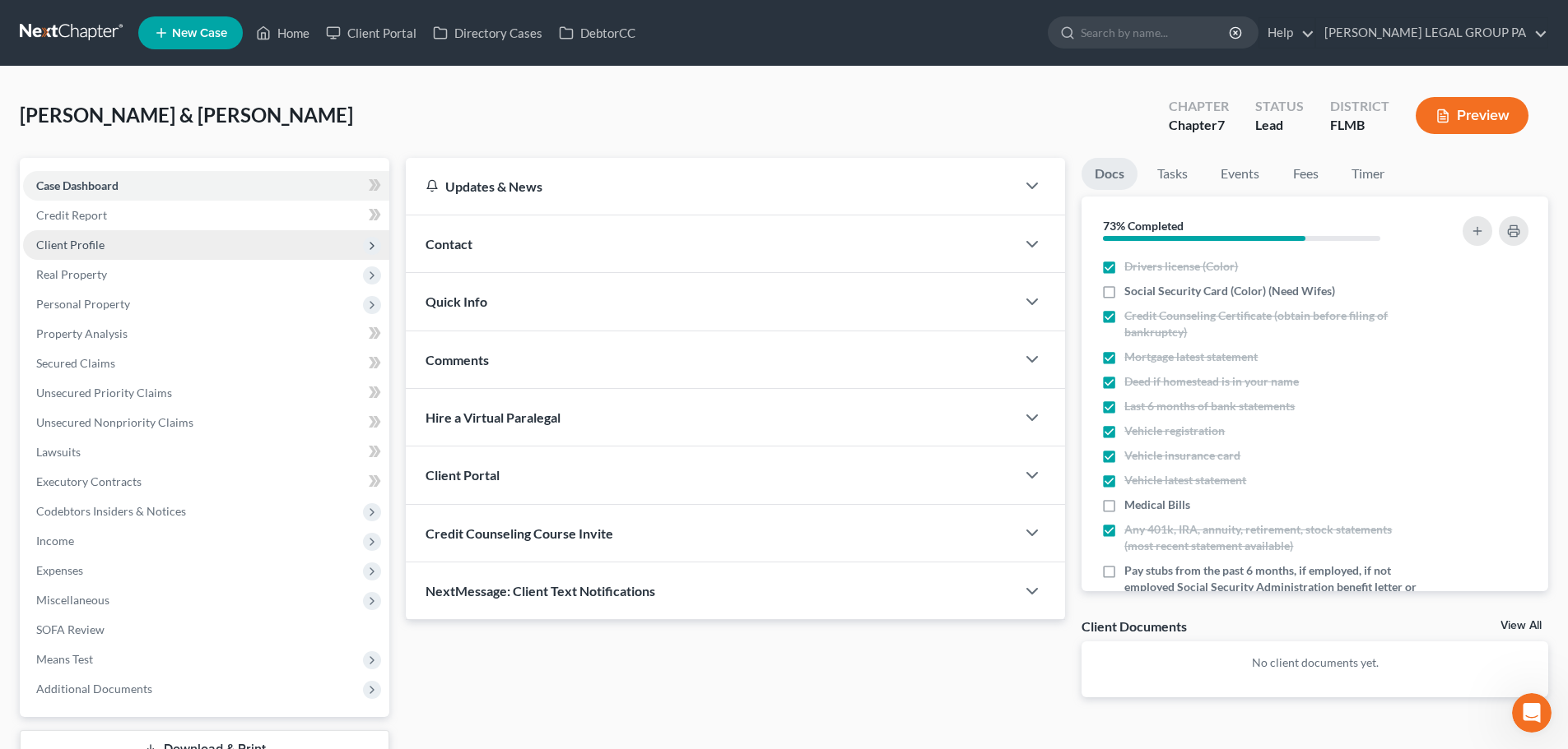
click at [232, 236] on span "Client Profile" at bounding box center [206, 245] width 367 height 29
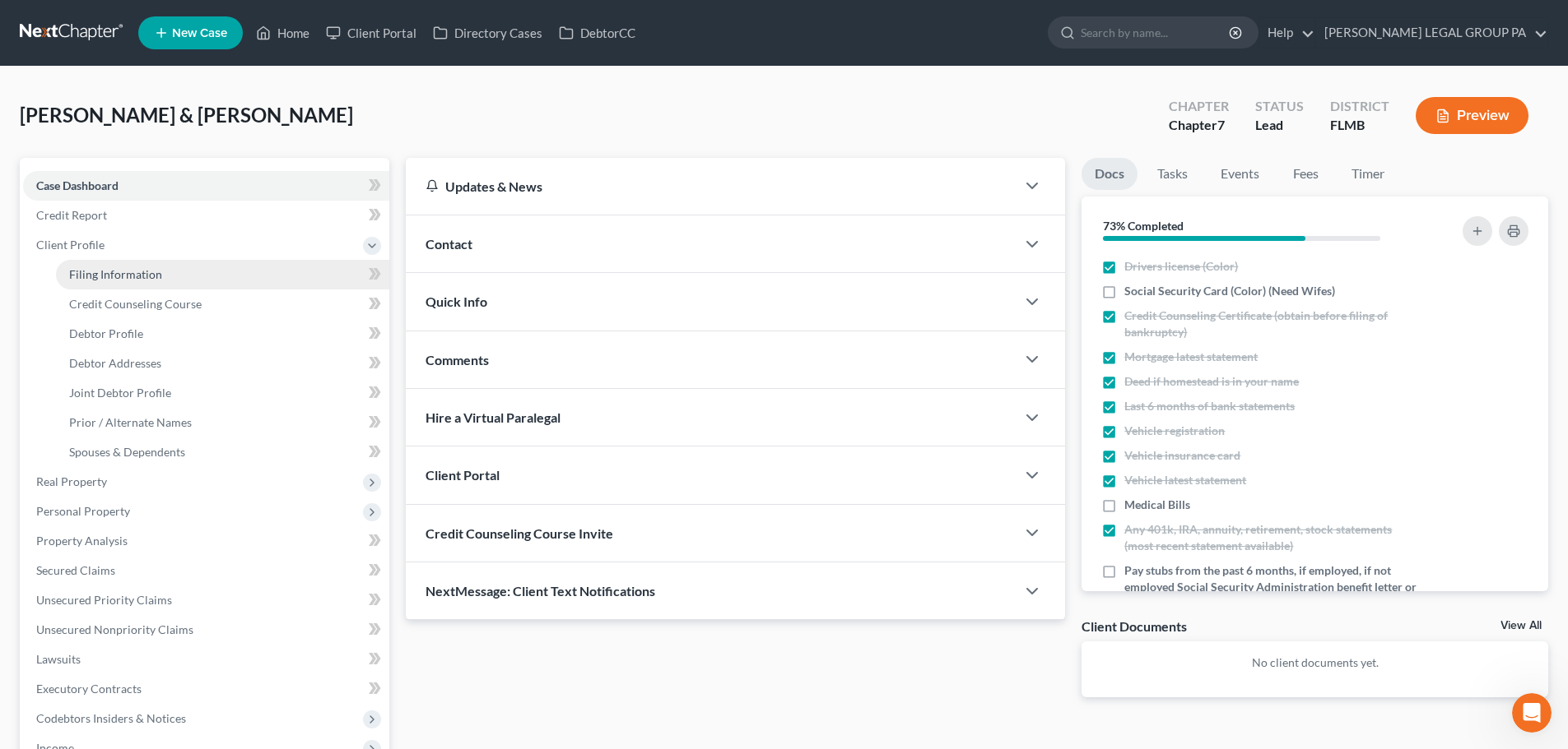
click at [230, 270] on link "Filing Information" at bounding box center [222, 274] width 334 height 29
select select "1"
select select "0"
select select "15"
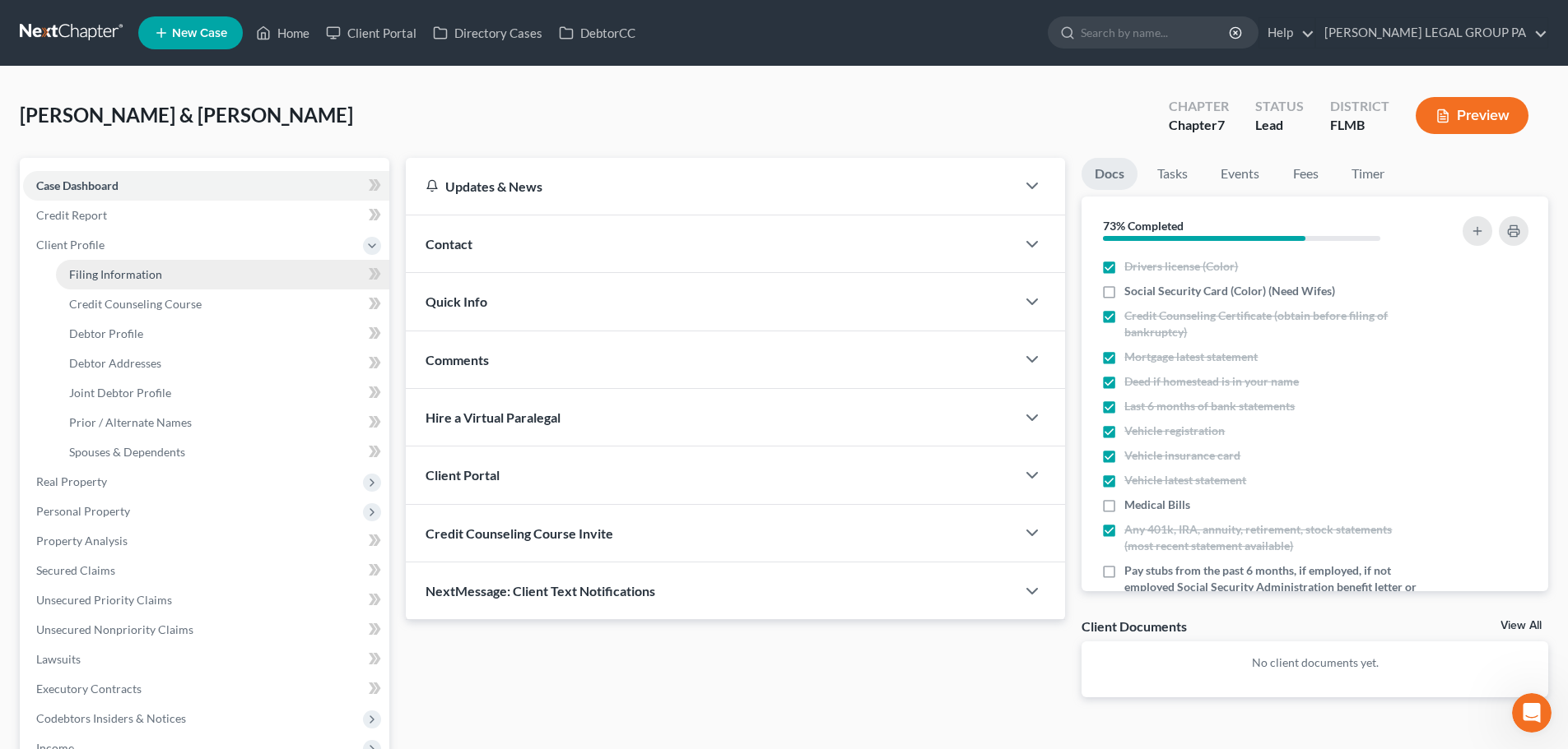
select select "0"
select select "9"
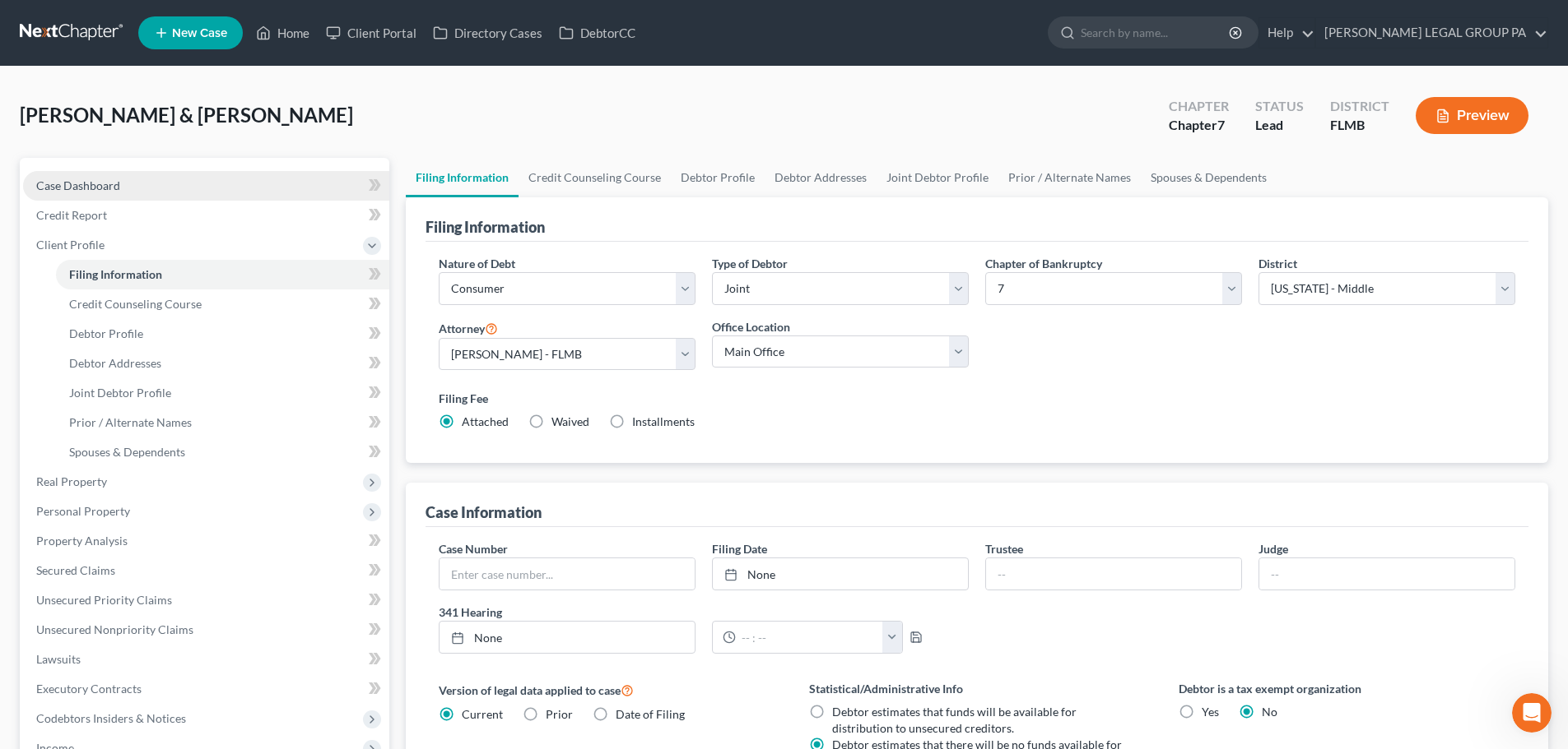
click at [213, 182] on link "Case Dashboard" at bounding box center [206, 185] width 367 height 29
